Goal: Transaction & Acquisition: Purchase product/service

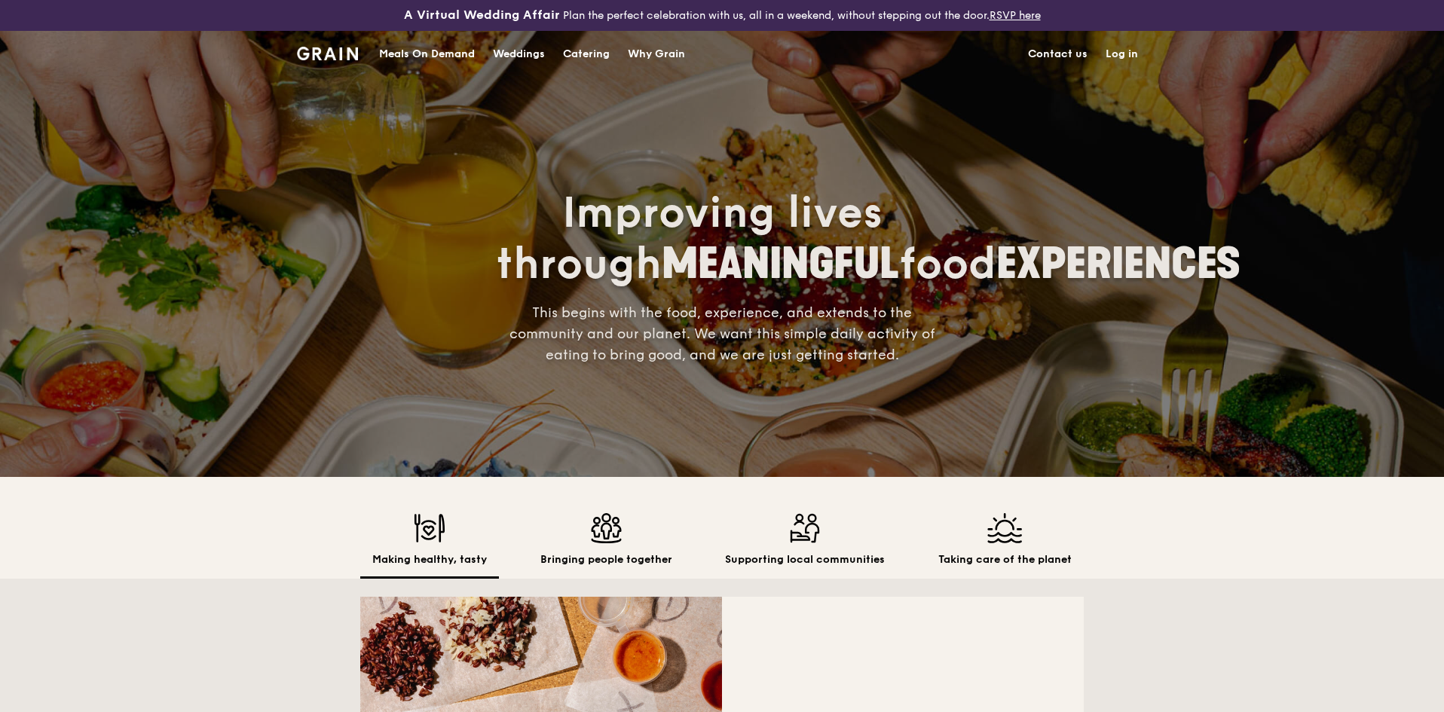
click at [413, 54] on div "Meals On Demand" at bounding box center [427, 54] width 96 height 45
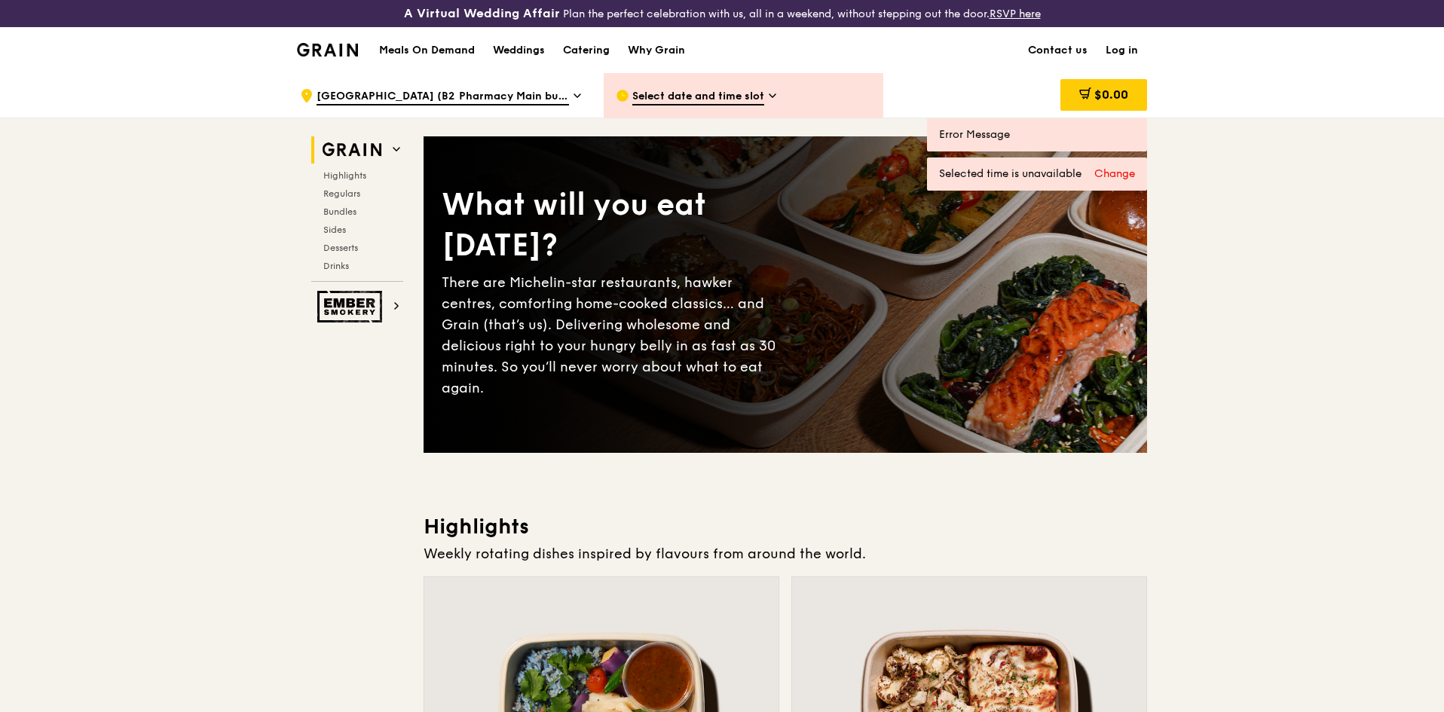
click at [546, 96] on span "[GEOGRAPHIC_DATA] (B2 Pharmacy Main building)" at bounding box center [443, 97] width 252 height 17
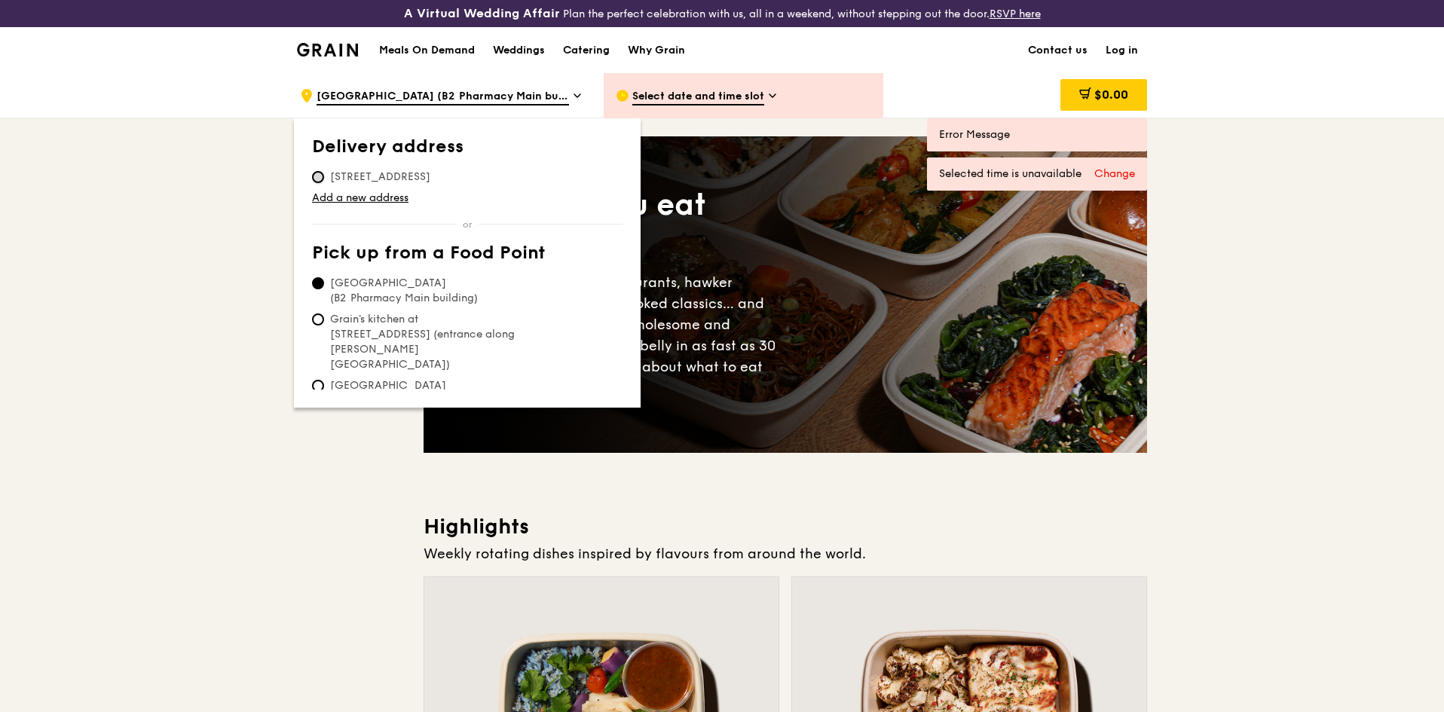
click at [317, 176] on input "[STREET_ADDRESS]" at bounding box center [318, 177] width 12 height 12
radio input "true"
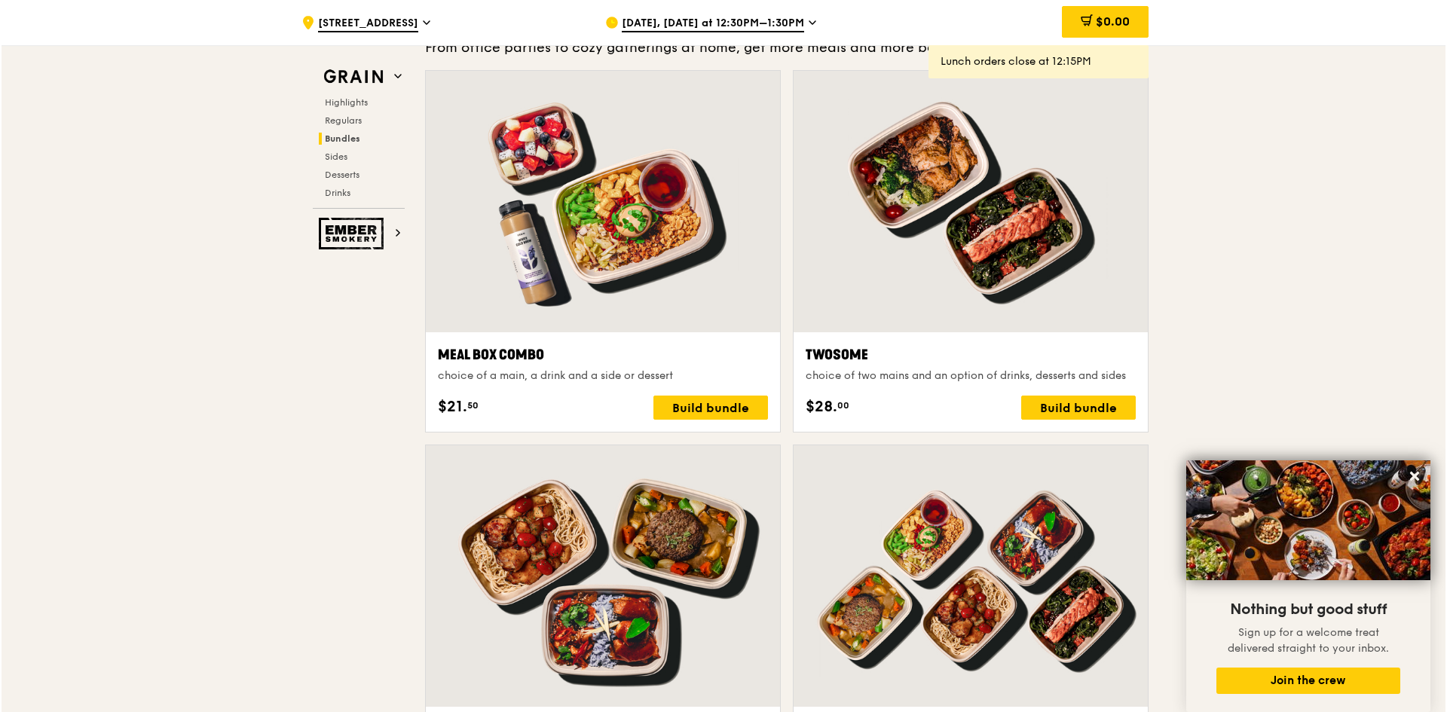
scroll to position [2261, 0]
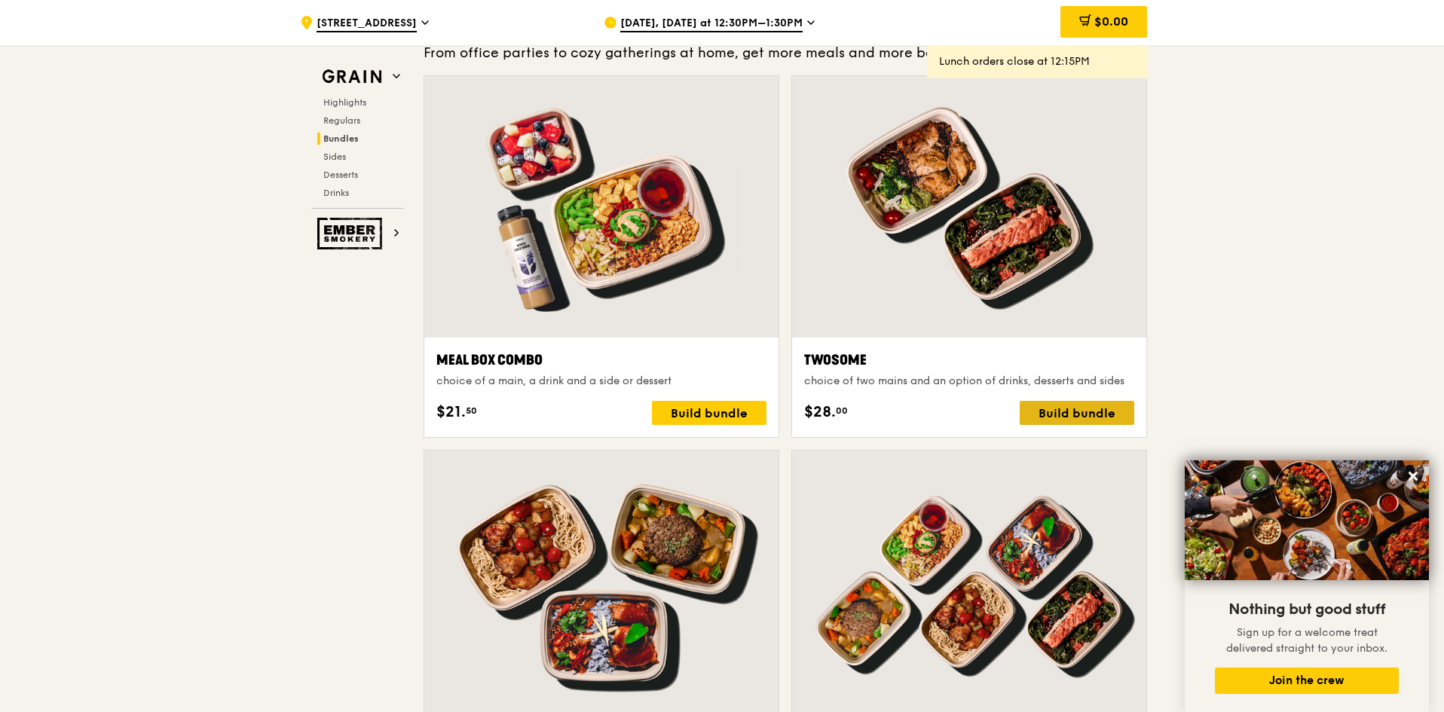
click at [1071, 407] on div "Build bundle" at bounding box center [1077, 413] width 115 height 24
click at [748, 13] on div "[DATE], [DATE] at 12:30PM–1:30PM" at bounding box center [744, 22] width 280 height 45
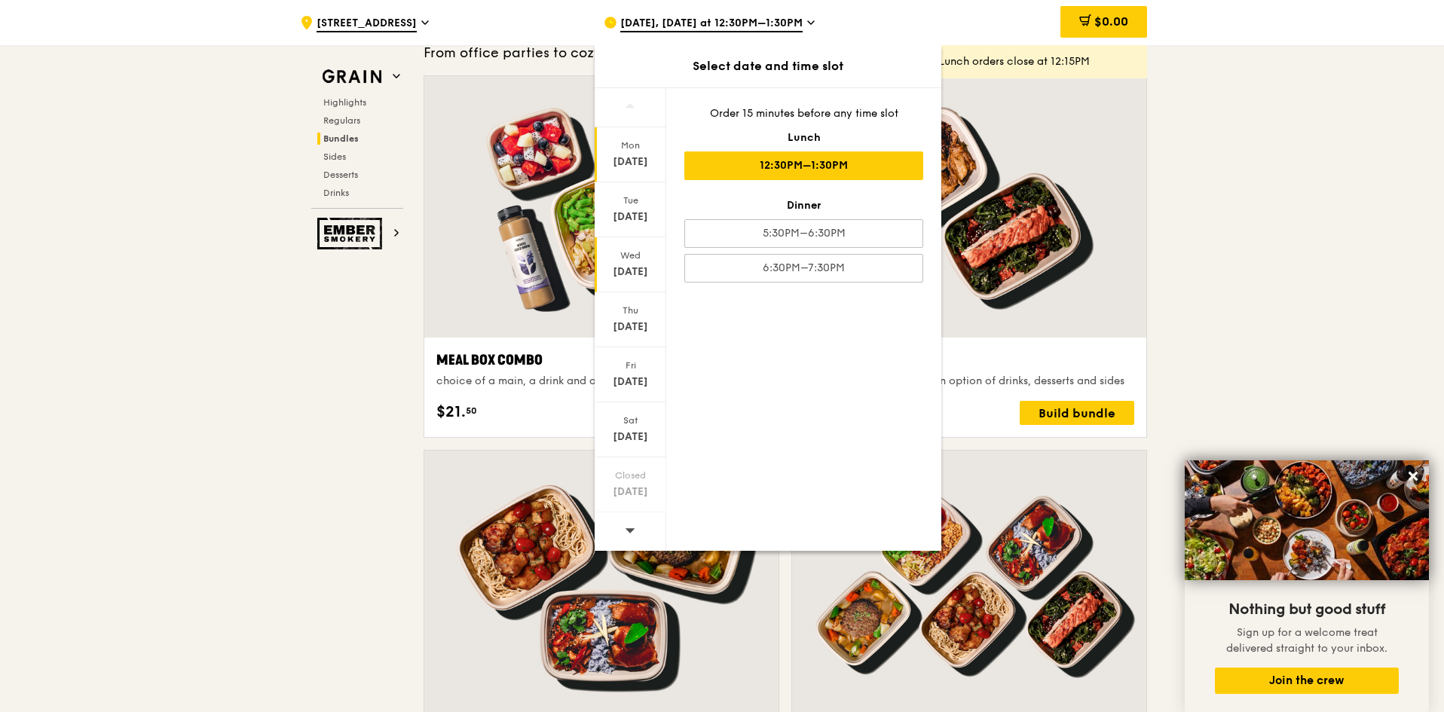
click at [623, 255] on div "Wed" at bounding box center [630, 255] width 67 height 12
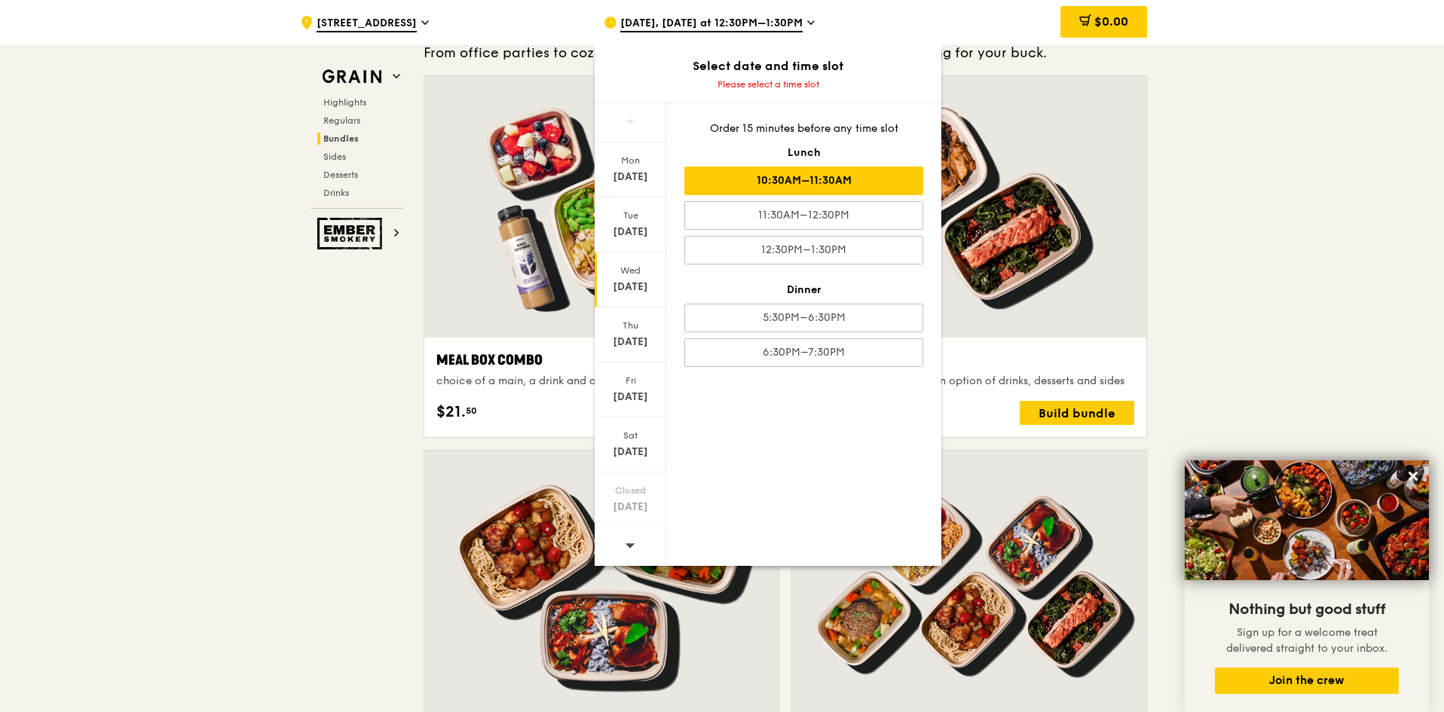
click at [871, 183] on div "10:30AM–11:30AM" at bounding box center [803, 181] width 239 height 29
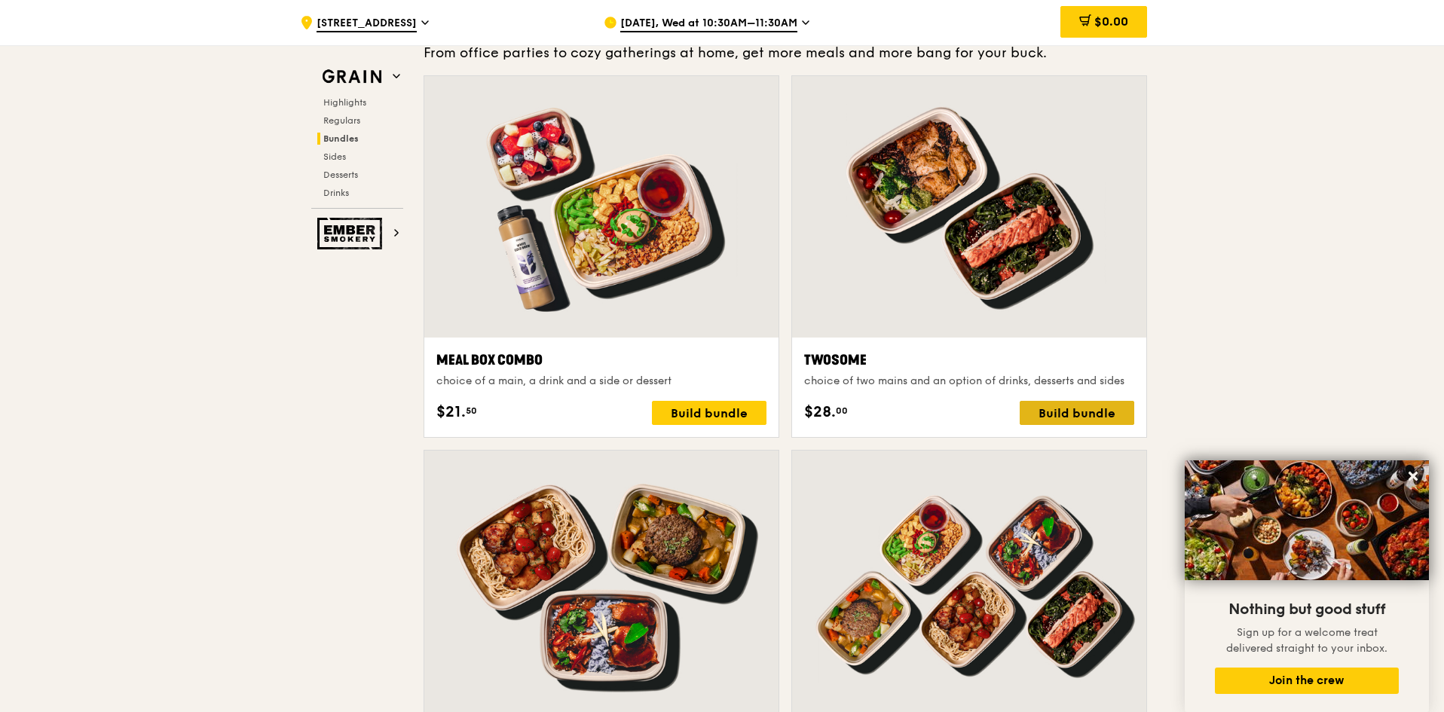
click at [1081, 406] on div "Build bundle" at bounding box center [1077, 413] width 115 height 24
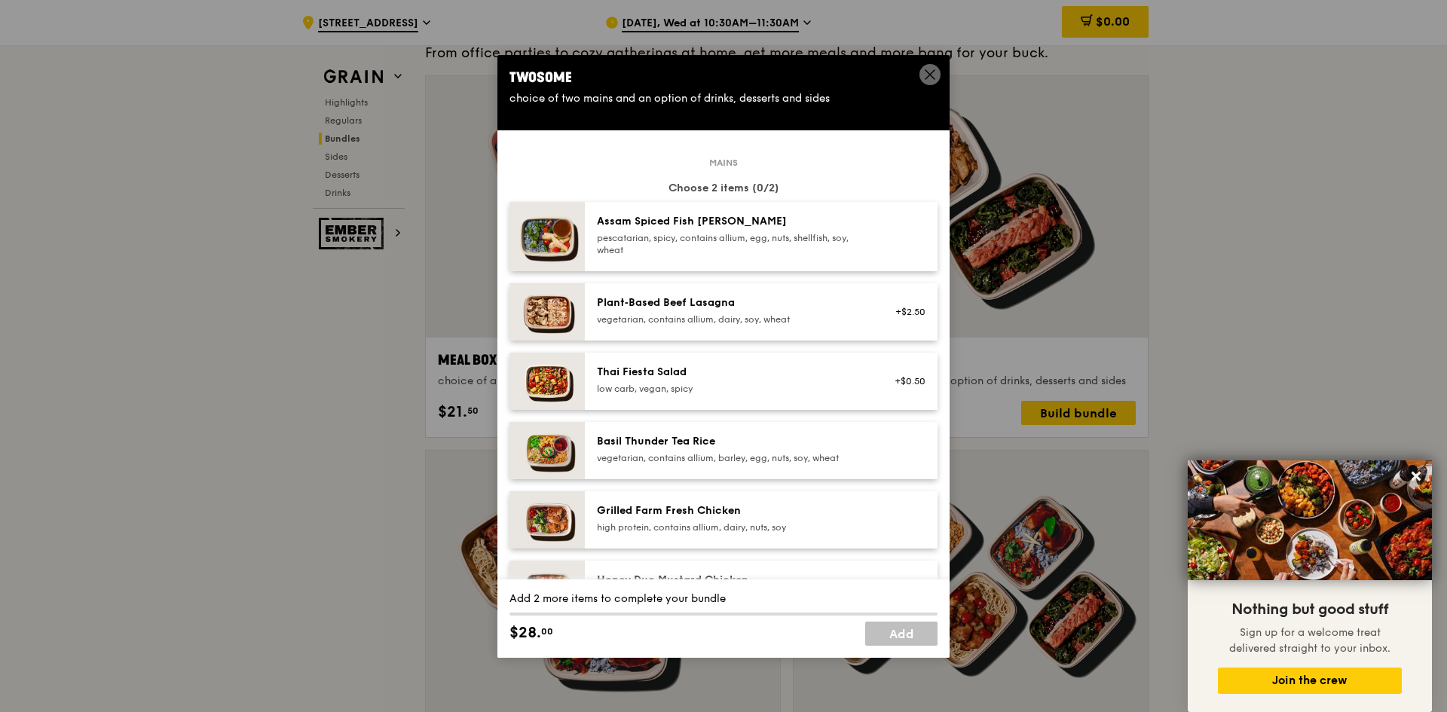
click at [829, 252] on div "pescatarian, spicy, contains allium, egg, nuts, shellfish, soy, wheat" at bounding box center [732, 244] width 271 height 24
click at [769, 463] on div "vegetarian, contains allium, barley, egg, nuts, soy, wheat" at bounding box center [732, 458] width 271 height 12
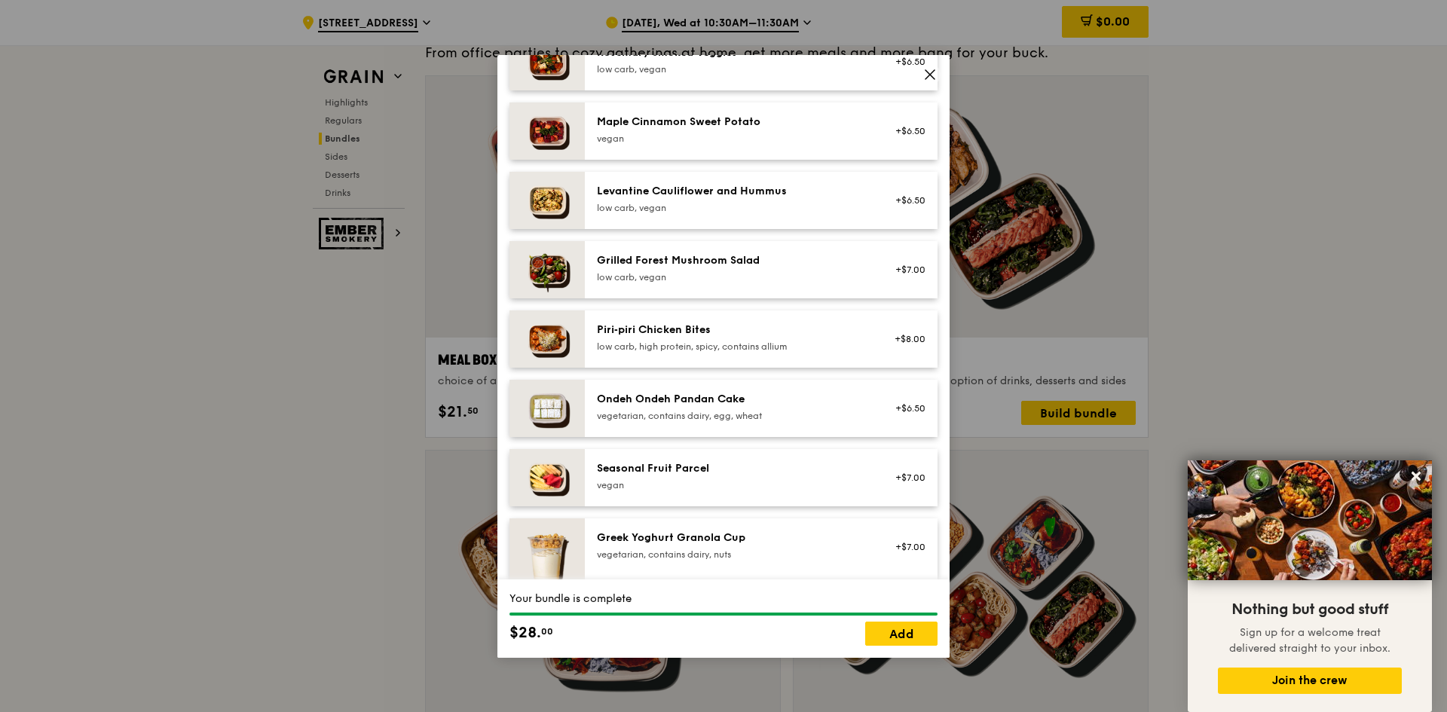
scroll to position [904, 0]
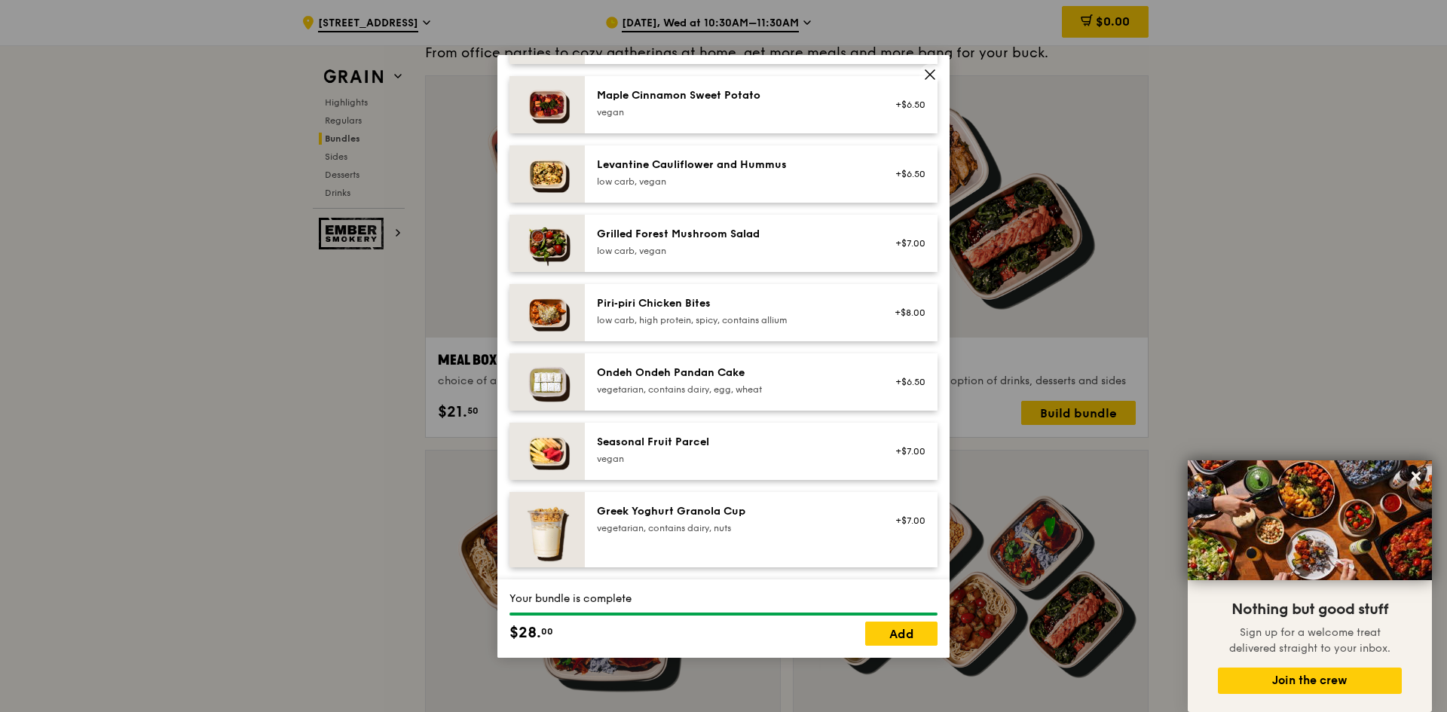
click at [772, 389] on div "vegetarian, contains dairy, egg, wheat" at bounding box center [732, 390] width 271 height 12
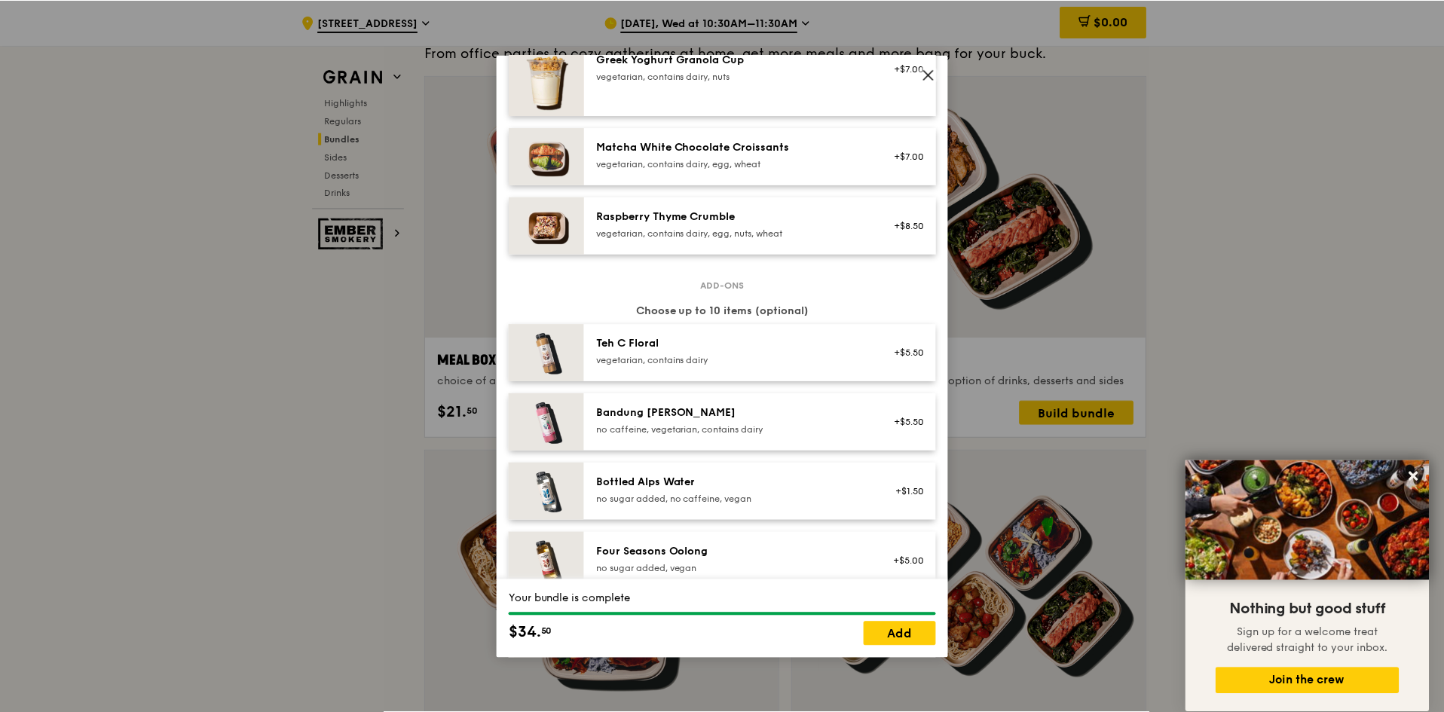
scroll to position [1281, 0]
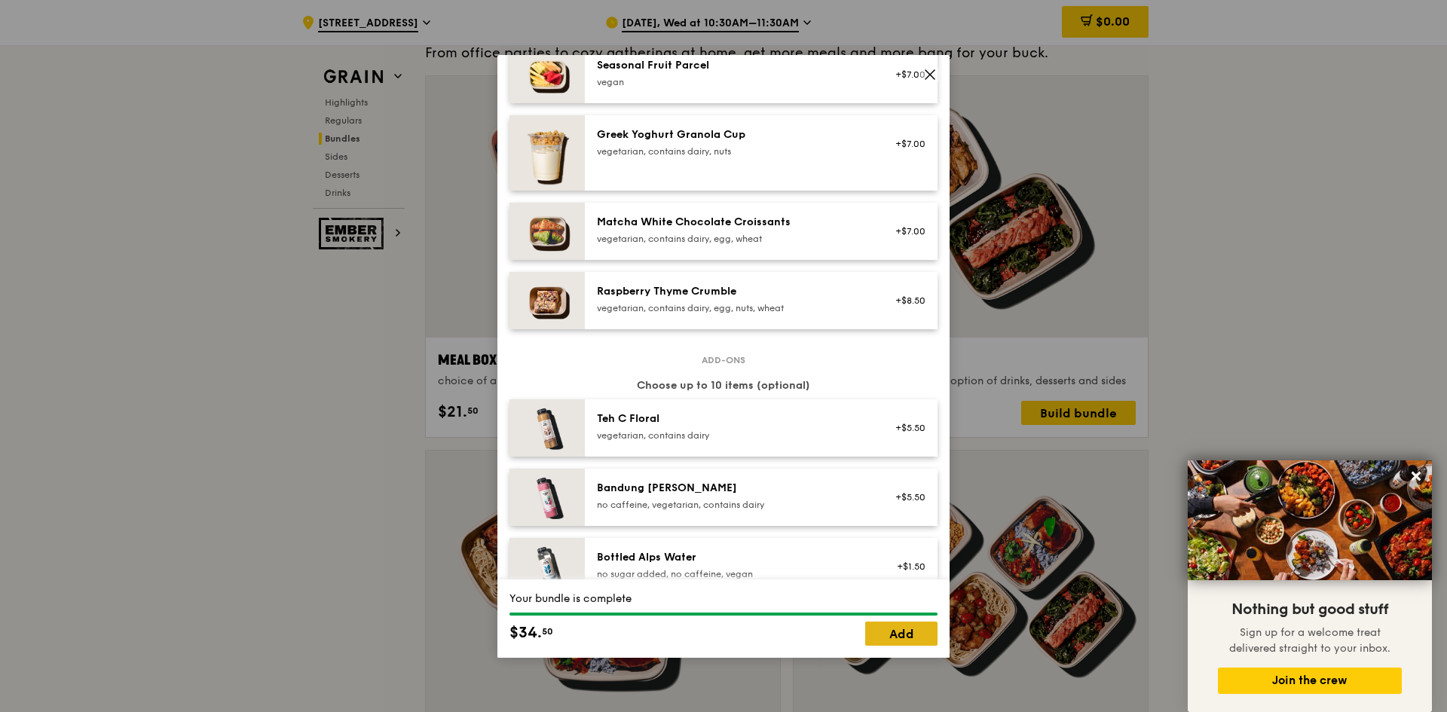
click at [919, 636] on link "Add" at bounding box center [901, 634] width 72 height 24
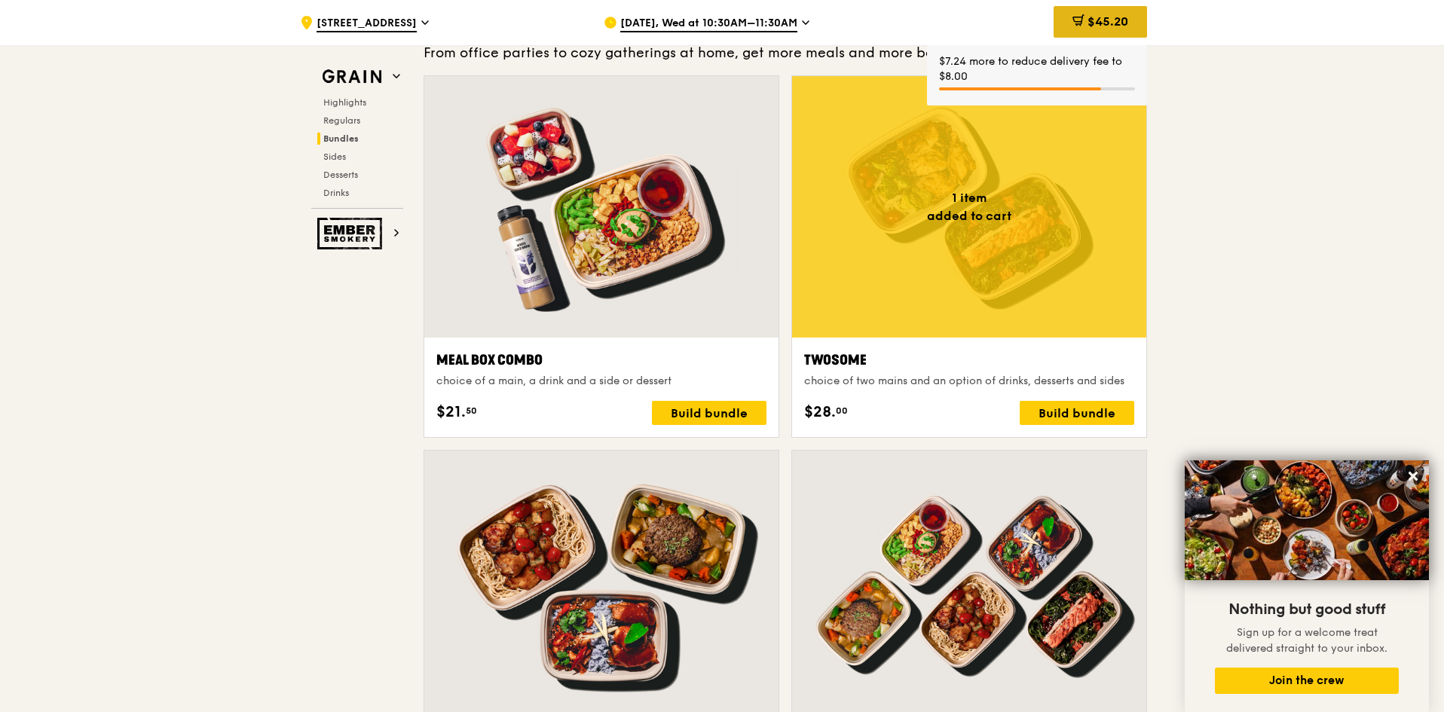
click at [1100, 21] on span "$45.20" at bounding box center [1107, 21] width 41 height 14
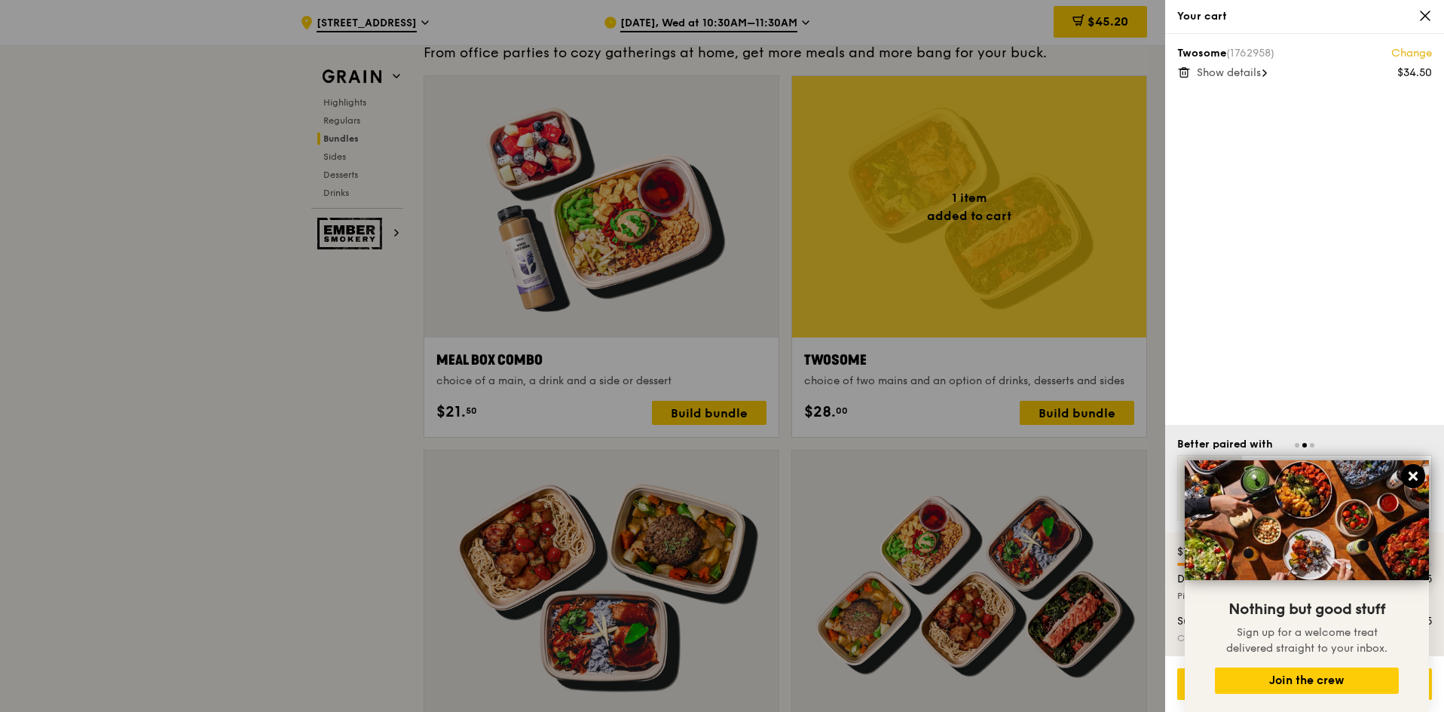
click at [1417, 473] on icon at bounding box center [1413, 476] width 9 height 9
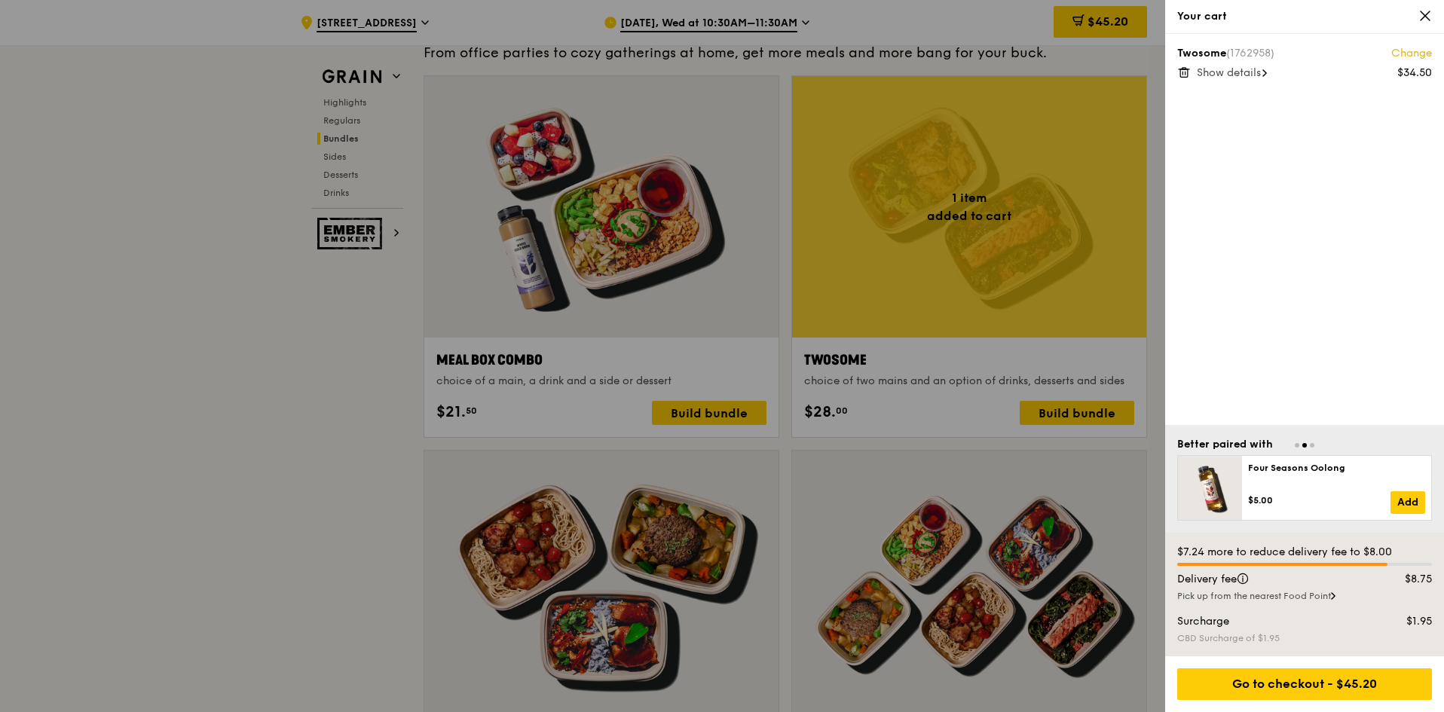
click at [145, 370] on div at bounding box center [722, 356] width 1444 height 712
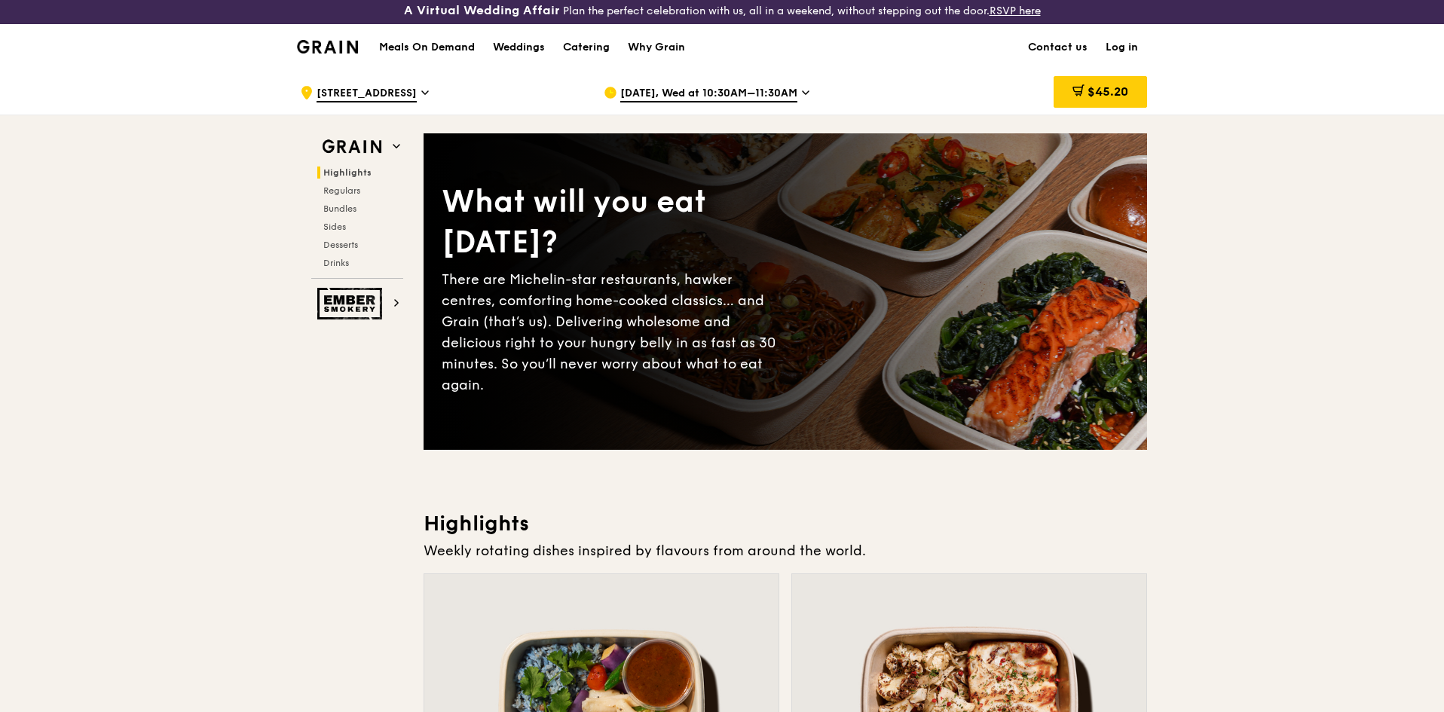
scroll to position [0, 0]
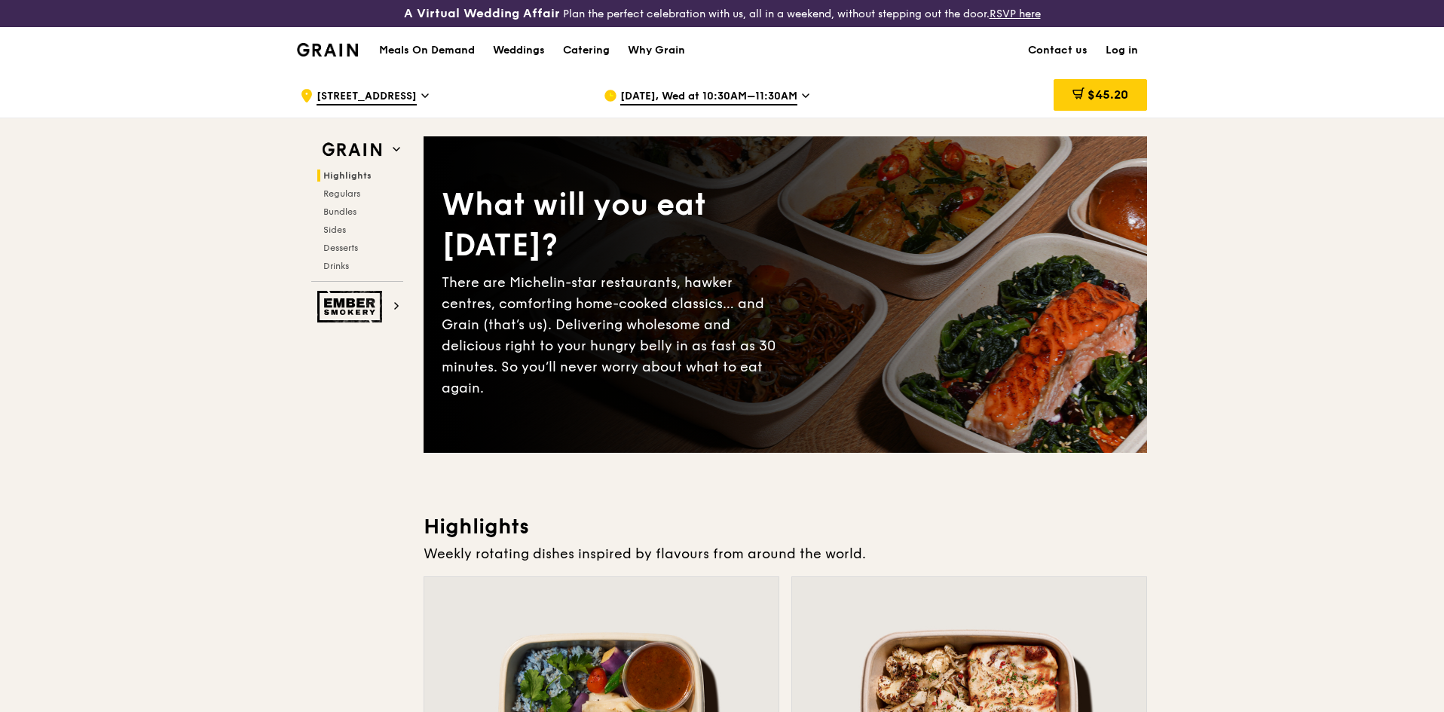
click at [1119, 53] on link "Log in" at bounding box center [1122, 50] width 50 height 45
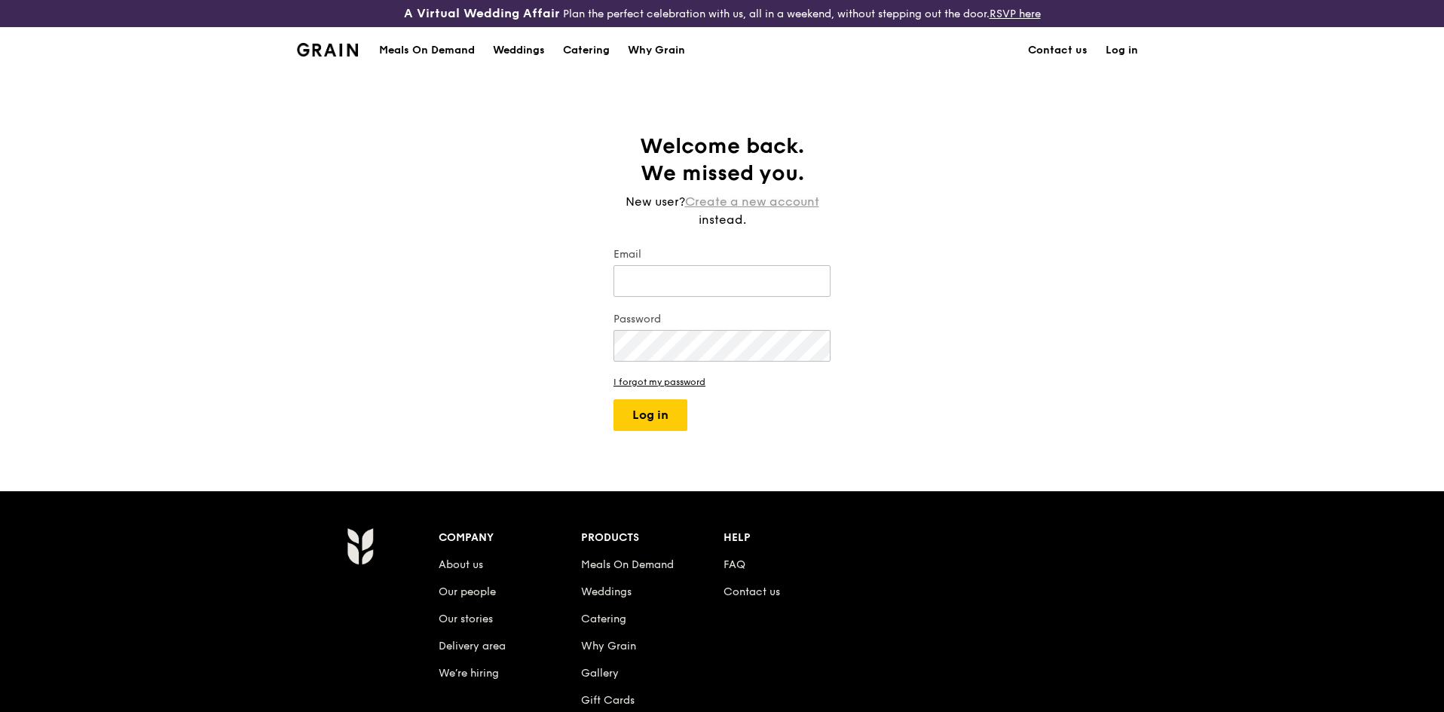
click at [774, 201] on link "Create a new account" at bounding box center [752, 202] width 134 height 18
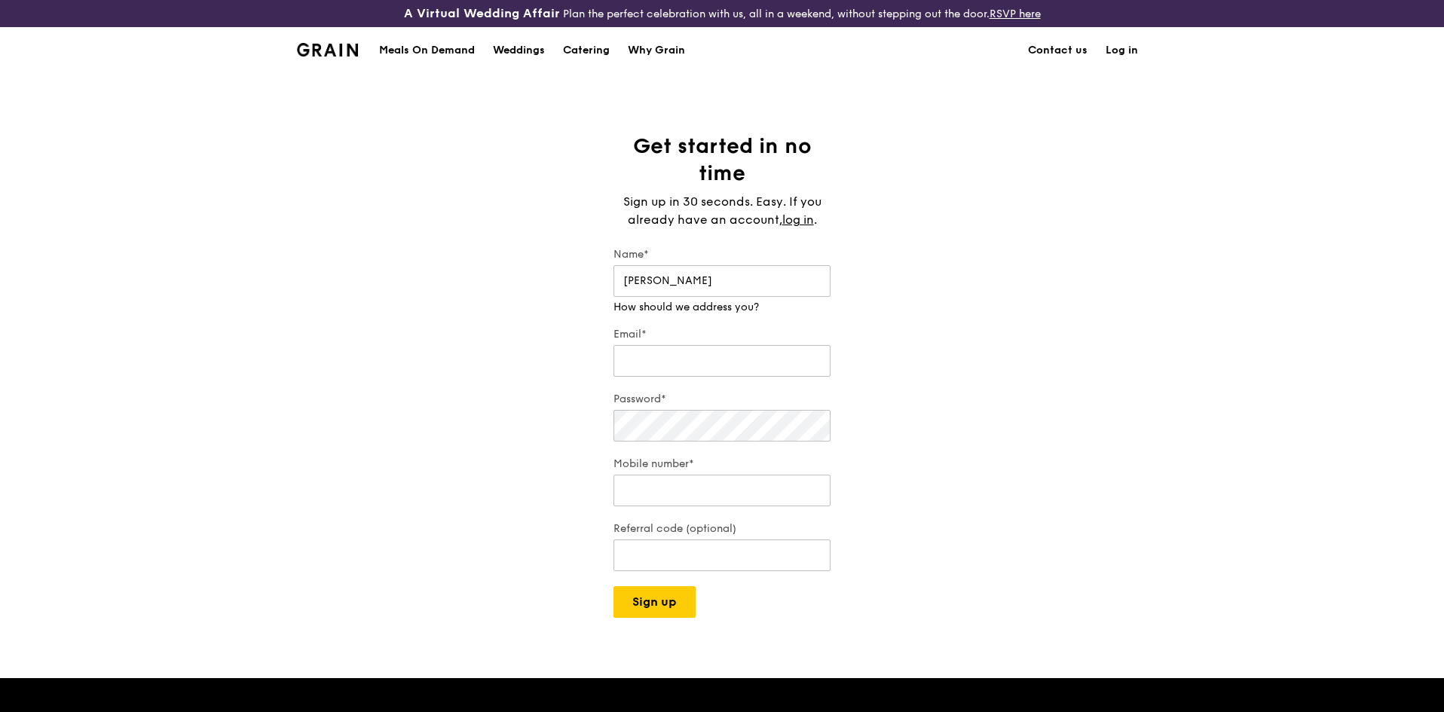
type input "[PERSON_NAME]"
type input "[EMAIL_ADDRESS][DOMAIN_NAME]"
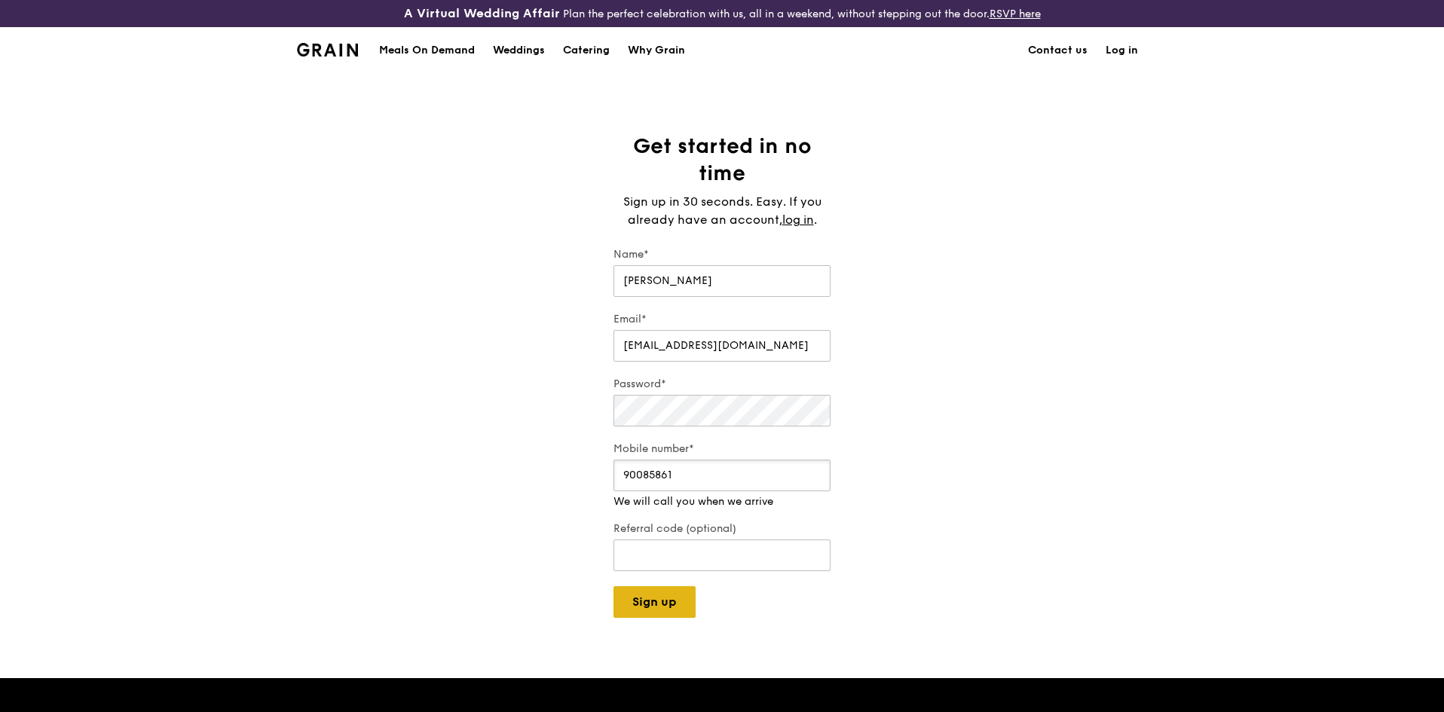
type input "90085861"
click at [671, 586] on button "Sign up" at bounding box center [654, 602] width 82 height 32
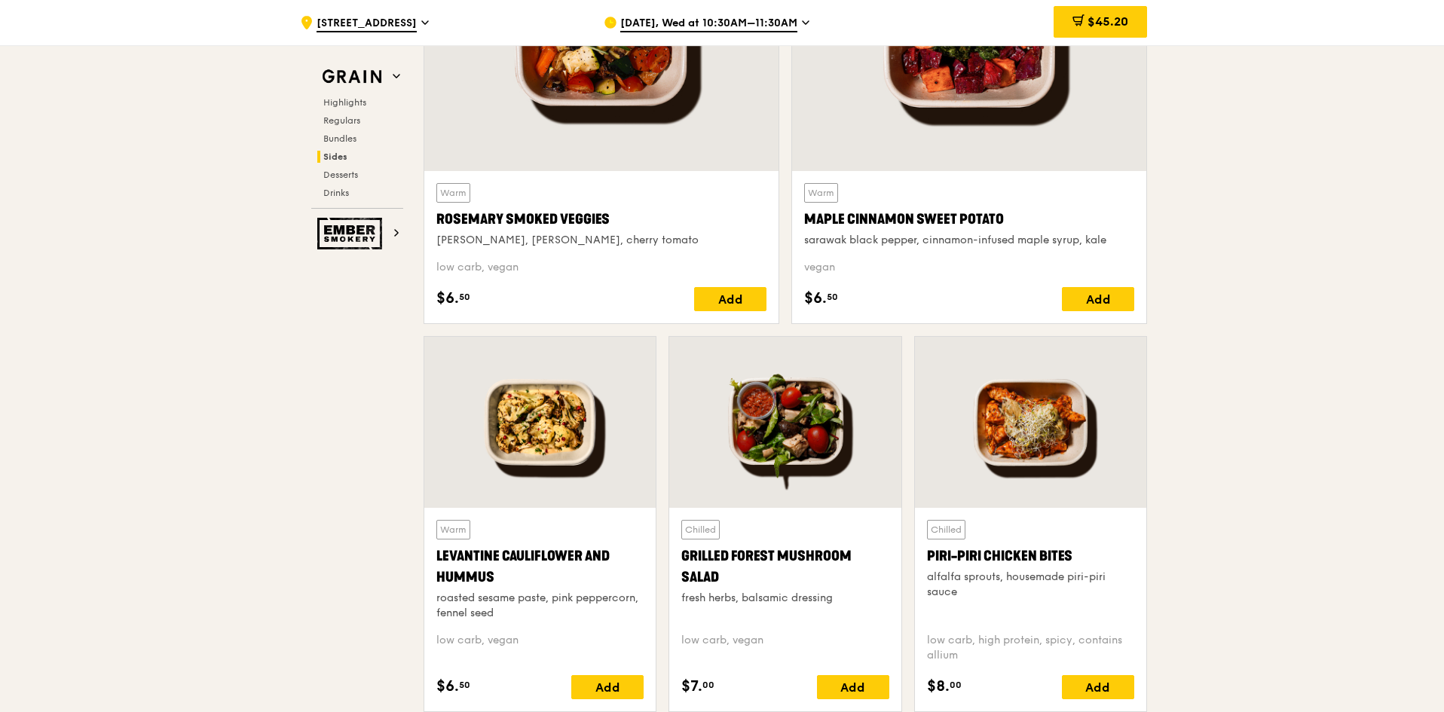
scroll to position [3617, 0]
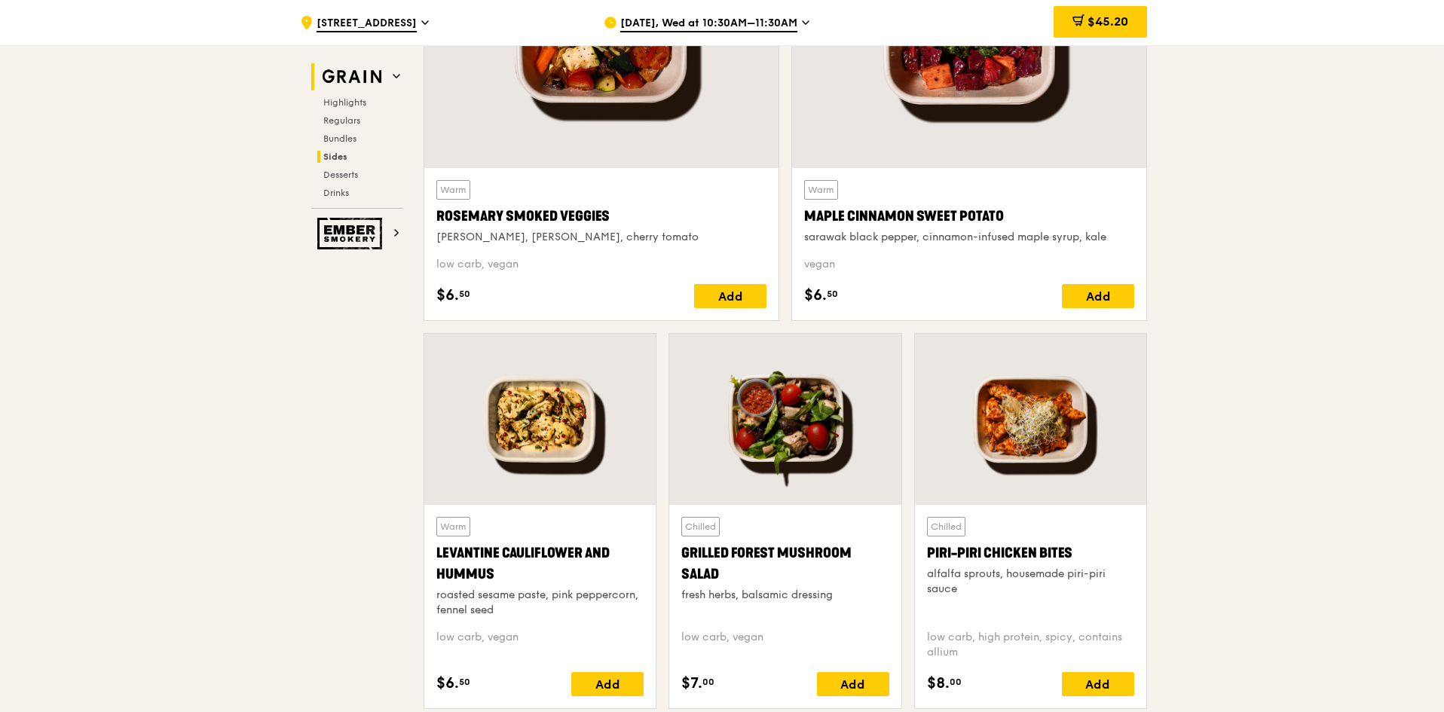
click at [380, 78] on img at bounding box center [351, 76] width 69 height 27
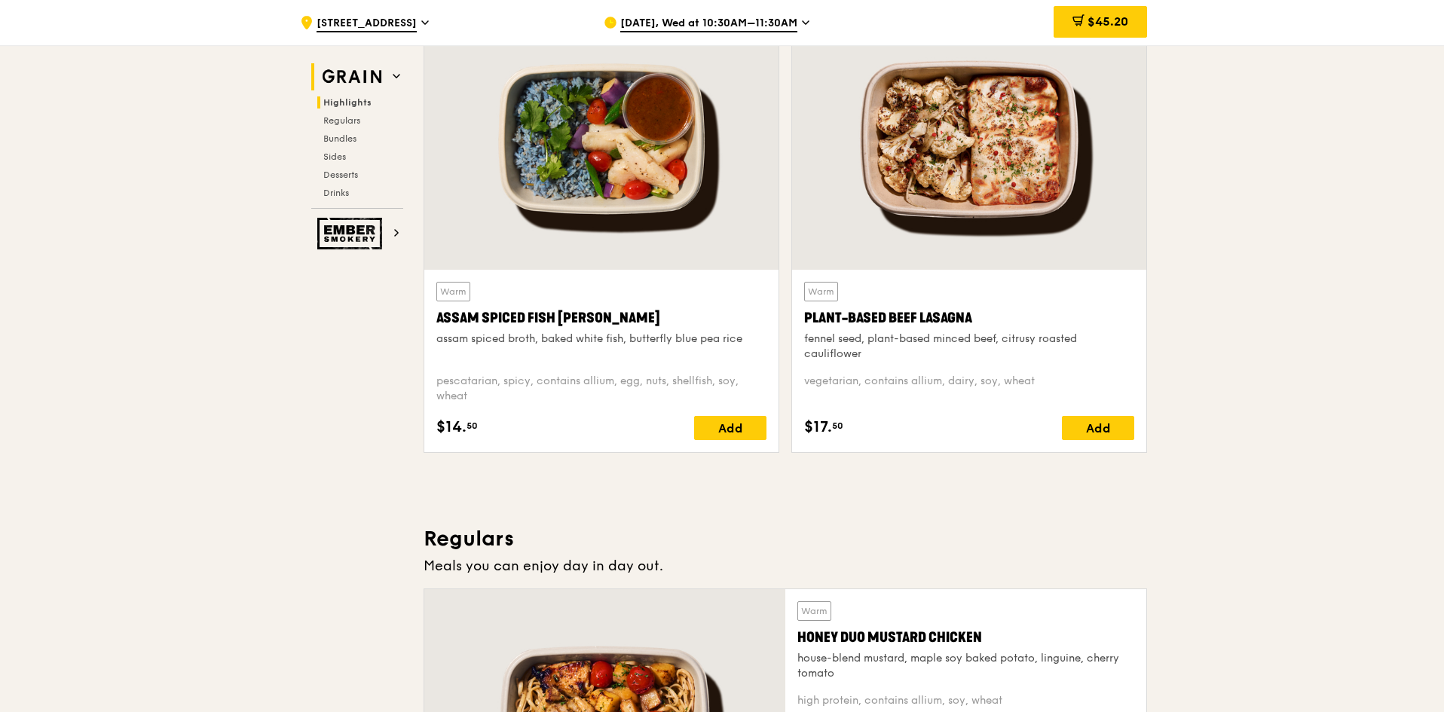
scroll to position [452, 0]
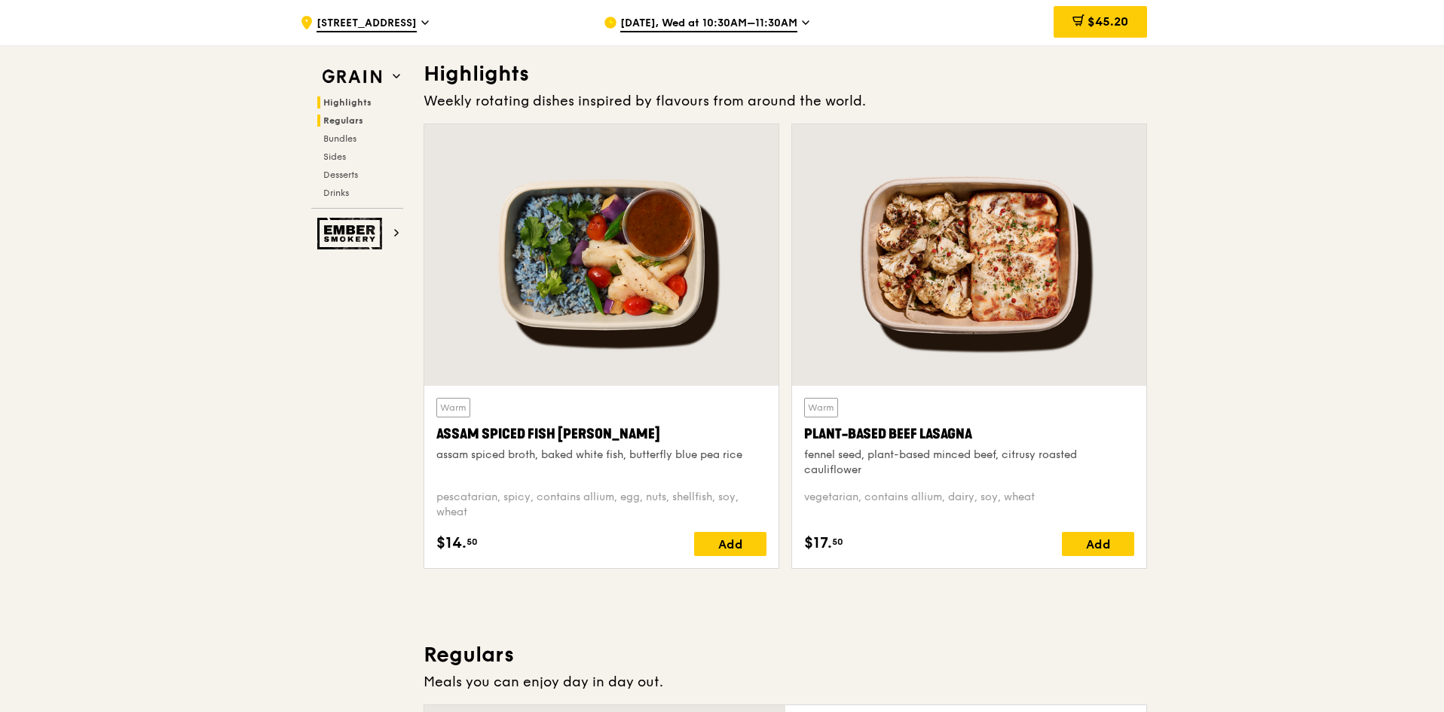
click at [350, 121] on span "Regulars" at bounding box center [343, 120] width 40 height 11
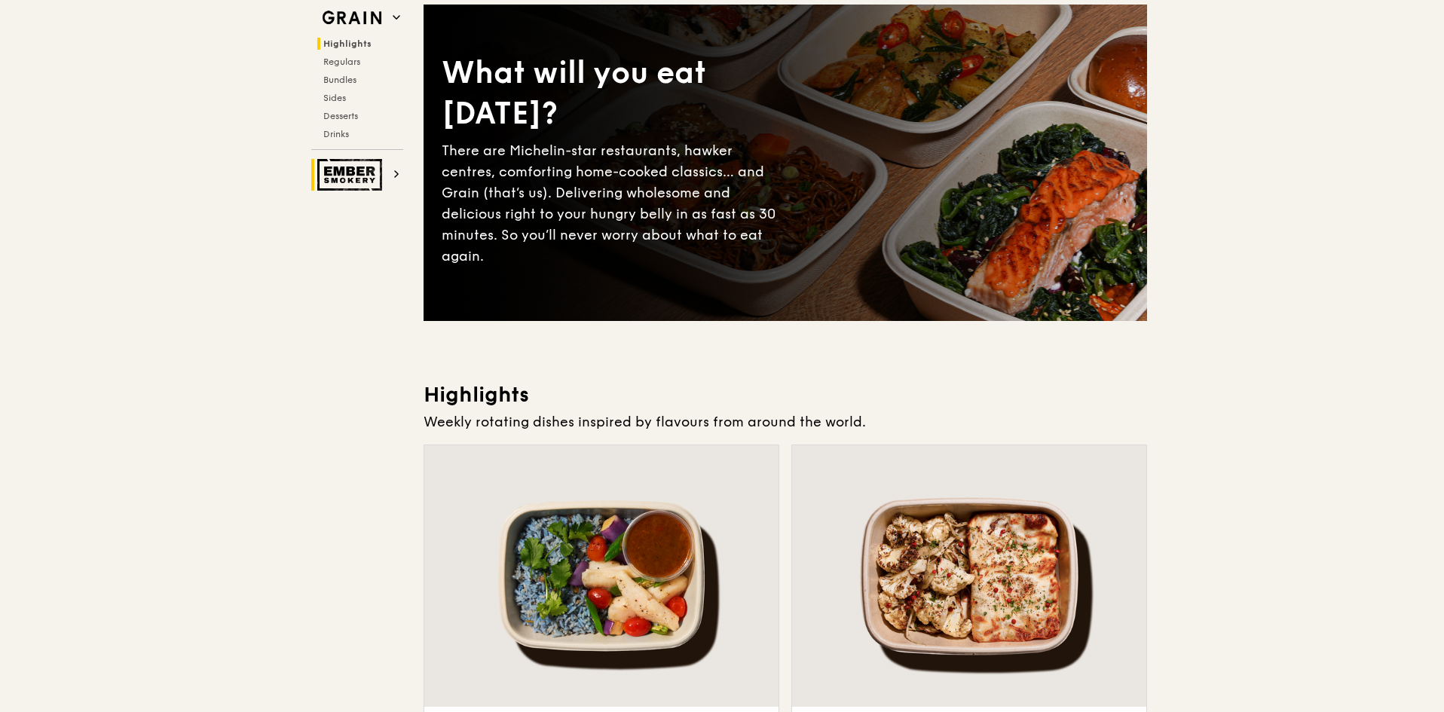
scroll to position [0, 0]
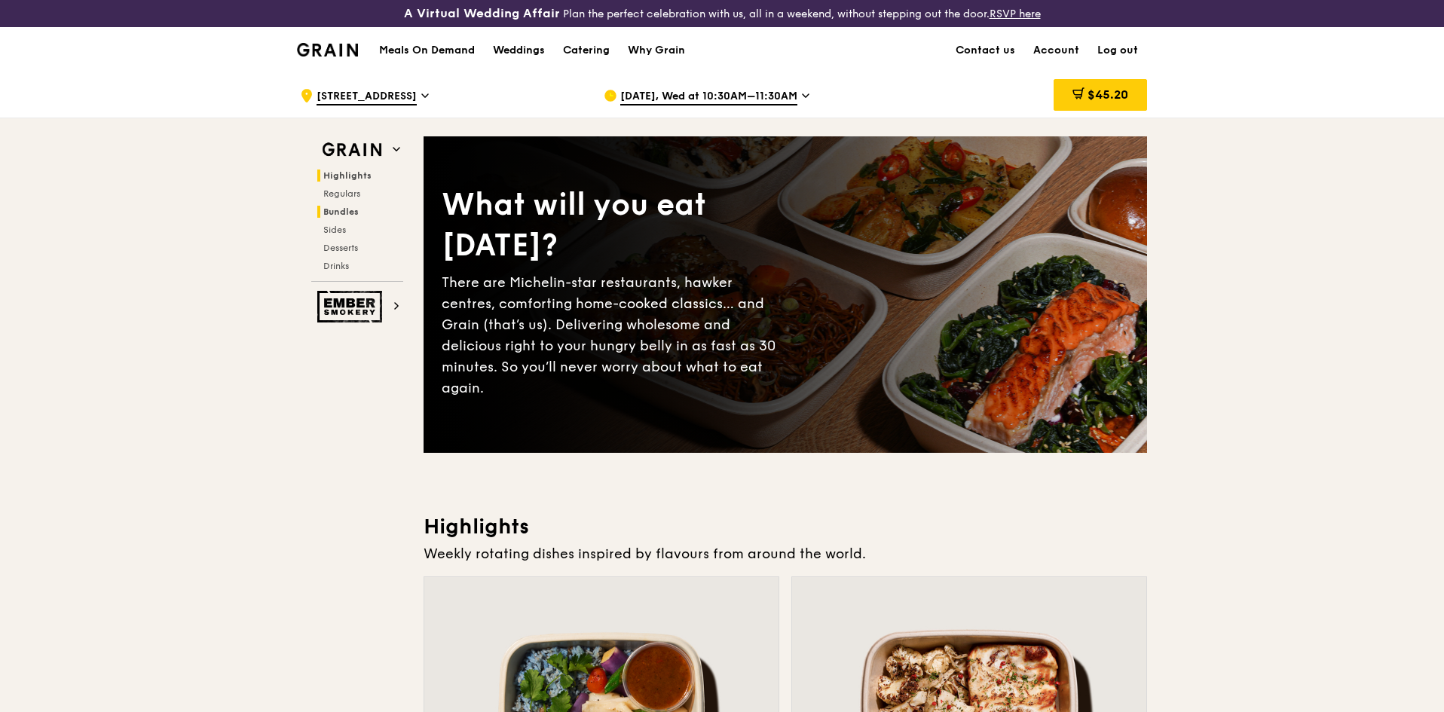
click at [347, 214] on span "Bundles" at bounding box center [340, 211] width 35 height 11
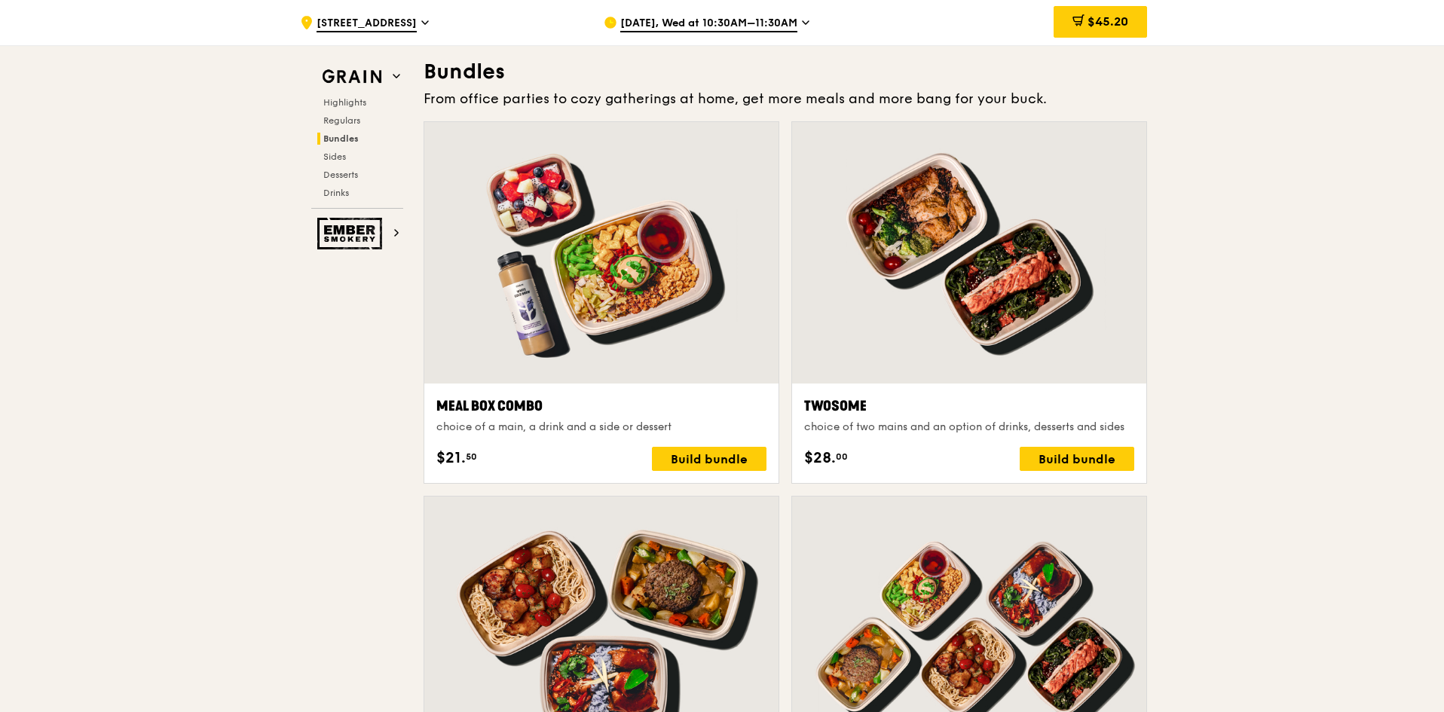
scroll to position [2213, 0]
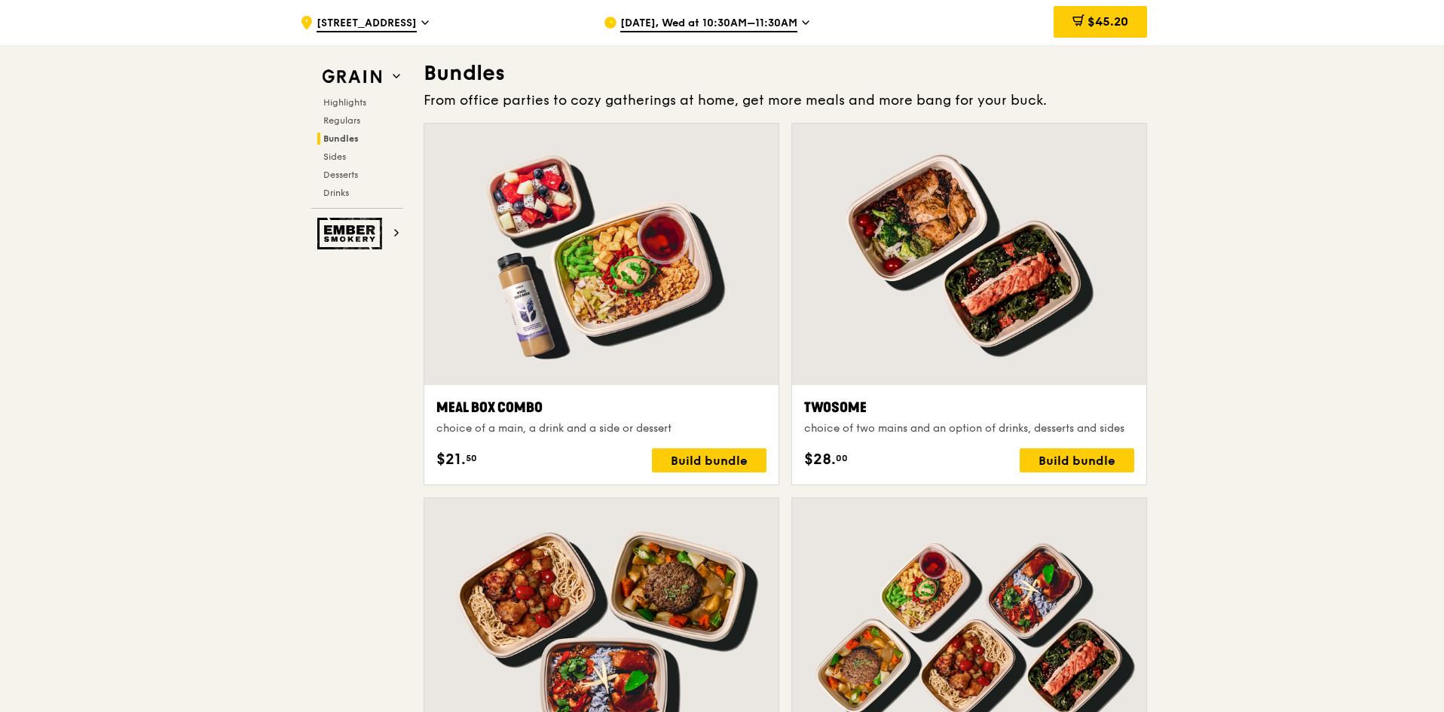
click at [581, 310] on div at bounding box center [601, 255] width 354 height 262
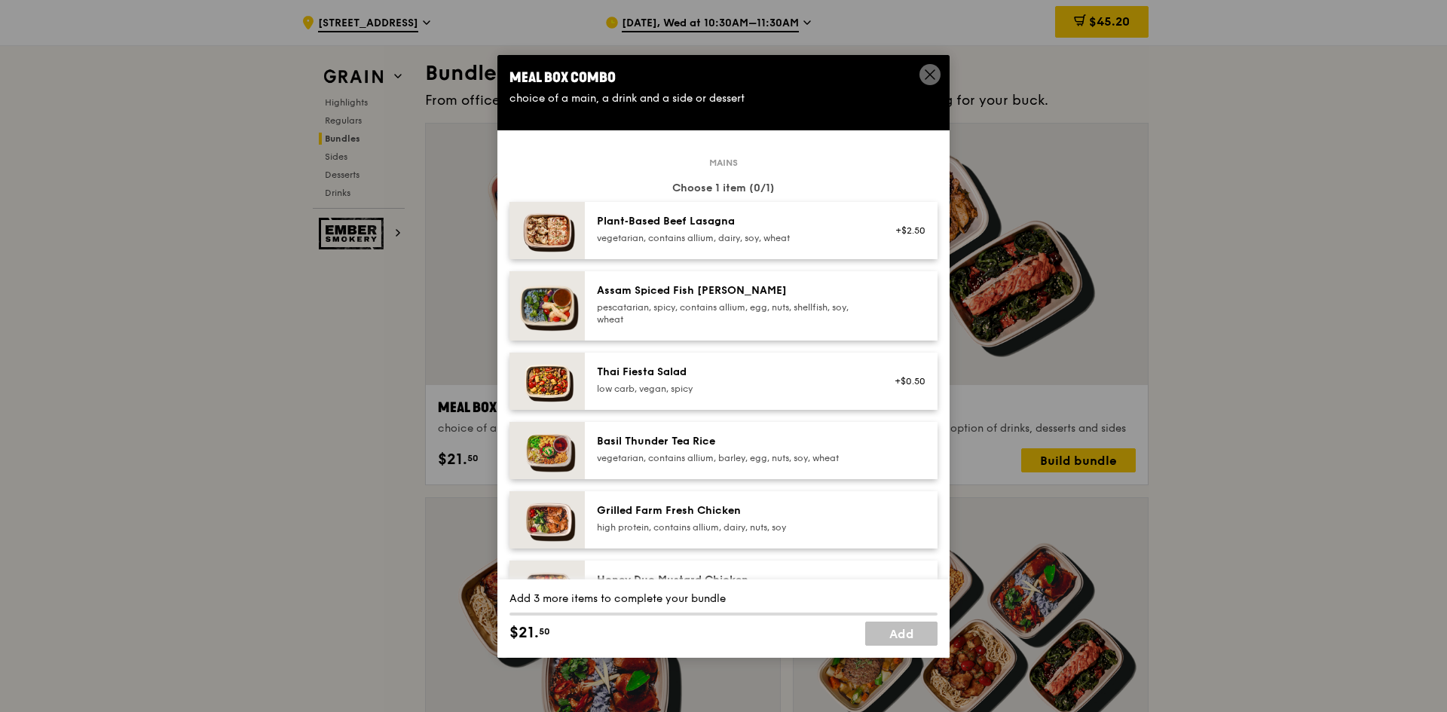
click at [922, 73] on span at bounding box center [929, 74] width 21 height 21
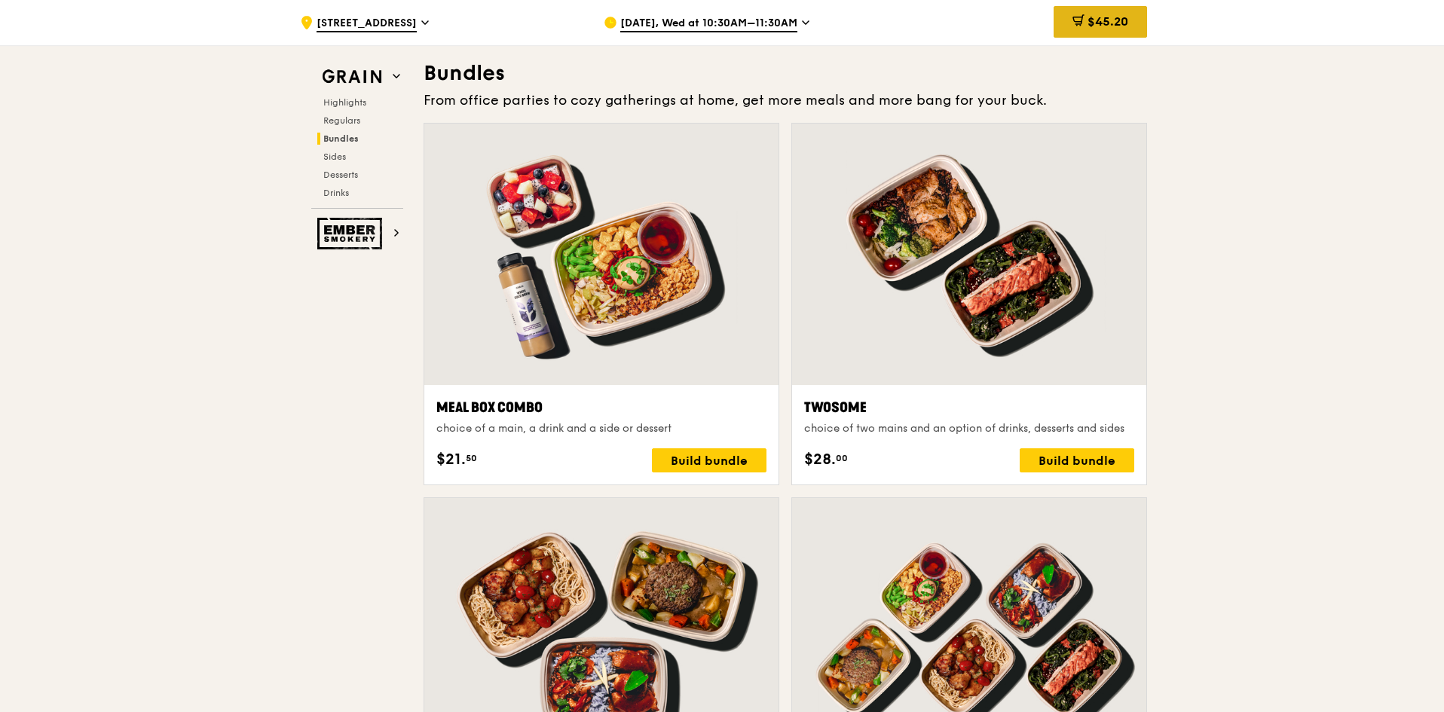
click at [1087, 23] on span "$45.20" at bounding box center [1107, 21] width 41 height 14
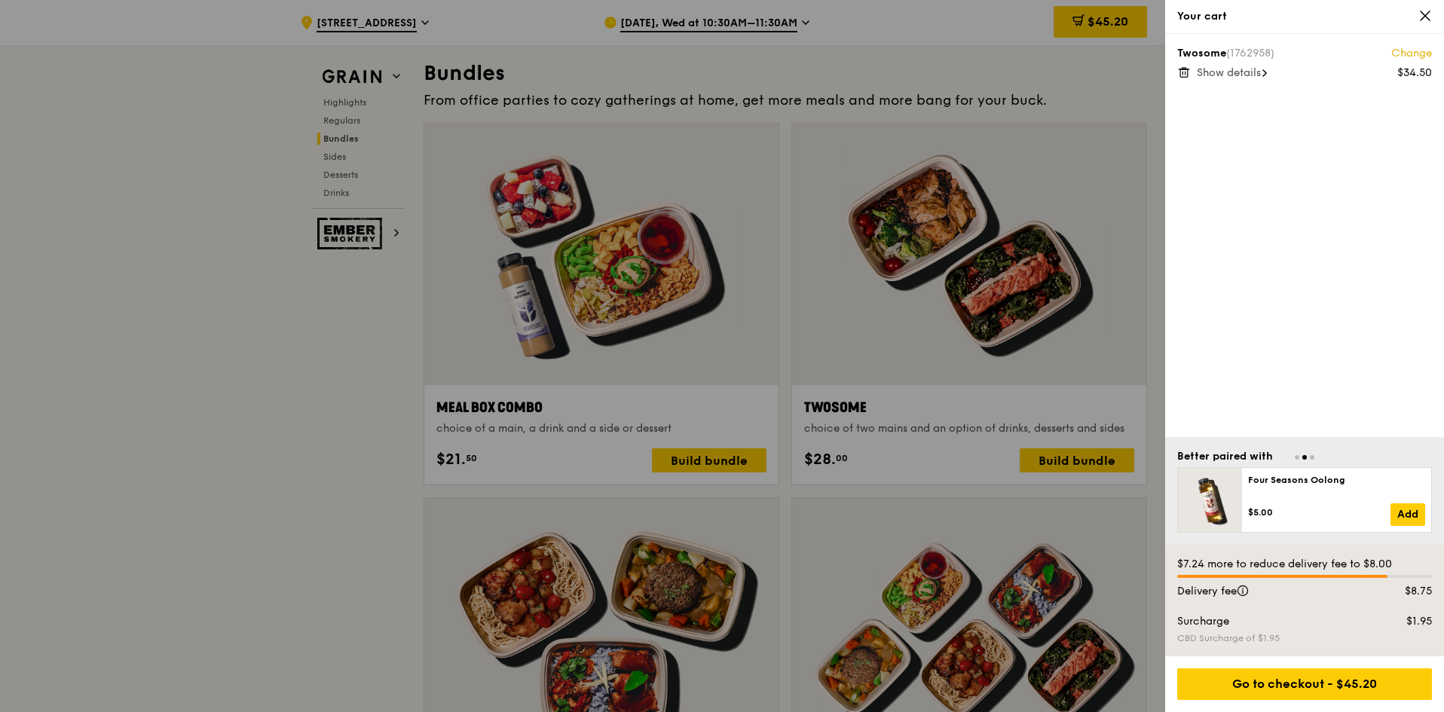
click at [1421, 51] on link "Change" at bounding box center [1411, 53] width 41 height 15
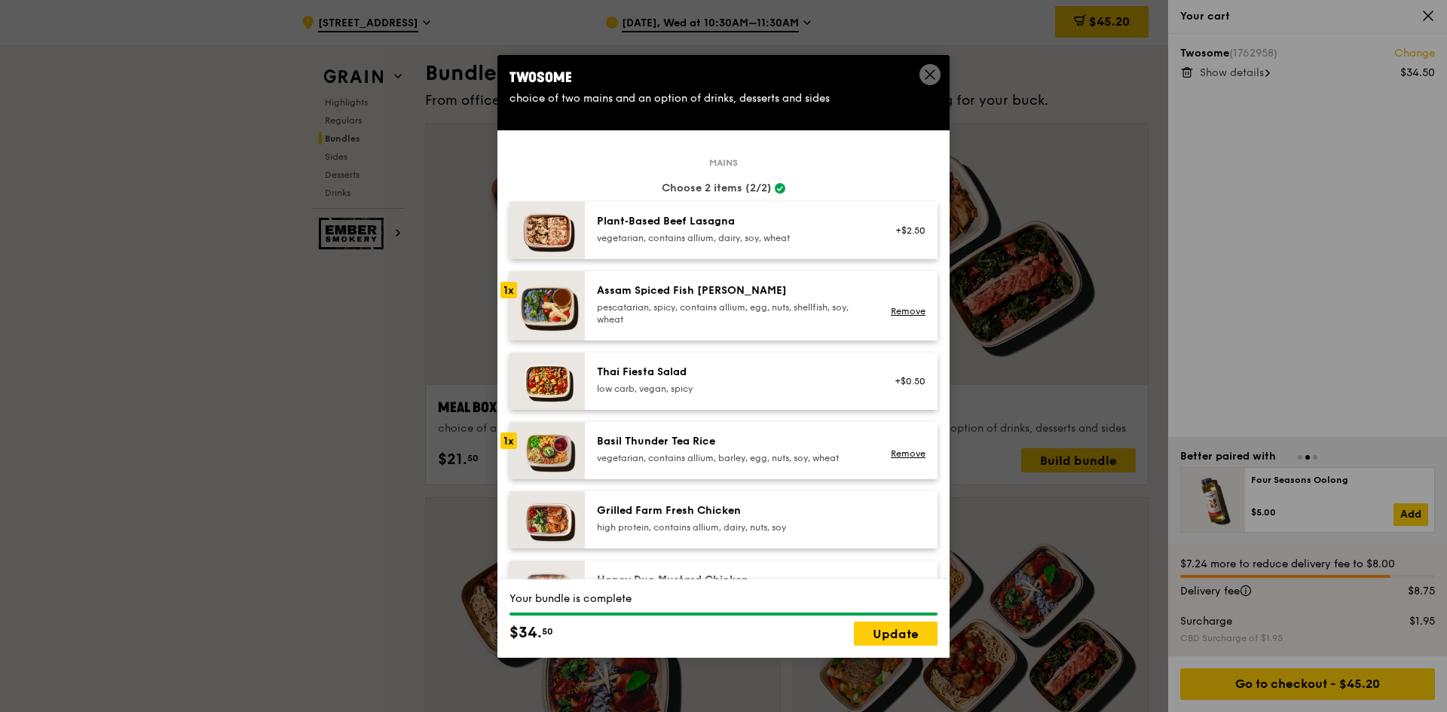
click at [931, 73] on icon at bounding box center [929, 74] width 9 height 9
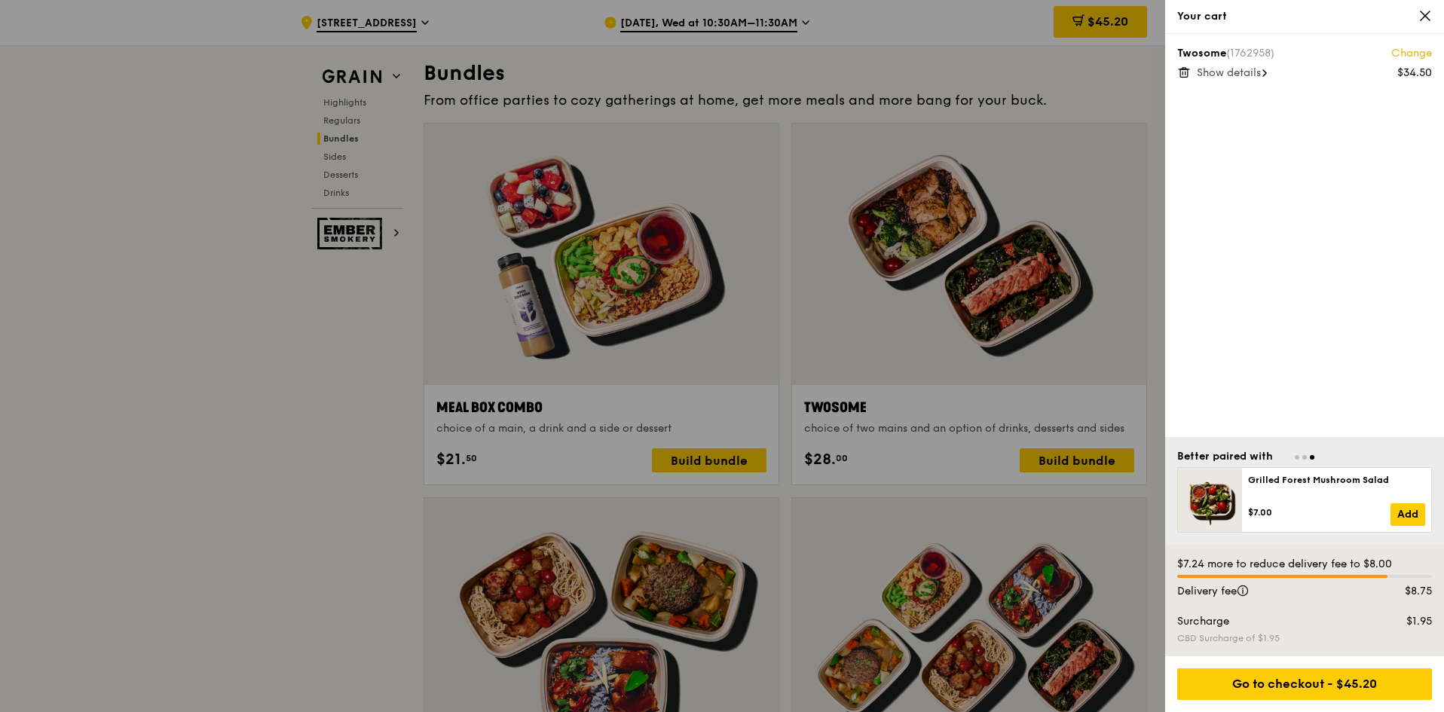
click at [1181, 74] on icon at bounding box center [1184, 73] width 14 height 14
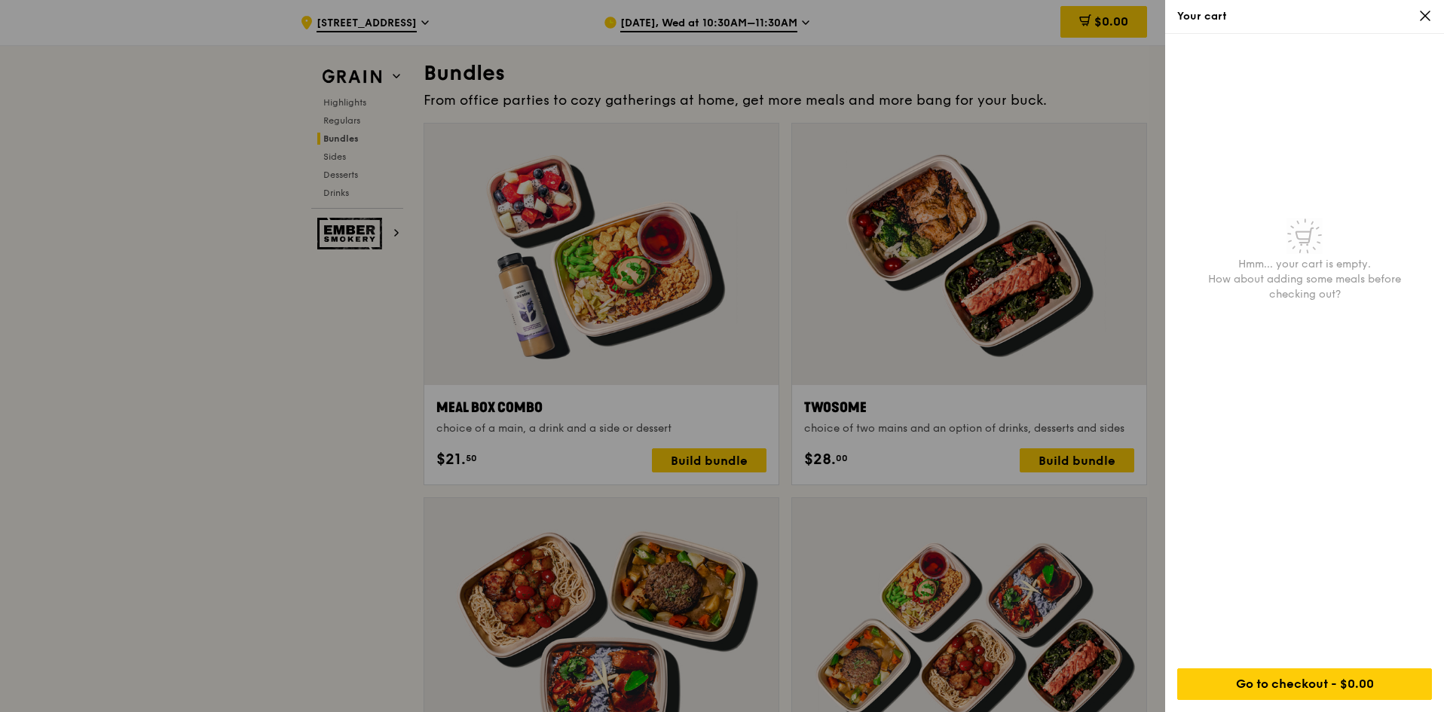
click at [1429, 19] on icon at bounding box center [1425, 15] width 9 height 9
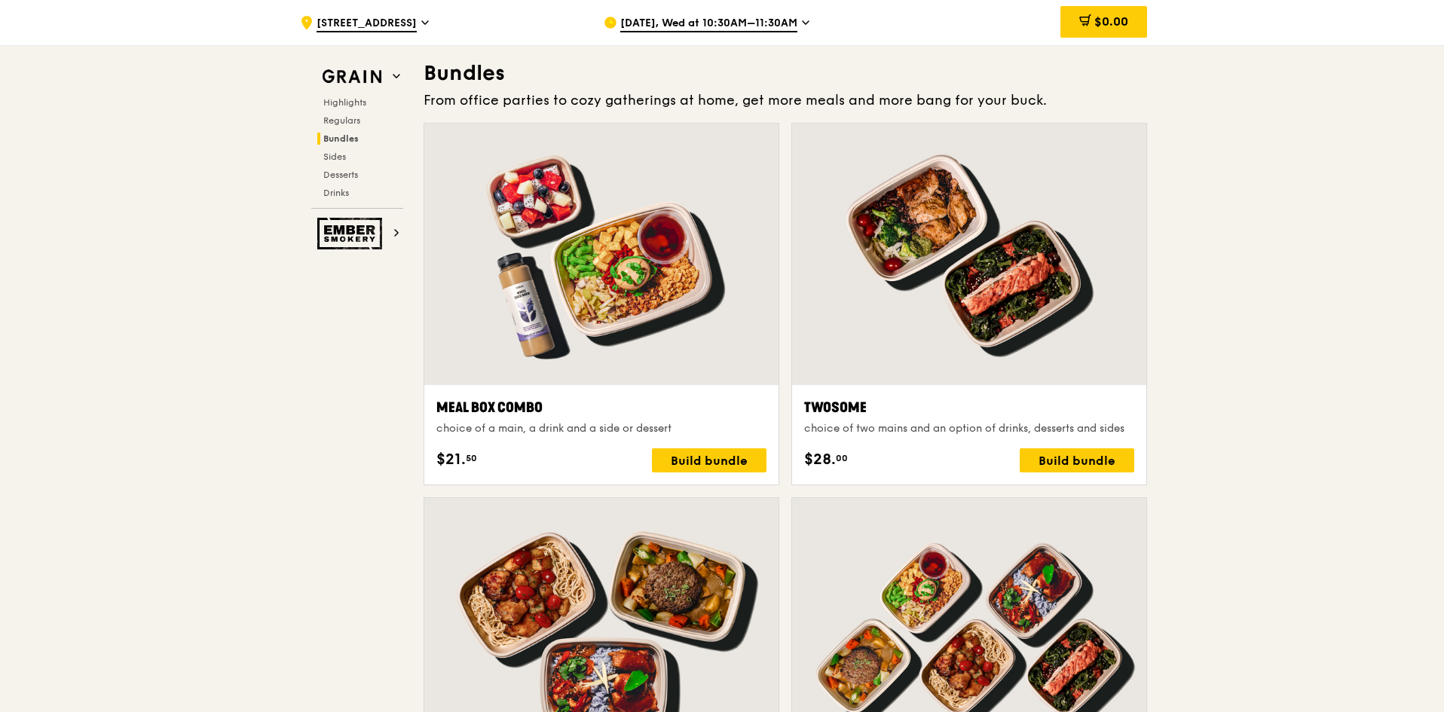
click at [789, 18] on span "[DATE], Wed at 10:30AM–11:30AM" at bounding box center [708, 24] width 177 height 17
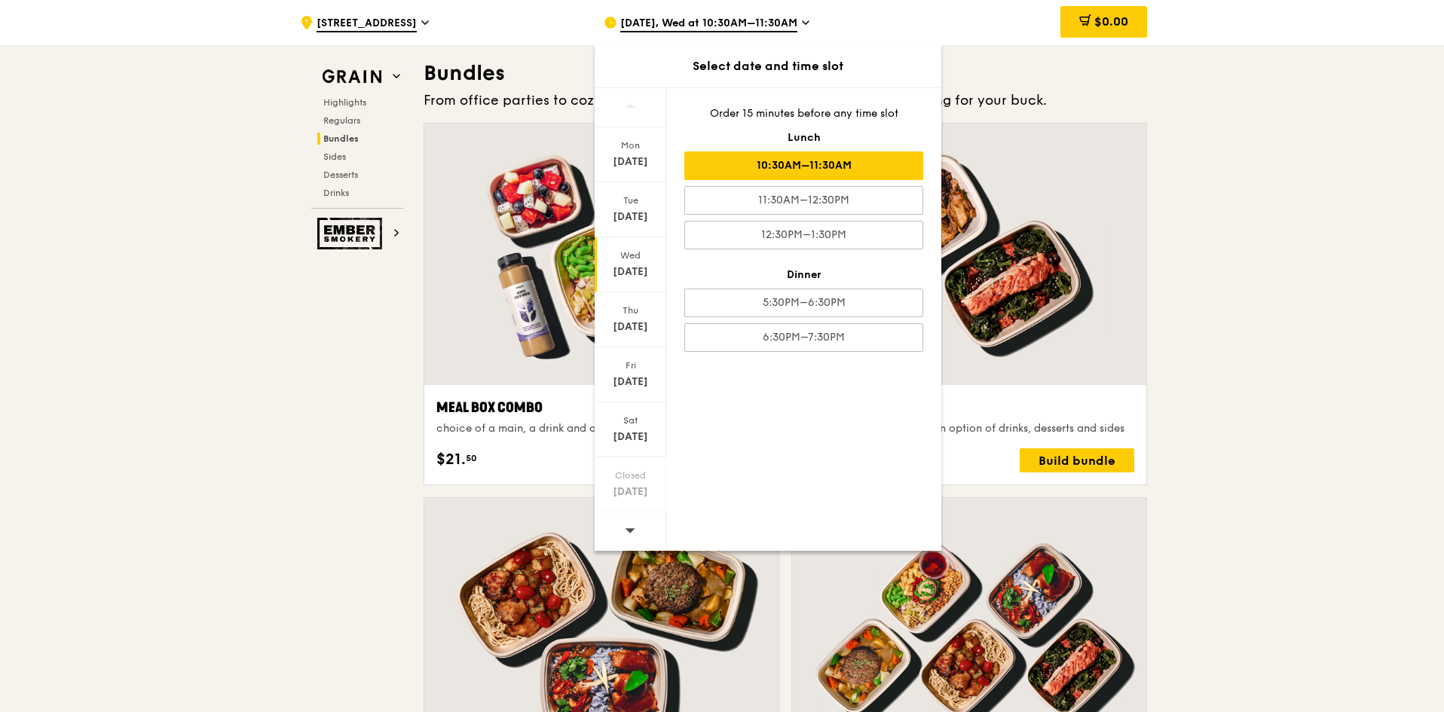
click at [789, 18] on span "[DATE], Wed at 10:30AM–11:30AM" at bounding box center [708, 24] width 177 height 17
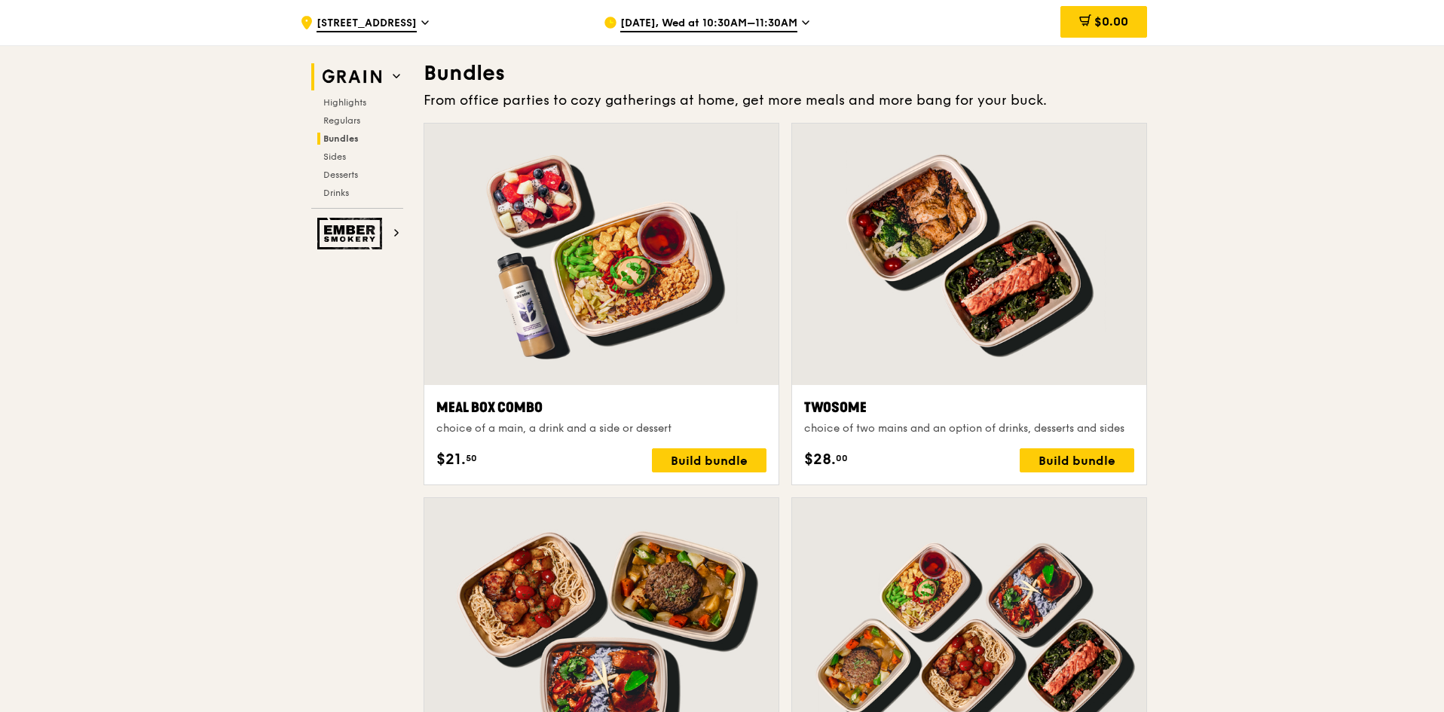
click at [375, 69] on img at bounding box center [351, 76] width 69 height 27
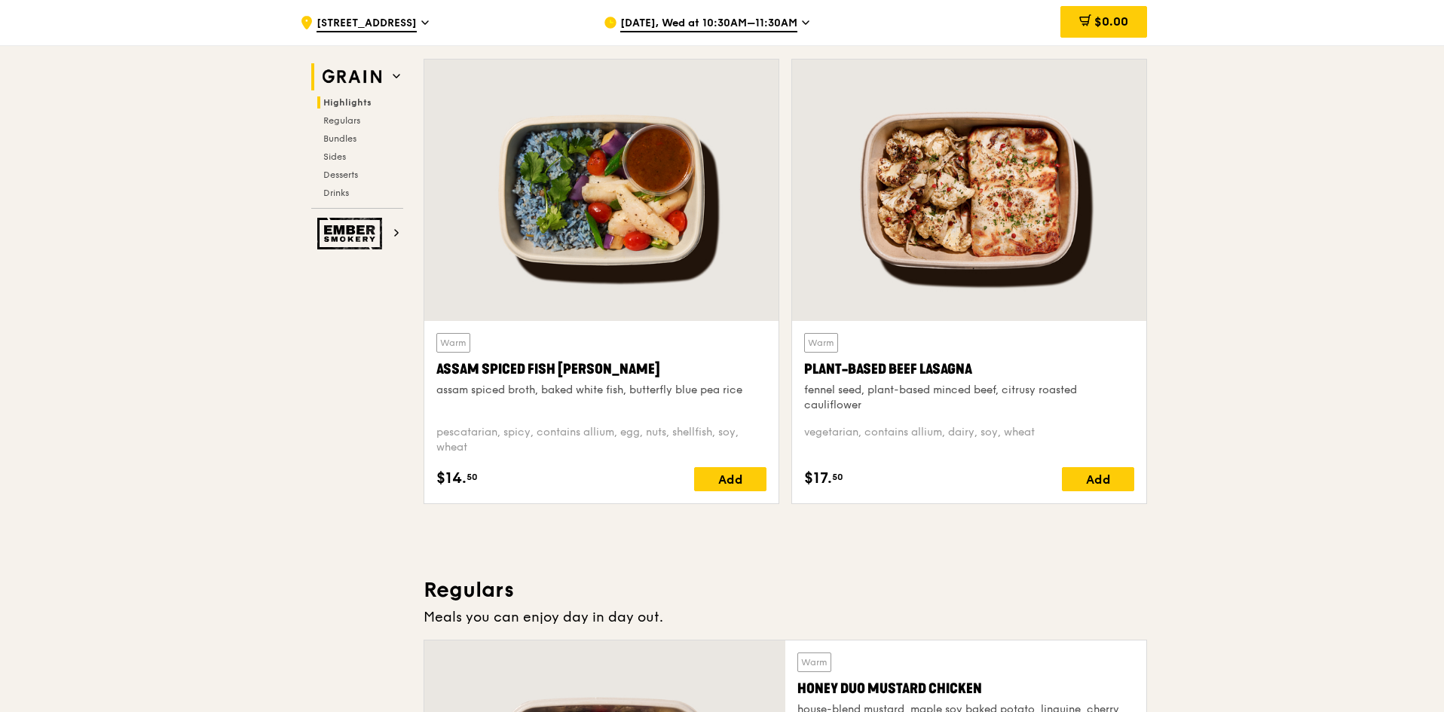
scroll to position [452, 0]
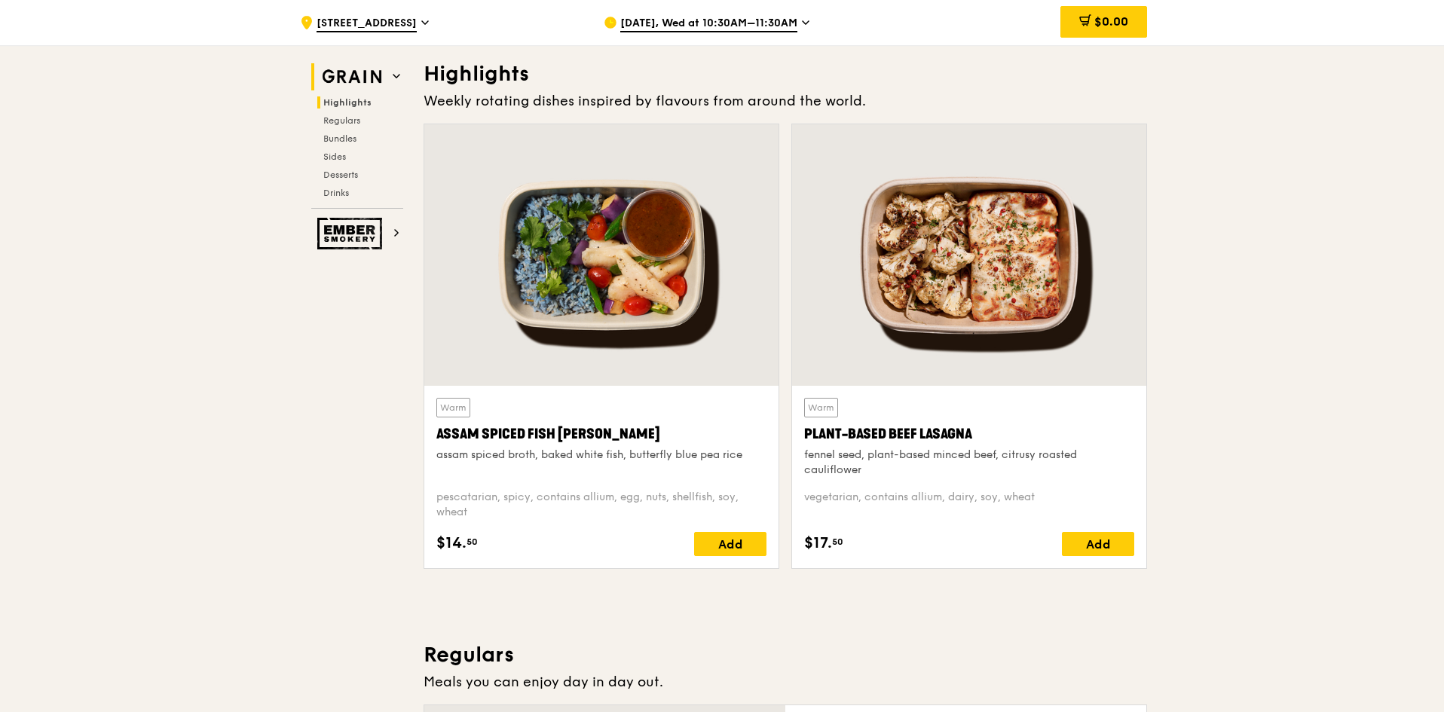
click at [357, 84] on img at bounding box center [351, 76] width 69 height 27
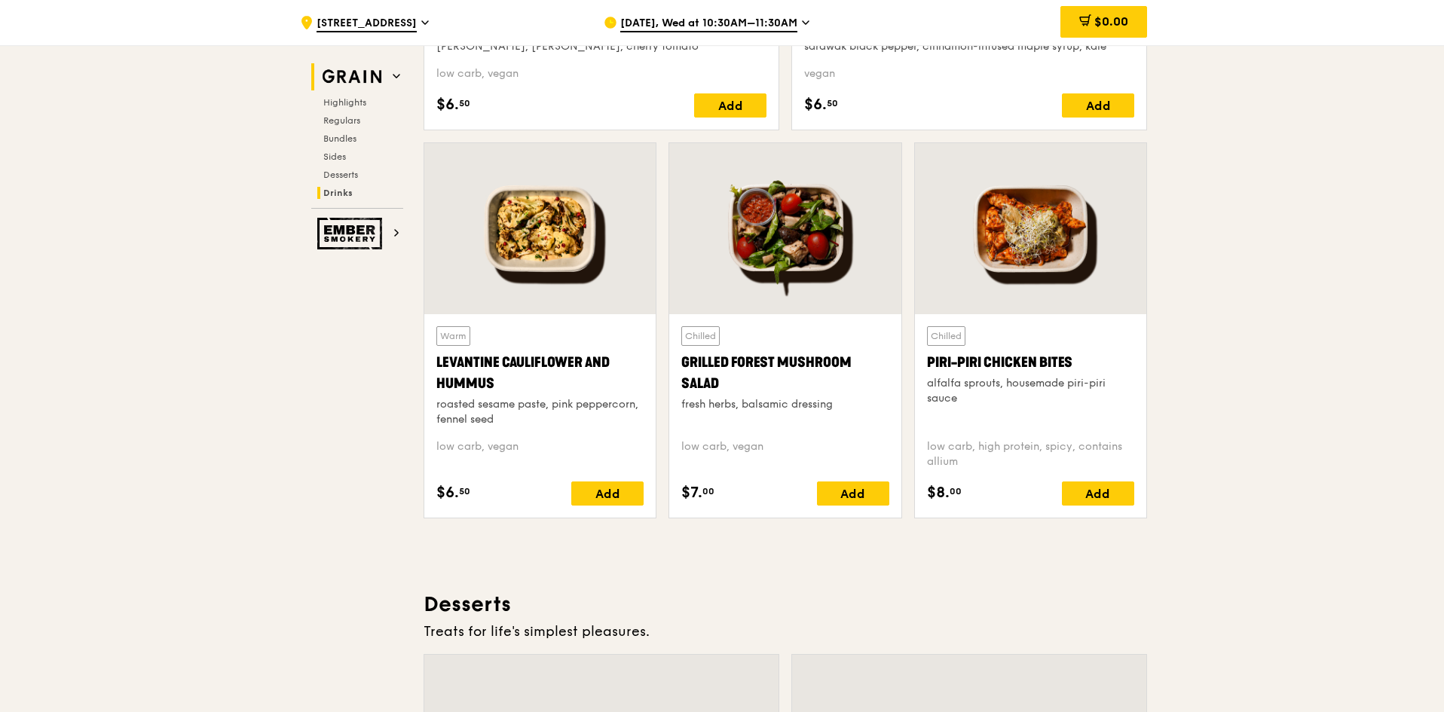
scroll to position [6245, 0]
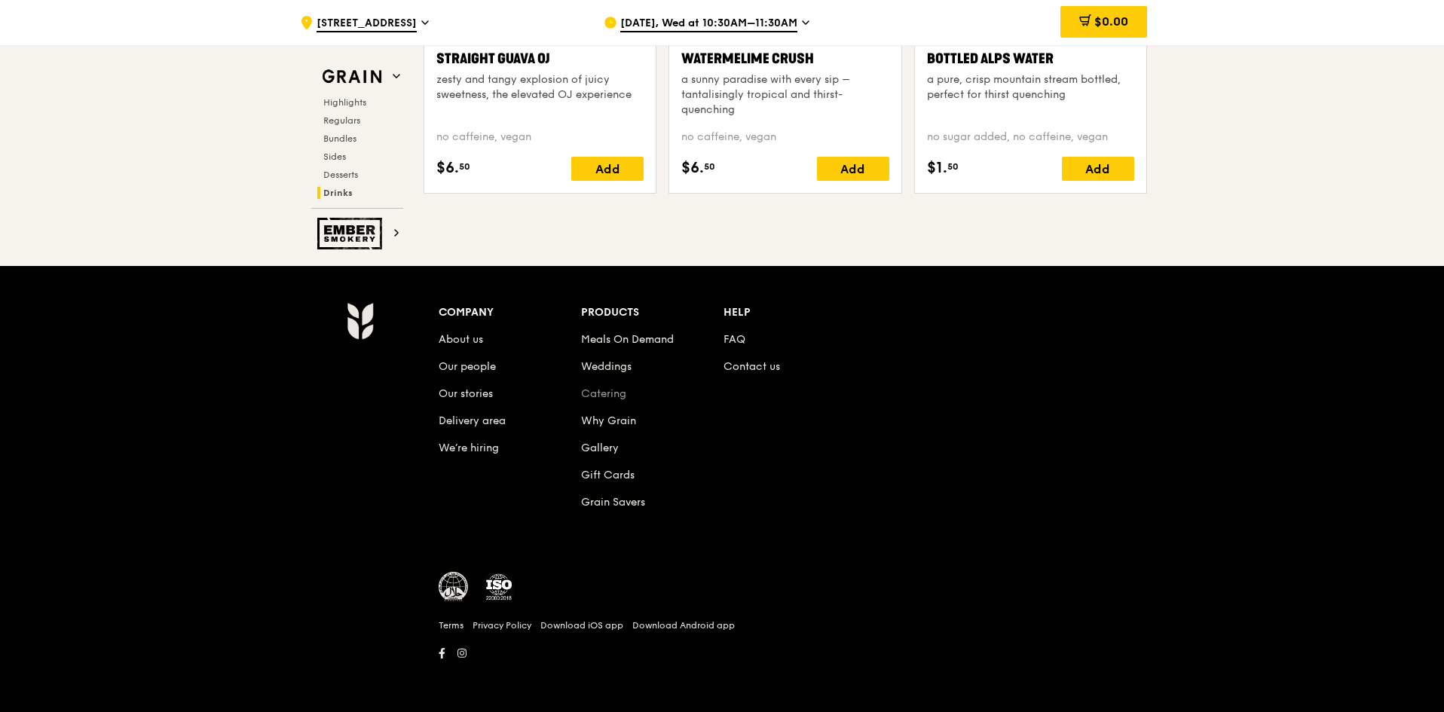
click at [607, 390] on link "Catering" at bounding box center [603, 393] width 45 height 13
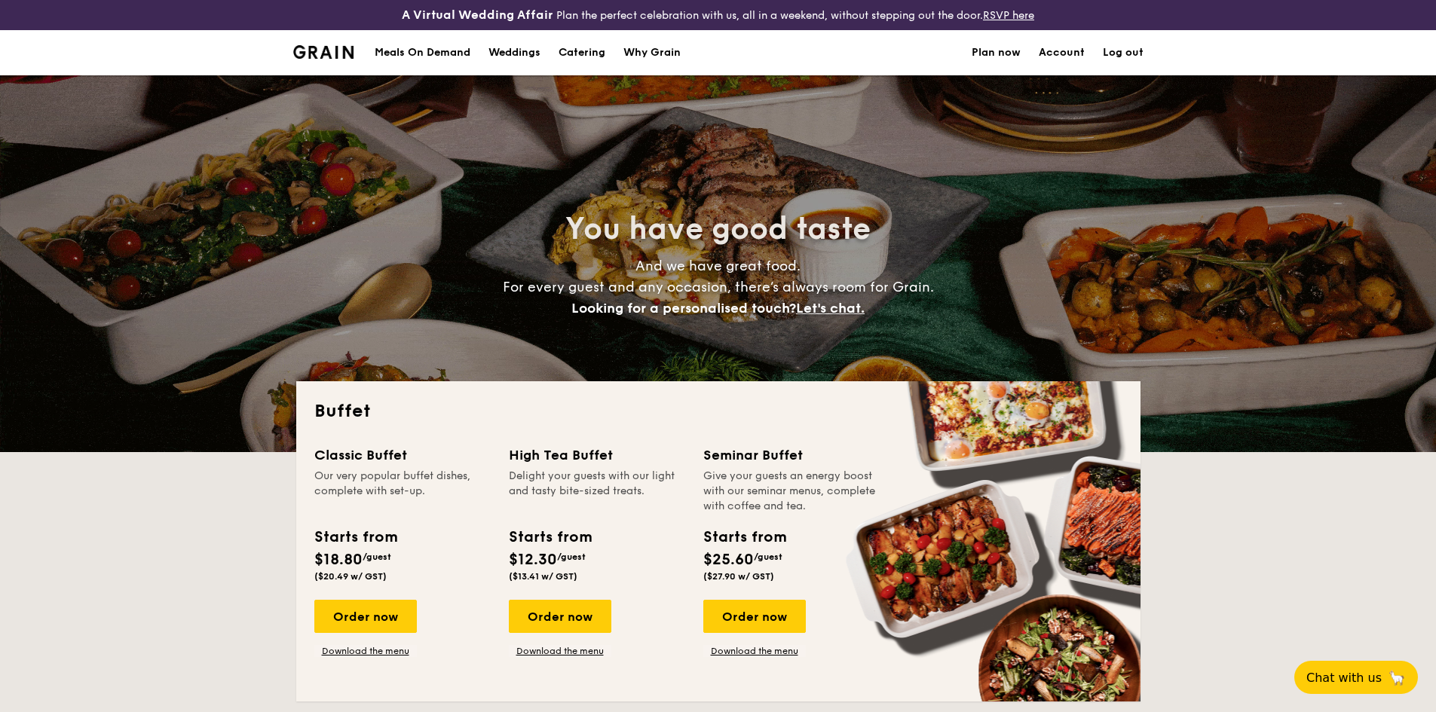
select select
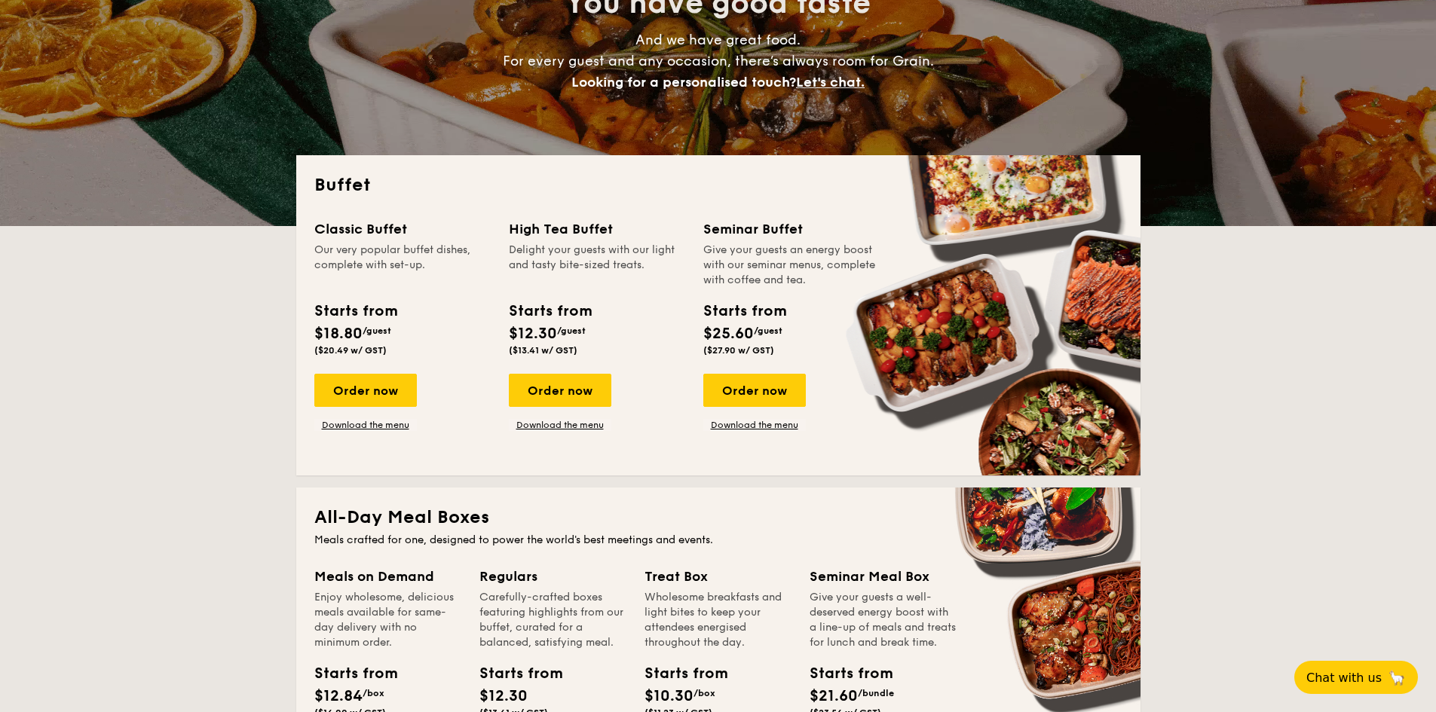
scroll to position [528, 0]
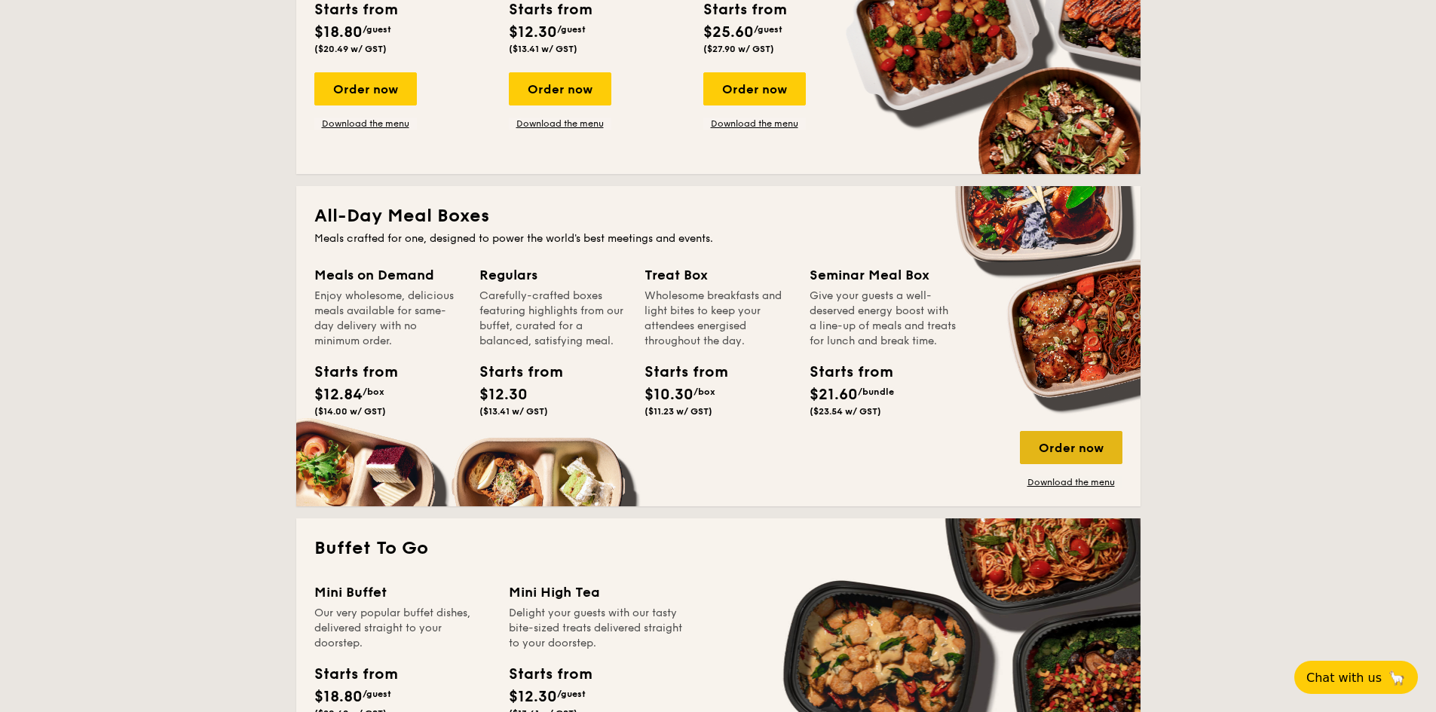
click at [1081, 454] on div "Order now" at bounding box center [1071, 447] width 102 height 33
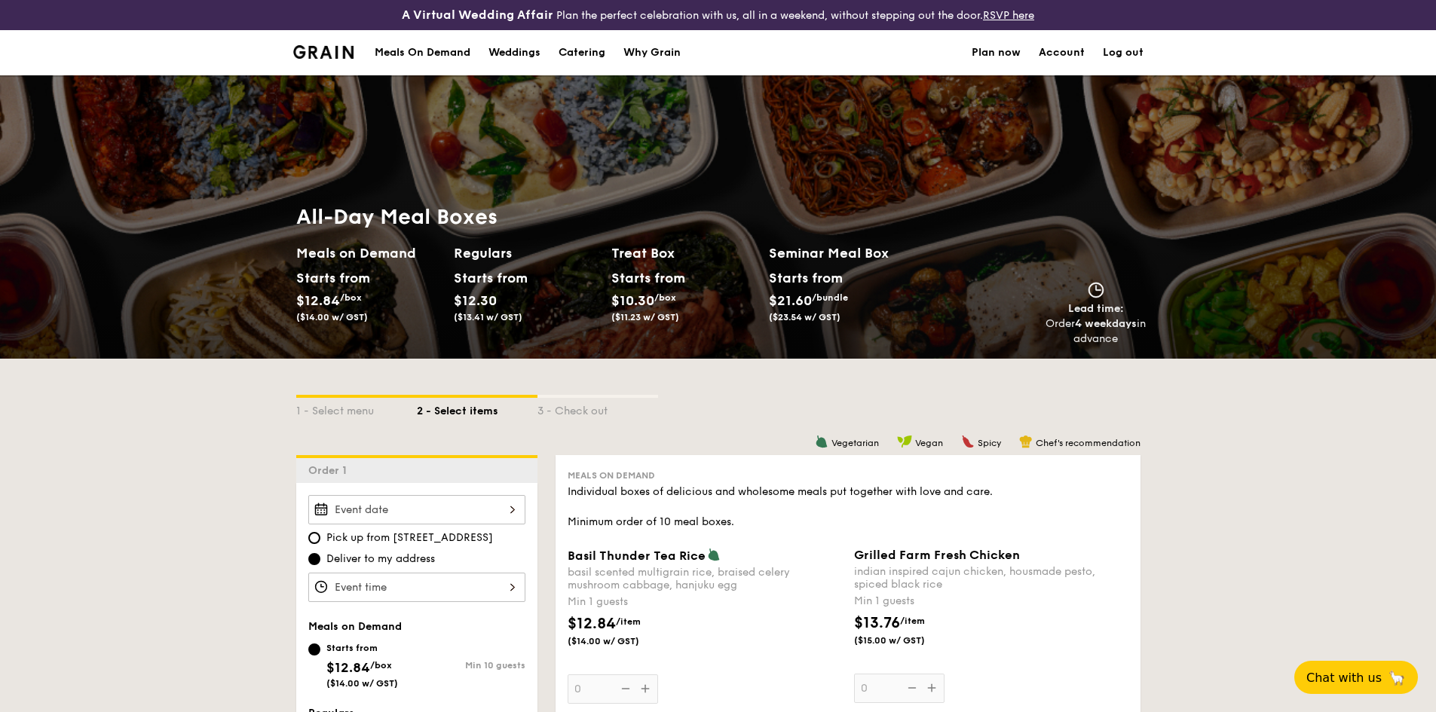
click at [450, 47] on div "Meals On Demand" at bounding box center [423, 52] width 96 height 45
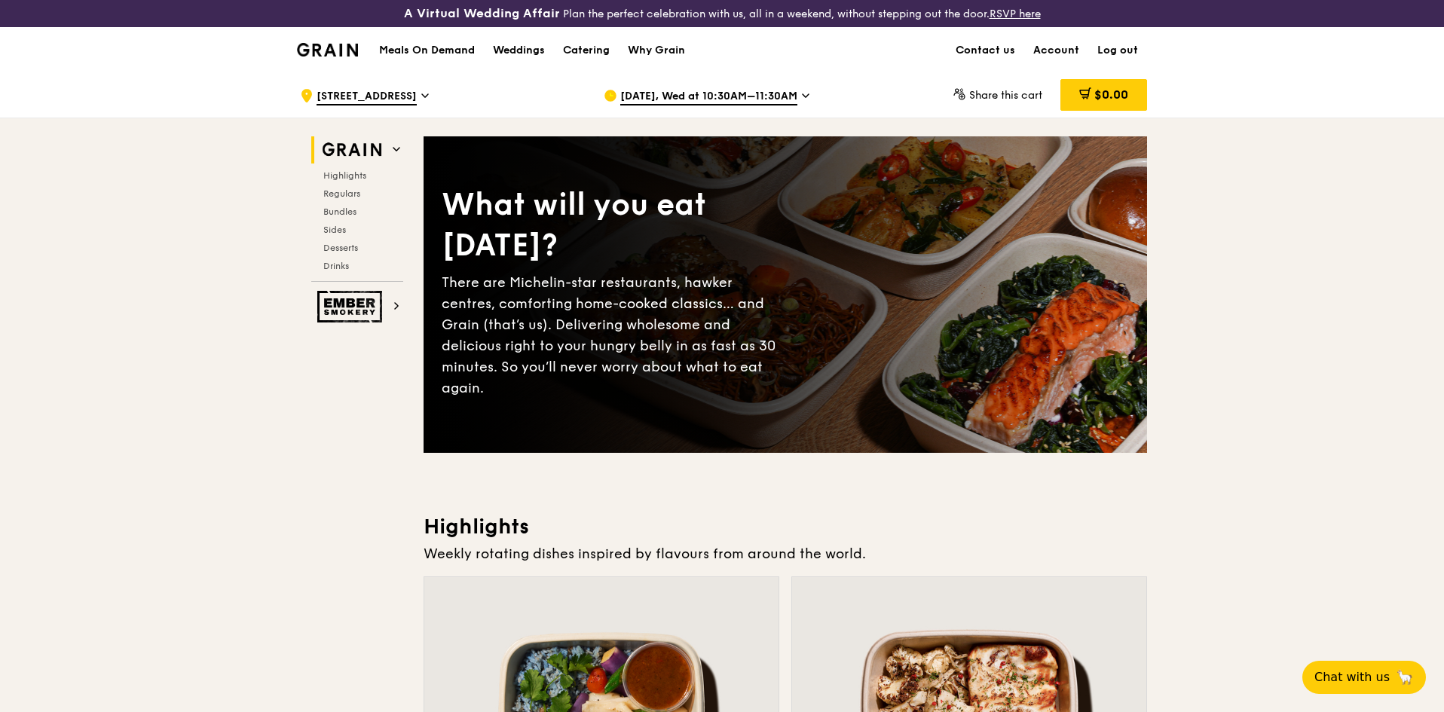
click at [754, 91] on span "Sep 24, Wed at 10:30AM–11:30AM" at bounding box center [708, 97] width 177 height 17
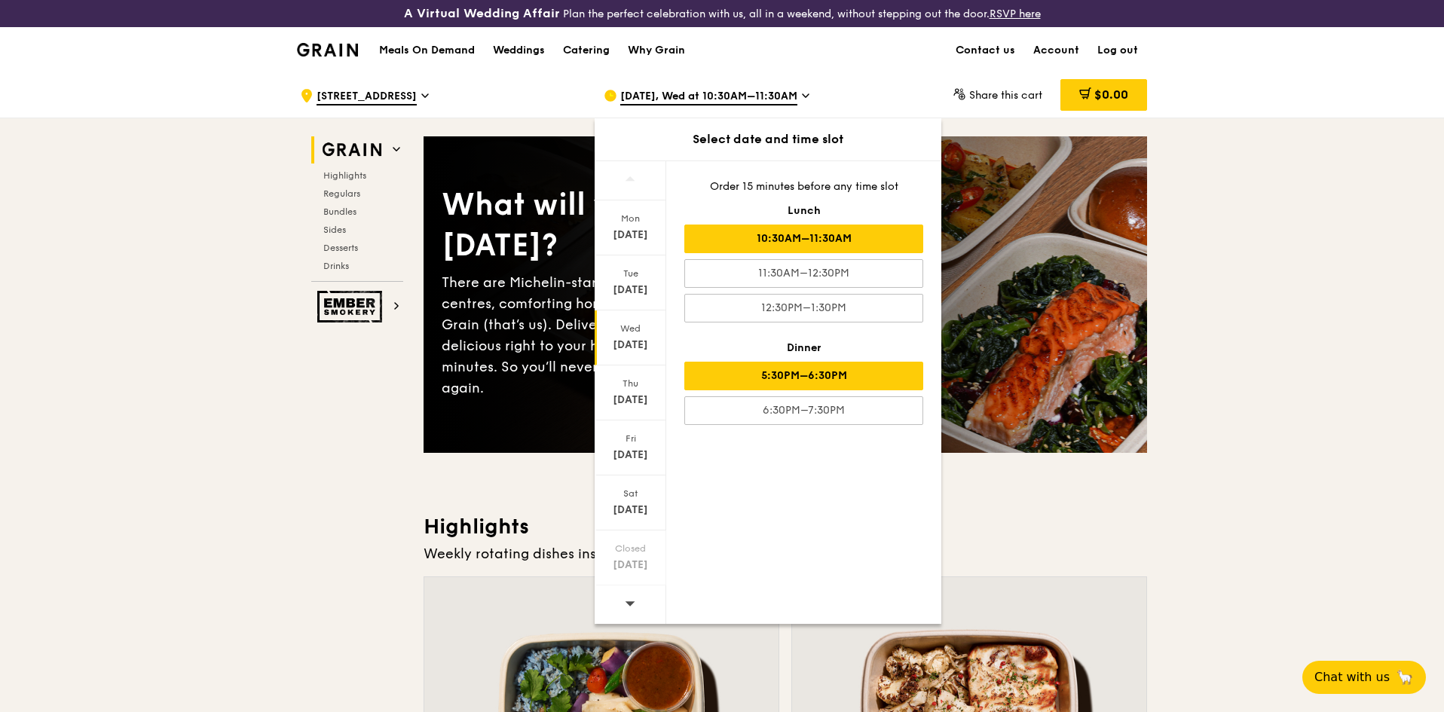
click at [806, 372] on div "5:30PM–6:30PM" at bounding box center [803, 376] width 239 height 29
click at [812, 238] on div "10:30AM–11:30AM" at bounding box center [803, 239] width 239 height 29
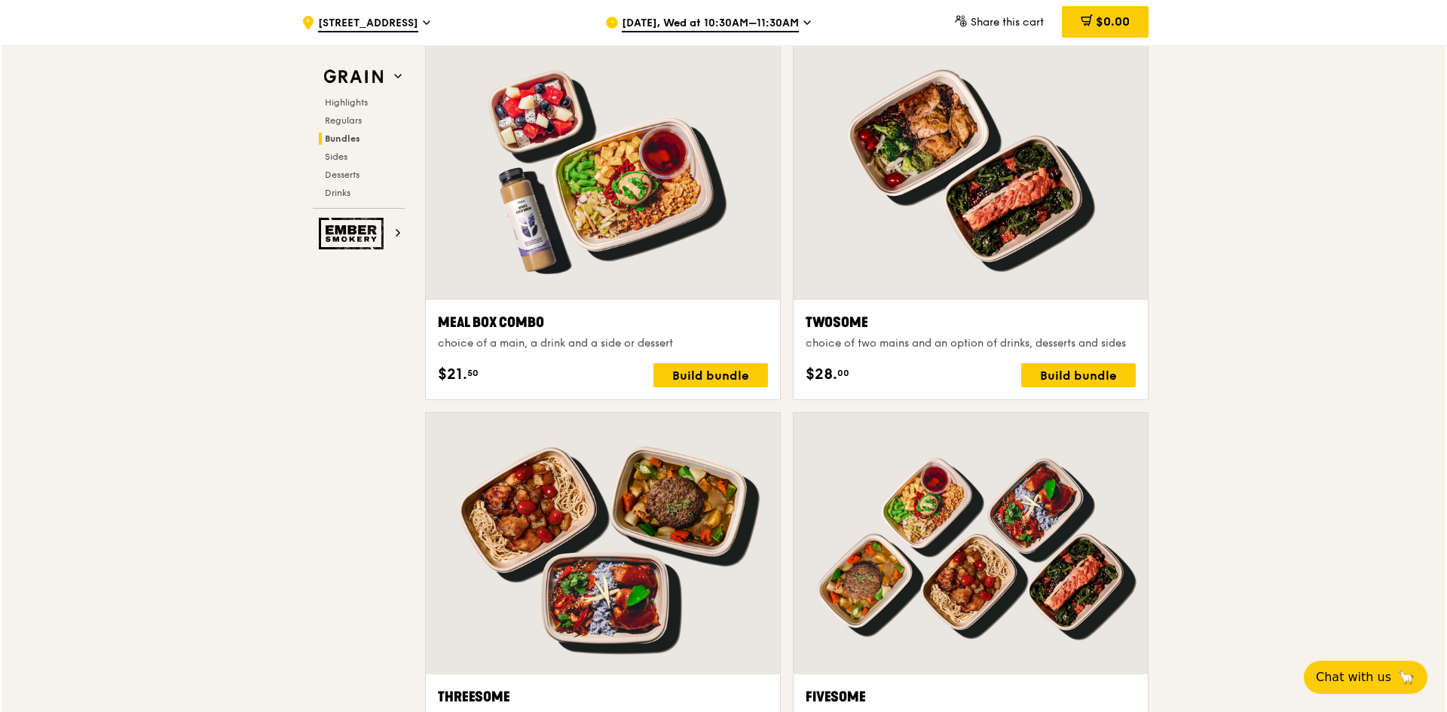
scroll to position [2330, 0]
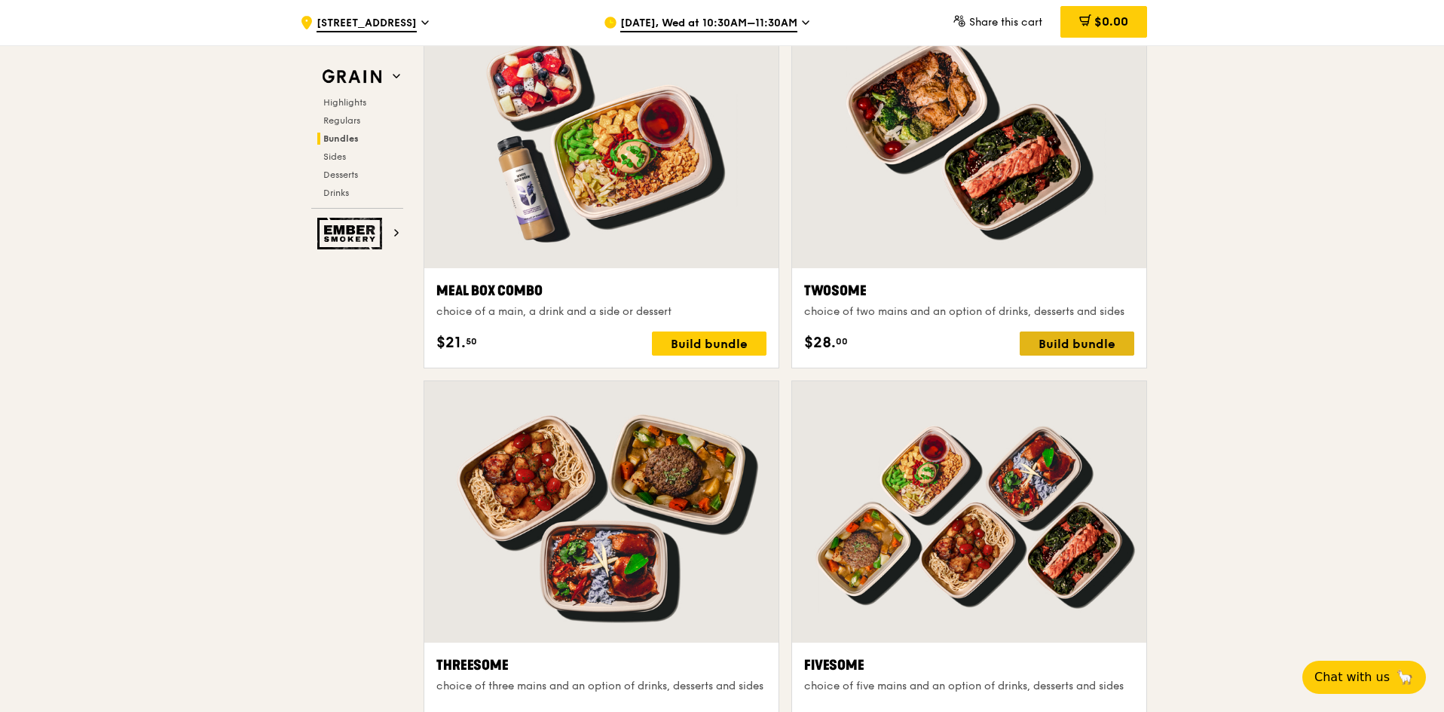
click at [1062, 344] on div "Build bundle" at bounding box center [1077, 344] width 115 height 24
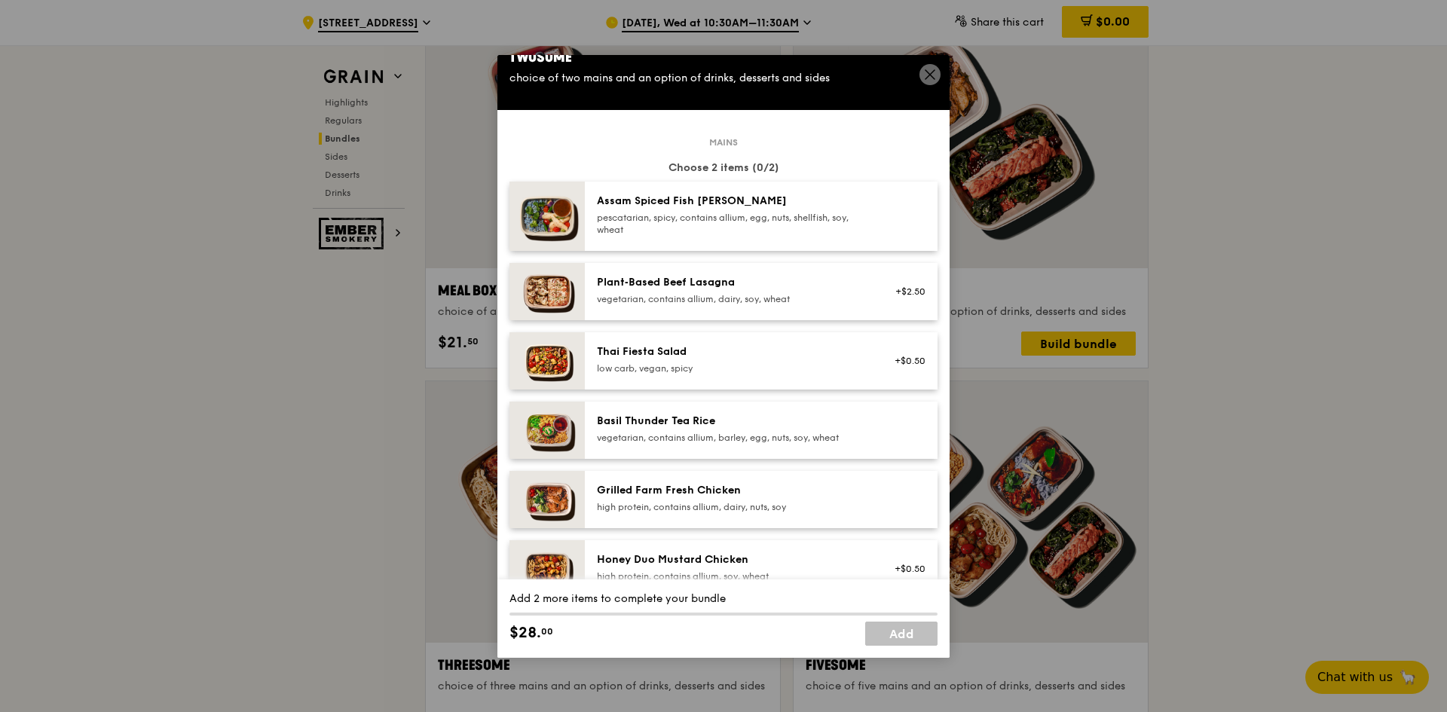
scroll to position [0, 0]
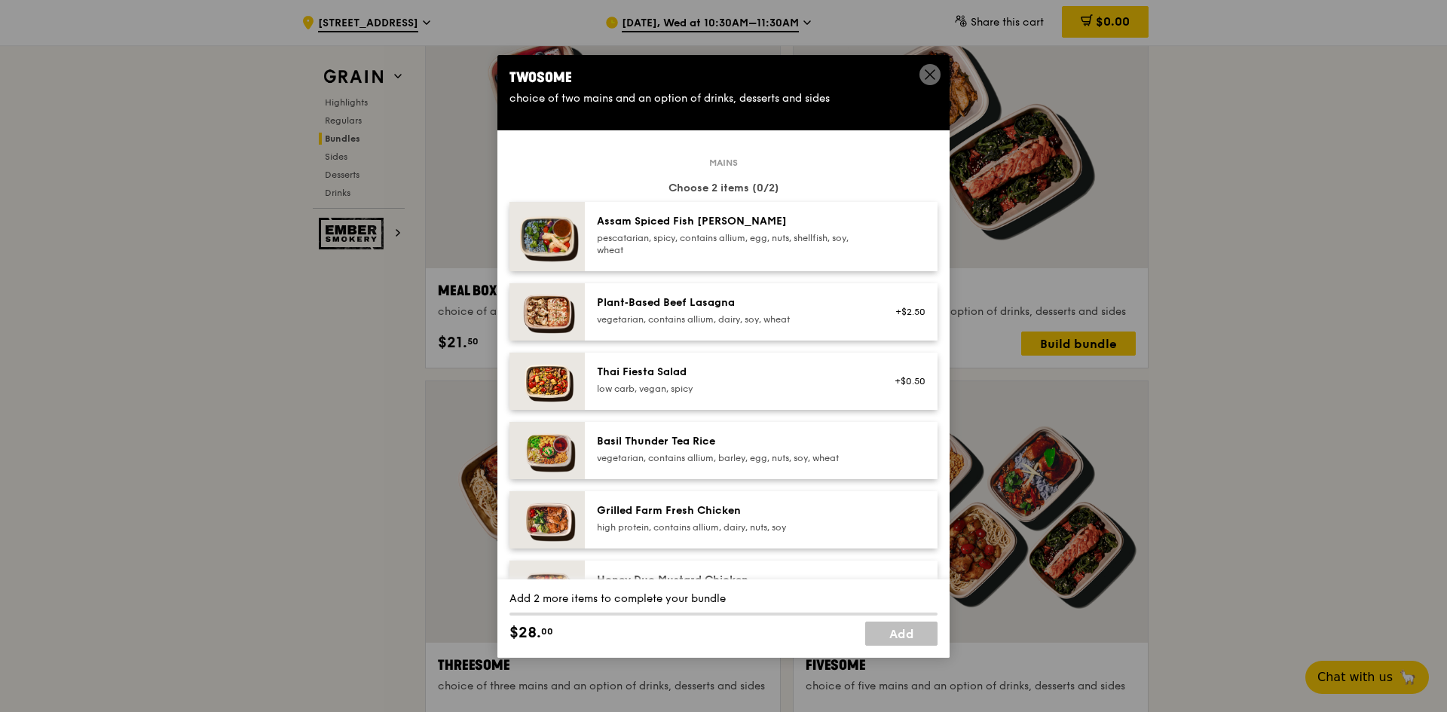
click at [785, 240] on div "pescatarian, spicy, contains allium, egg, nuts, shellfish, soy, wheat" at bounding box center [732, 244] width 271 height 24
click at [712, 532] on div "high protein, contains allium, dairy, nuts, soy" at bounding box center [732, 528] width 271 height 12
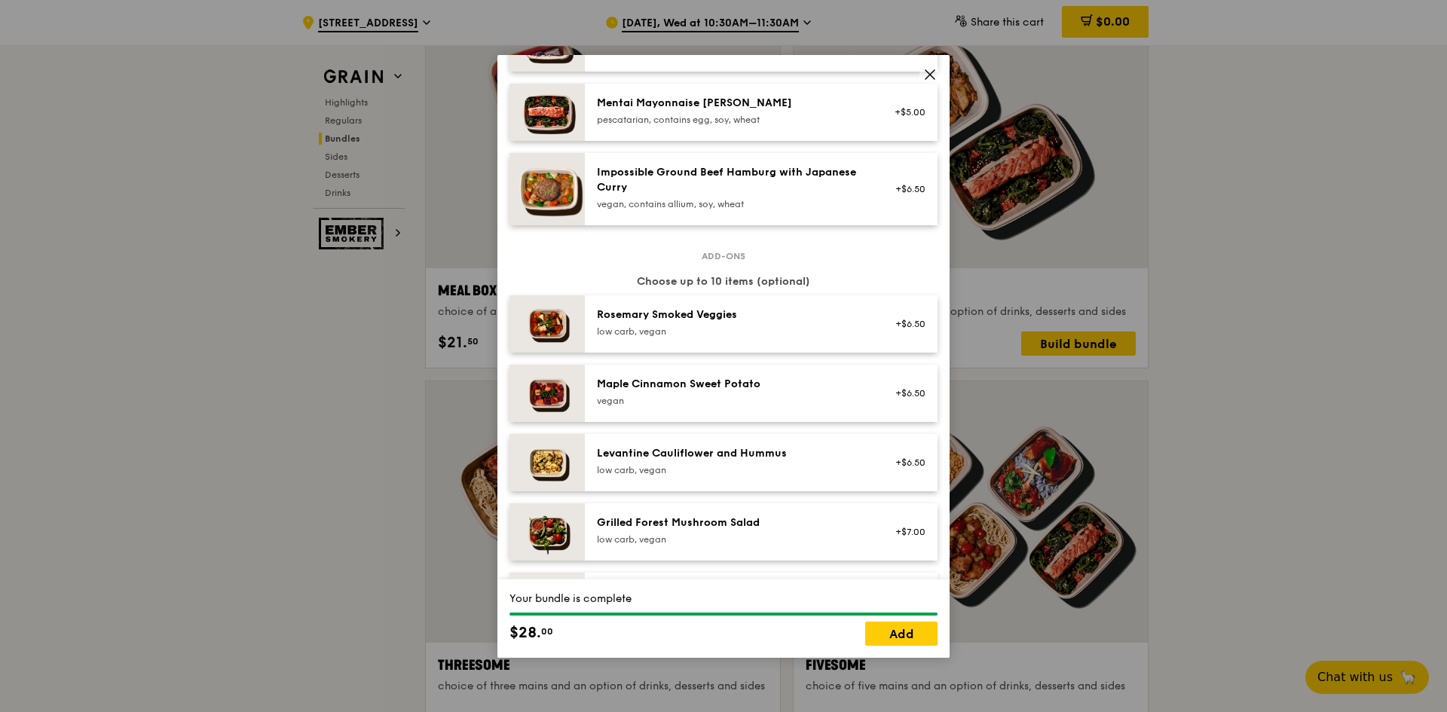
scroll to position [603, 0]
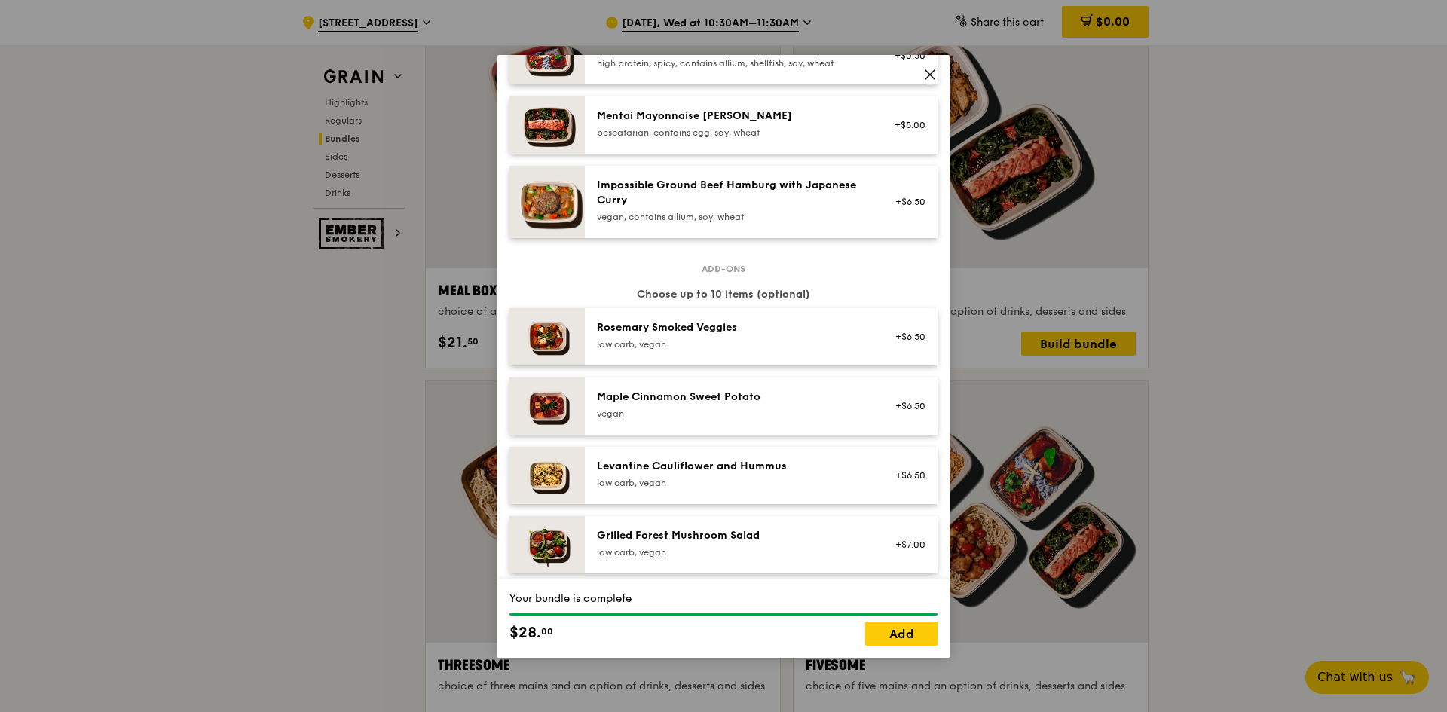
click at [733, 395] on div "Maple Cinnamon Sweet Potato" at bounding box center [732, 397] width 271 height 15
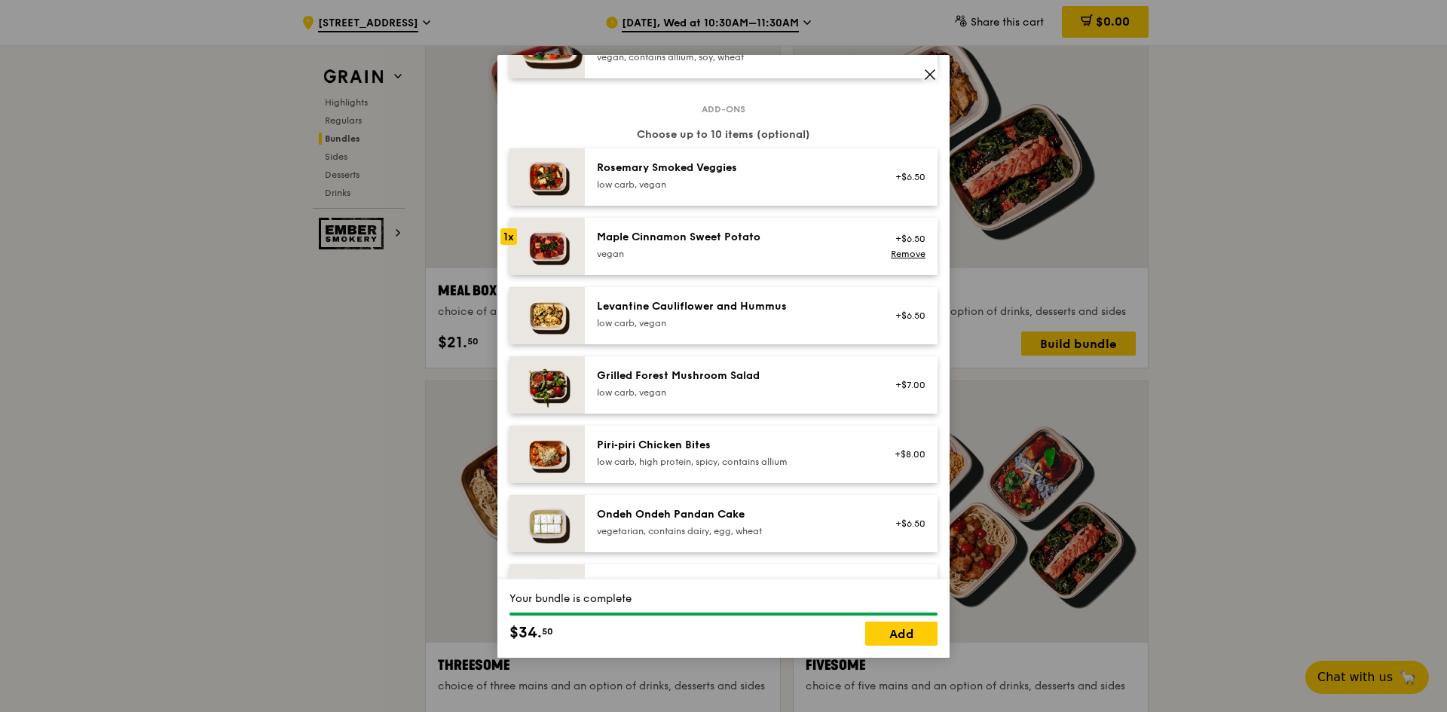
scroll to position [754, 0]
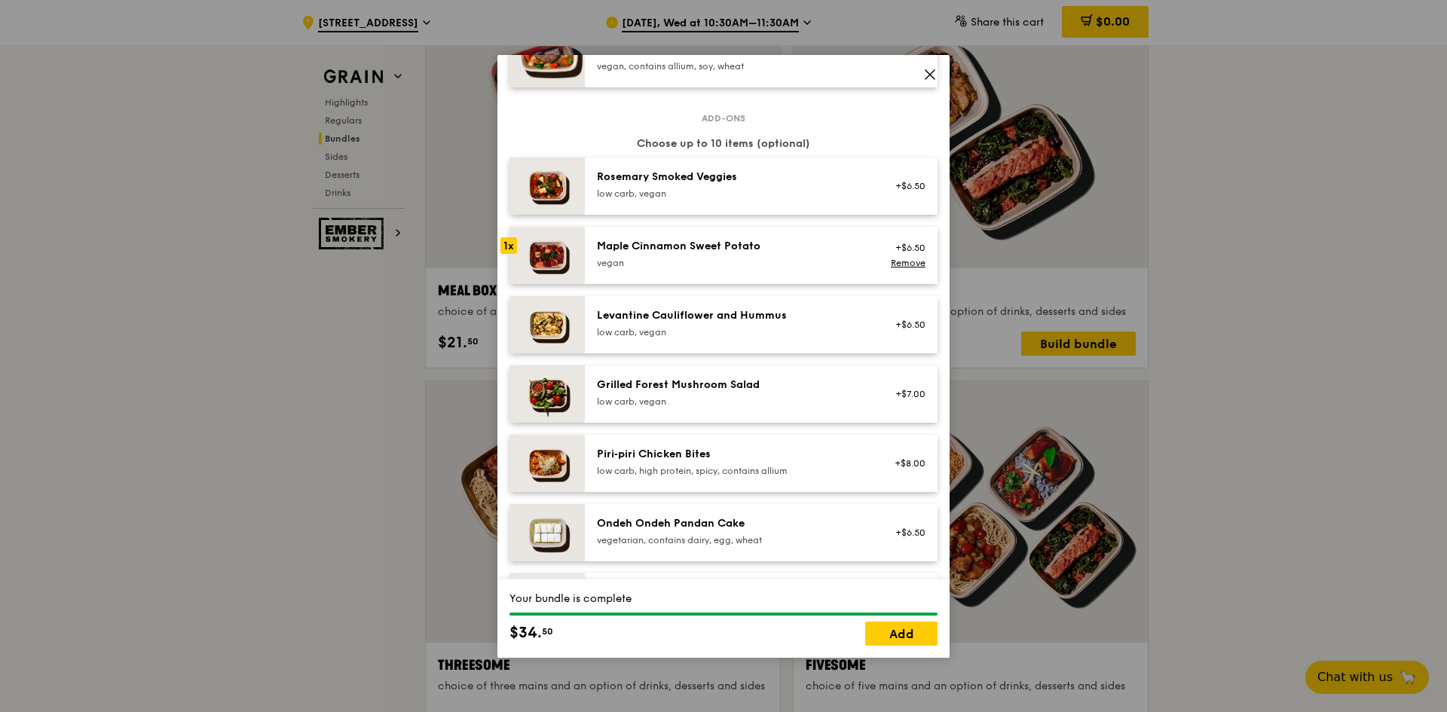
click at [732, 250] on div "Maple Cinnamon Sweet Potato" at bounding box center [732, 246] width 271 height 15
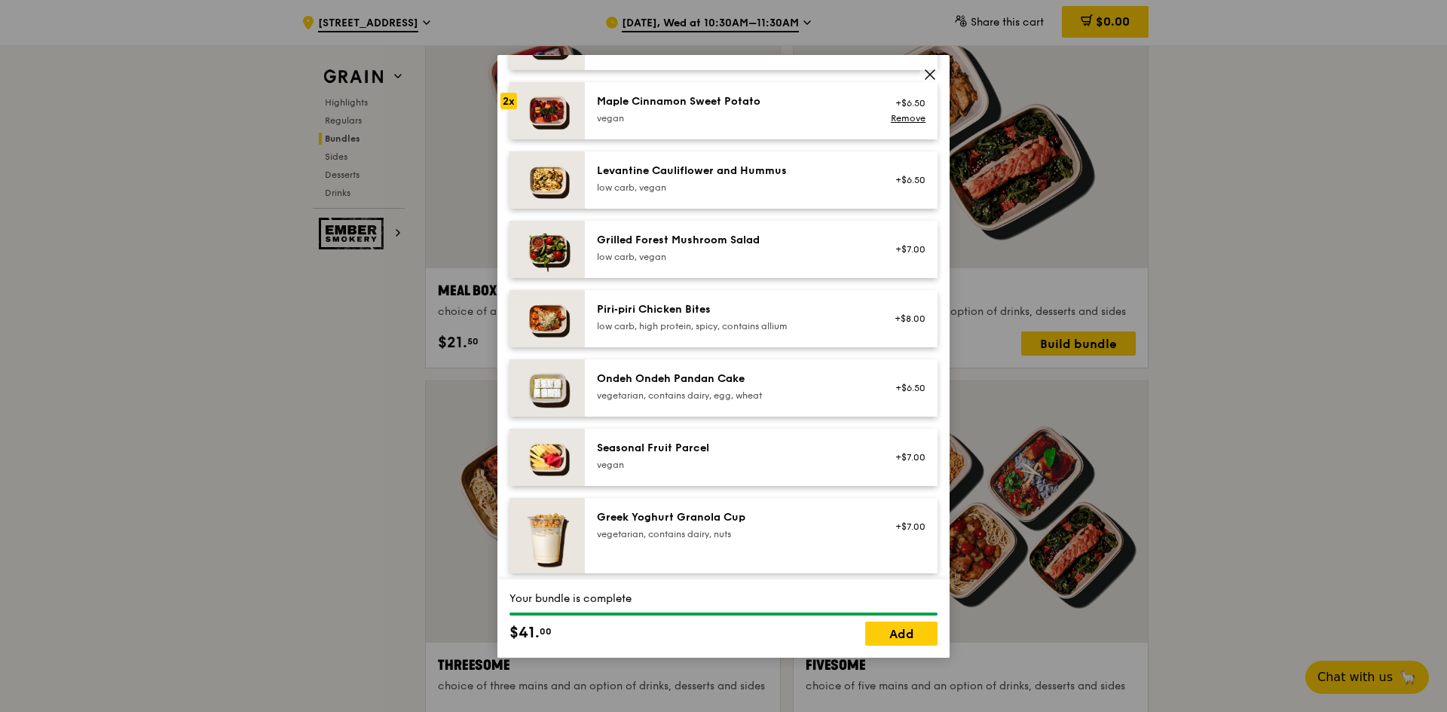
scroll to position [904, 0]
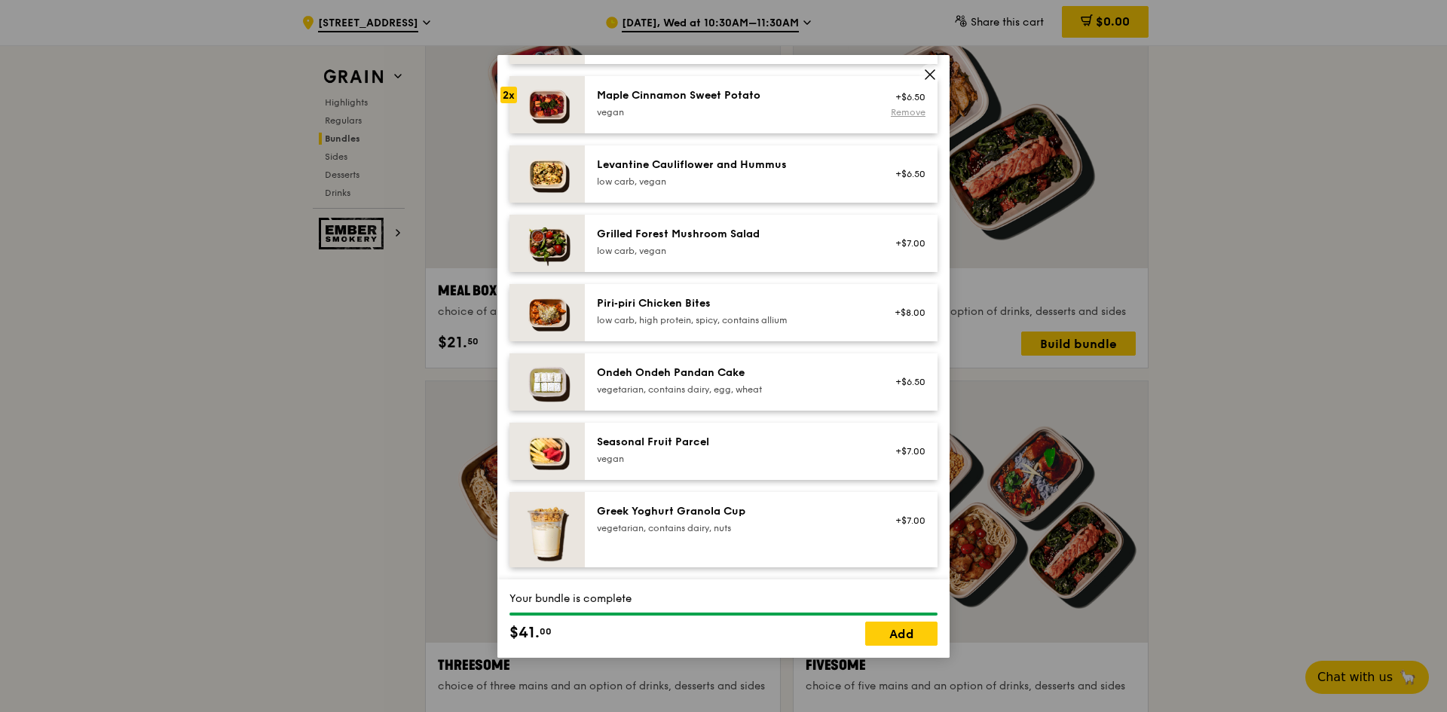
click at [898, 109] on link "Remove" at bounding box center [908, 112] width 35 height 11
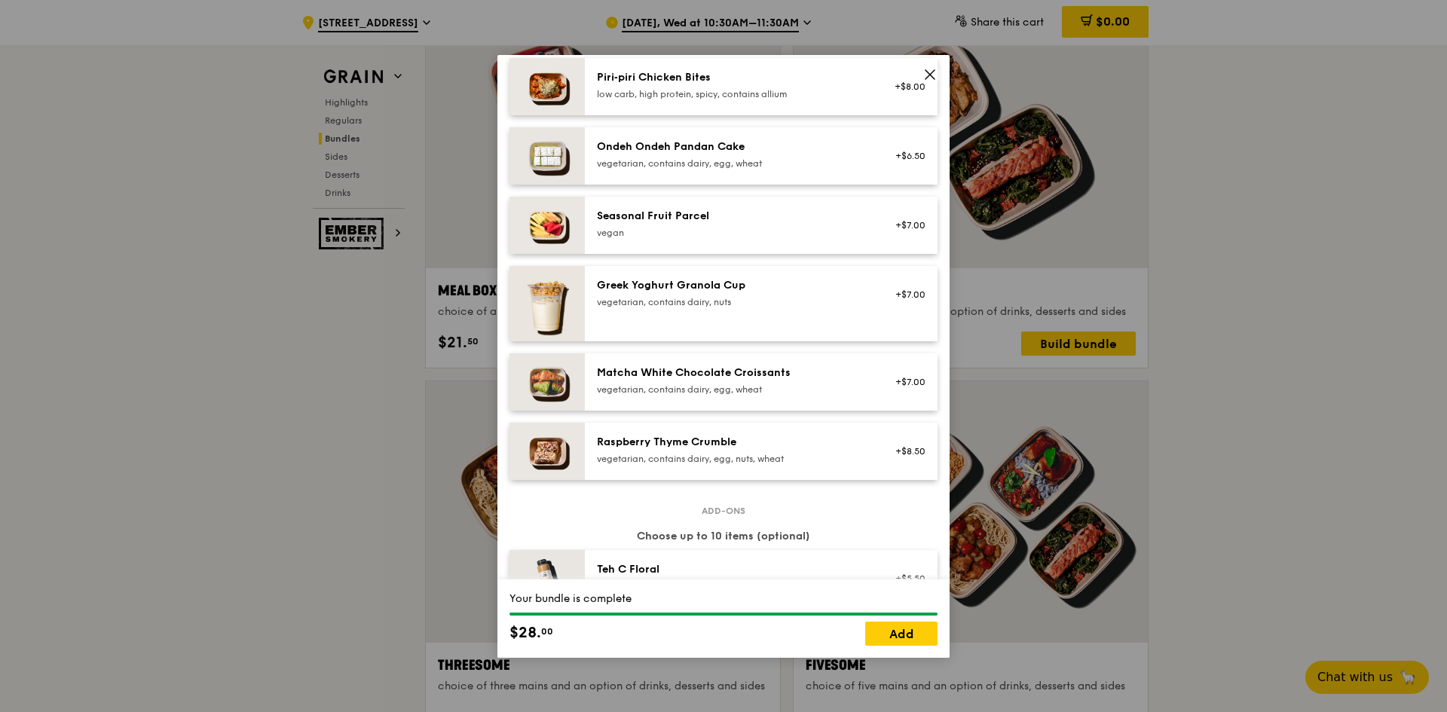
scroll to position [1055, 0]
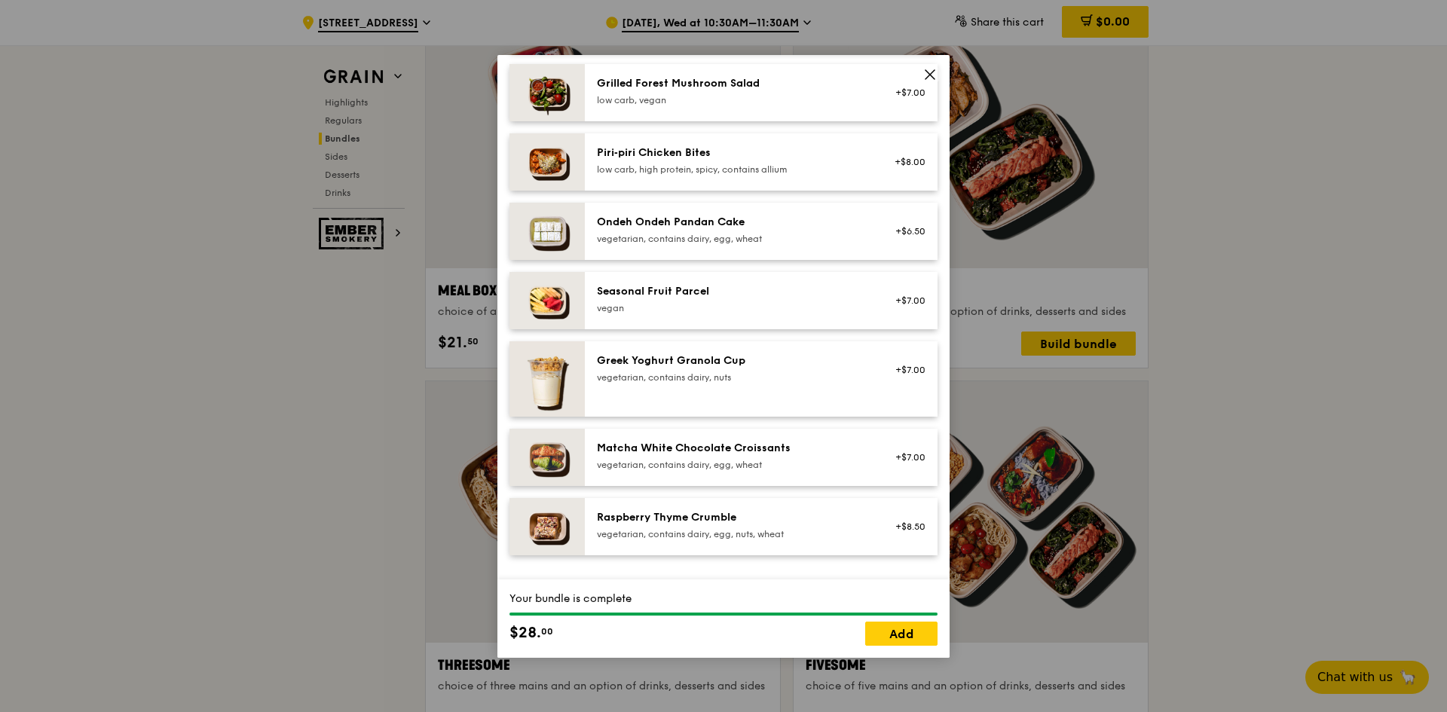
click at [850, 220] on div "Ondeh Ondeh Pandan Cake" at bounding box center [732, 222] width 271 height 15
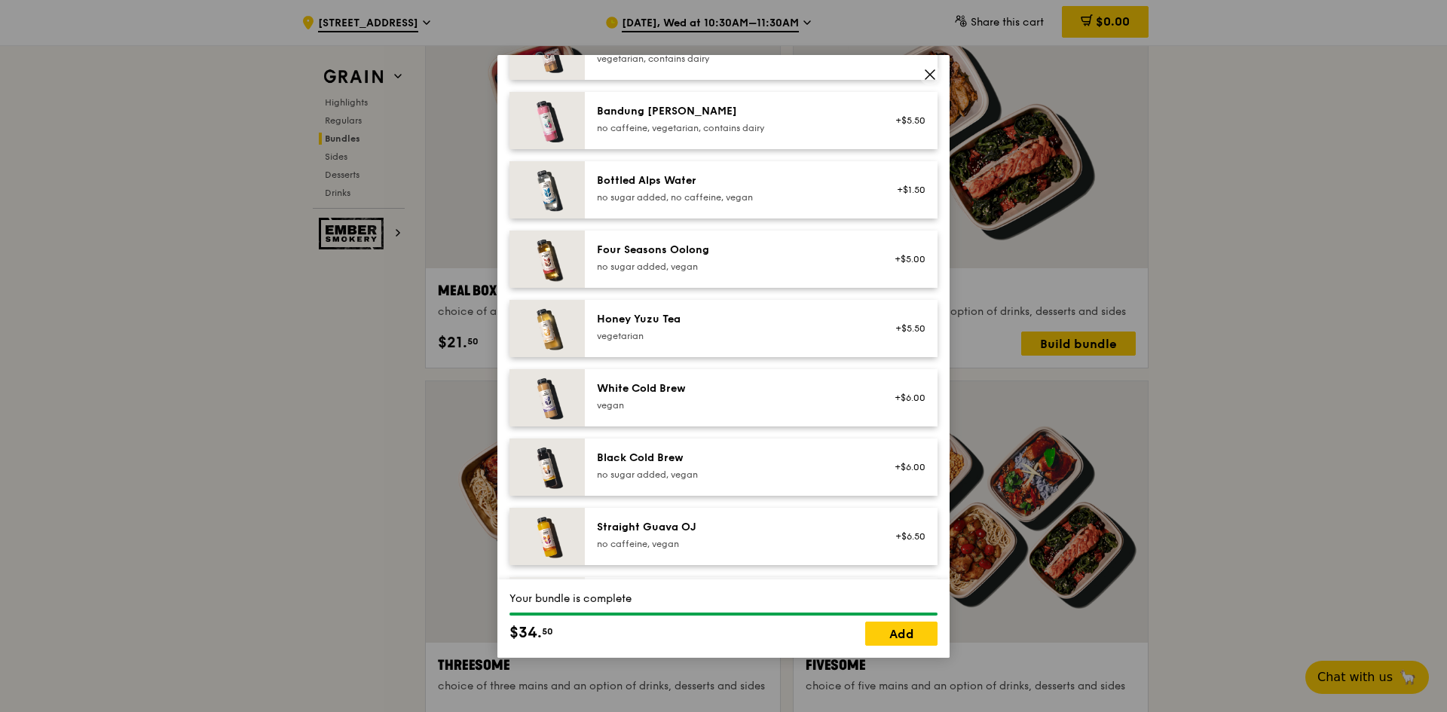
scroll to position [1725, 0]
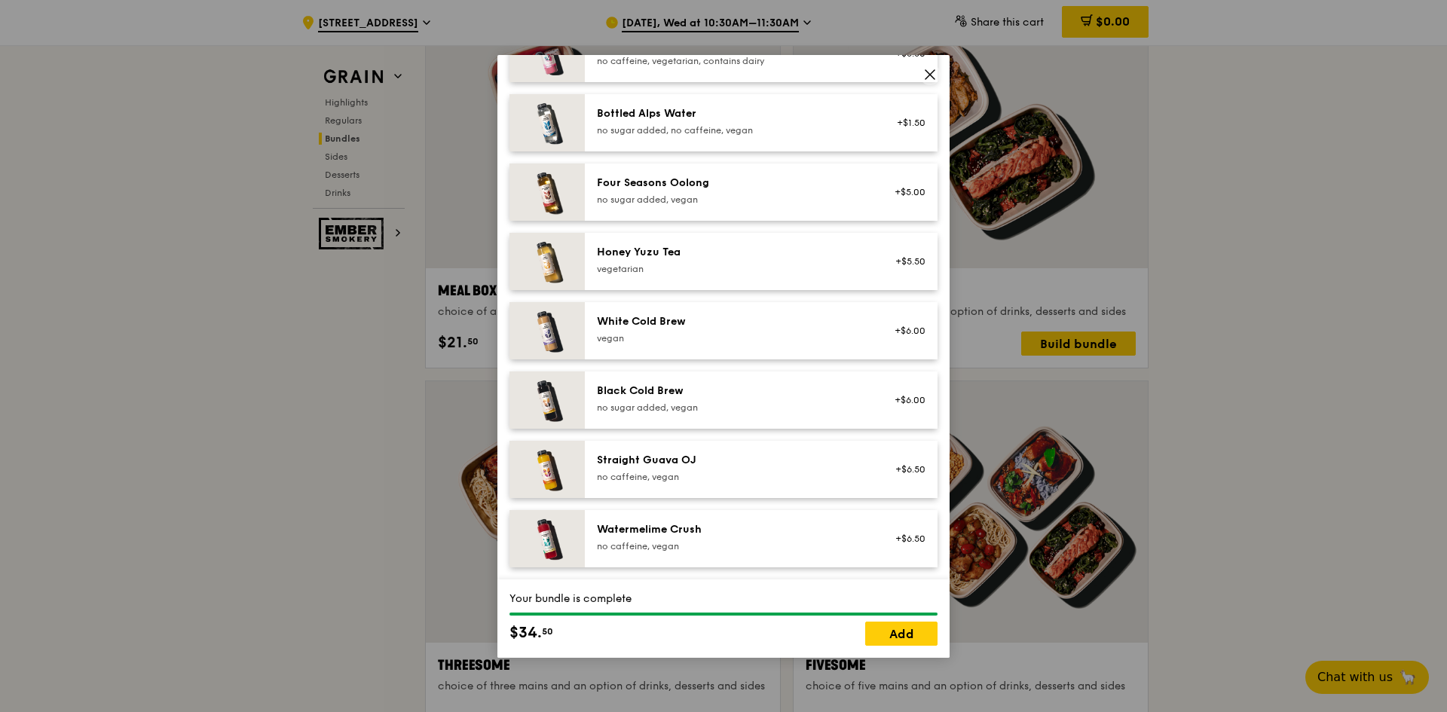
click at [705, 548] on div "no caffeine, vegan" at bounding box center [732, 546] width 271 height 12
click at [916, 632] on link "Add" at bounding box center [901, 634] width 72 height 24
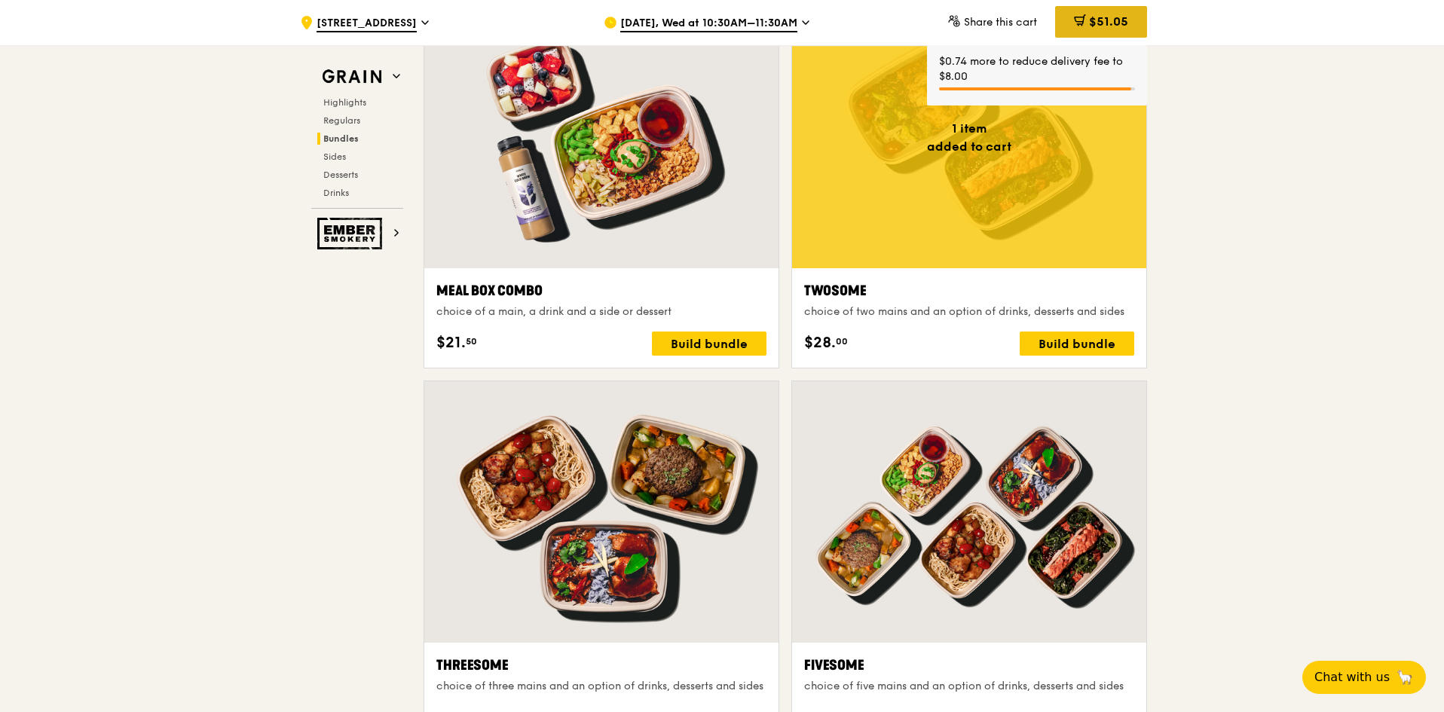
click at [1124, 32] on div "$51.05" at bounding box center [1101, 22] width 92 height 32
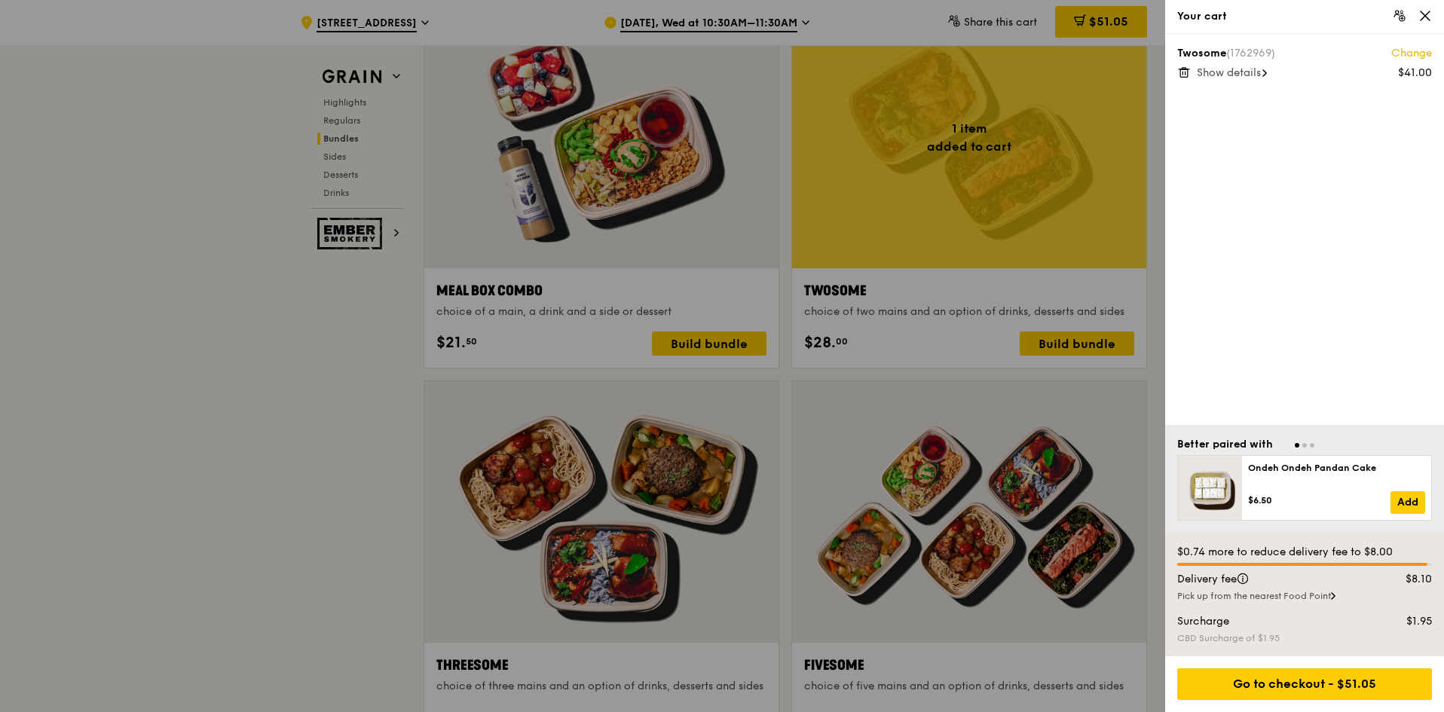
click at [1304, 447] on span "Go to slide 2" at bounding box center [1304, 445] width 5 height 5
click at [1311, 447] on span "Go to slide 3" at bounding box center [1312, 445] width 5 height 5
click at [1296, 445] on span "Go to slide 1" at bounding box center [1297, 445] width 5 height 5
click at [1253, 73] on span "Show details" at bounding box center [1229, 72] width 64 height 13
click at [1410, 51] on link "Change" at bounding box center [1411, 53] width 41 height 15
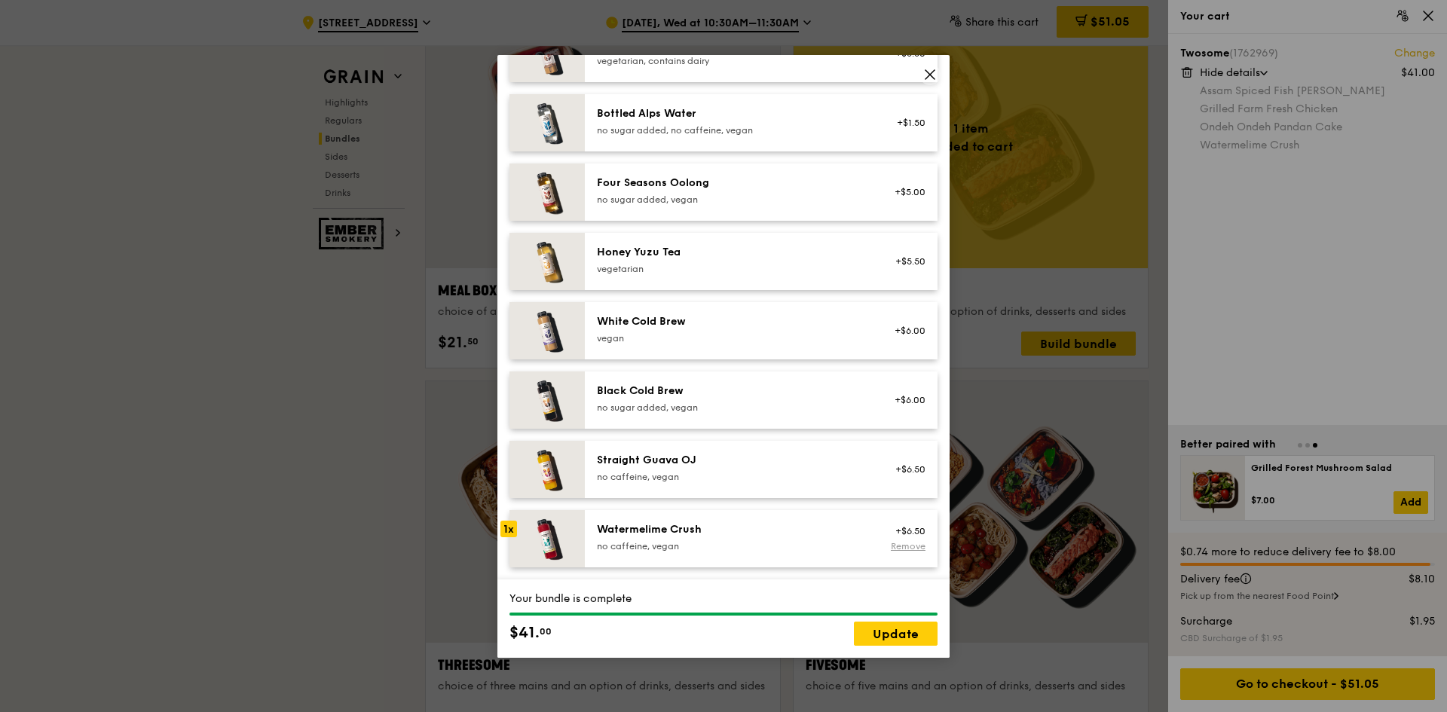
click at [904, 546] on link "Remove" at bounding box center [908, 546] width 35 height 11
click at [907, 635] on link "Update" at bounding box center [896, 634] width 84 height 24
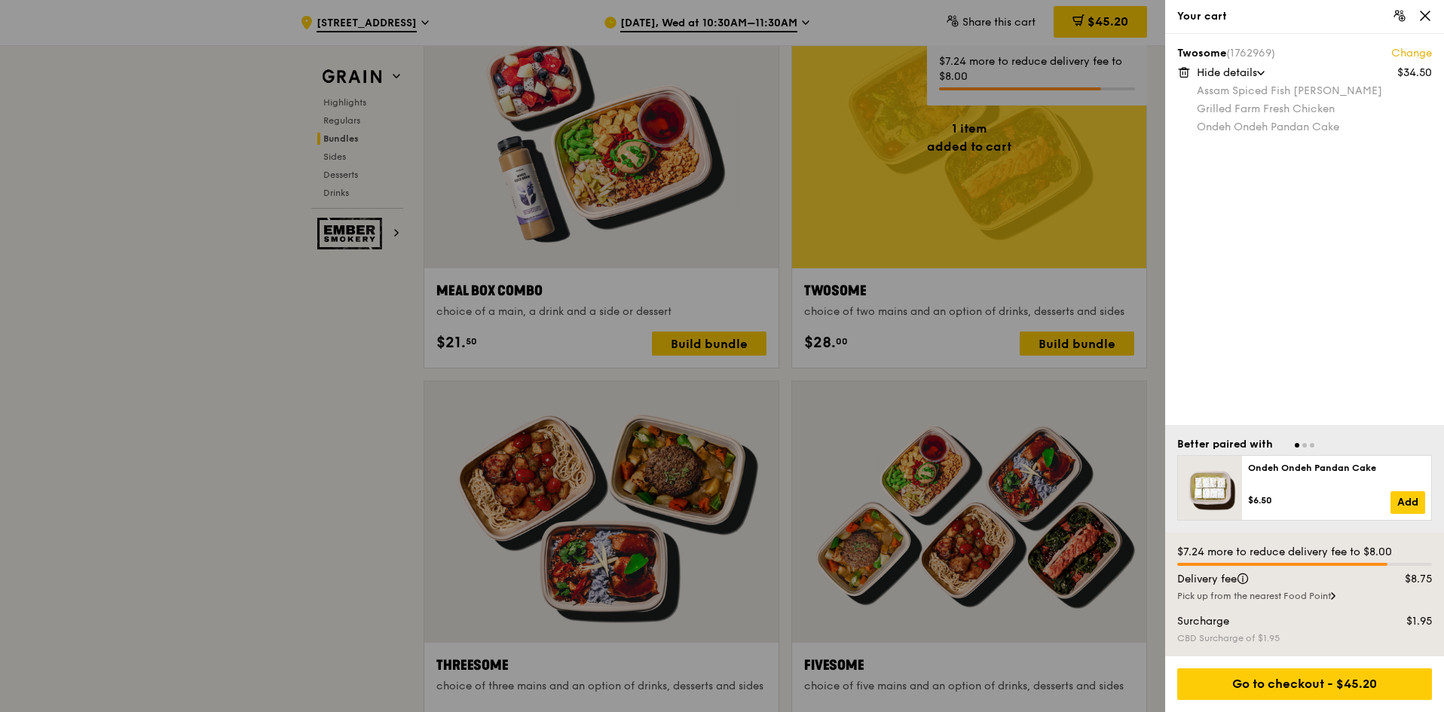
click at [1247, 229] on div "Twosome (1762969) Change $34.50 Hide details Assam Spiced Fish Curry Grilled Fa…" at bounding box center [1304, 229] width 279 height 391
click at [1419, 14] on icon at bounding box center [1425, 16] width 14 height 14
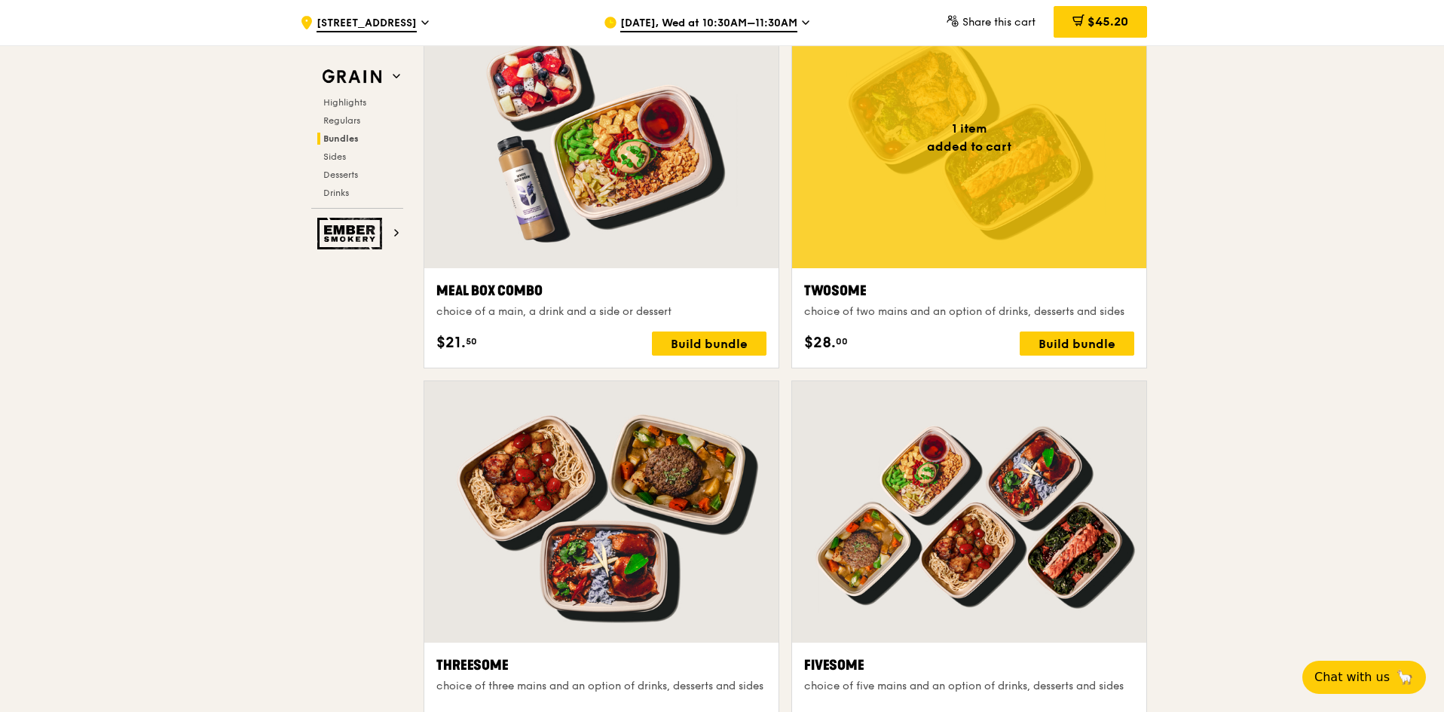
click at [792, 23] on span "[DATE], Wed at 10:30AM–11:30AM" at bounding box center [708, 24] width 177 height 17
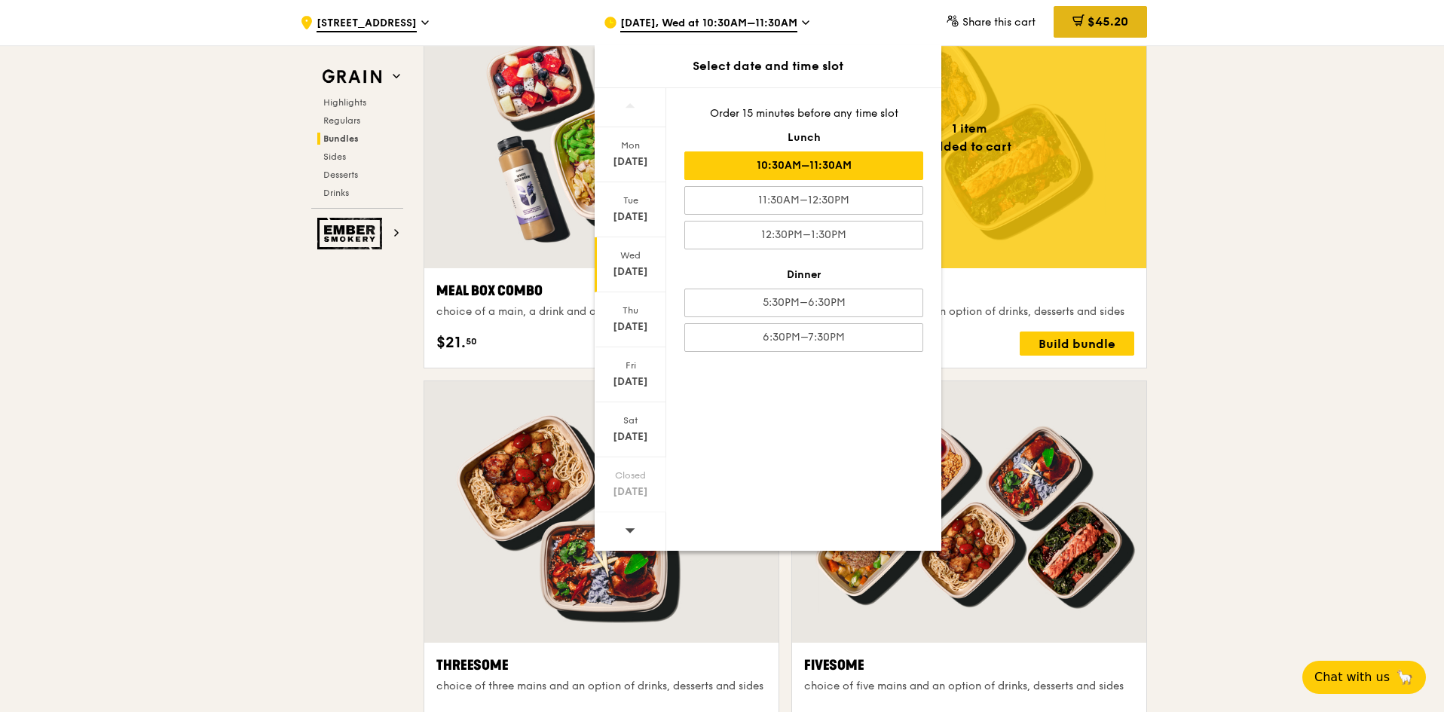
click at [1097, 14] on div "$45.20" at bounding box center [1100, 22] width 93 height 32
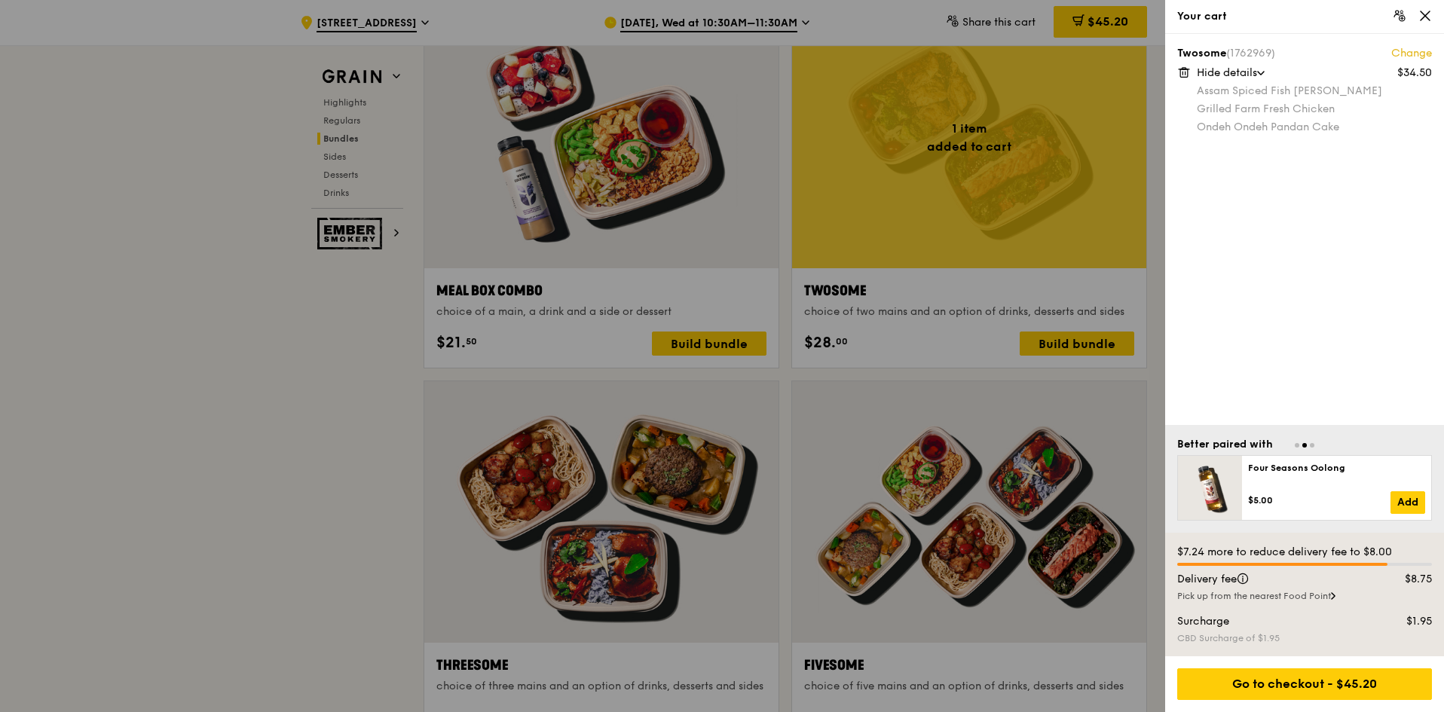
click at [1402, 54] on link "Change" at bounding box center [1411, 53] width 41 height 15
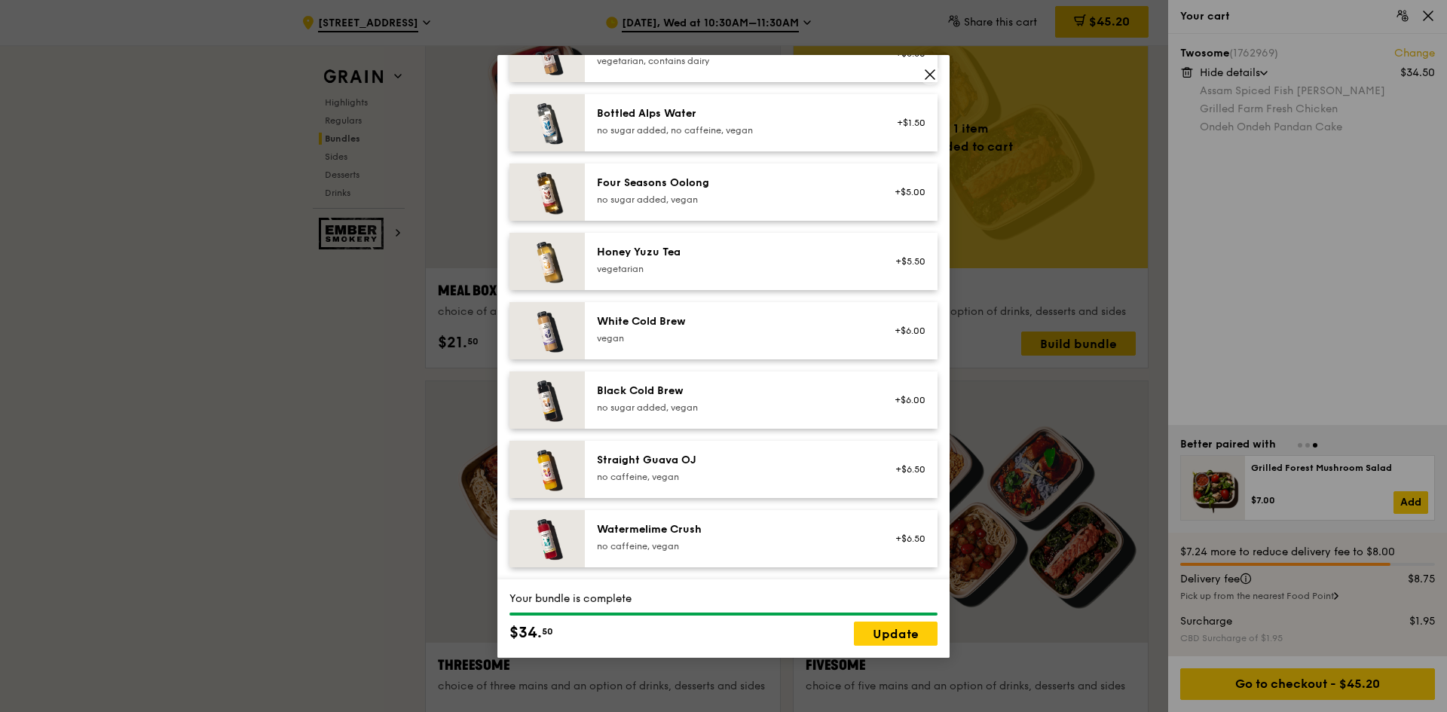
click at [928, 74] on icon at bounding box center [930, 75] width 14 height 14
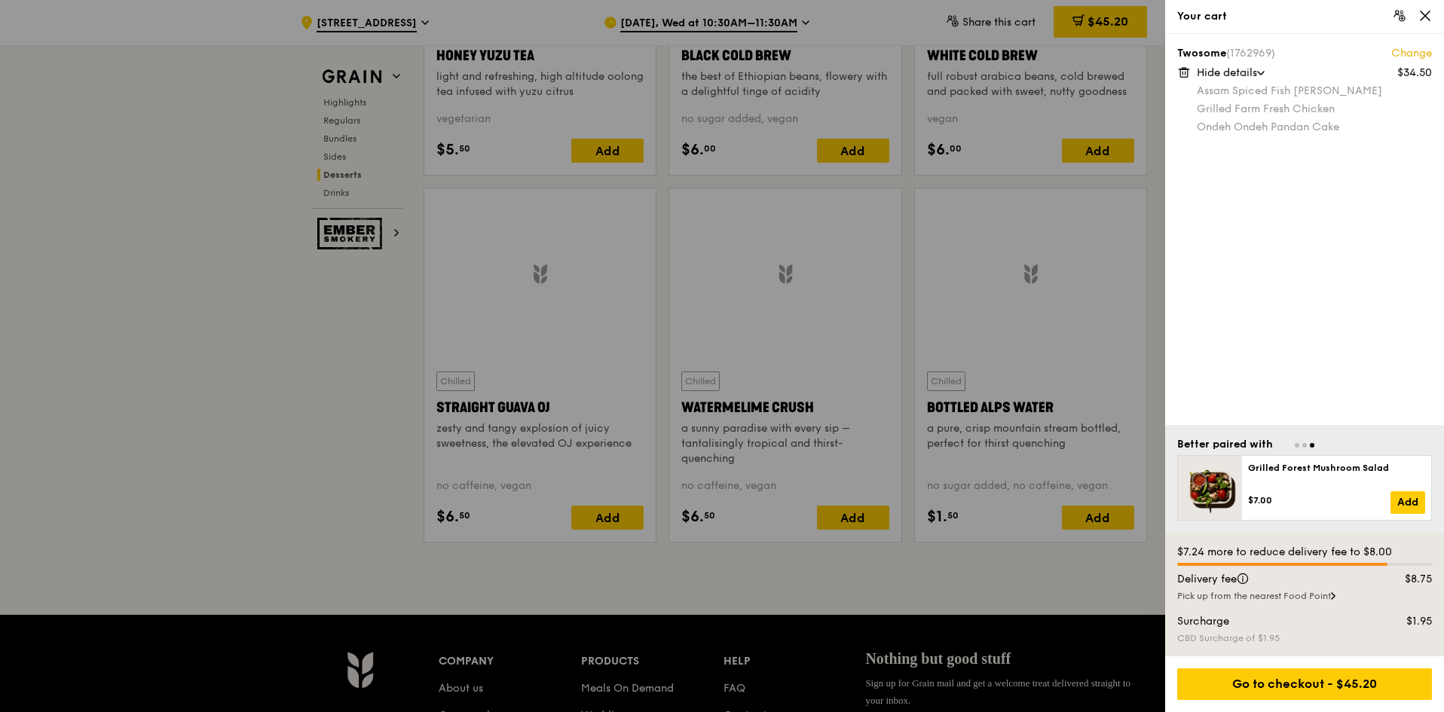
scroll to position [6245, 0]
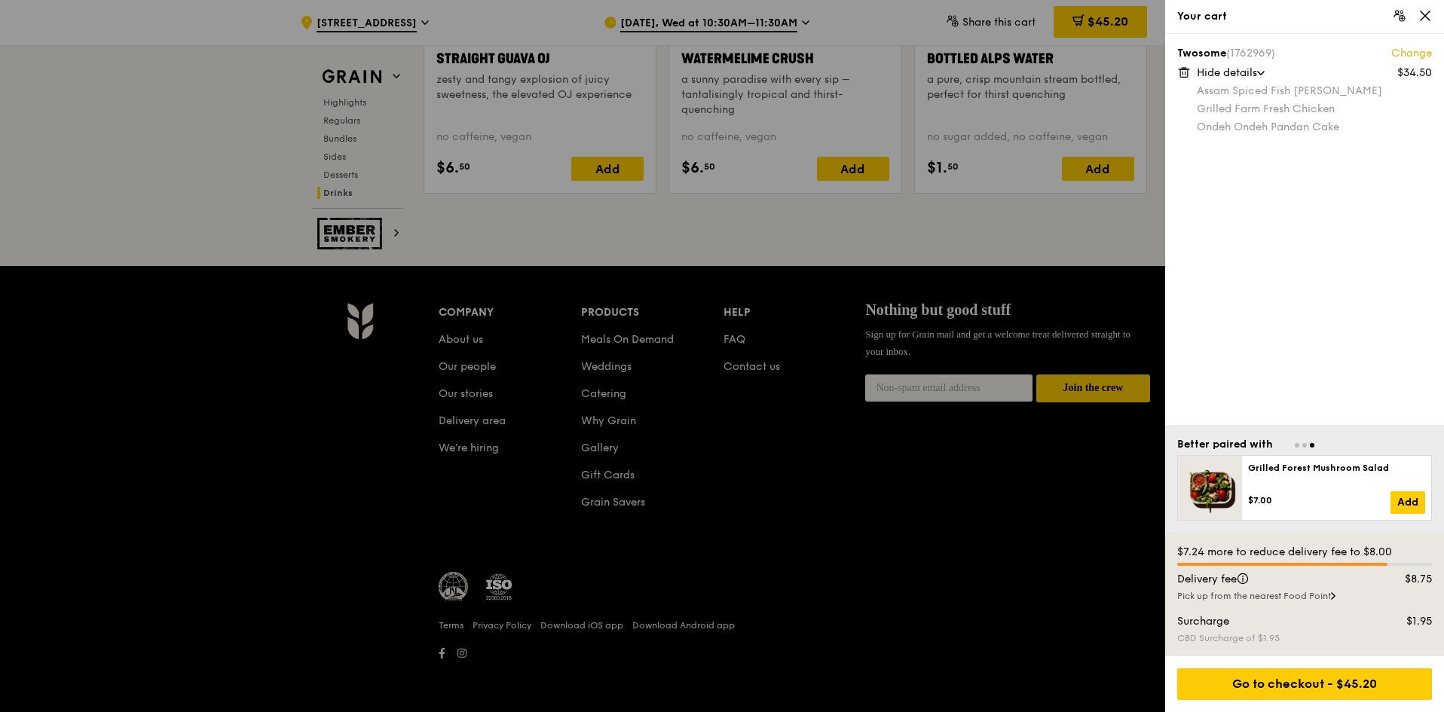
click at [1185, 75] on icon at bounding box center [1184, 73] width 14 height 14
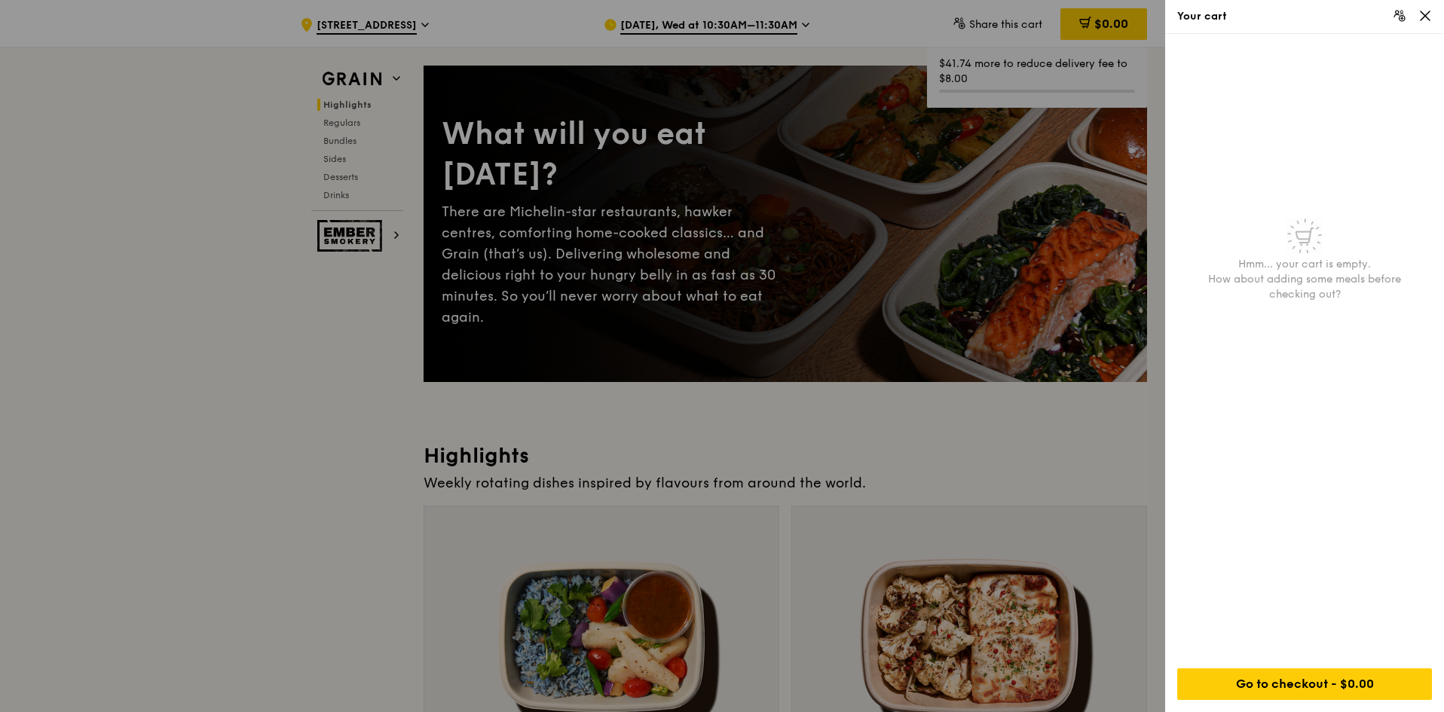
scroll to position [75, 0]
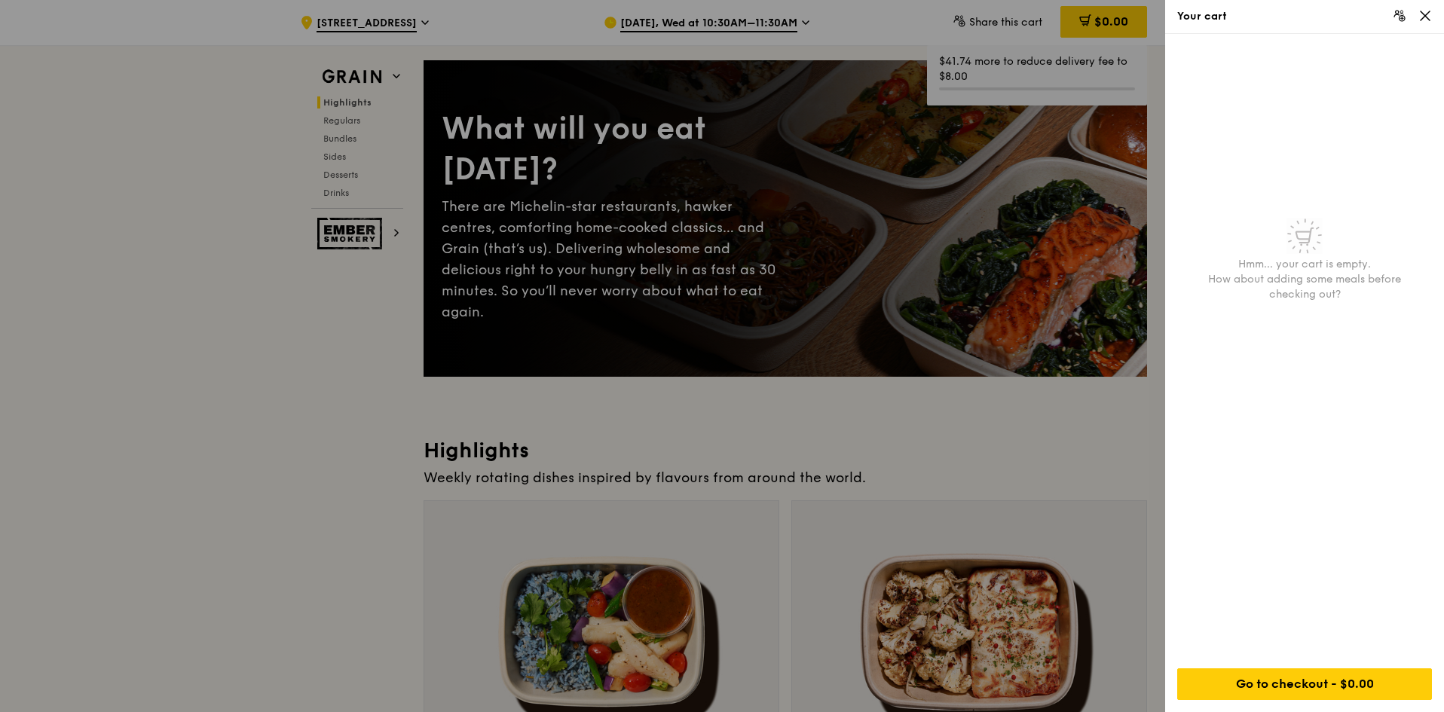
click at [1427, 17] on icon at bounding box center [1425, 15] width 9 height 9
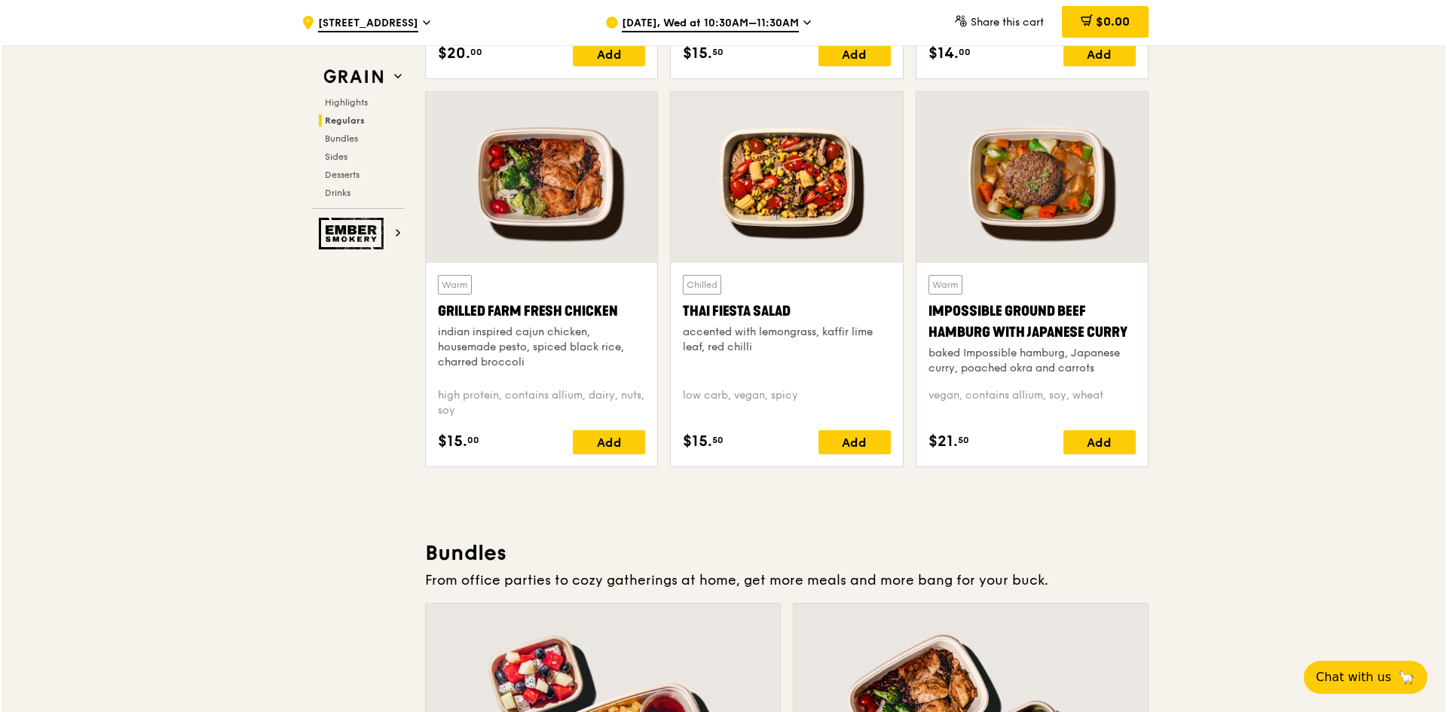
scroll to position [2186, 0]
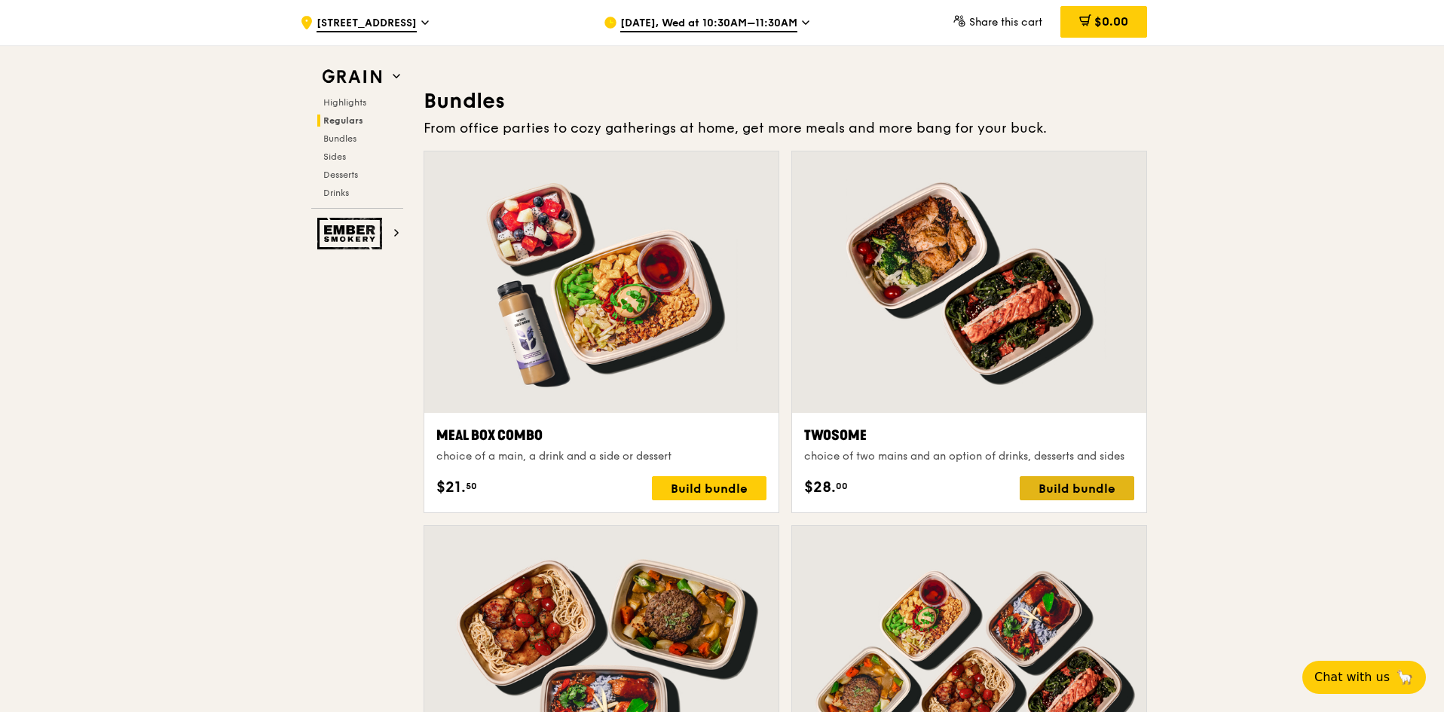
click at [1057, 486] on div "Build bundle" at bounding box center [1077, 488] width 115 height 24
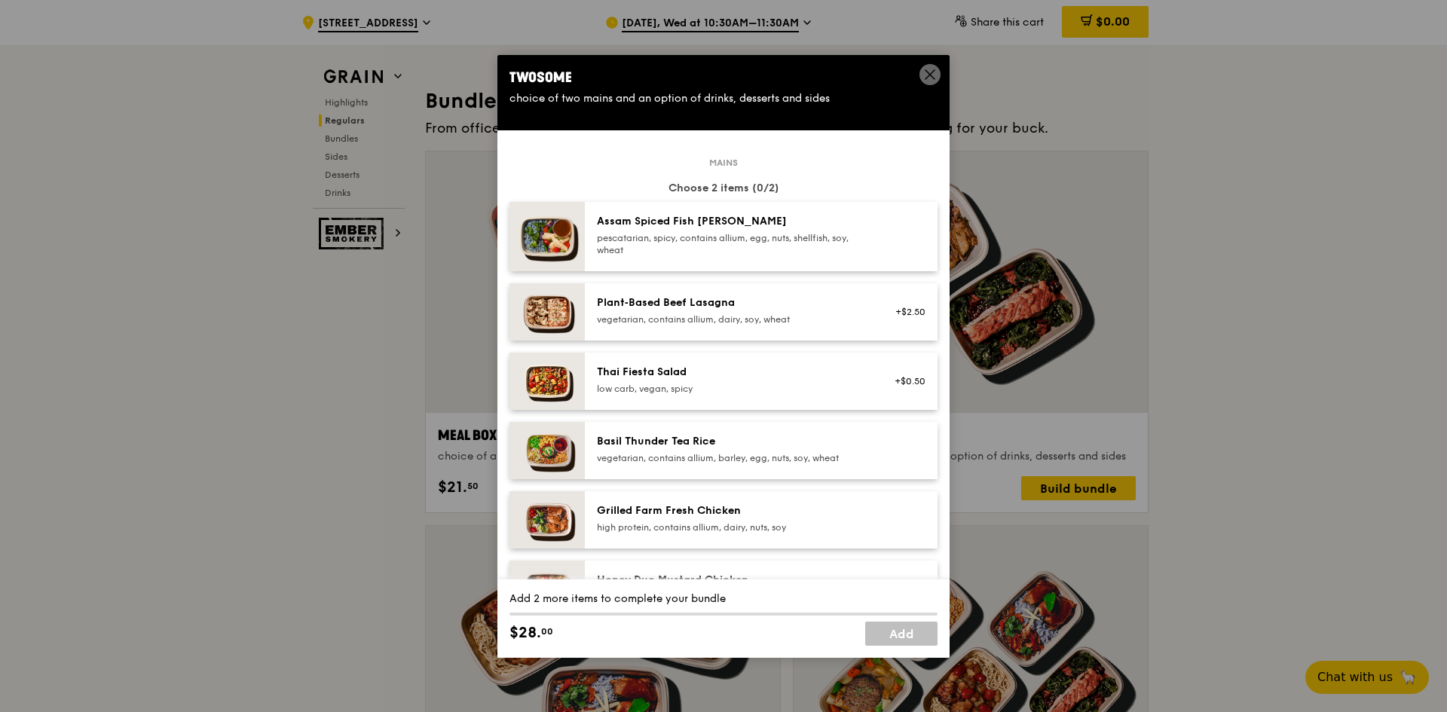
click at [925, 74] on icon at bounding box center [930, 75] width 14 height 14
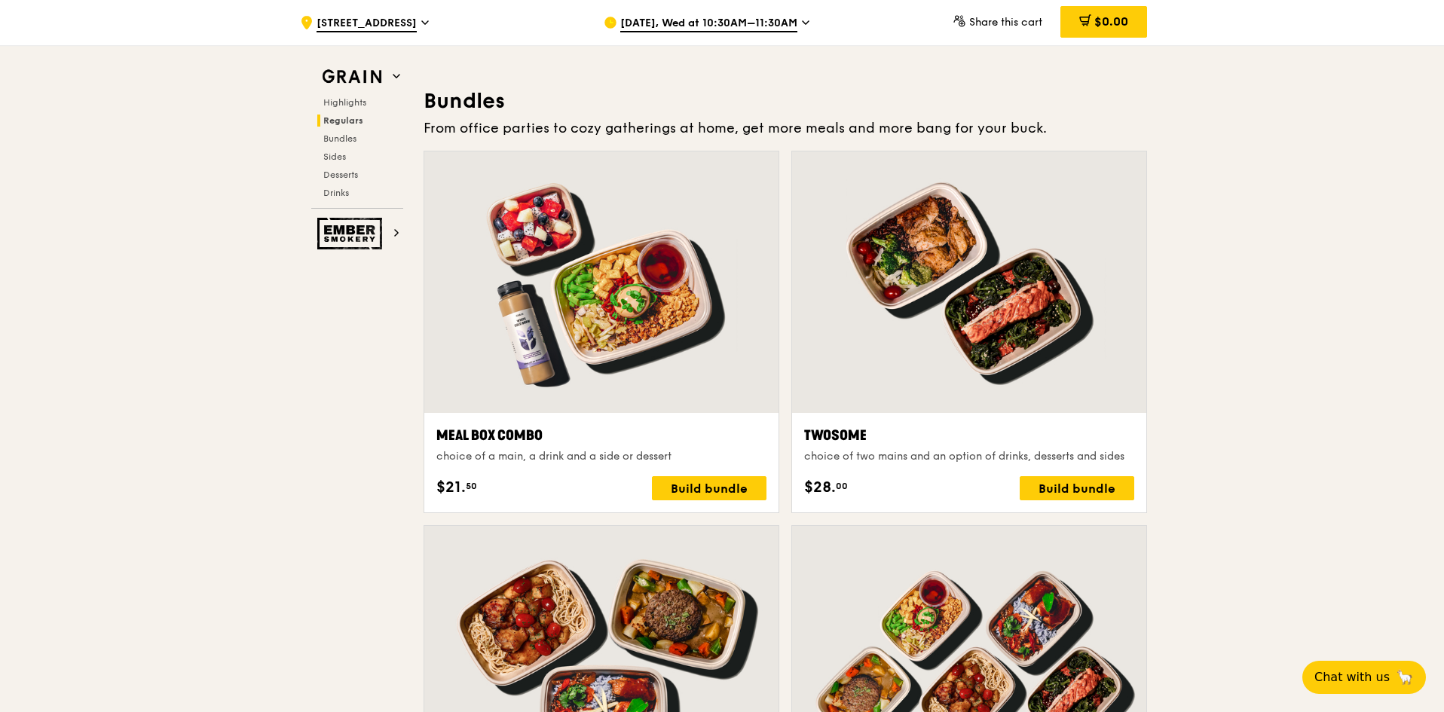
click at [752, 31] on span "[DATE], Wed at 10:30AM–11:30AM" at bounding box center [708, 24] width 177 height 17
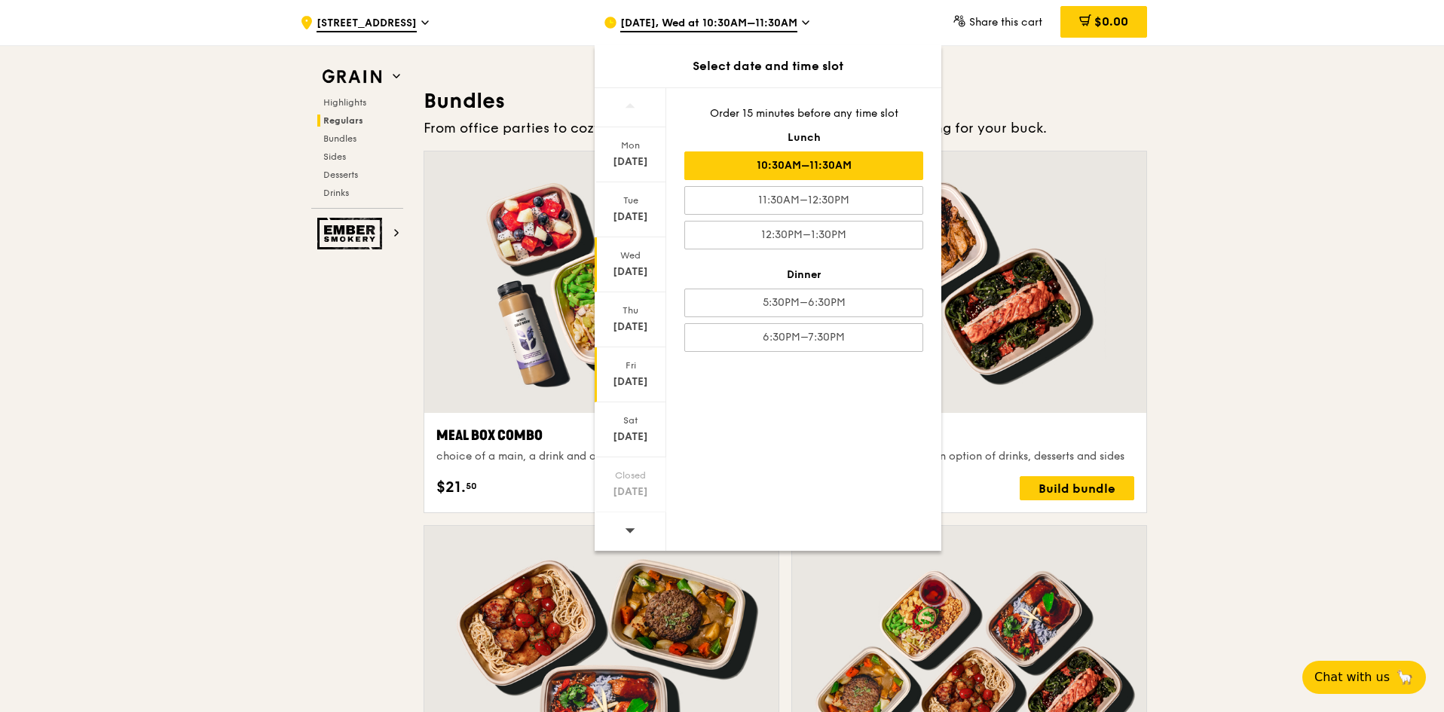
click at [639, 383] on div "[DATE]" at bounding box center [630, 382] width 67 height 15
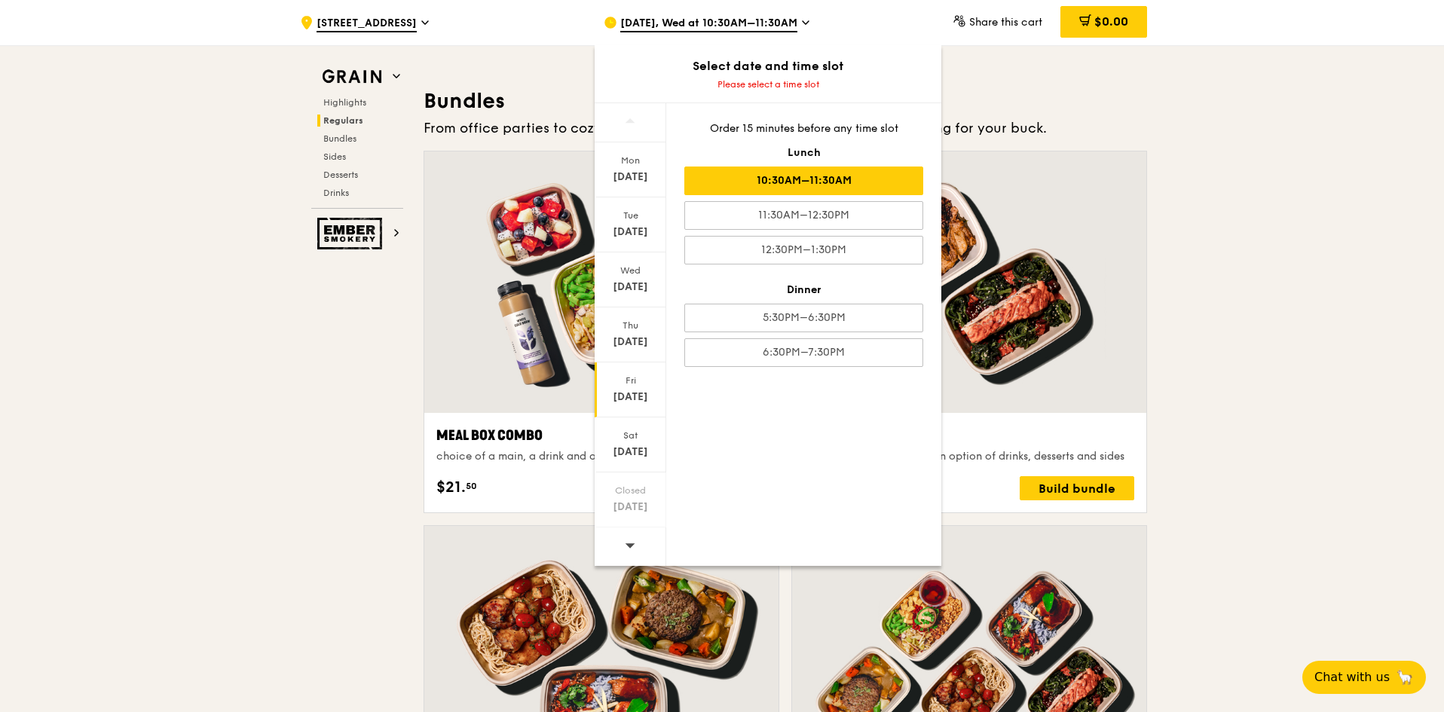
click at [814, 181] on div "10:30AM–11:30AM" at bounding box center [803, 181] width 239 height 29
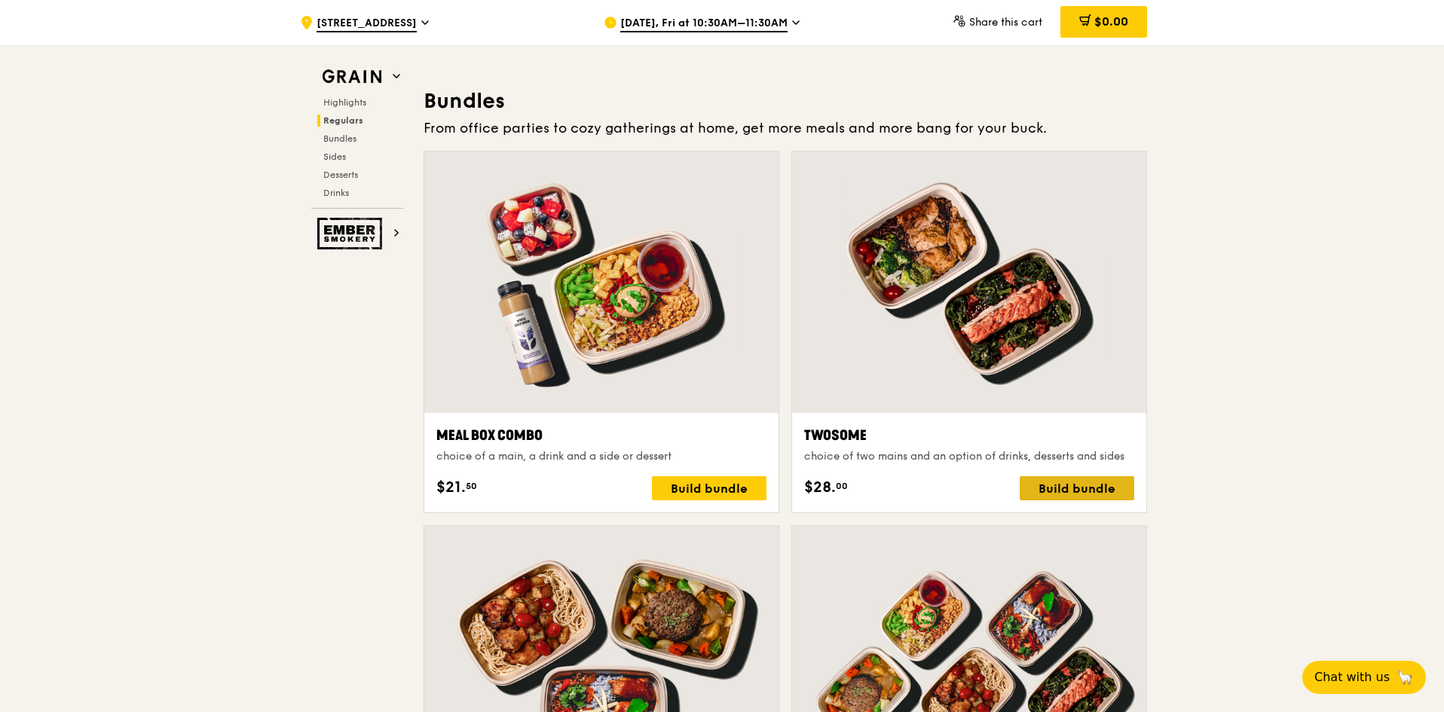
click at [1078, 491] on div "Build bundle" at bounding box center [1077, 488] width 115 height 24
click at [715, 485] on div "Build bundle" at bounding box center [709, 488] width 115 height 24
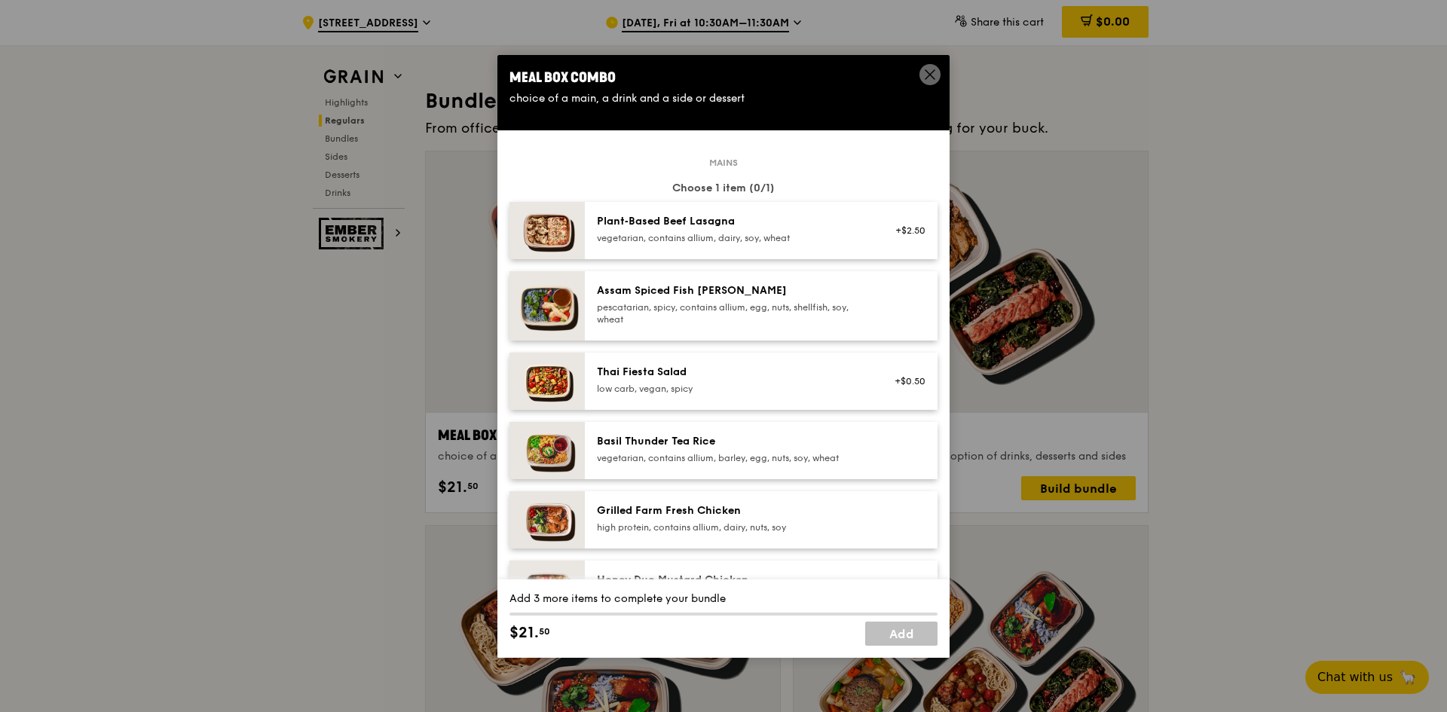
click at [760, 306] on div "pescatarian, spicy, contains allium, egg, nuts, shellfish, soy, wheat" at bounding box center [732, 313] width 271 height 24
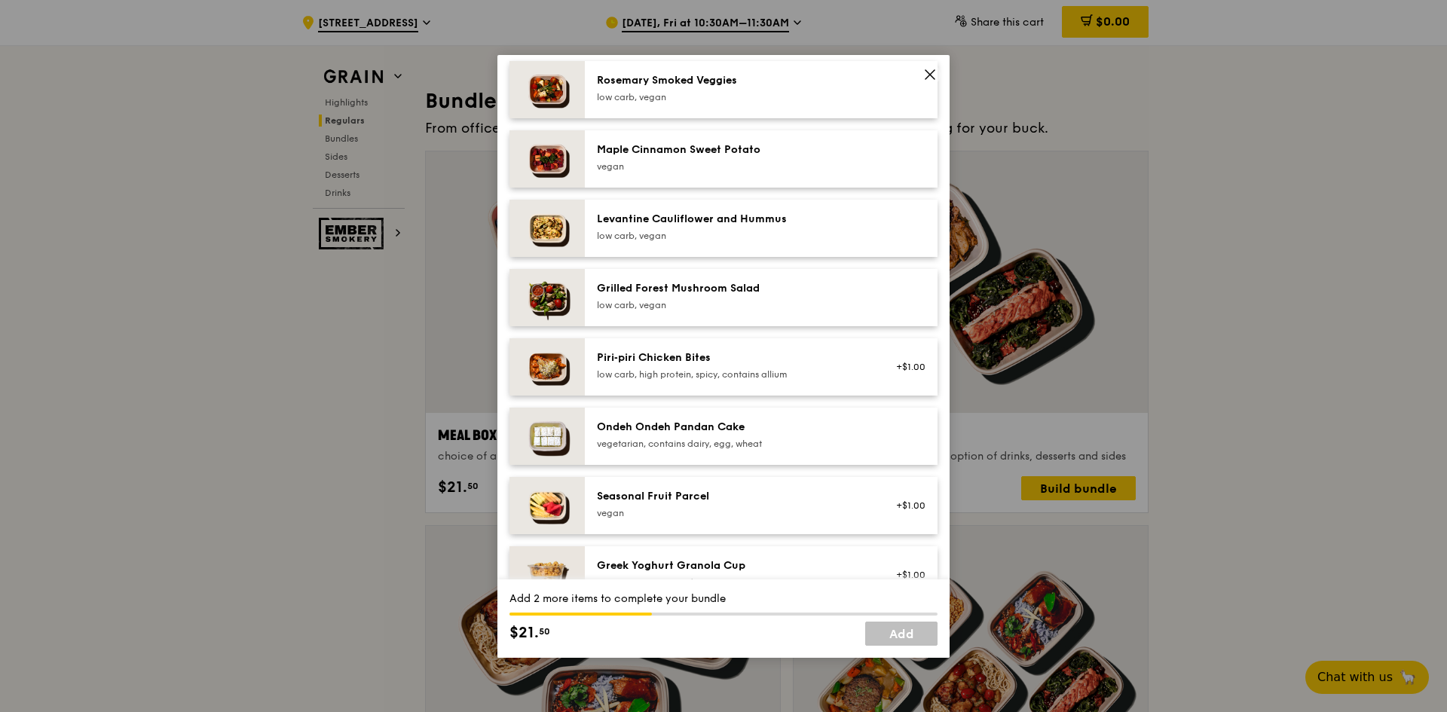
scroll to position [829, 0]
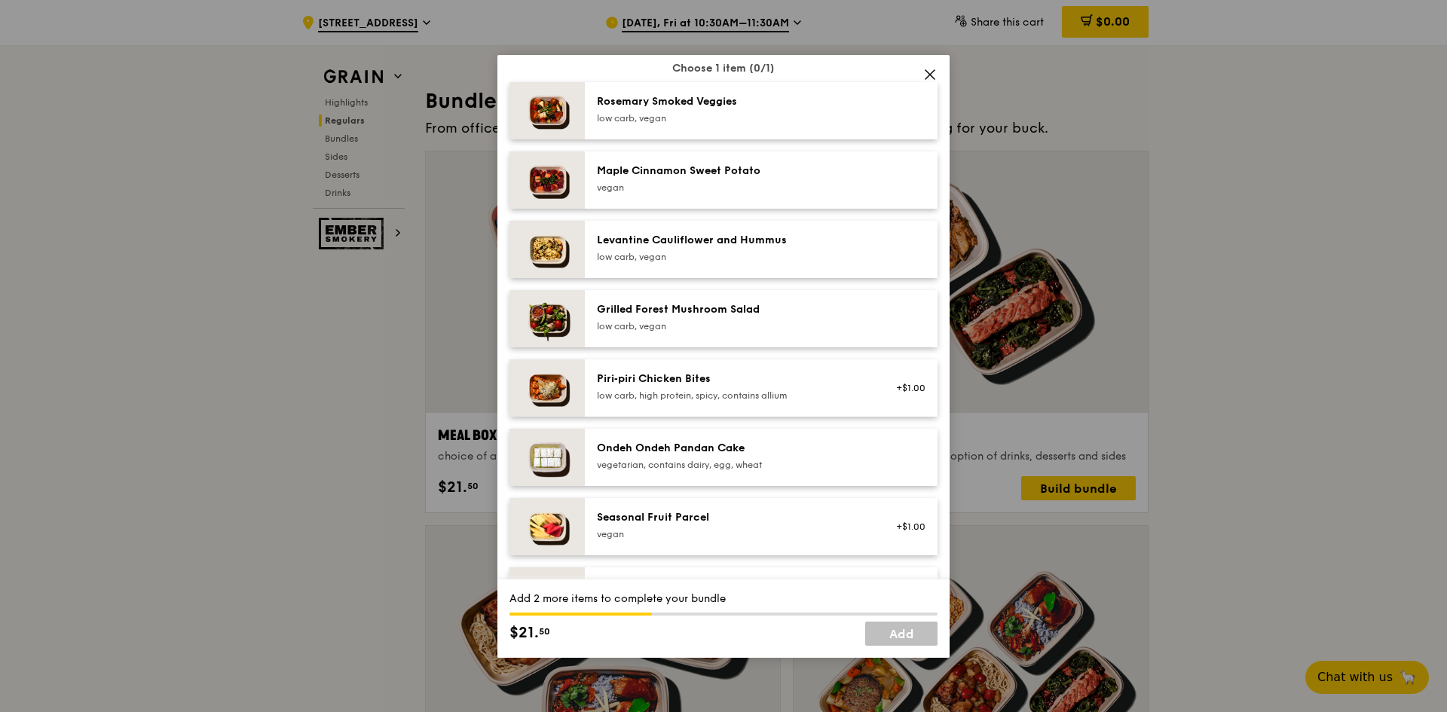
click at [822, 186] on div "vegan" at bounding box center [732, 188] width 271 height 12
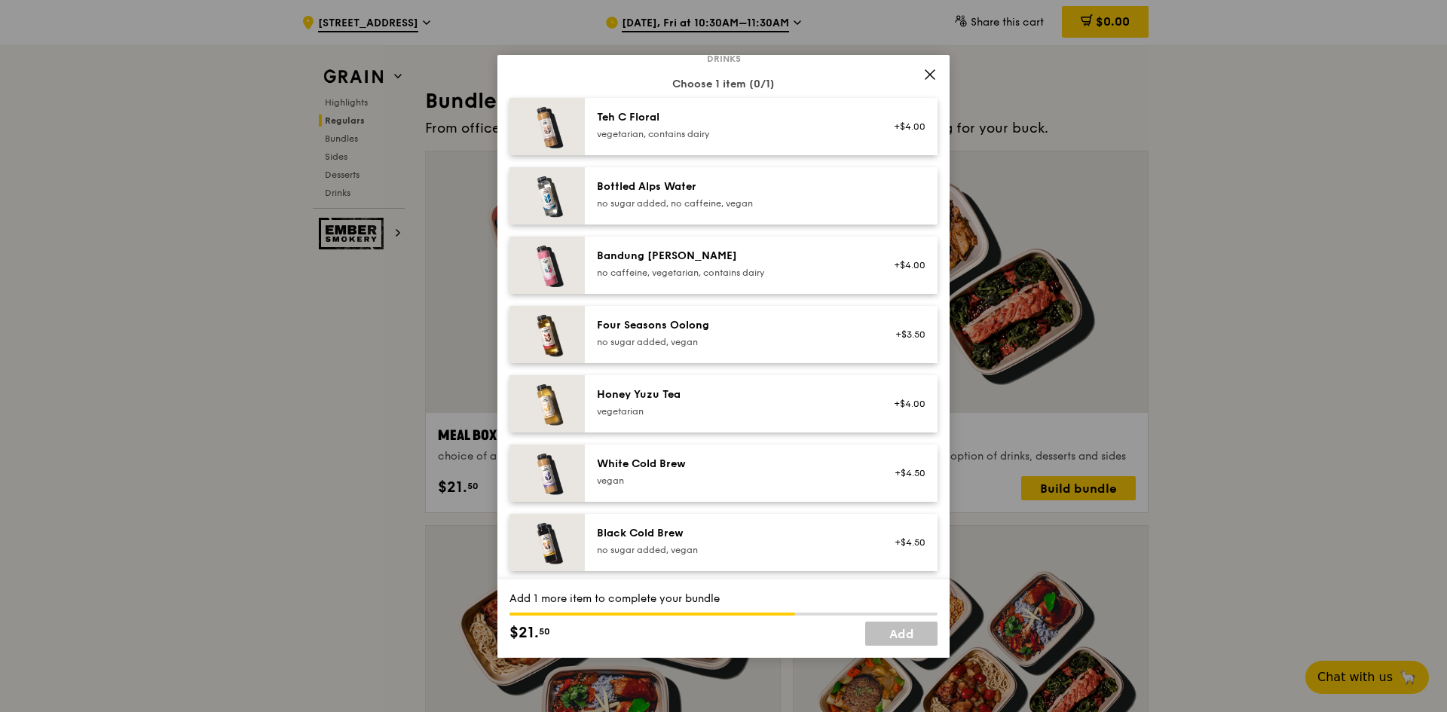
scroll to position [1725, 0]
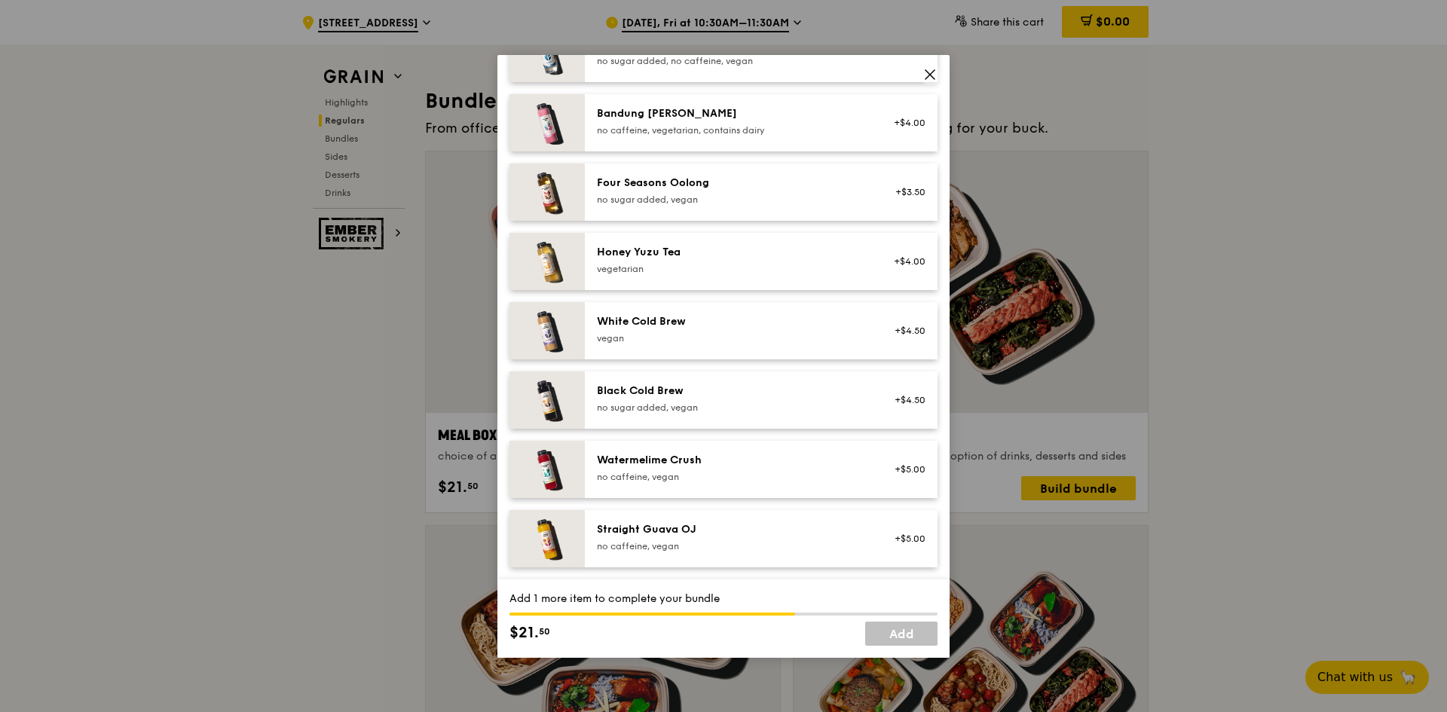
click at [719, 473] on div "no caffeine, vegan" at bounding box center [732, 477] width 271 height 12
click at [696, 471] on div "no caffeine, vegan" at bounding box center [732, 477] width 271 height 12
drag, startPoint x: 798, startPoint y: 65, endPoint x: 1088, endPoint y: 142, distance: 300.3
click at [1088, 142] on div "Meal Box Combo choice of a main, a drink and a side or dessert Mains Choose 1 i…" at bounding box center [723, 356] width 1447 height 712
click at [929, 72] on icon at bounding box center [930, 75] width 14 height 14
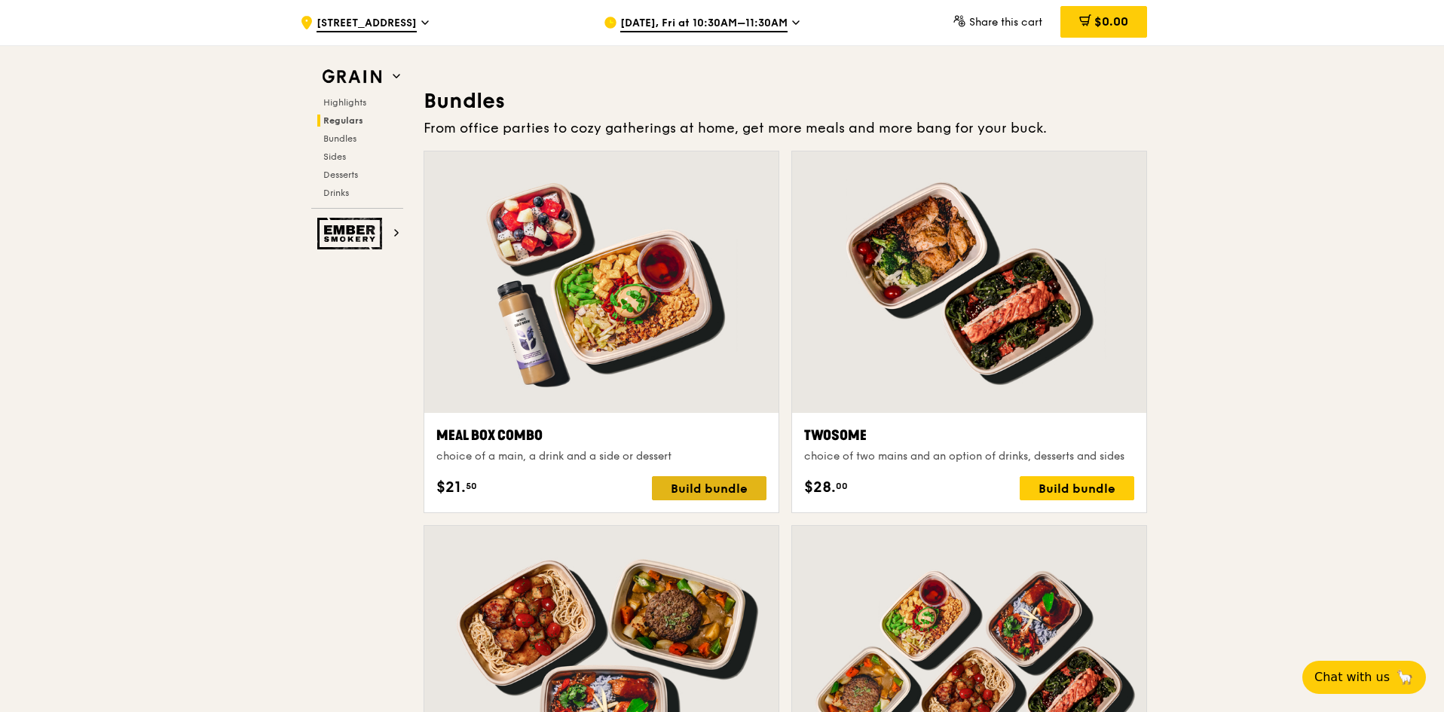
click at [692, 491] on div "Build bundle" at bounding box center [709, 488] width 115 height 24
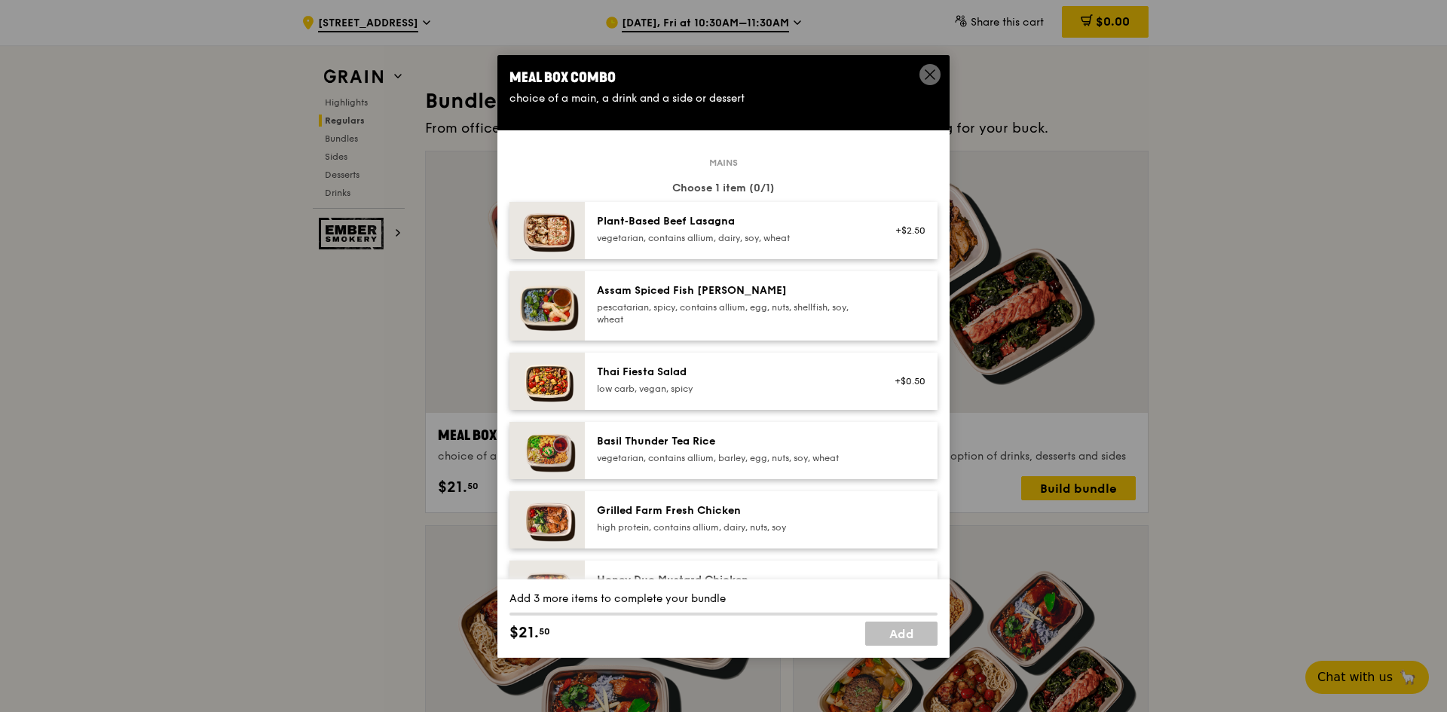
click at [763, 303] on div "pescatarian, spicy, contains allium, egg, nuts, shellfish, soy, wheat" at bounding box center [732, 313] width 271 height 24
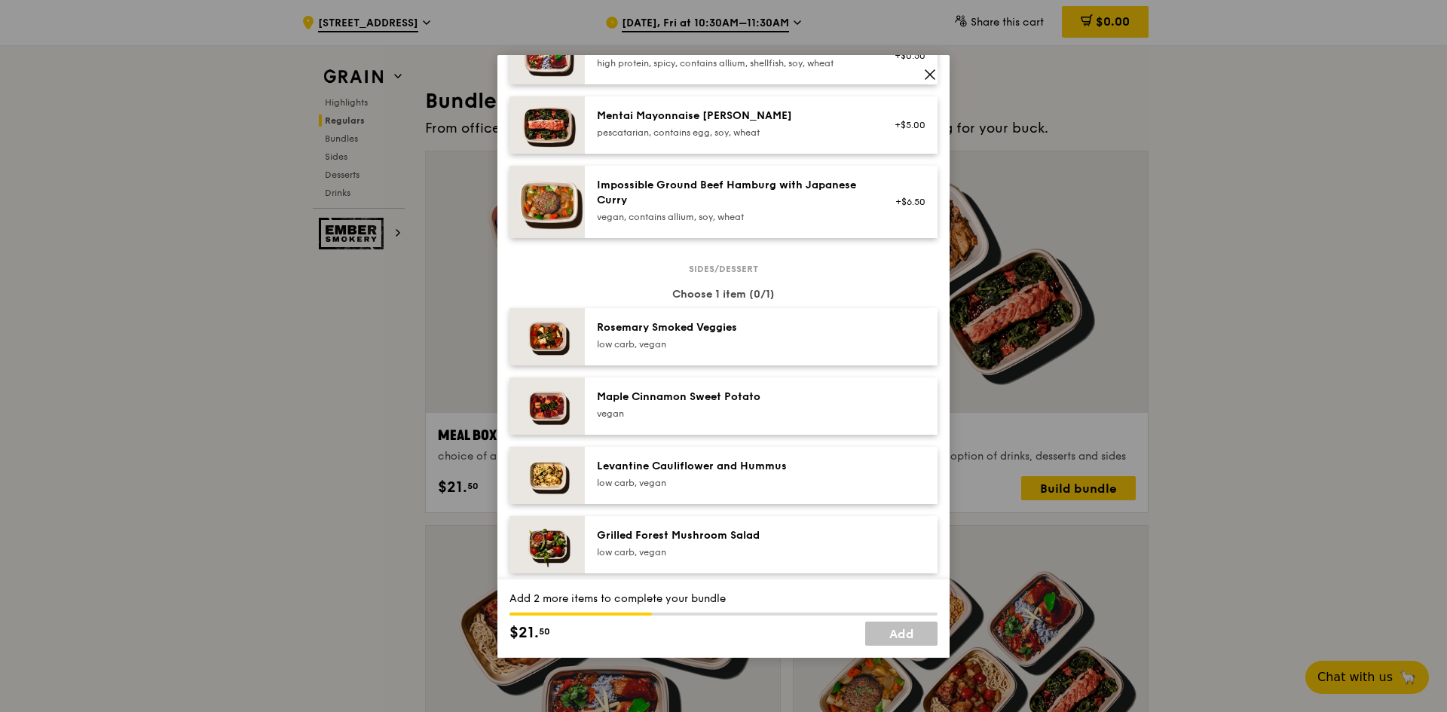
scroll to position [754, 0]
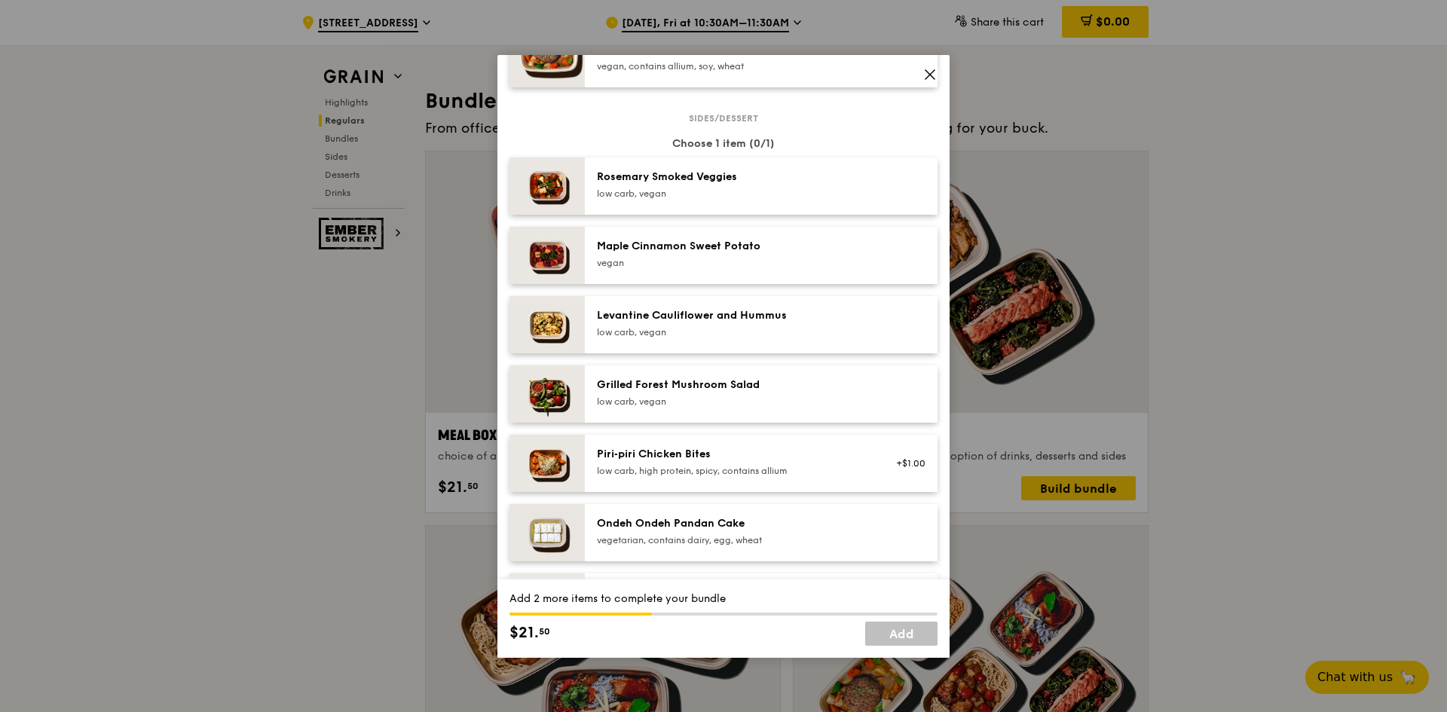
click at [757, 265] on div "vegan" at bounding box center [732, 263] width 271 height 12
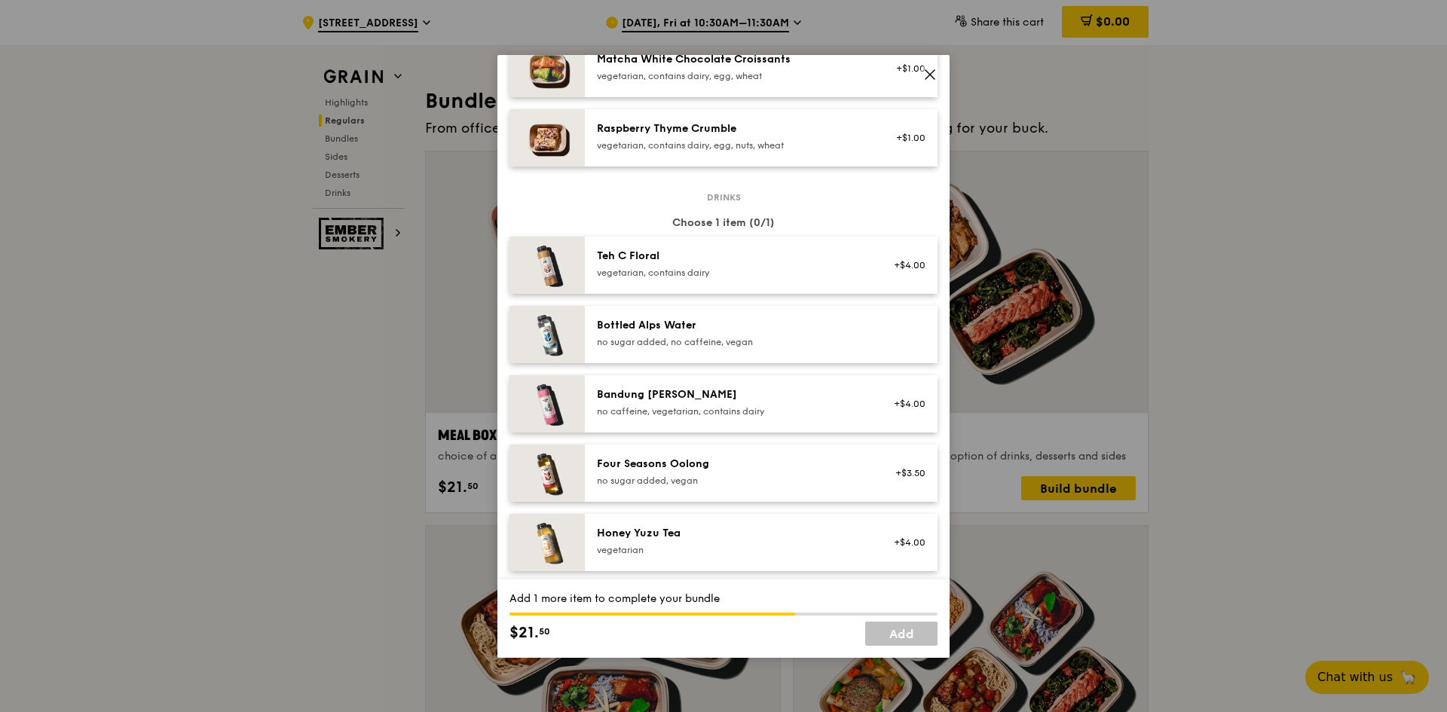
scroll to position [1424, 0]
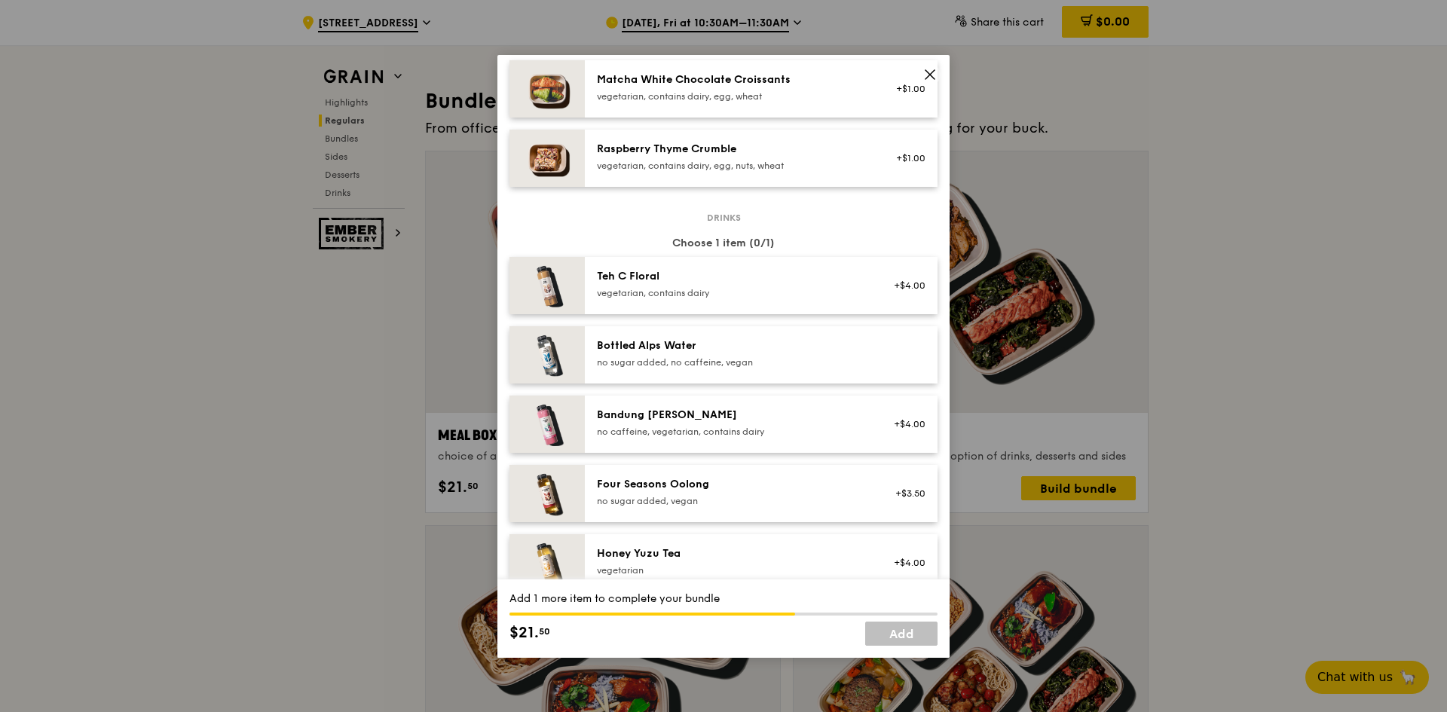
click at [930, 75] on icon at bounding box center [930, 75] width 14 height 14
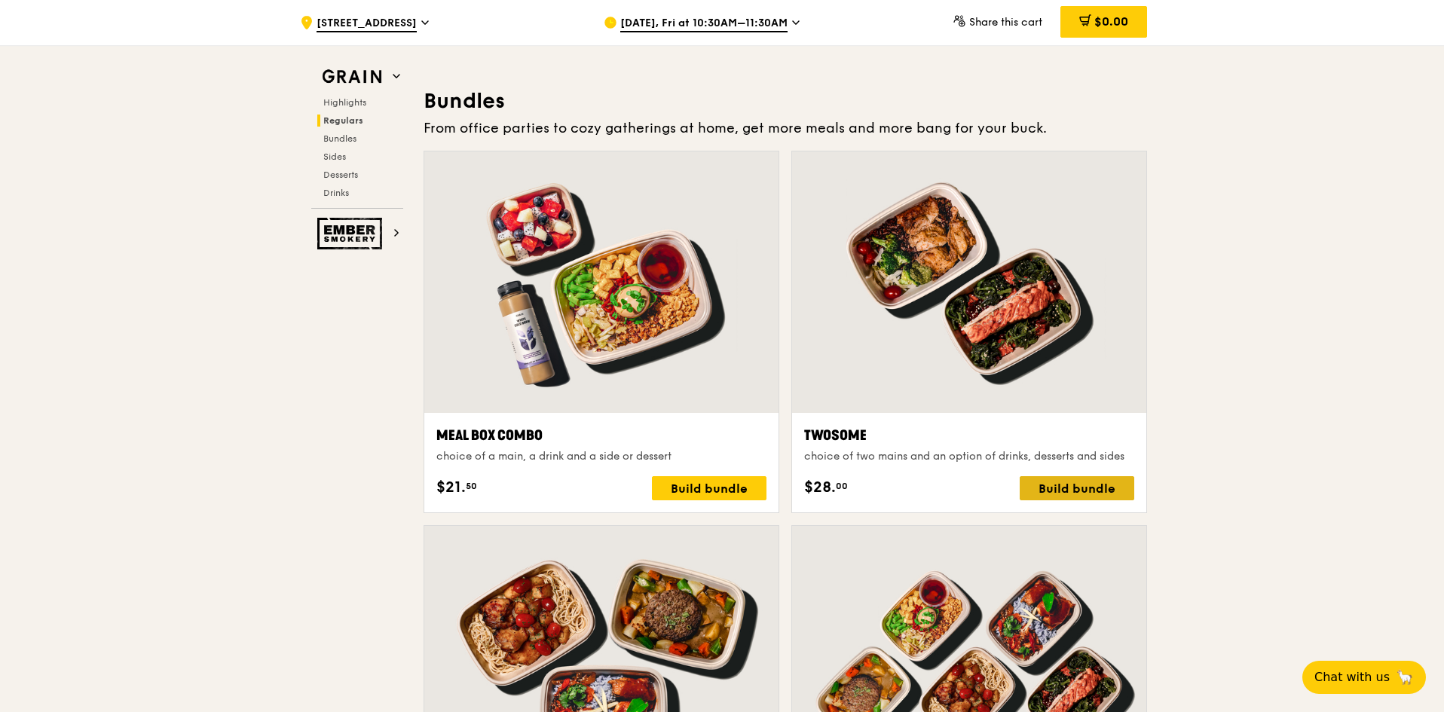
click at [1078, 482] on div "Build bundle" at bounding box center [1077, 488] width 115 height 24
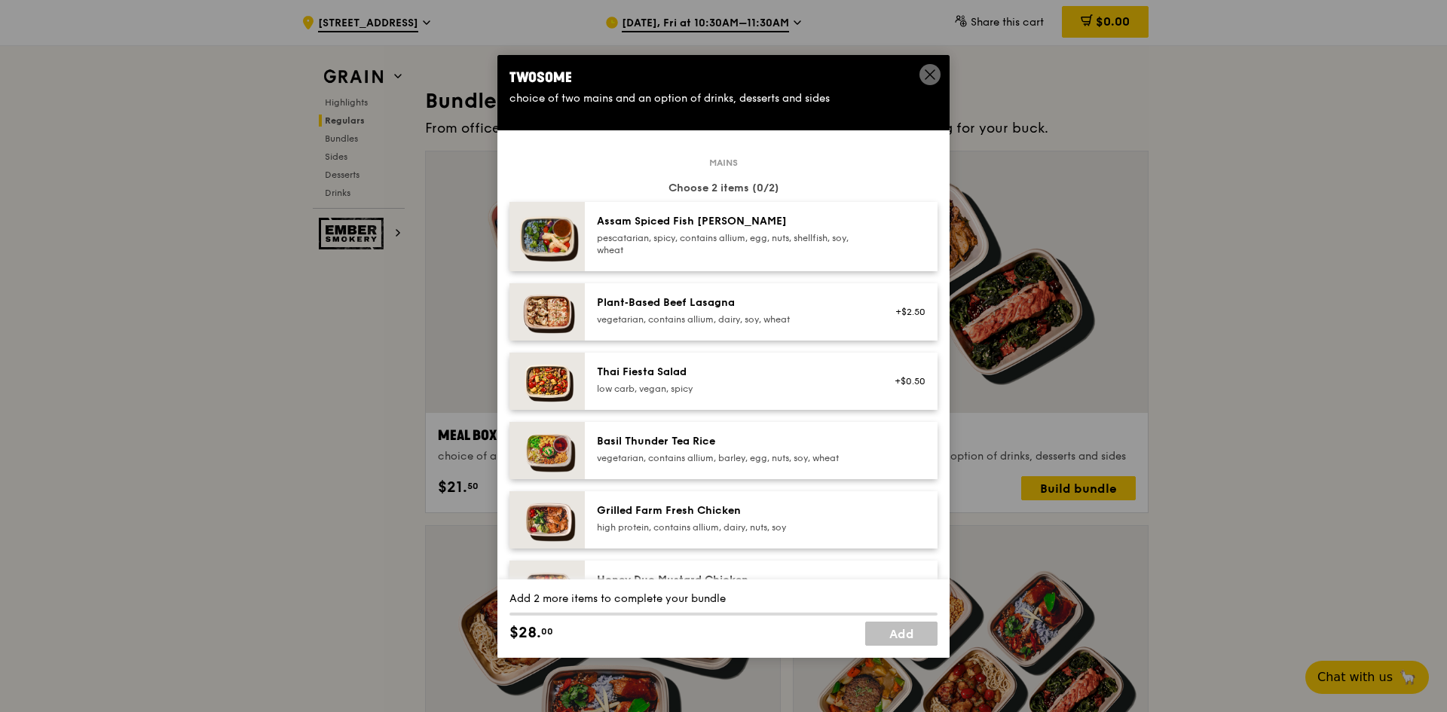
click at [841, 231] on div "Assam Spiced Fish Curry pescatarian, spicy, contains allium, egg, nuts, shellfi…" at bounding box center [732, 235] width 271 height 42
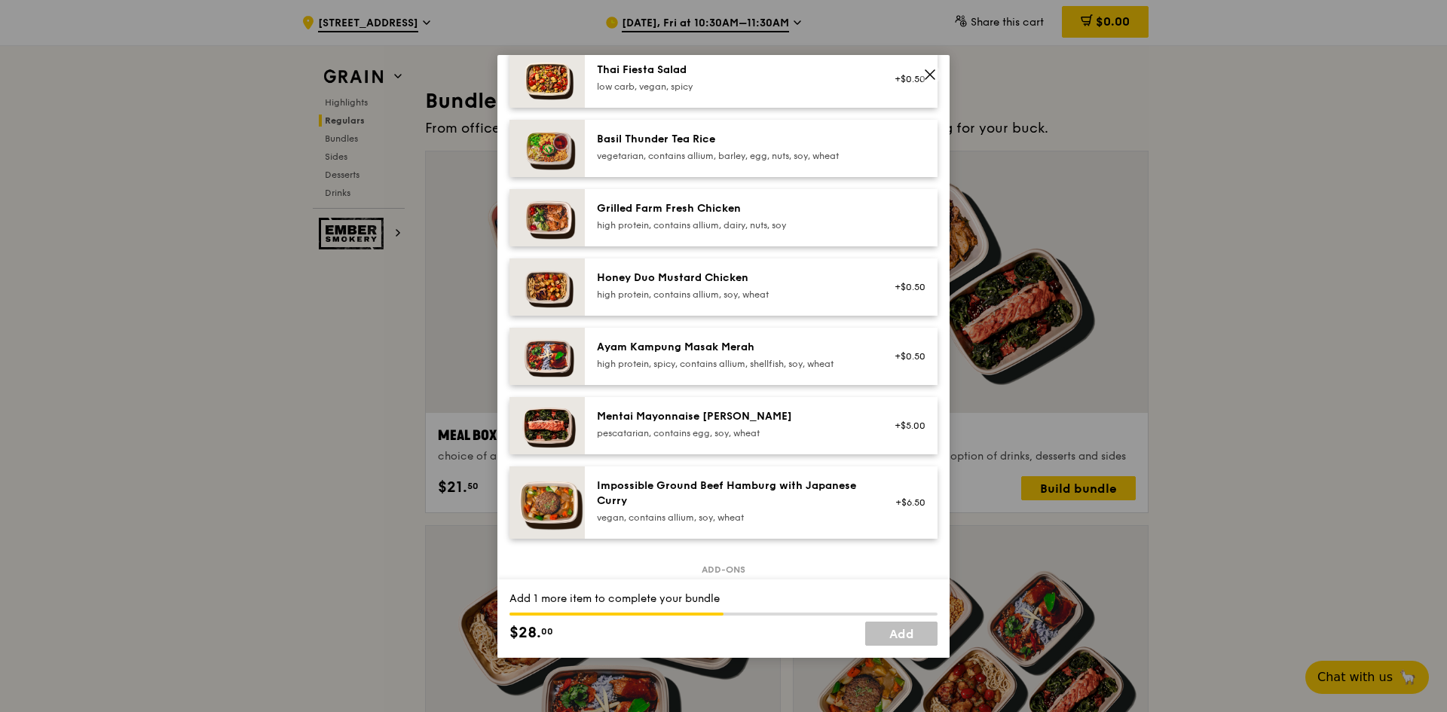
scroll to position [226, 0]
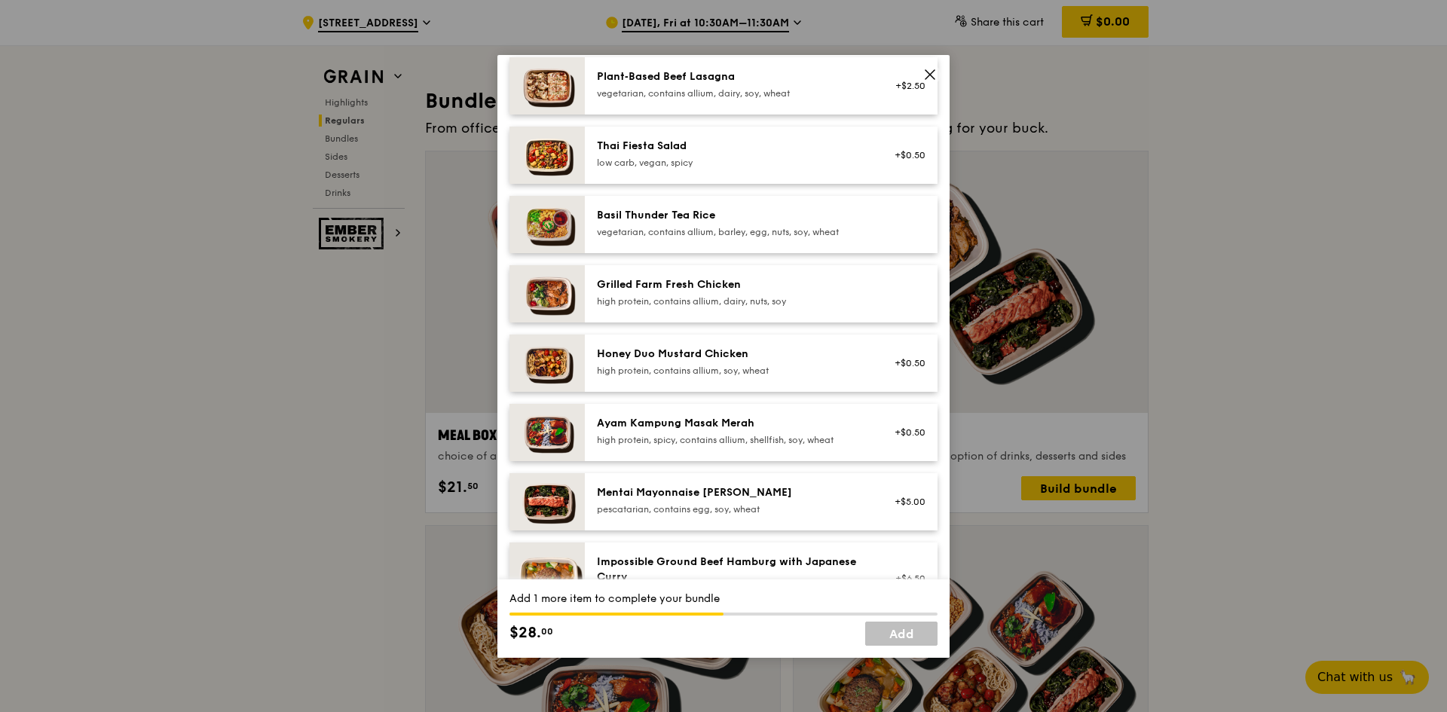
click at [826, 225] on div "Basil Thunder Tea Rice vegetarian, contains allium, barley, egg, nuts, soy, whe…" at bounding box center [732, 223] width 271 height 30
click at [903, 222] on link "Remove" at bounding box center [908, 227] width 35 height 11
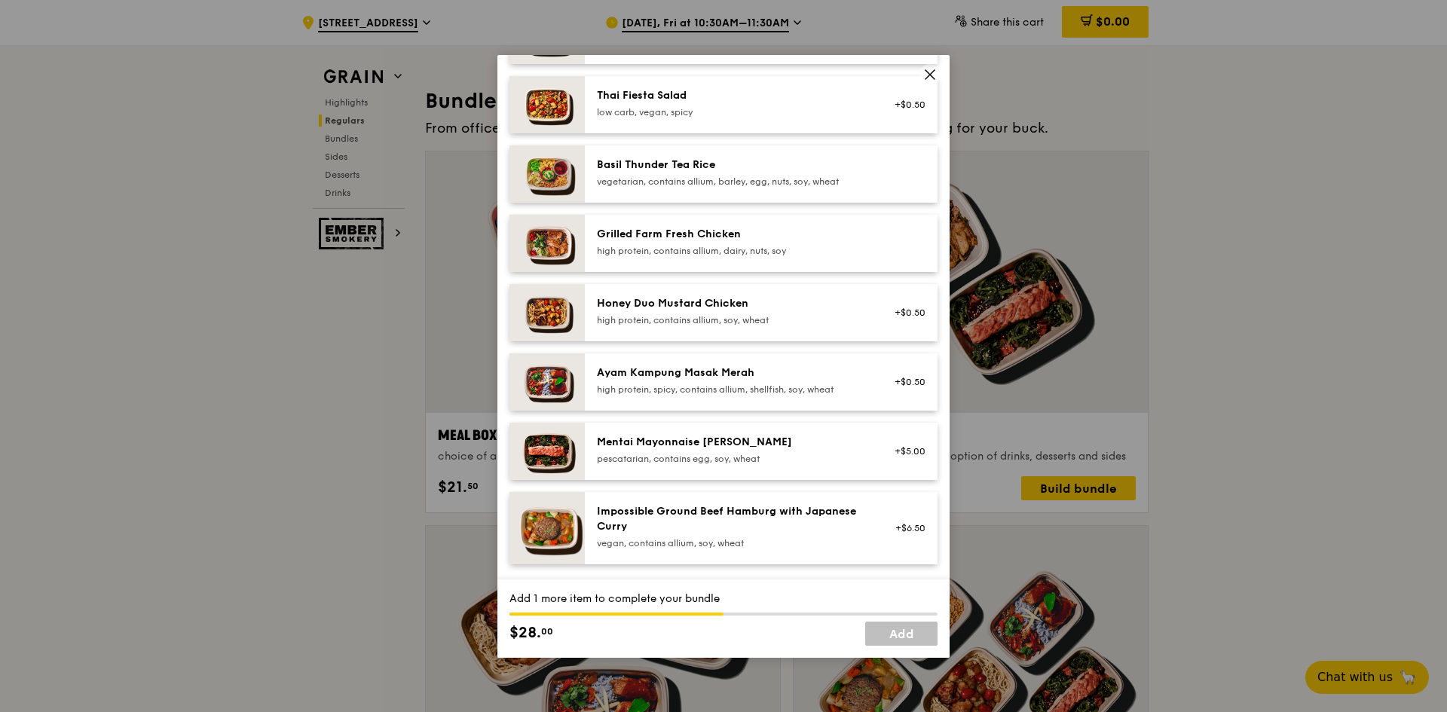
scroll to position [301, 0]
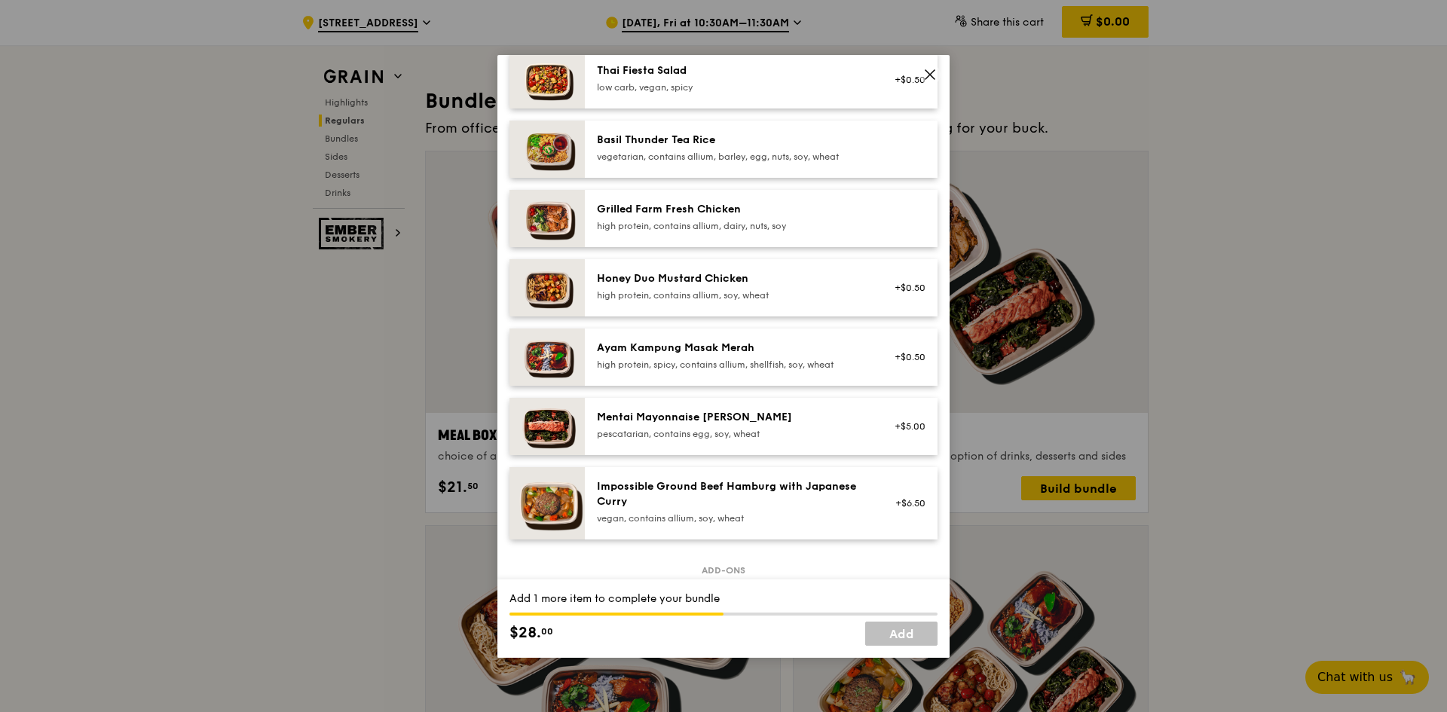
click at [757, 427] on div "Mentai Mayonnaise Aburi Salmon pescatarian, contains egg, soy, wheat" at bounding box center [732, 425] width 271 height 30
click at [909, 435] on link "Remove" at bounding box center [908, 434] width 35 height 11
click at [886, 290] on div "+$0.50" at bounding box center [906, 288] width 40 height 12
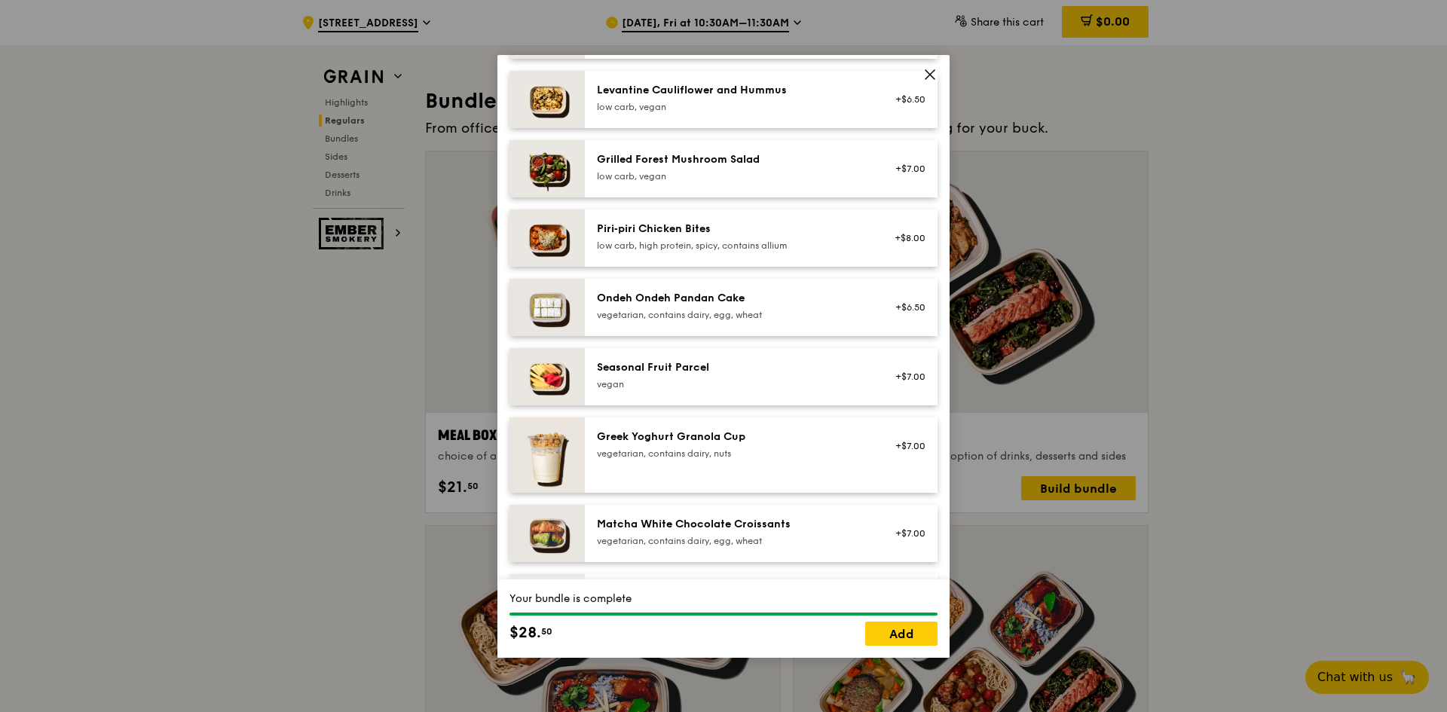
scroll to position [980, 0]
click at [695, 322] on div "Ondeh Ondeh Pandan Cake vegetarian, contains dairy, egg, wheat" at bounding box center [732, 306] width 289 height 33
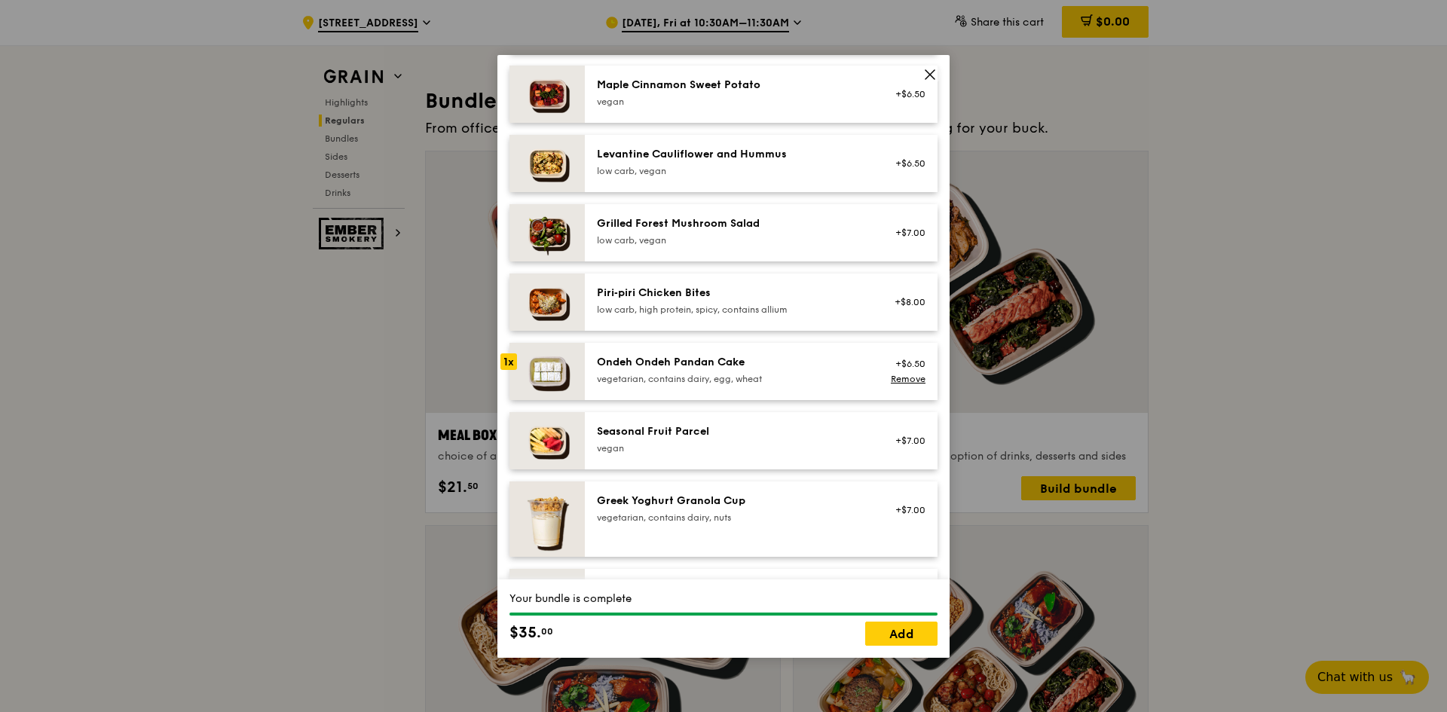
scroll to position [829, 0]
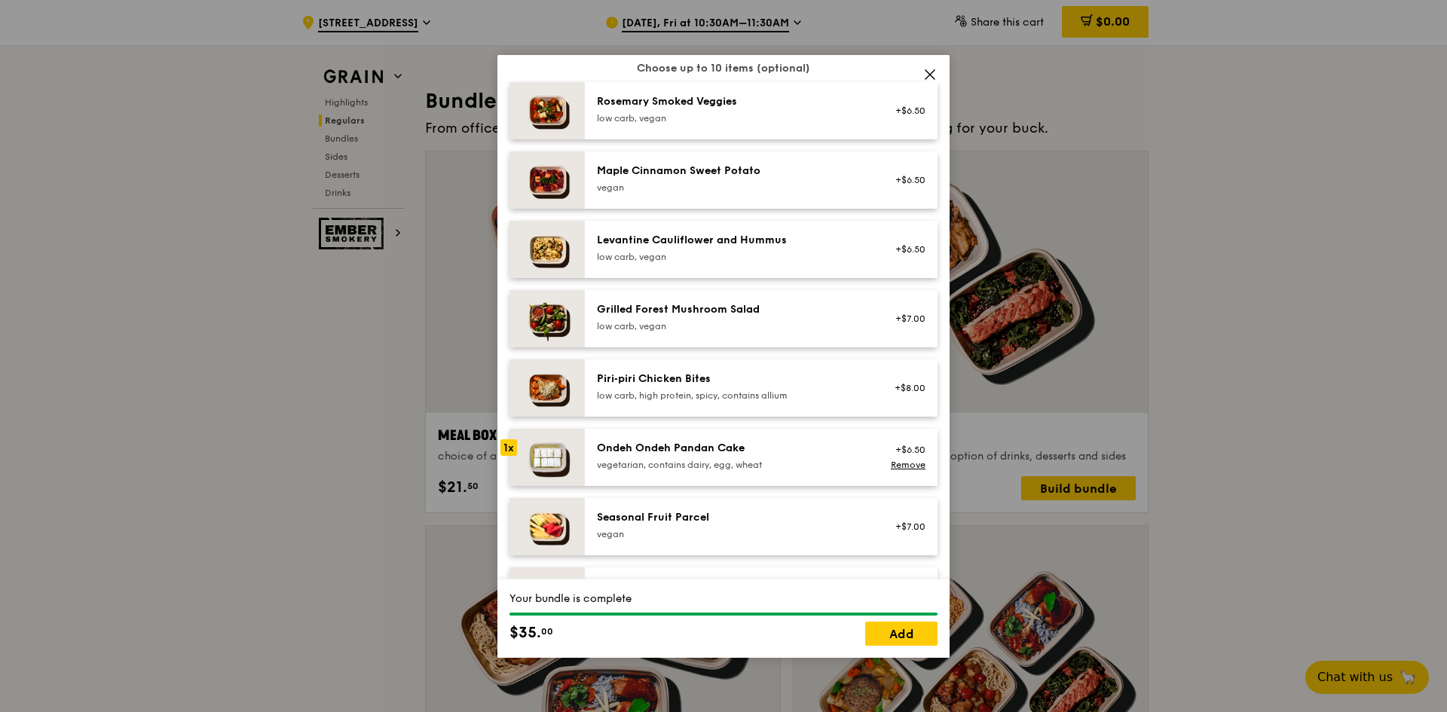
click at [733, 175] on div "Maple Cinnamon Sweet Potato" at bounding box center [732, 171] width 271 height 15
click at [894, 188] on link "Remove" at bounding box center [908, 187] width 35 height 11
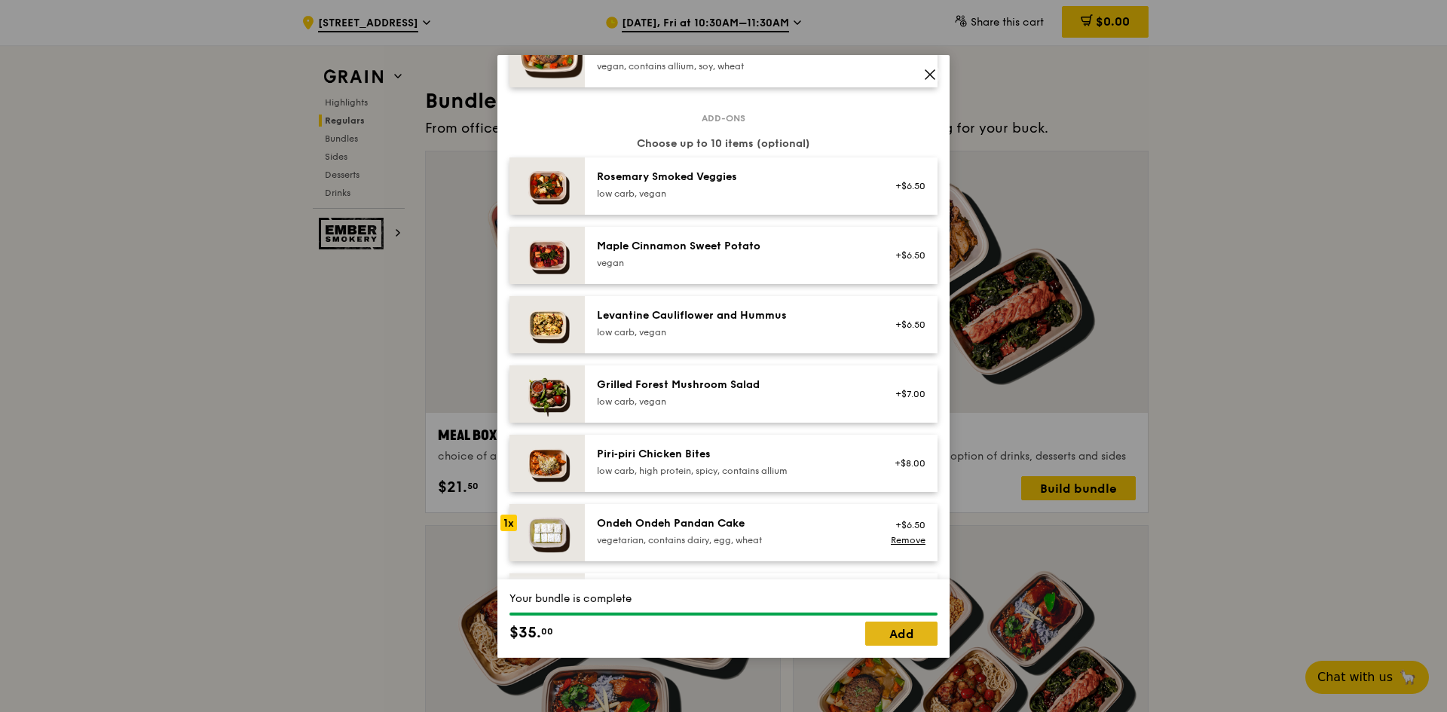
click at [921, 632] on link "Add" at bounding box center [901, 634] width 72 height 24
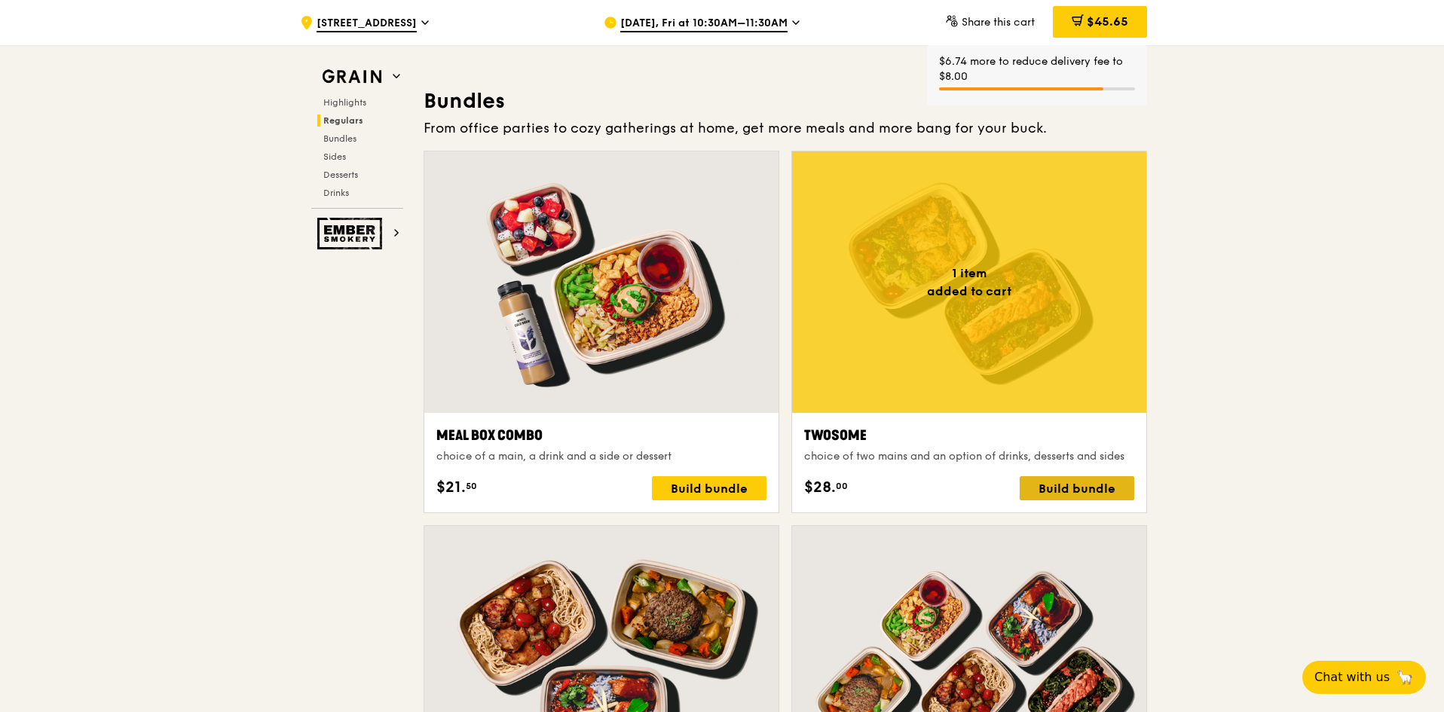
click at [1066, 488] on div "Build bundle" at bounding box center [1077, 488] width 115 height 24
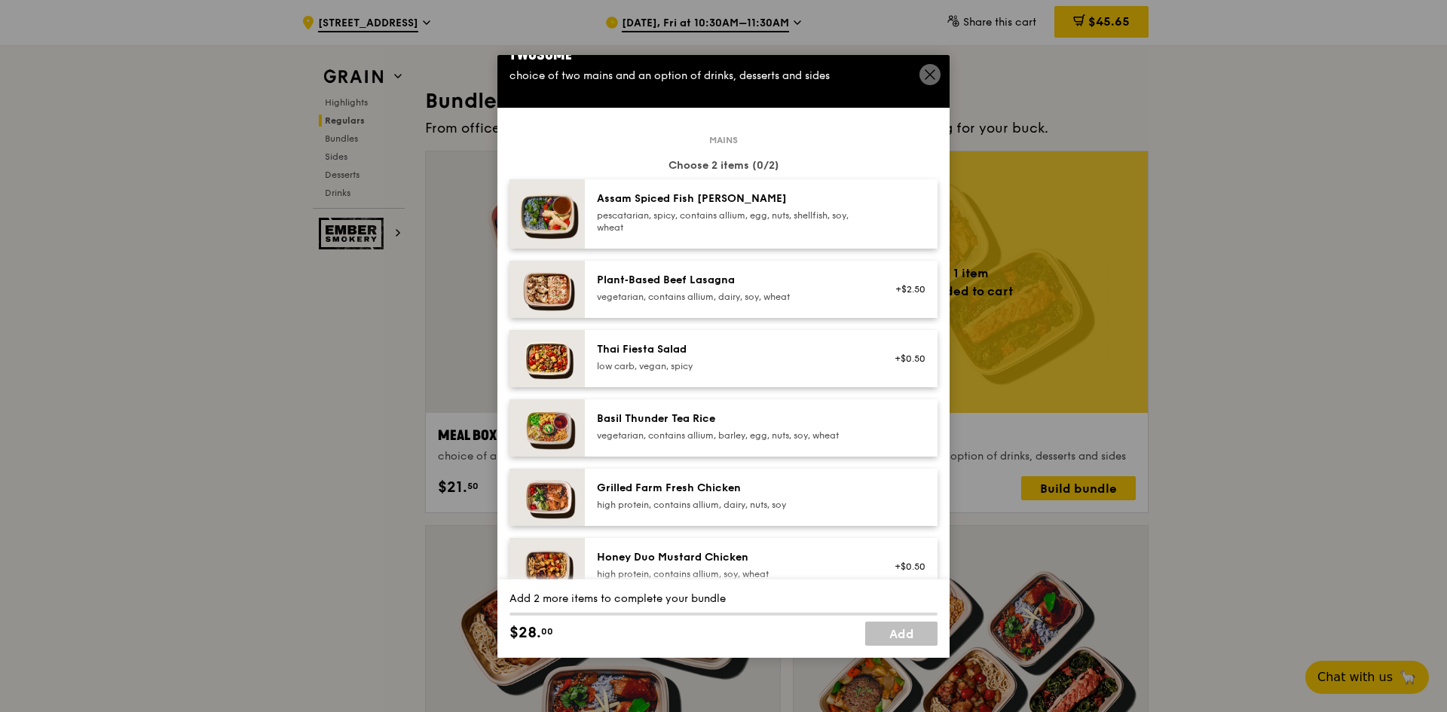
scroll to position [0, 0]
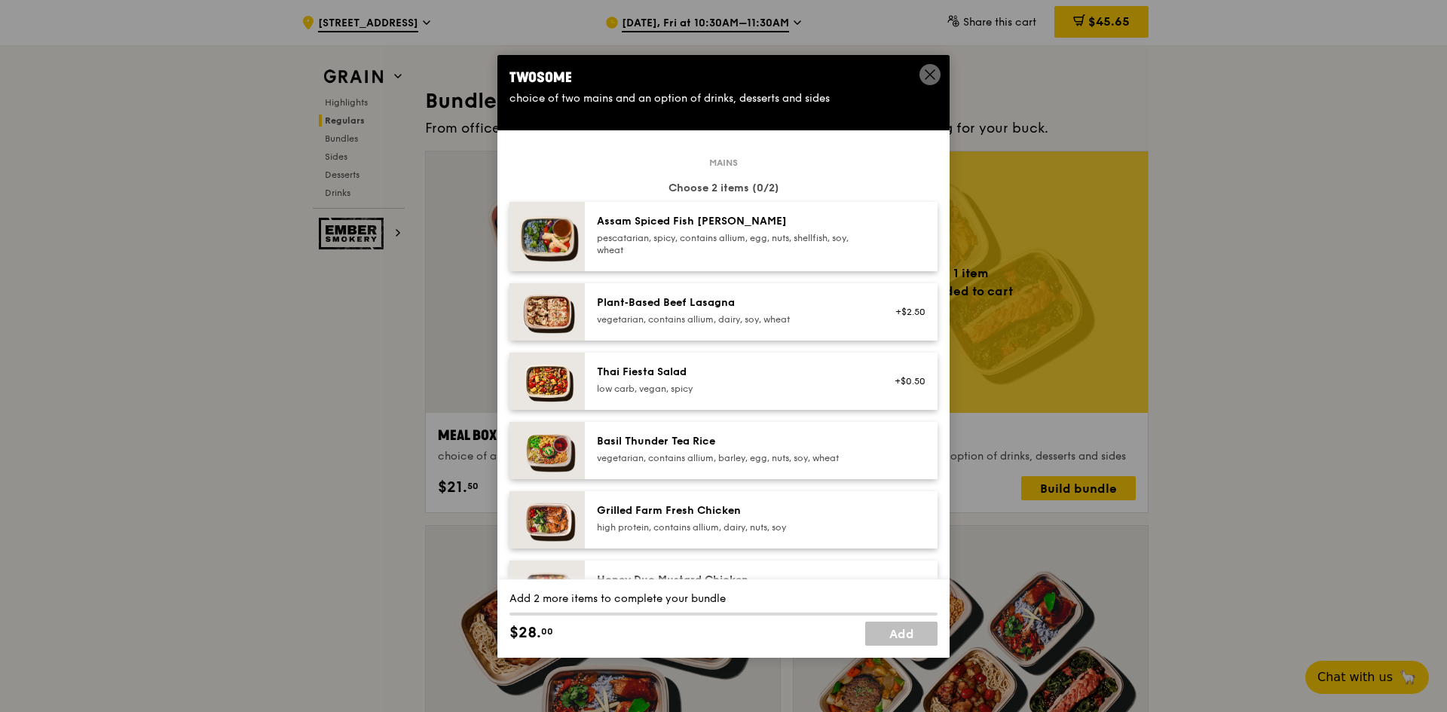
click at [929, 76] on icon at bounding box center [930, 75] width 14 height 14
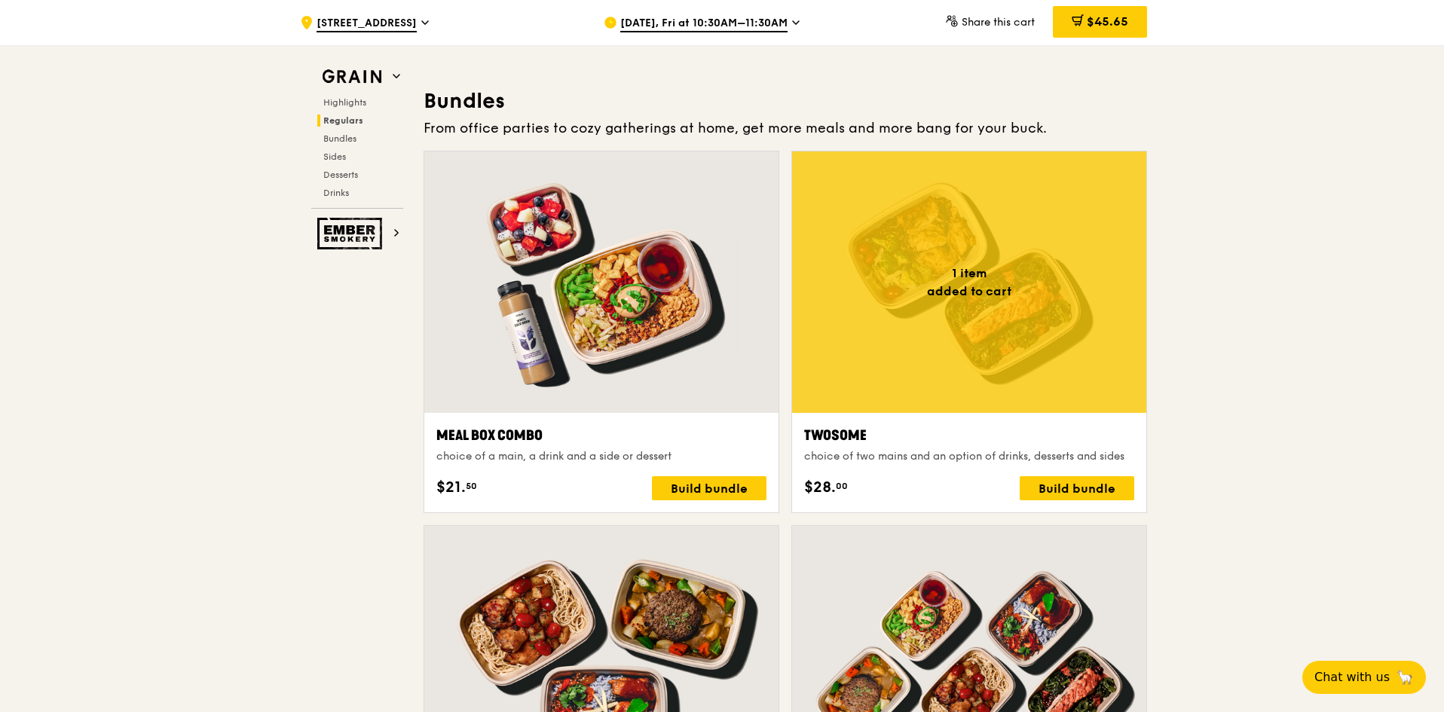
click at [736, 9] on div "Sep 26, Fri at 10:30AM–11:30AM" at bounding box center [744, 22] width 280 height 45
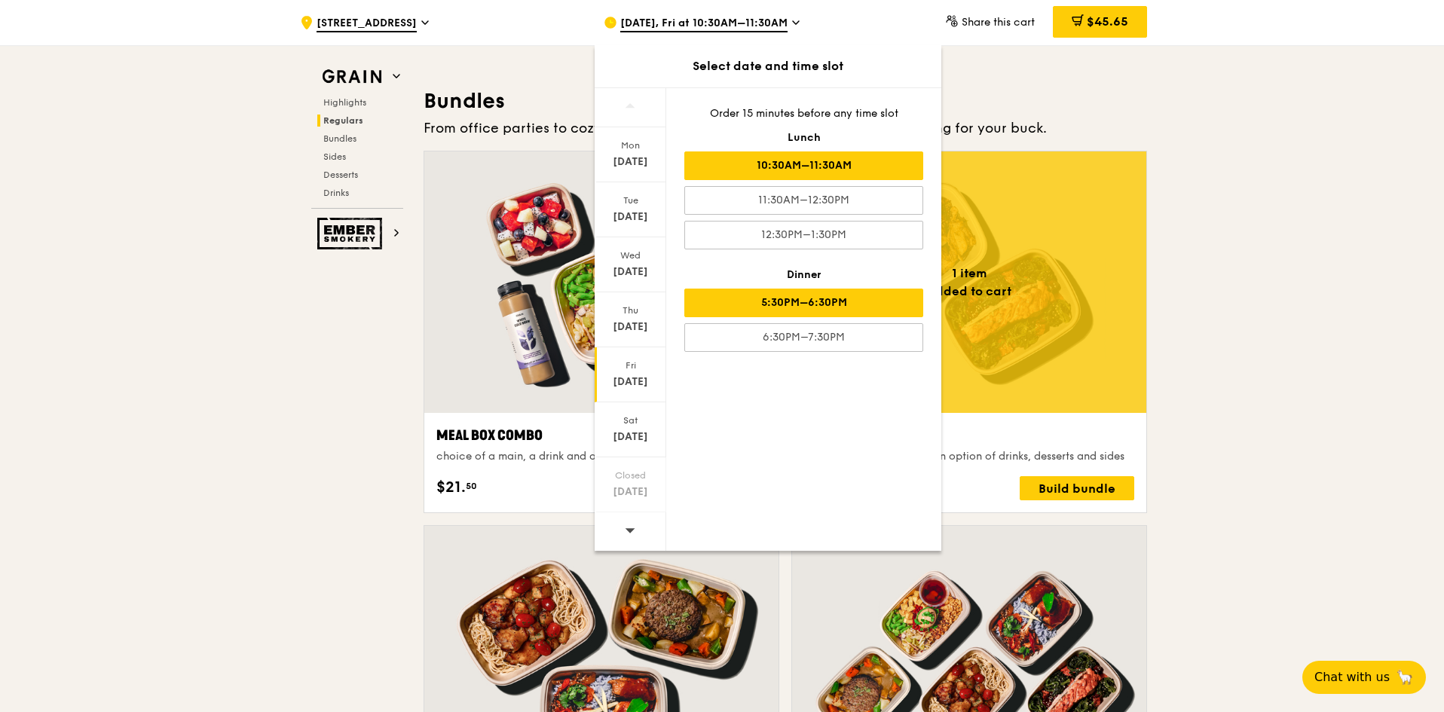
click at [860, 307] on div "5:30PM–6:30PM" at bounding box center [803, 303] width 239 height 29
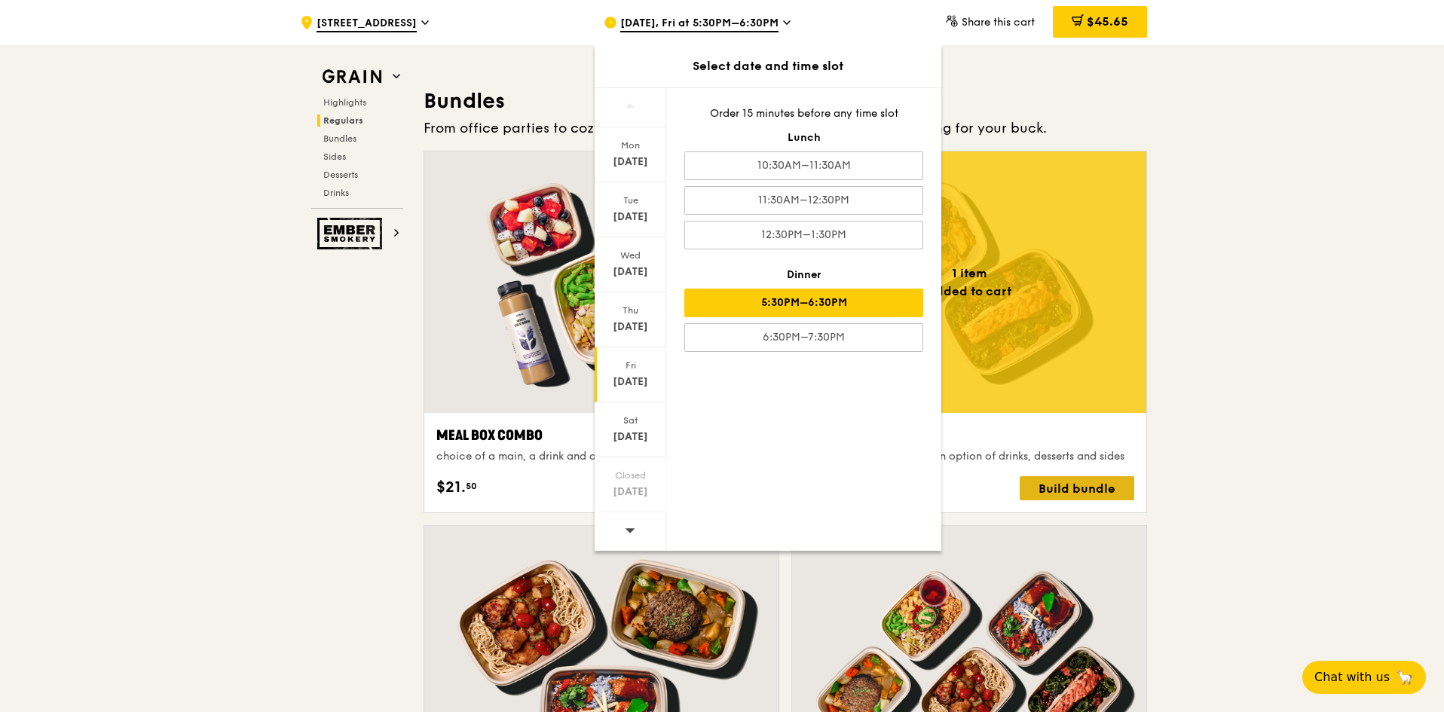
click at [1078, 487] on div "Build bundle" at bounding box center [1077, 488] width 115 height 24
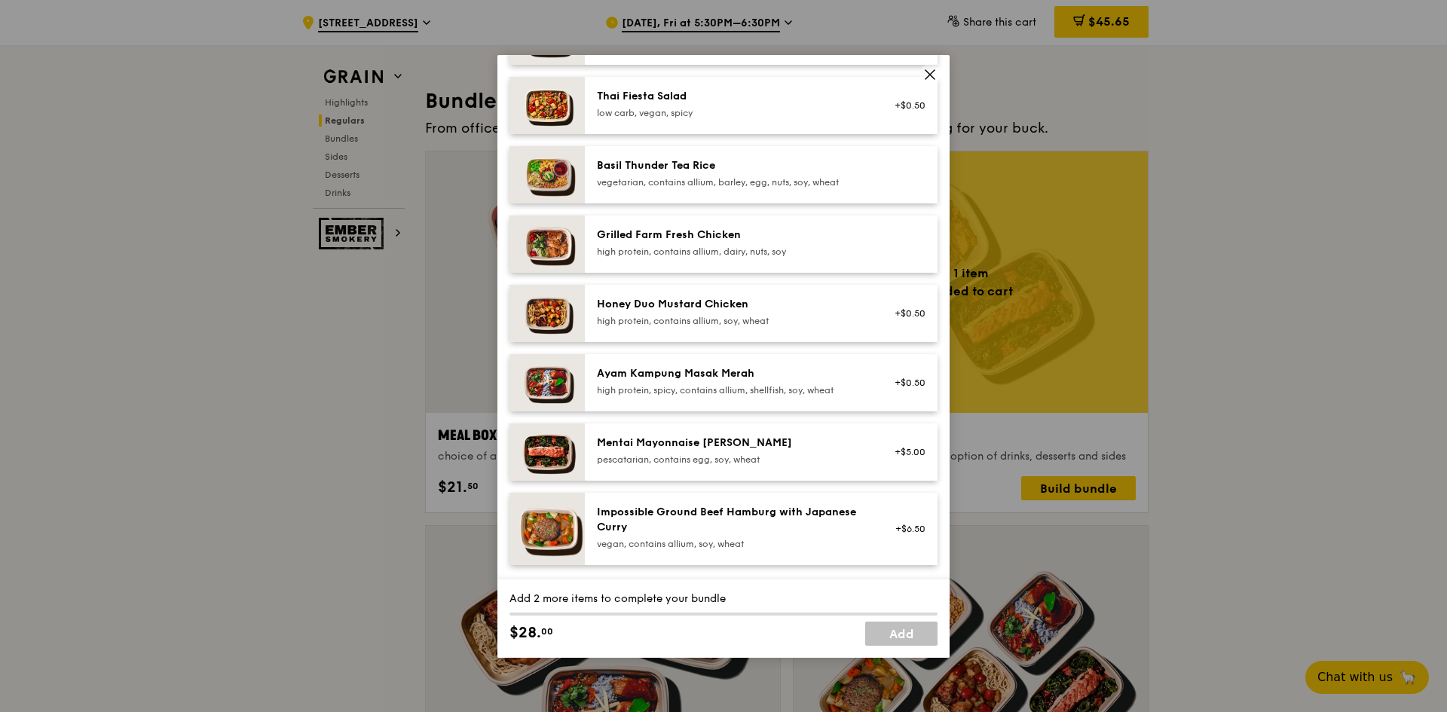
scroll to position [301, 0]
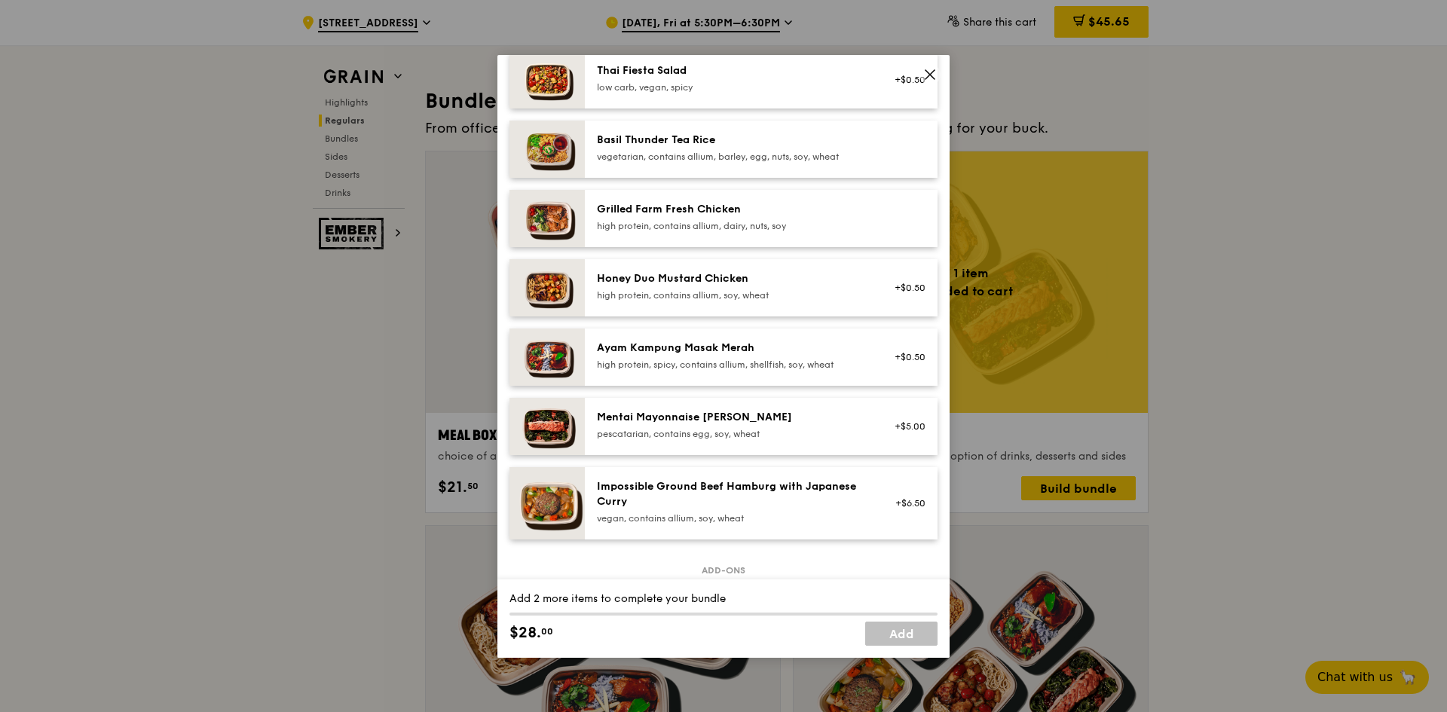
click at [726, 366] on div "high protein, spicy, contains allium, shellfish, soy, wheat" at bounding box center [732, 365] width 271 height 12
click at [719, 414] on div "Mentai Mayonnaise [PERSON_NAME]" at bounding box center [732, 417] width 271 height 15
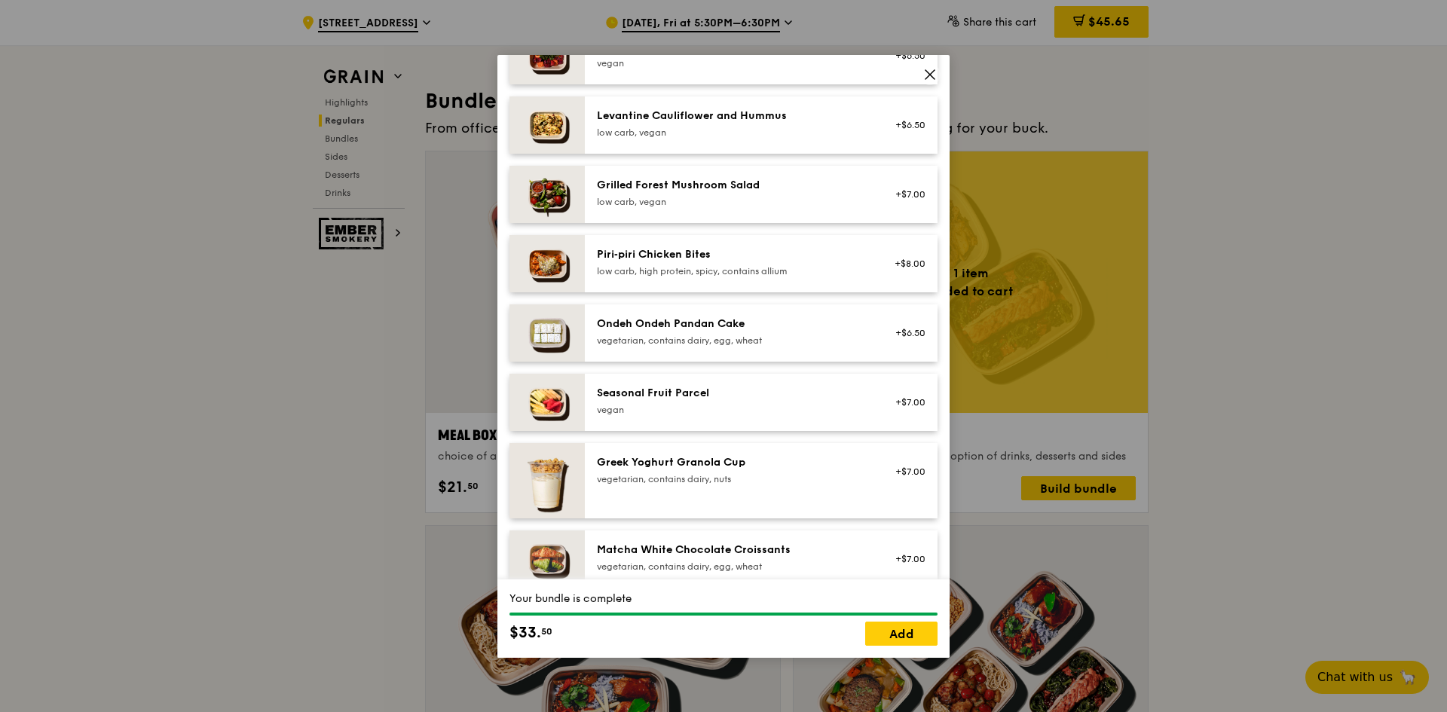
scroll to position [980, 0]
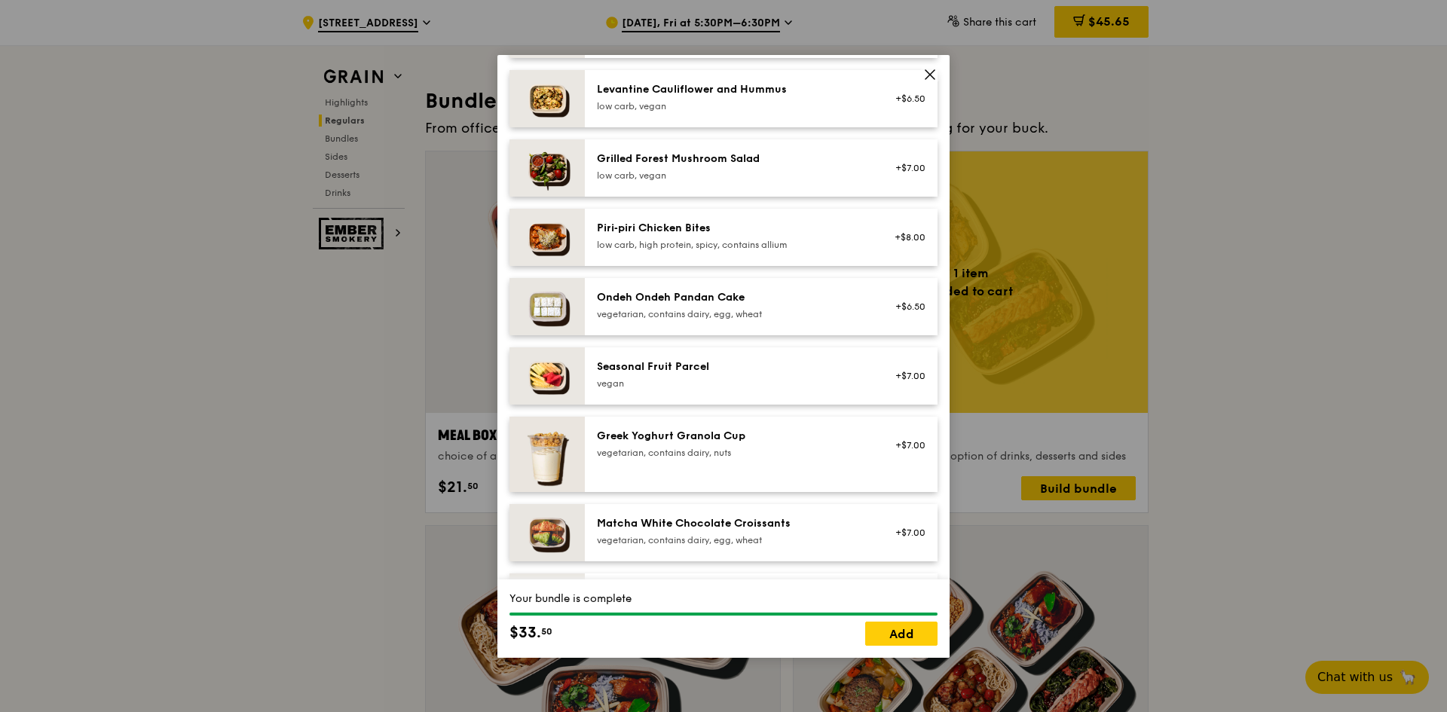
click at [718, 320] on div "Ondeh Ondeh Pandan Cake vegetarian, contains dairy, egg, wheat" at bounding box center [732, 306] width 289 height 33
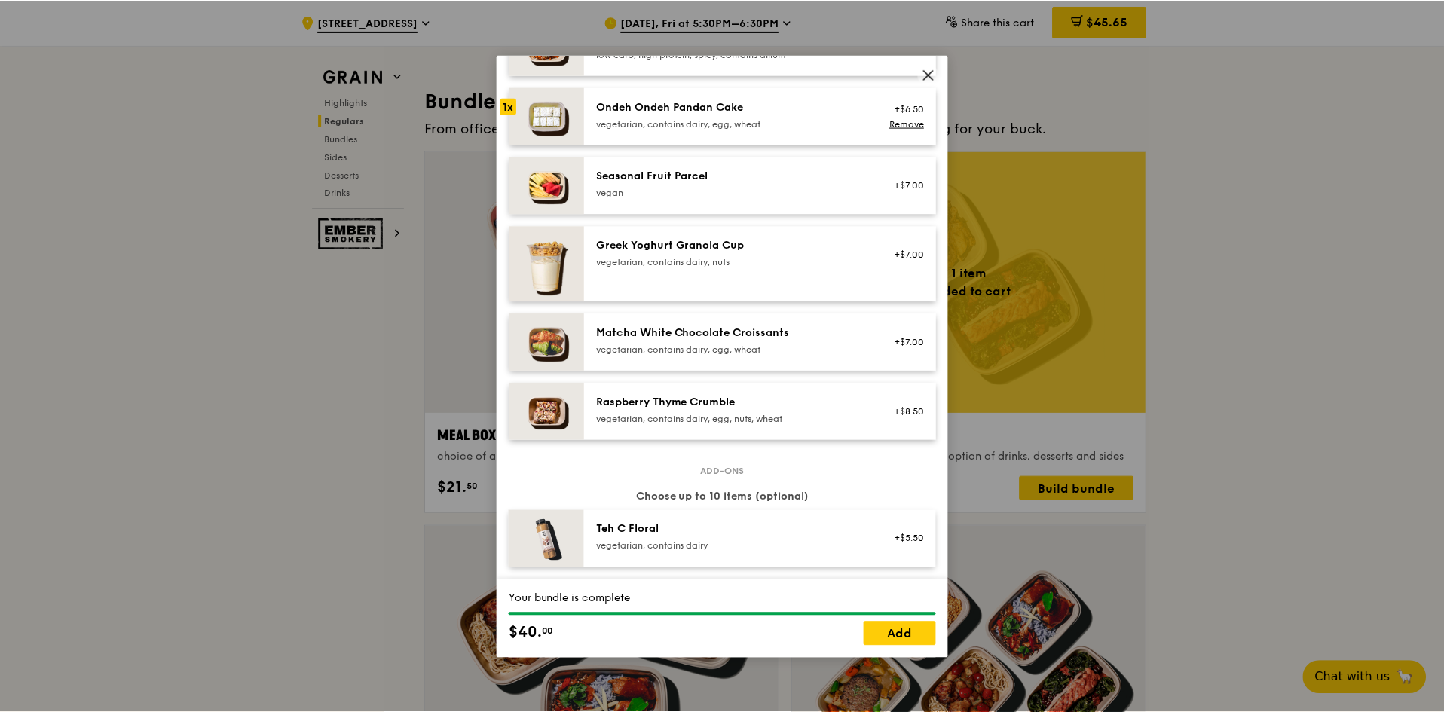
scroll to position [1206, 0]
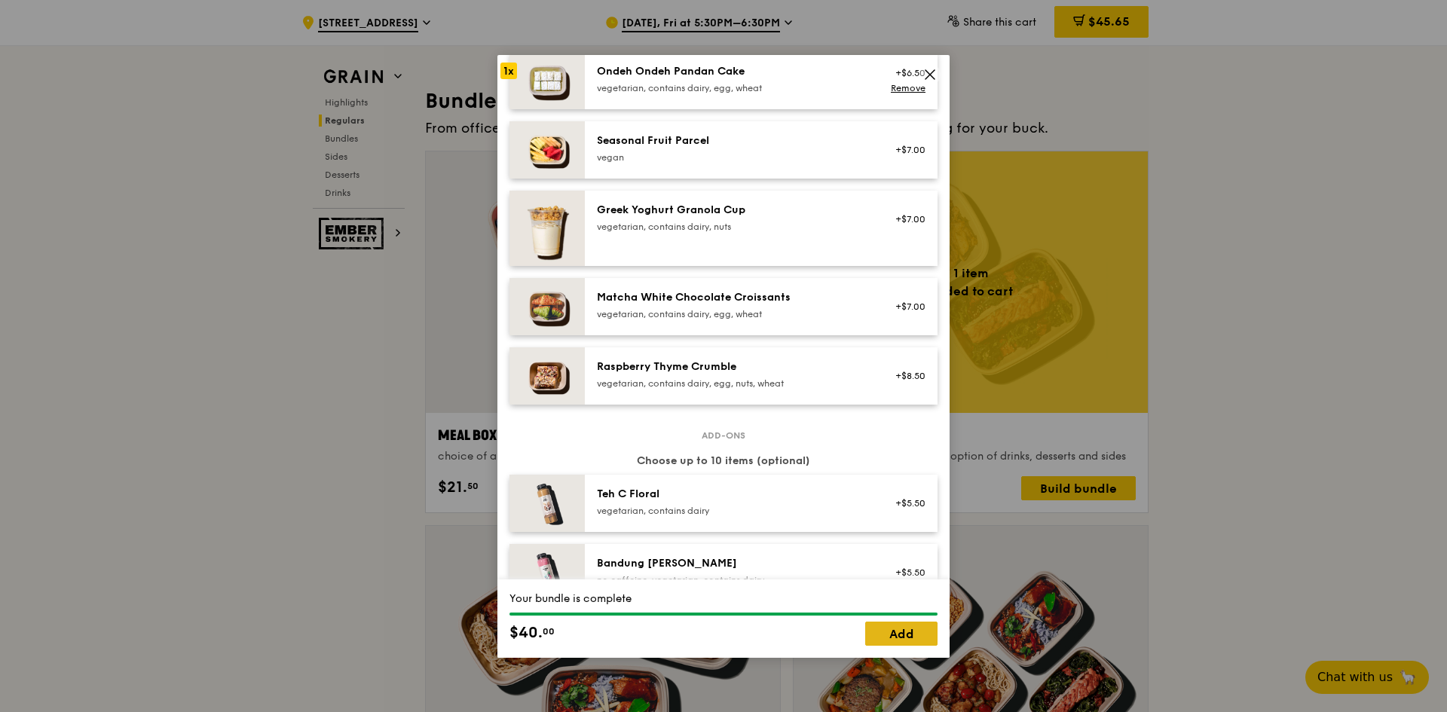
click at [905, 632] on link "Add" at bounding box center [901, 634] width 72 height 24
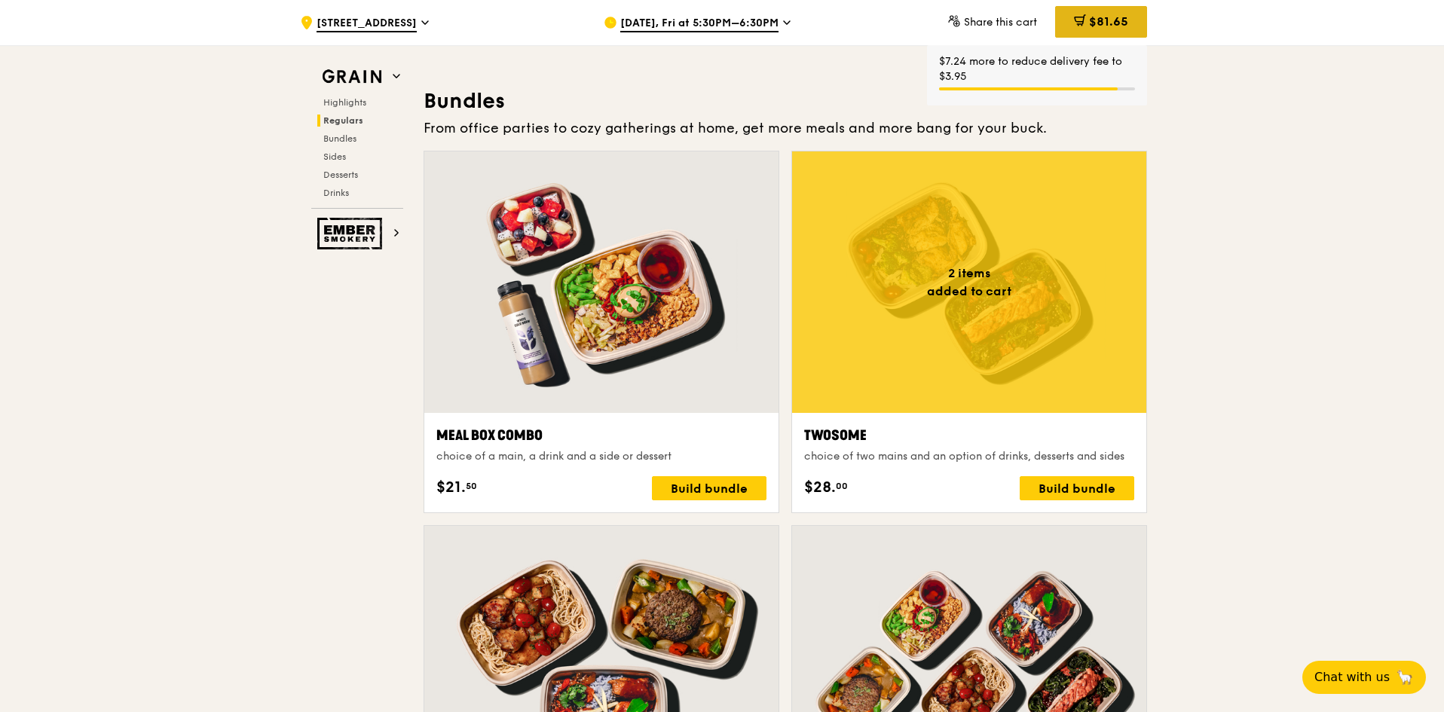
click at [1110, 22] on span "$81.65" at bounding box center [1108, 21] width 39 height 14
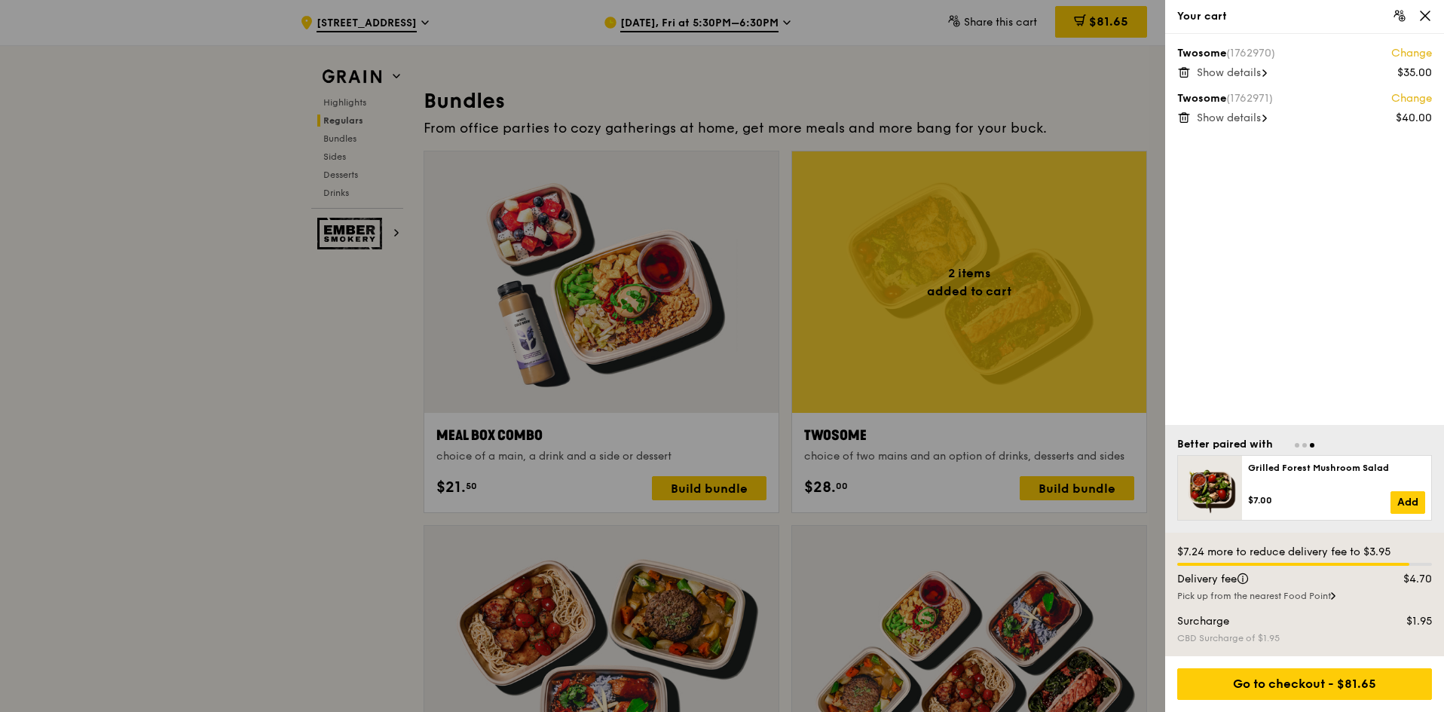
click at [1204, 117] on span "Show details" at bounding box center [1229, 118] width 64 height 13
click at [1227, 72] on span "Show details" at bounding box center [1229, 72] width 64 height 13
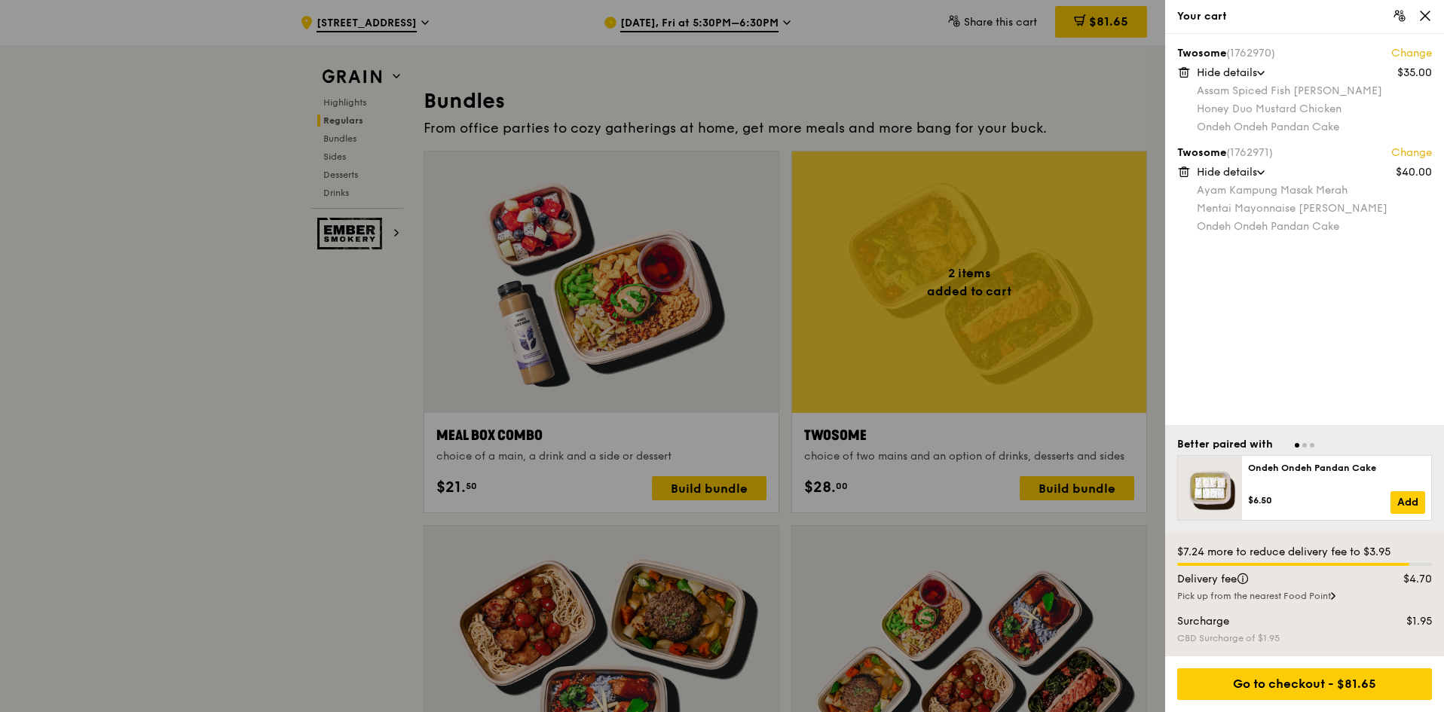
drag, startPoint x: 252, startPoint y: 338, endPoint x: 260, endPoint y: 334, distance: 8.4
click at [254, 338] on div at bounding box center [722, 356] width 1444 height 712
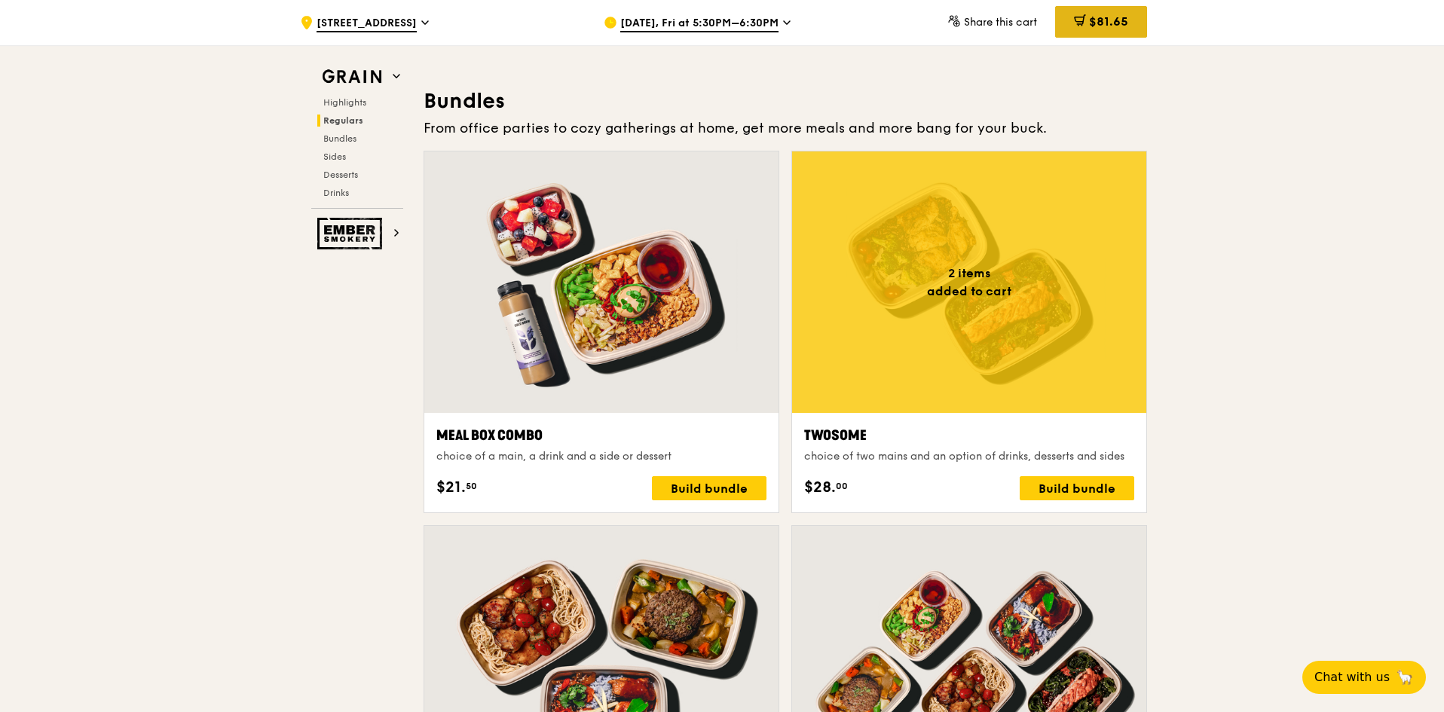
click at [1084, 15] on div "$81.65" at bounding box center [1101, 22] width 92 height 32
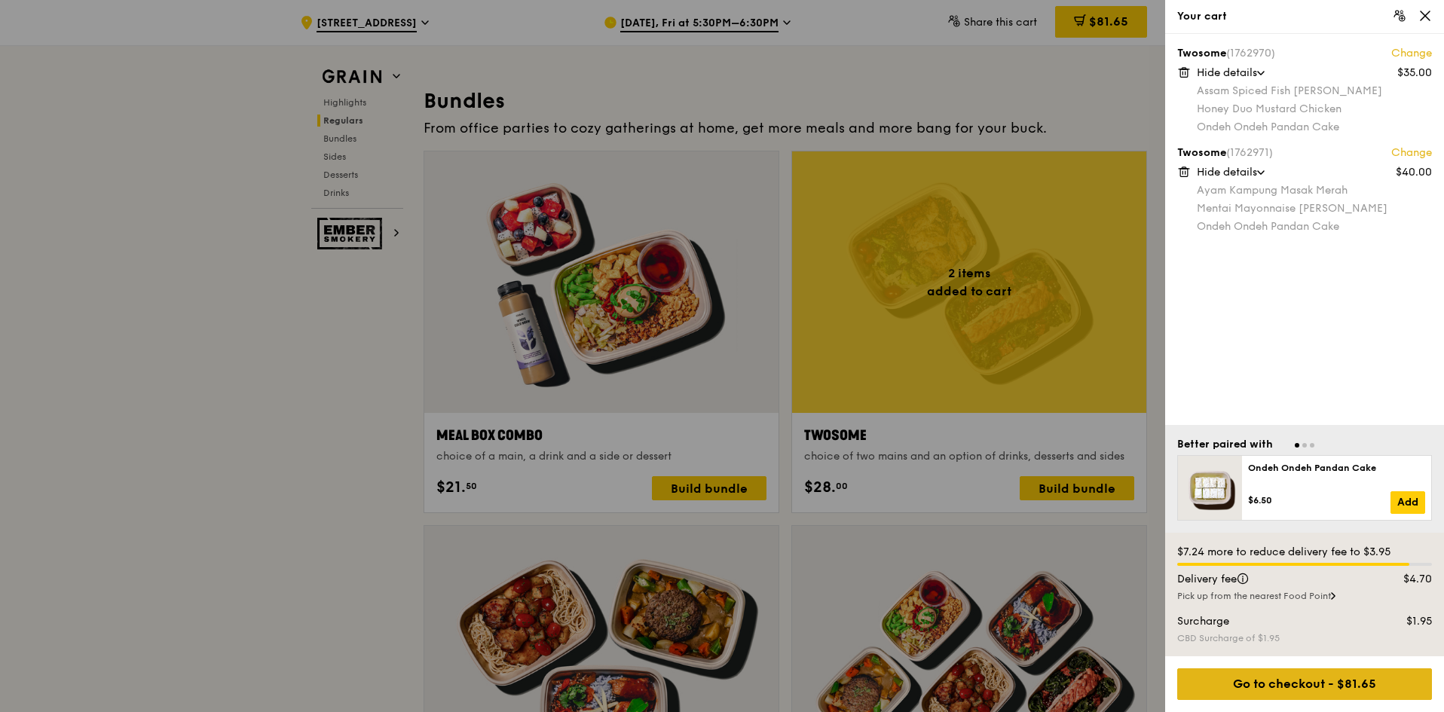
click at [1287, 681] on div "Go to checkout - $81.65" at bounding box center [1304, 684] width 255 height 32
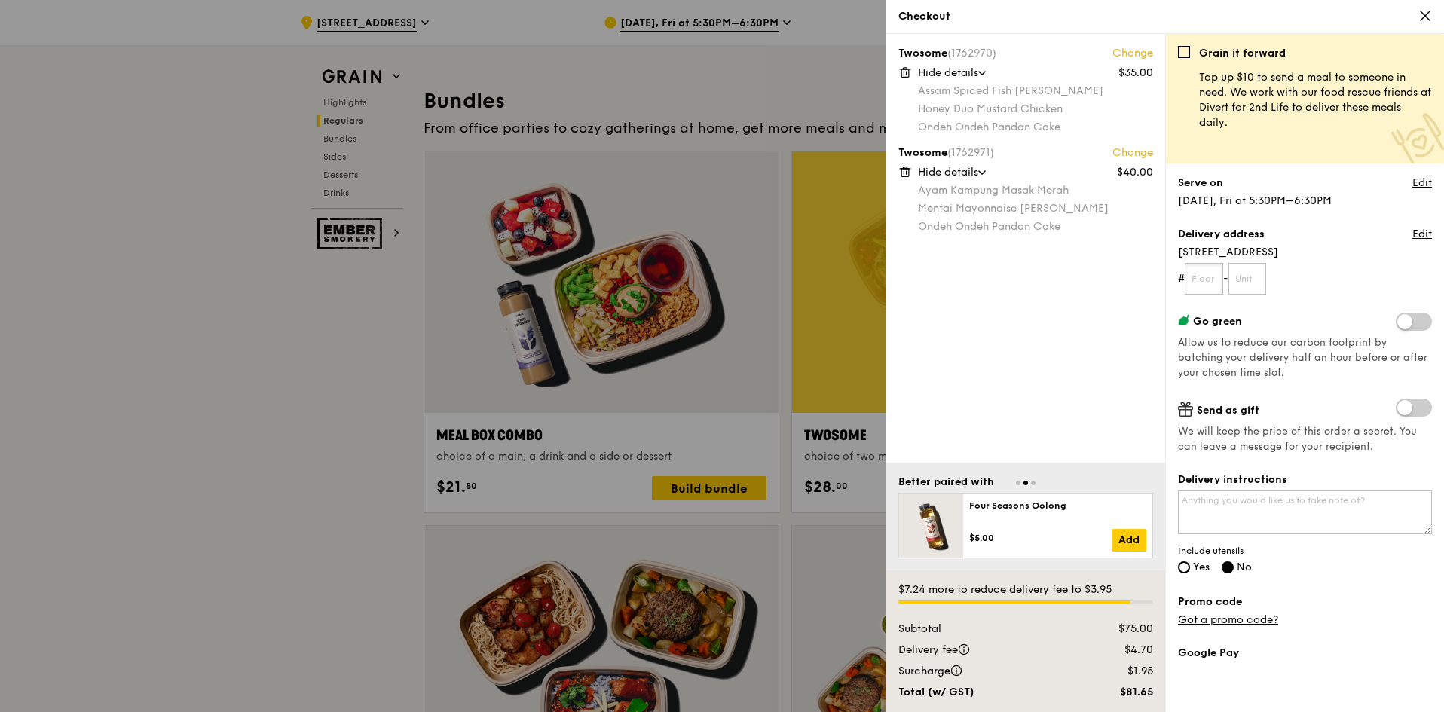
click at [1201, 274] on input "text" at bounding box center [1204, 279] width 38 height 32
type input "25"
click at [1267, 286] on input "text" at bounding box center [1247, 279] width 38 height 32
type input "69"
click at [1396, 325] on span at bounding box center [1414, 322] width 36 height 18
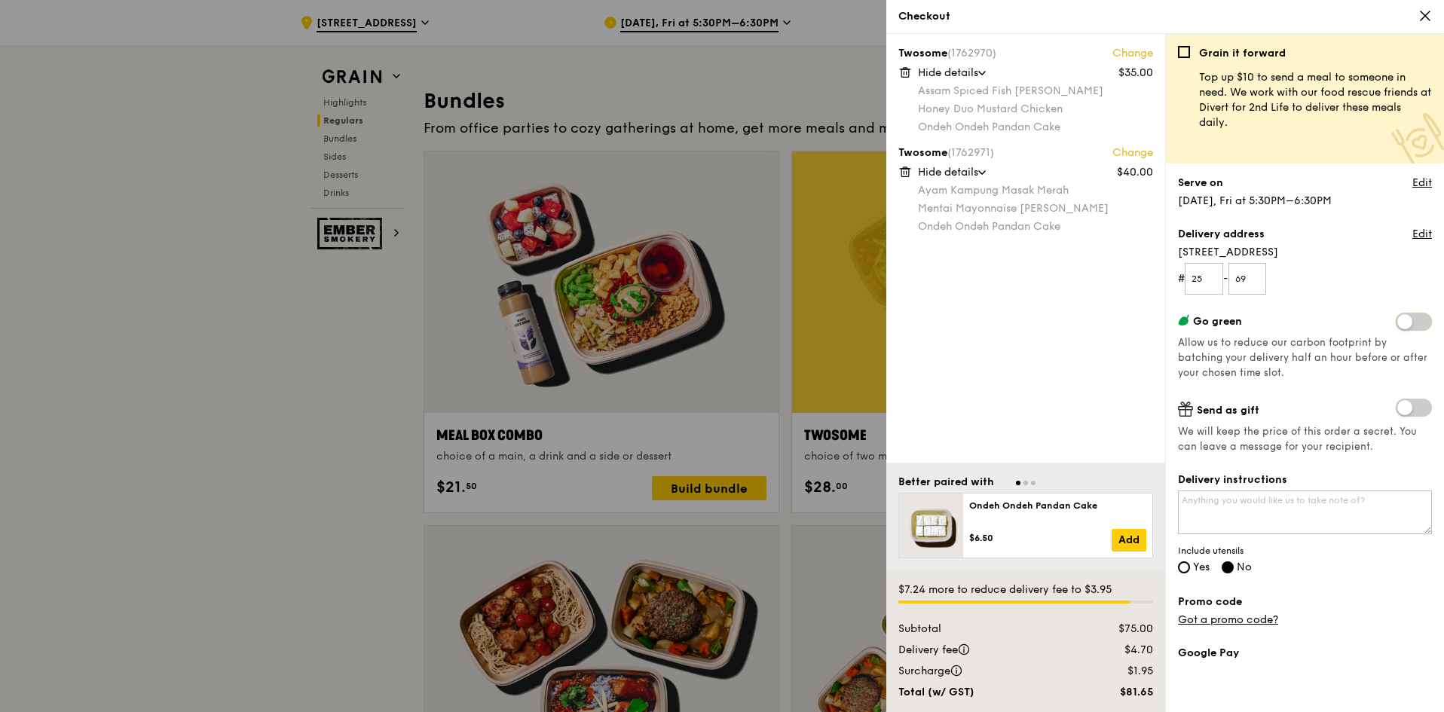
click at [1399, 323] on input "checkbox" at bounding box center [1399, 323] width 0 height 0
click at [1397, 325] on span at bounding box center [1414, 322] width 36 height 18
click at [1399, 323] on input "checkbox" at bounding box center [1399, 323] width 0 height 0
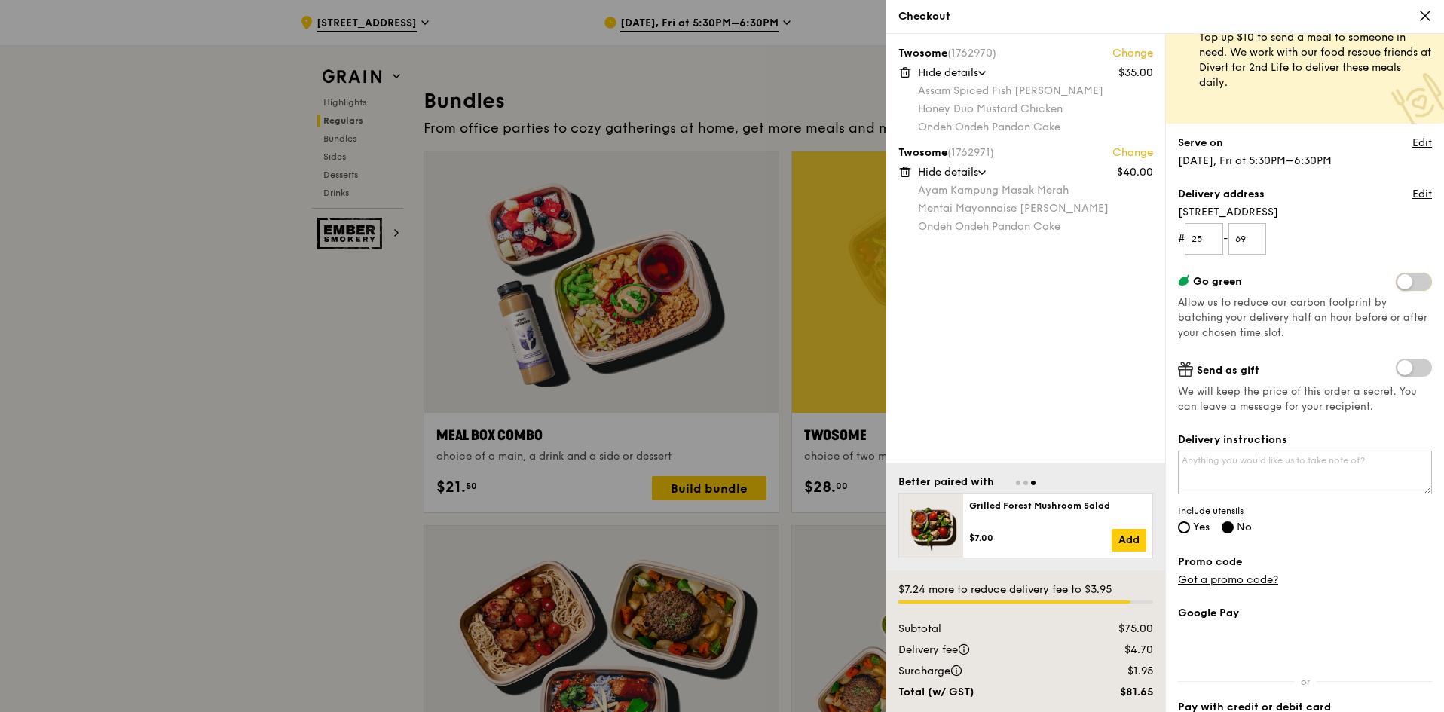
scroll to position [0, 0]
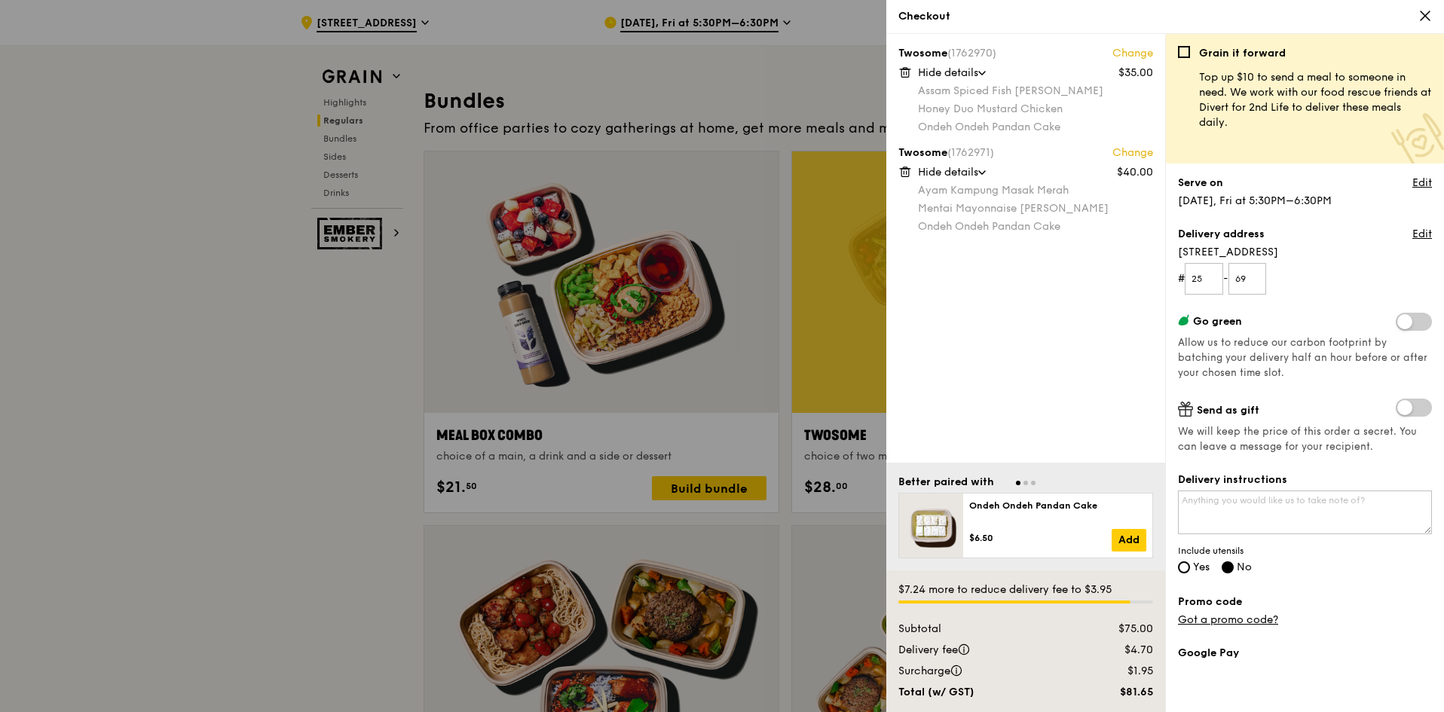
click at [1099, 99] on div "Assam Spiced Fish Curry Honey Duo Mustard Chicken Ondeh Ondeh Pandan Cake" at bounding box center [1035, 109] width 235 height 51
click at [1084, 96] on div "Assam Spiced Fish [PERSON_NAME]" at bounding box center [1035, 91] width 235 height 15
click at [1424, 11] on icon at bounding box center [1425, 16] width 14 height 14
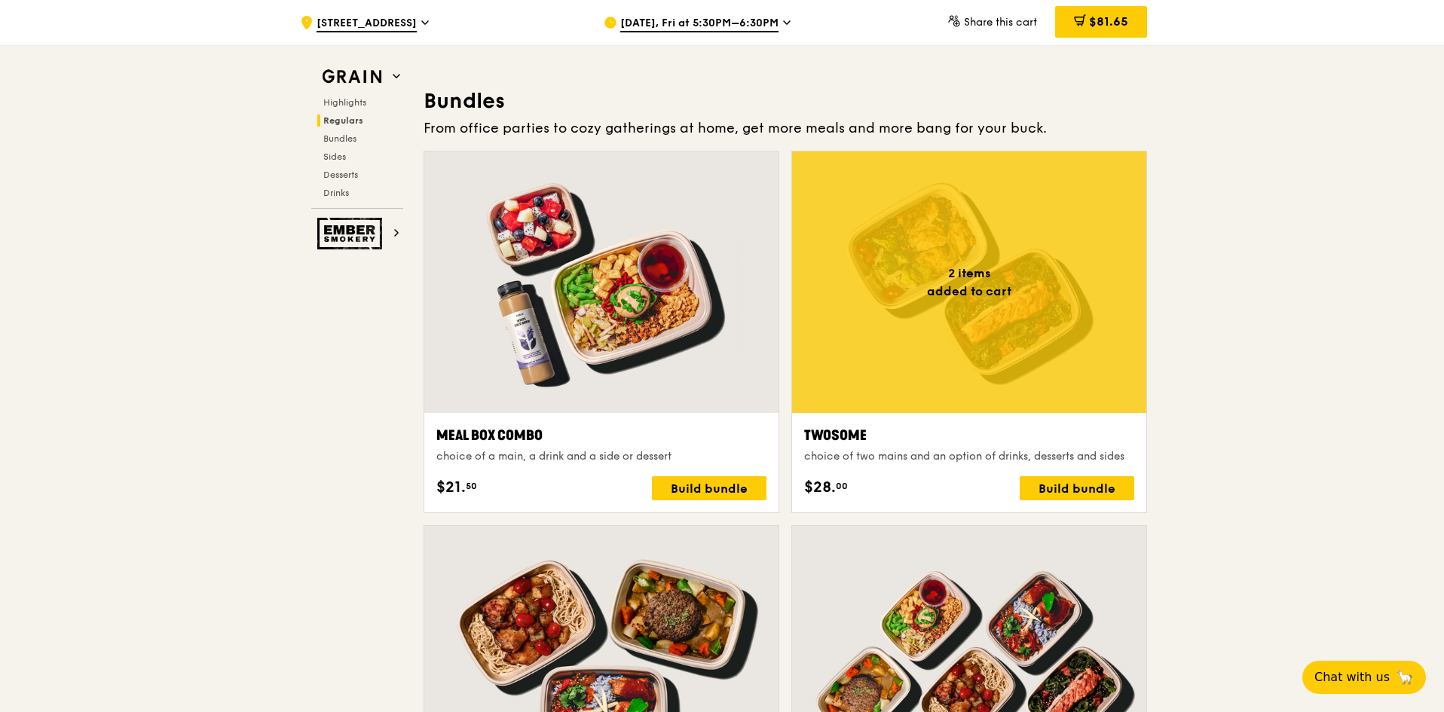
click at [672, 28] on span "Sep 26, Fri at 5:30PM–6:30PM" at bounding box center [699, 24] width 158 height 17
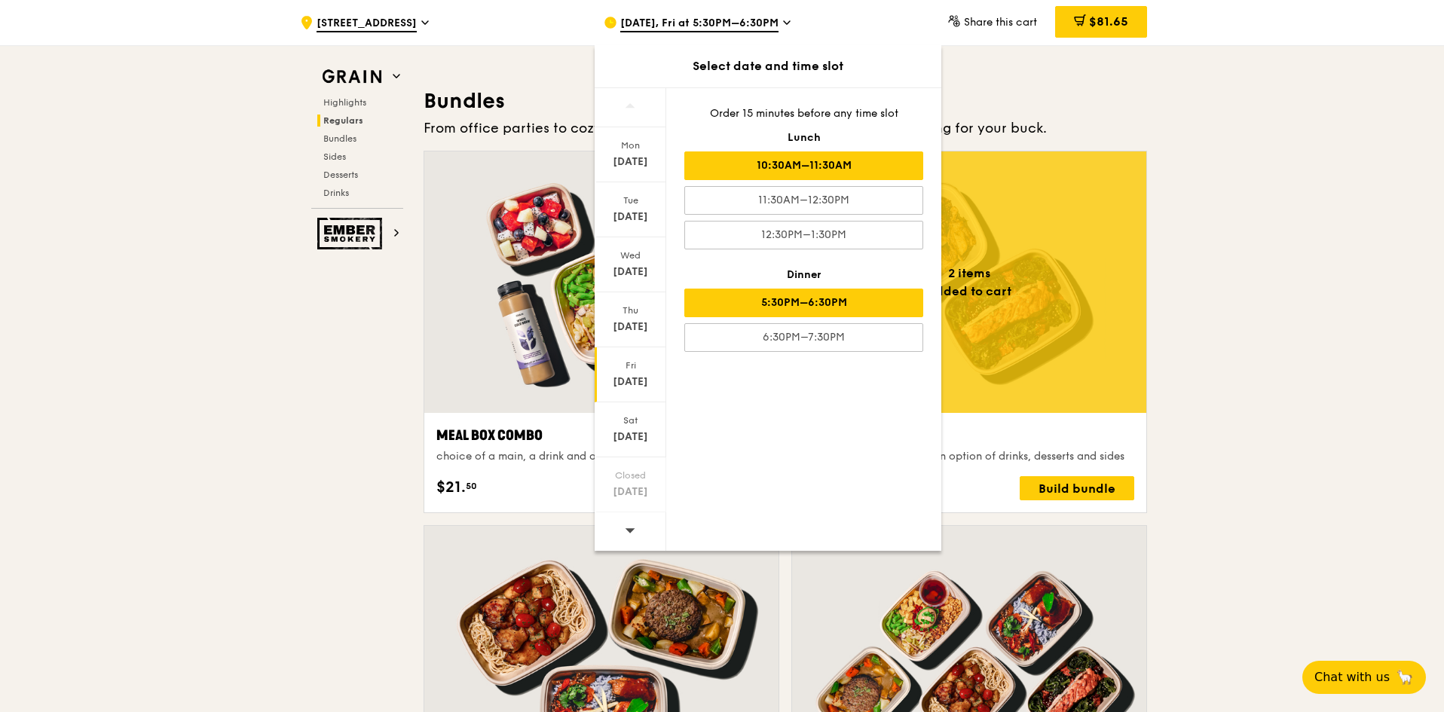
click at [821, 163] on div "10:30AM–11:30AM" at bounding box center [803, 165] width 239 height 29
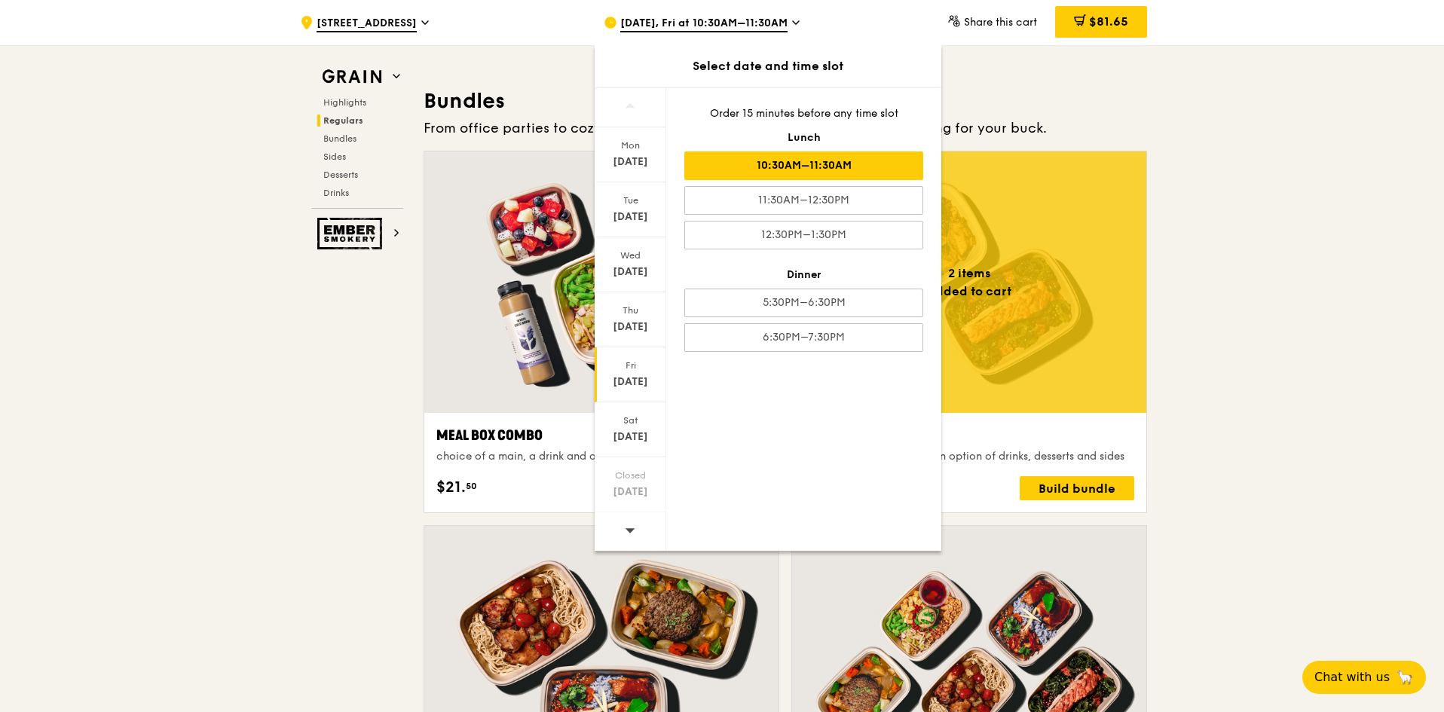
click at [1112, 21] on span "$81.65" at bounding box center [1108, 21] width 39 height 14
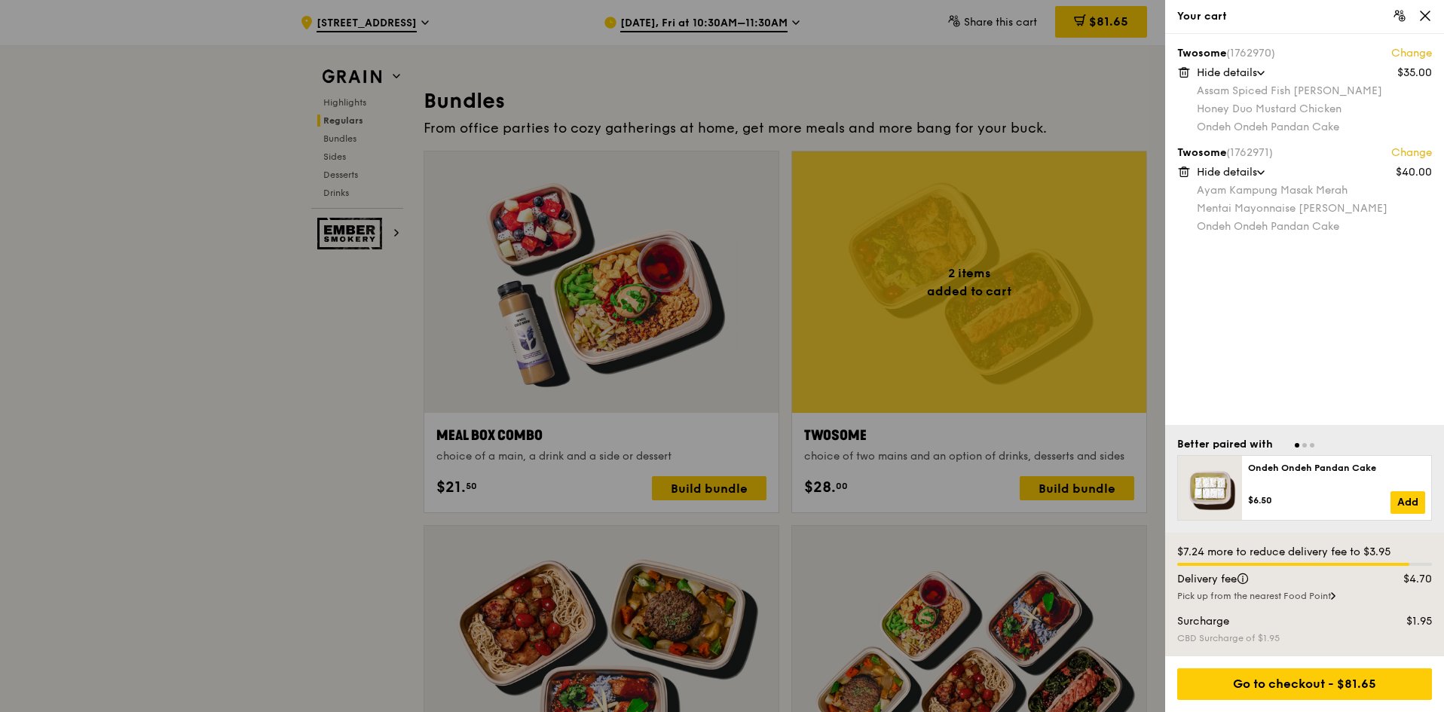
click at [1187, 171] on icon at bounding box center [1184, 172] width 14 height 14
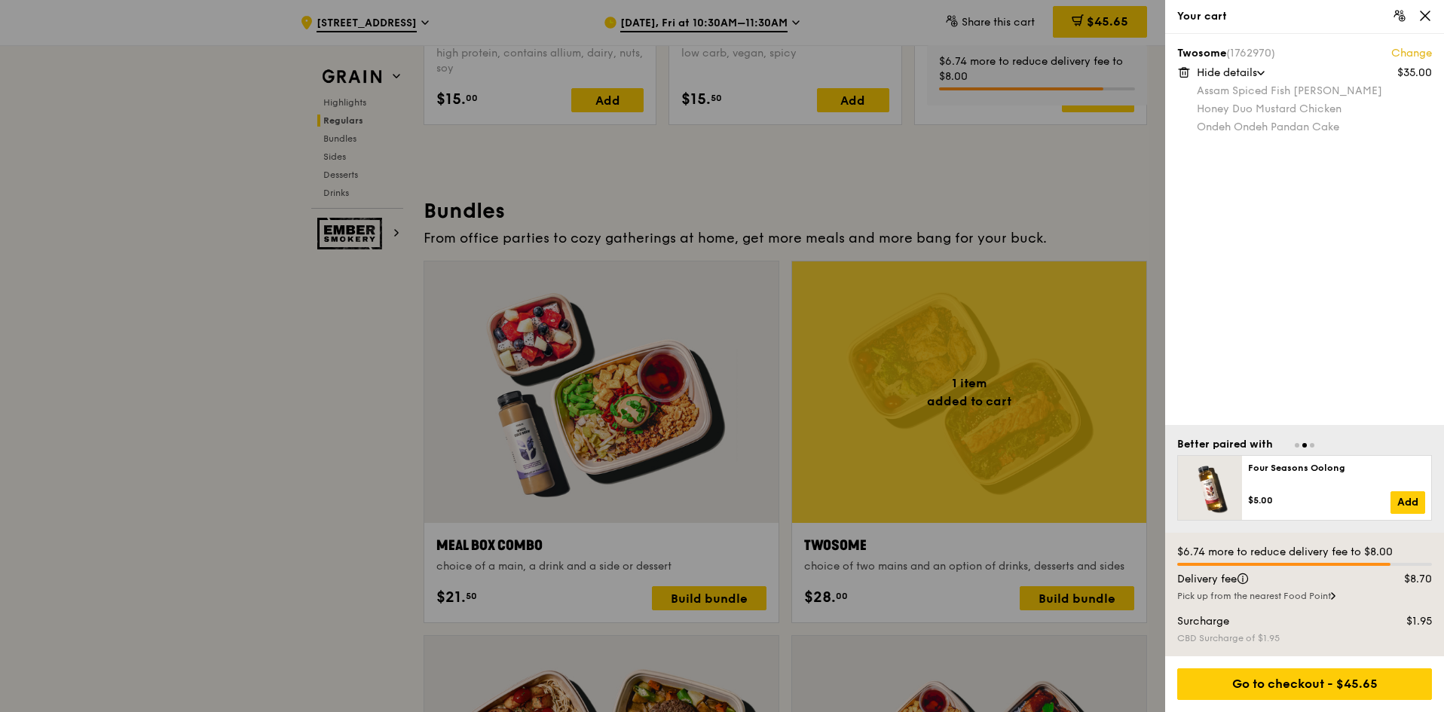
scroll to position [2035, 0]
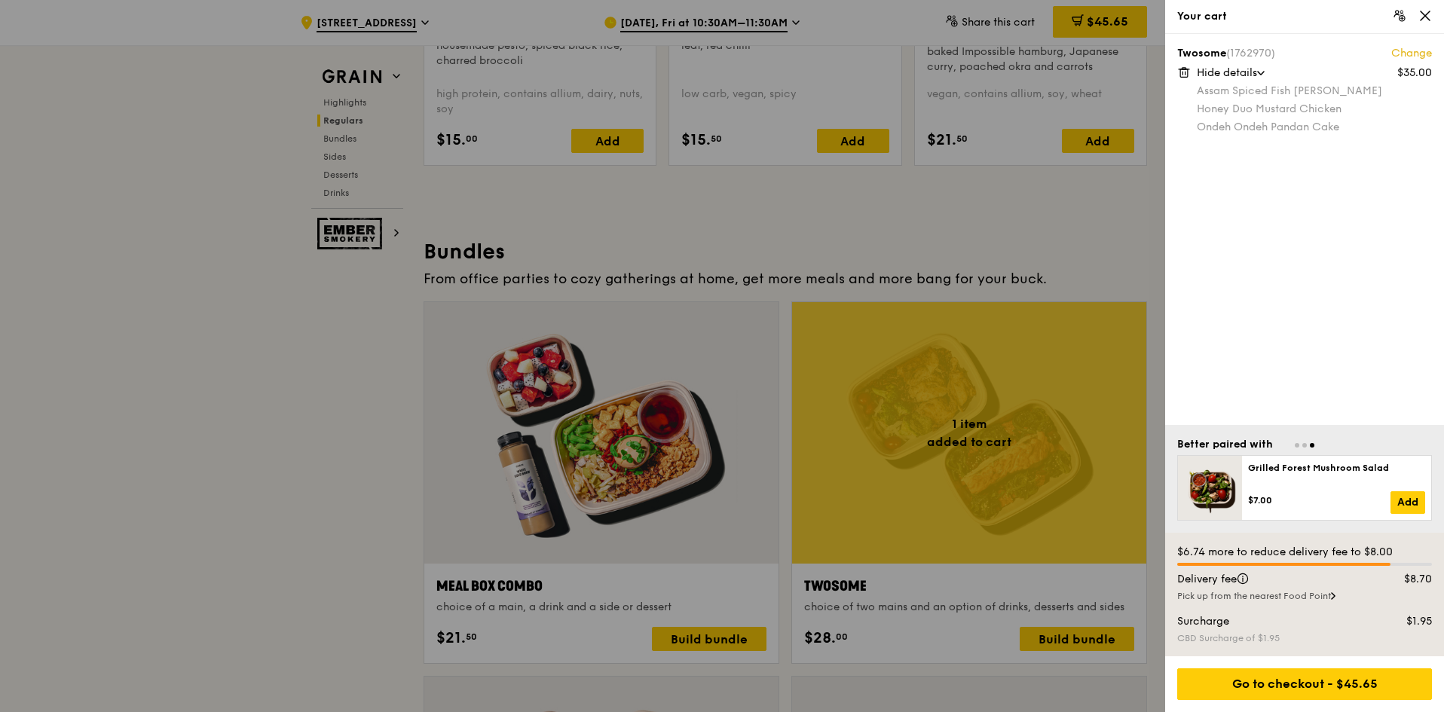
click at [1258, 598] on div "Pick up from the nearest Food Point" at bounding box center [1304, 596] width 255 height 12
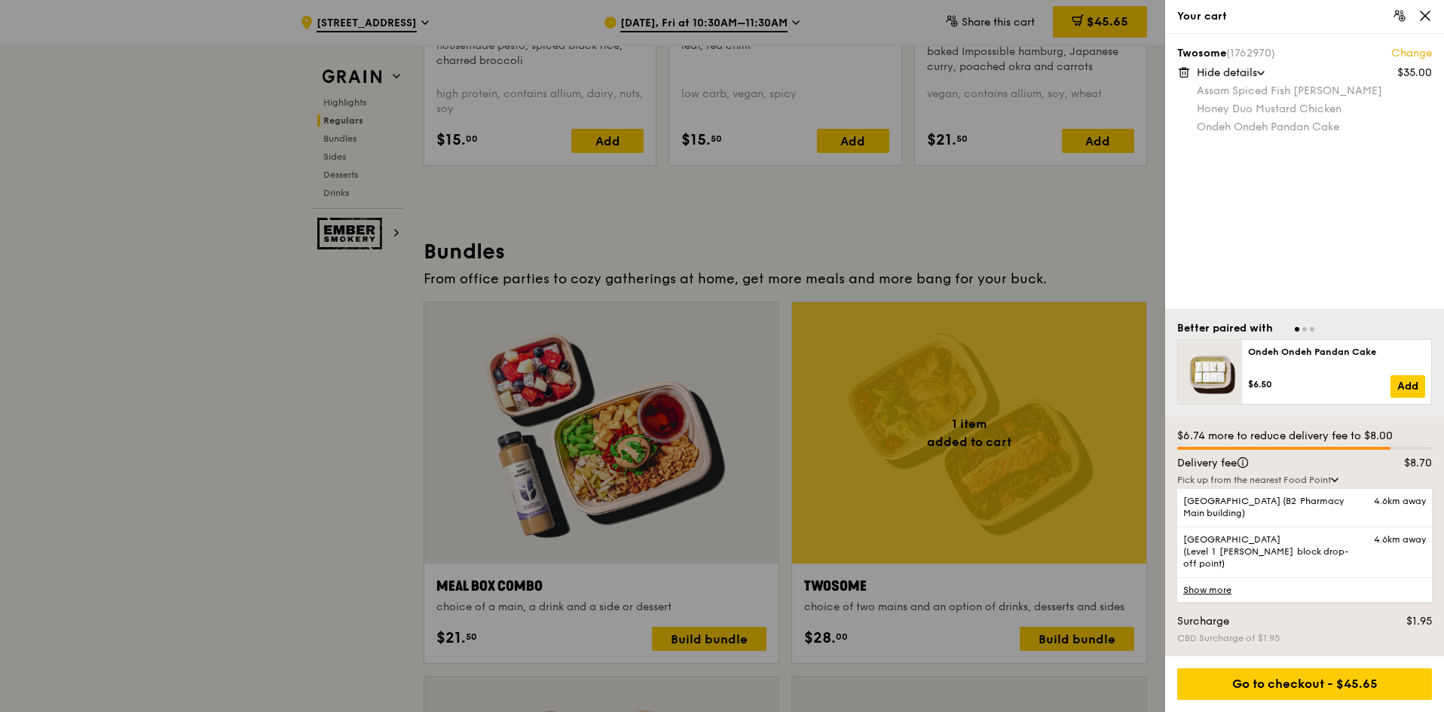
click at [1206, 592] on link "Show more" at bounding box center [1304, 589] width 255 height 25
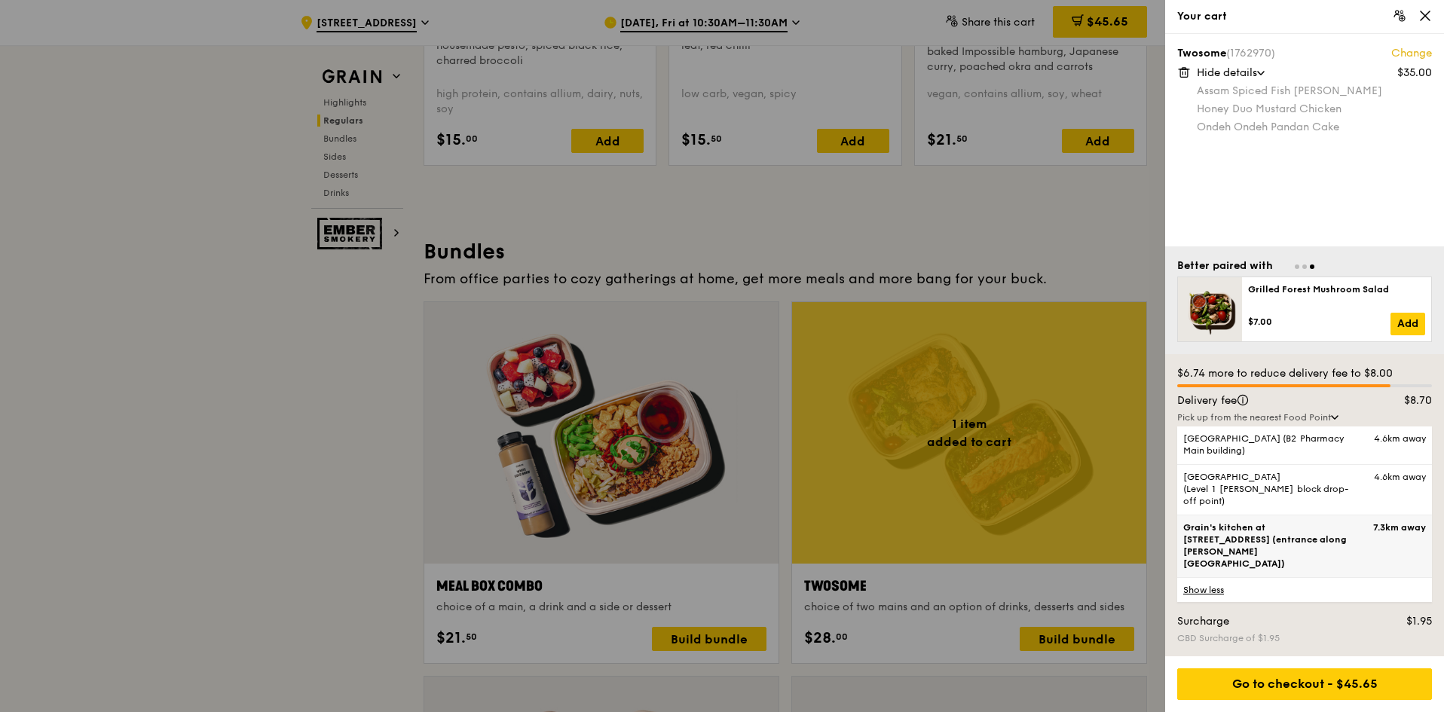
click at [1197, 558] on span "Grain's kitchen at [STREET_ADDRESS] (entrance along [PERSON_NAME][GEOGRAPHIC_DA…" at bounding box center [1274, 546] width 182 height 48
click at [0, 0] on input "Grain's kitchen at 5 Burn Road #05-01 (entrance along Harrison Road) 7.3km away" at bounding box center [0, 0] width 0 height 0
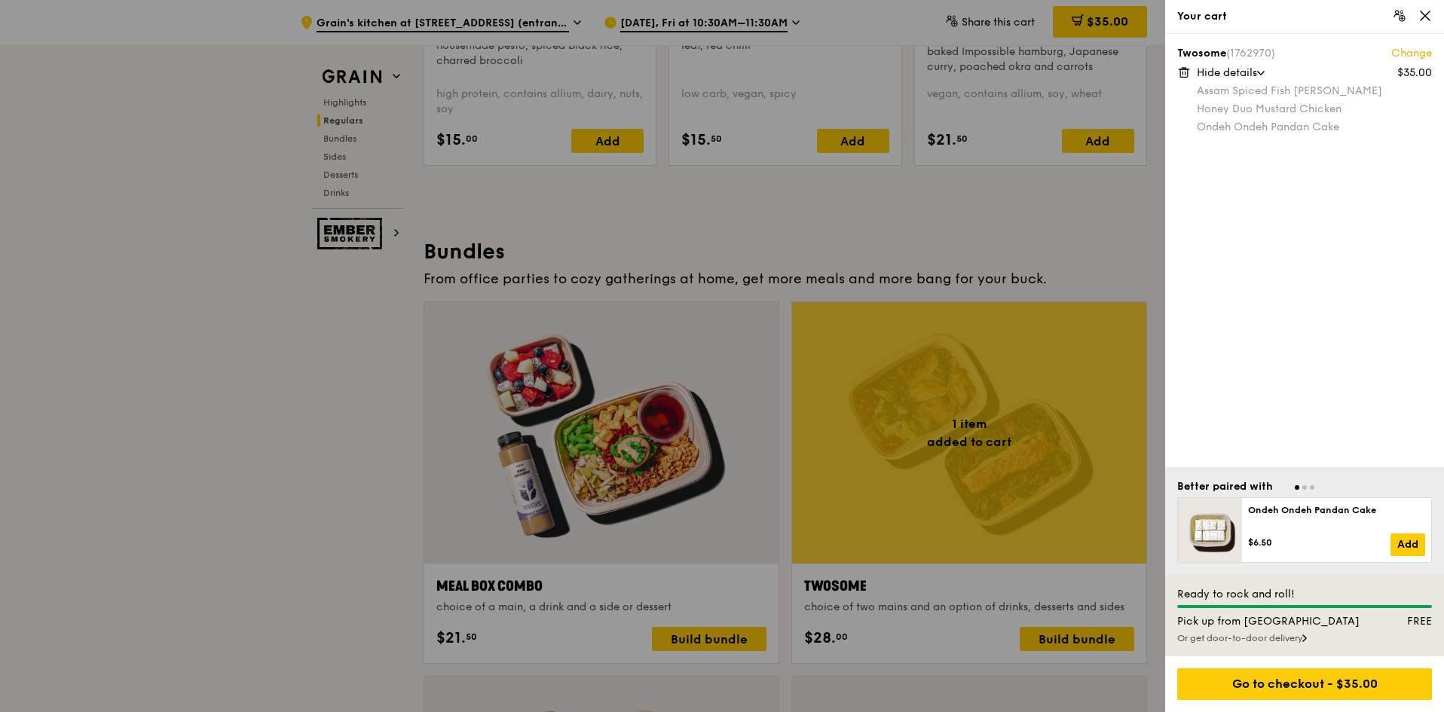
click at [1245, 639] on div "Or get door-to-door delivery" at bounding box center [1304, 638] width 255 height 12
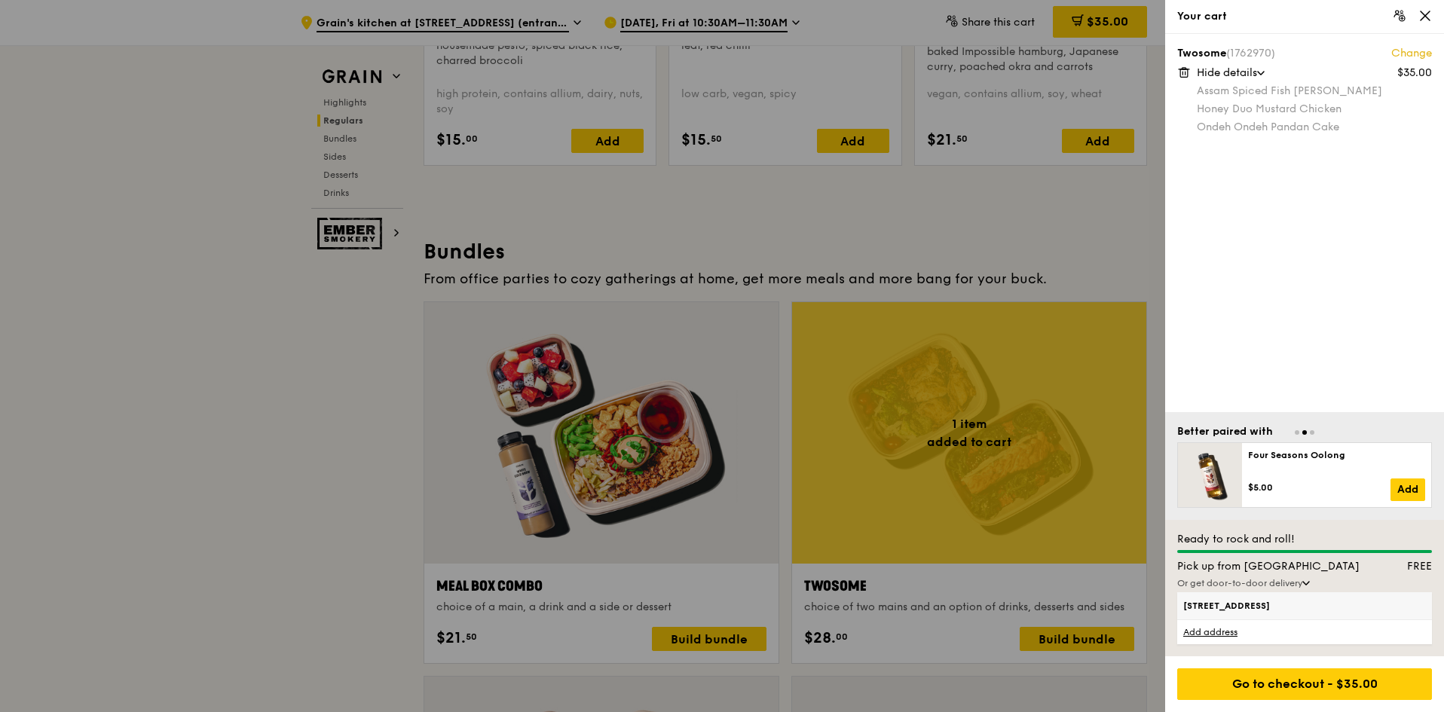
click at [1235, 607] on span "[STREET_ADDRESS]" at bounding box center [1274, 606] width 182 height 12
click at [0, 0] on input "[STREET_ADDRESS]" at bounding box center [0, 0] width 0 height 0
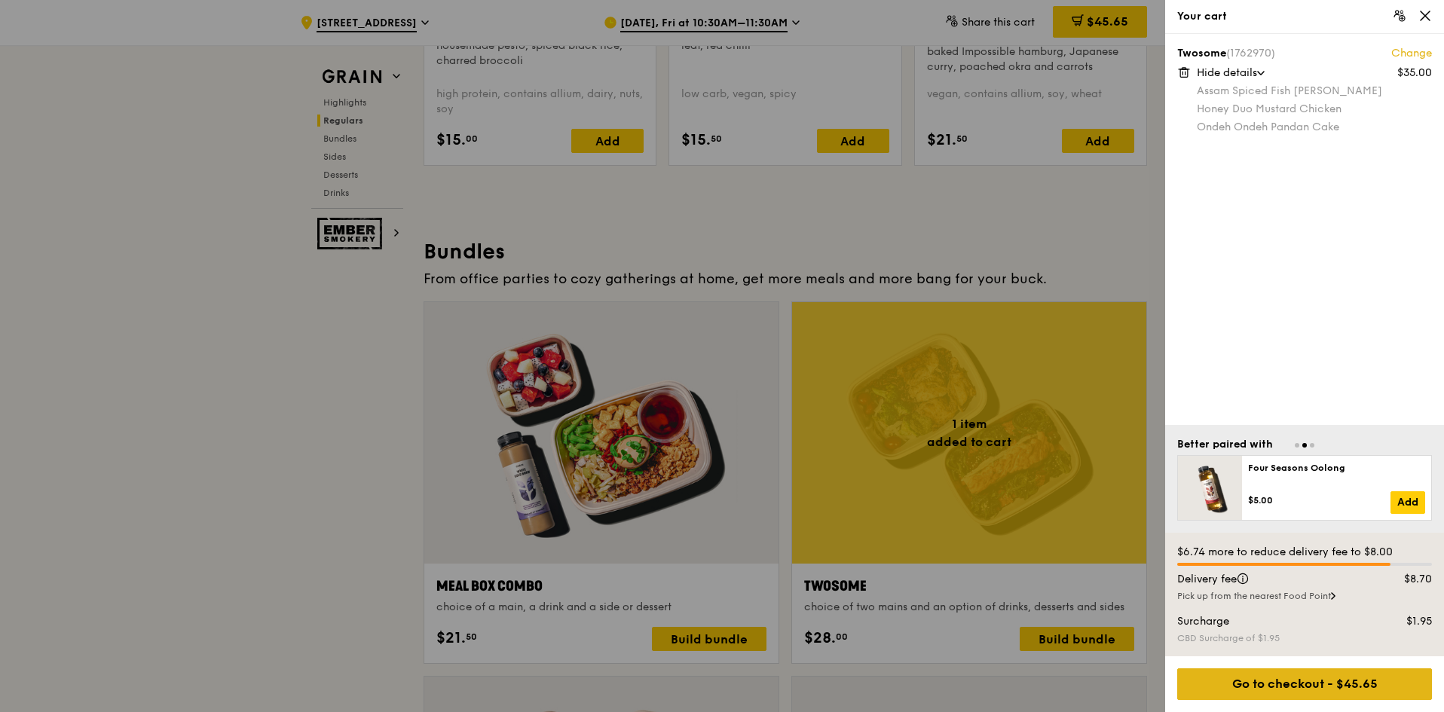
click at [1287, 681] on div "Go to checkout - $45.65" at bounding box center [1304, 684] width 255 height 32
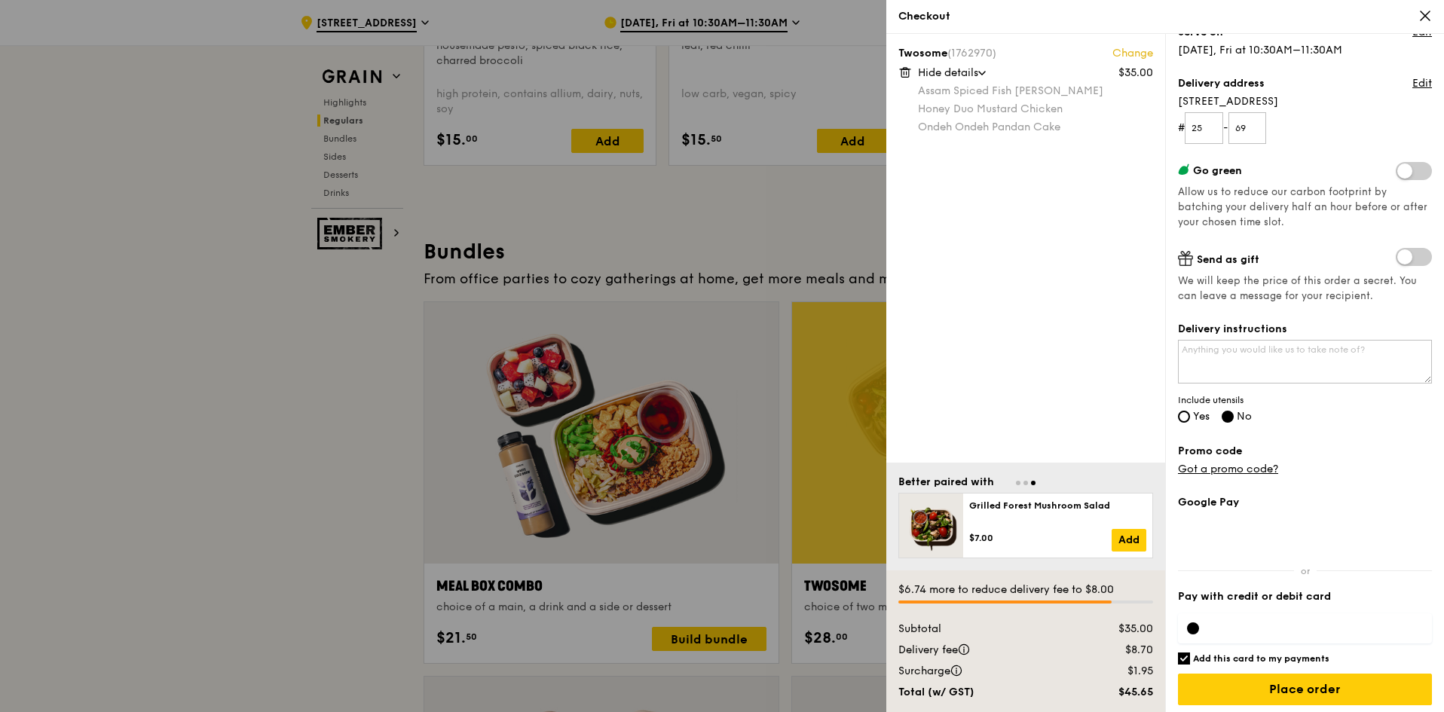
scroll to position [156, 0]
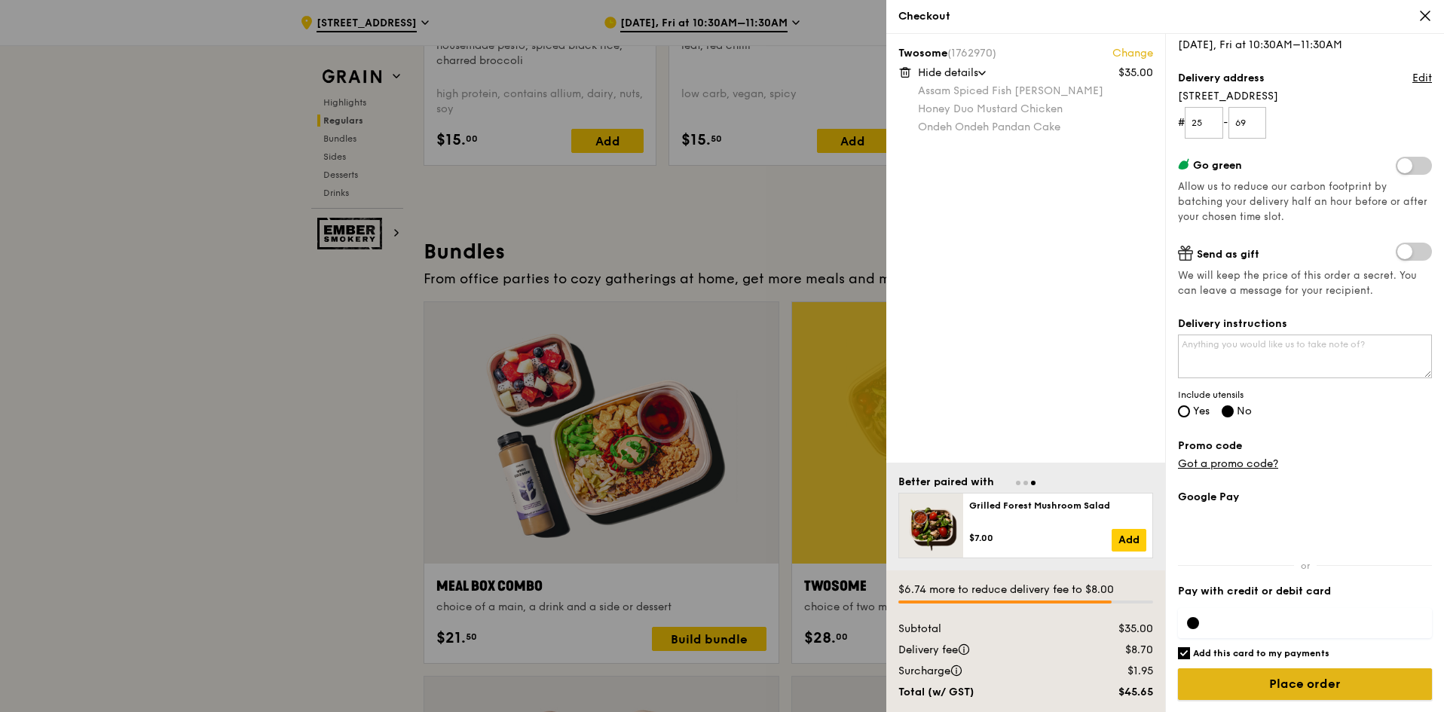
click at [1311, 689] on input "Place order" at bounding box center [1305, 684] width 254 height 32
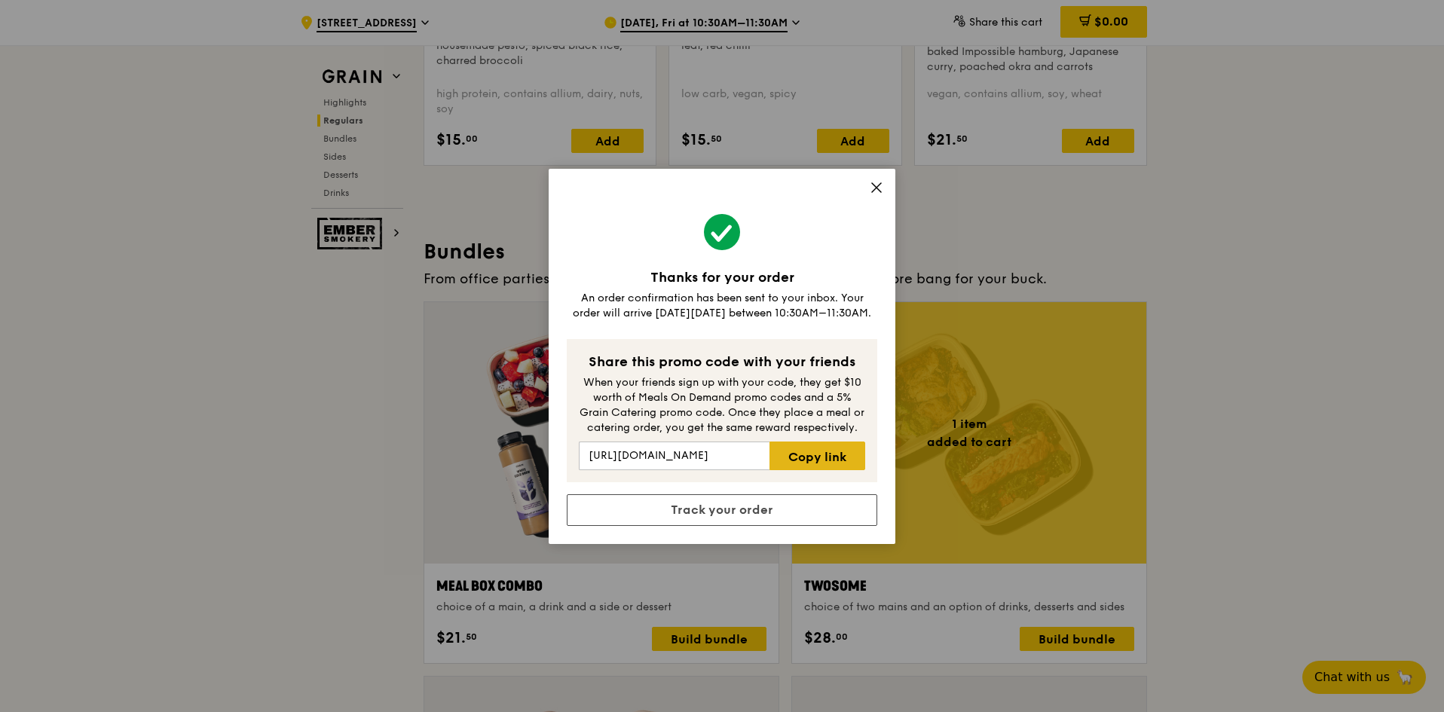
click at [811, 454] on link "Copy link" at bounding box center [817, 456] width 96 height 29
drag, startPoint x: 1423, startPoint y: 544, endPoint x: 1432, endPoint y: 402, distance: 142.0
click at [1423, 545] on div "Thanks for your order An order confirmation has been sent to your inbox. Your o…" at bounding box center [722, 356] width 1444 height 712
